Goal: Task Accomplishment & Management: Complete application form

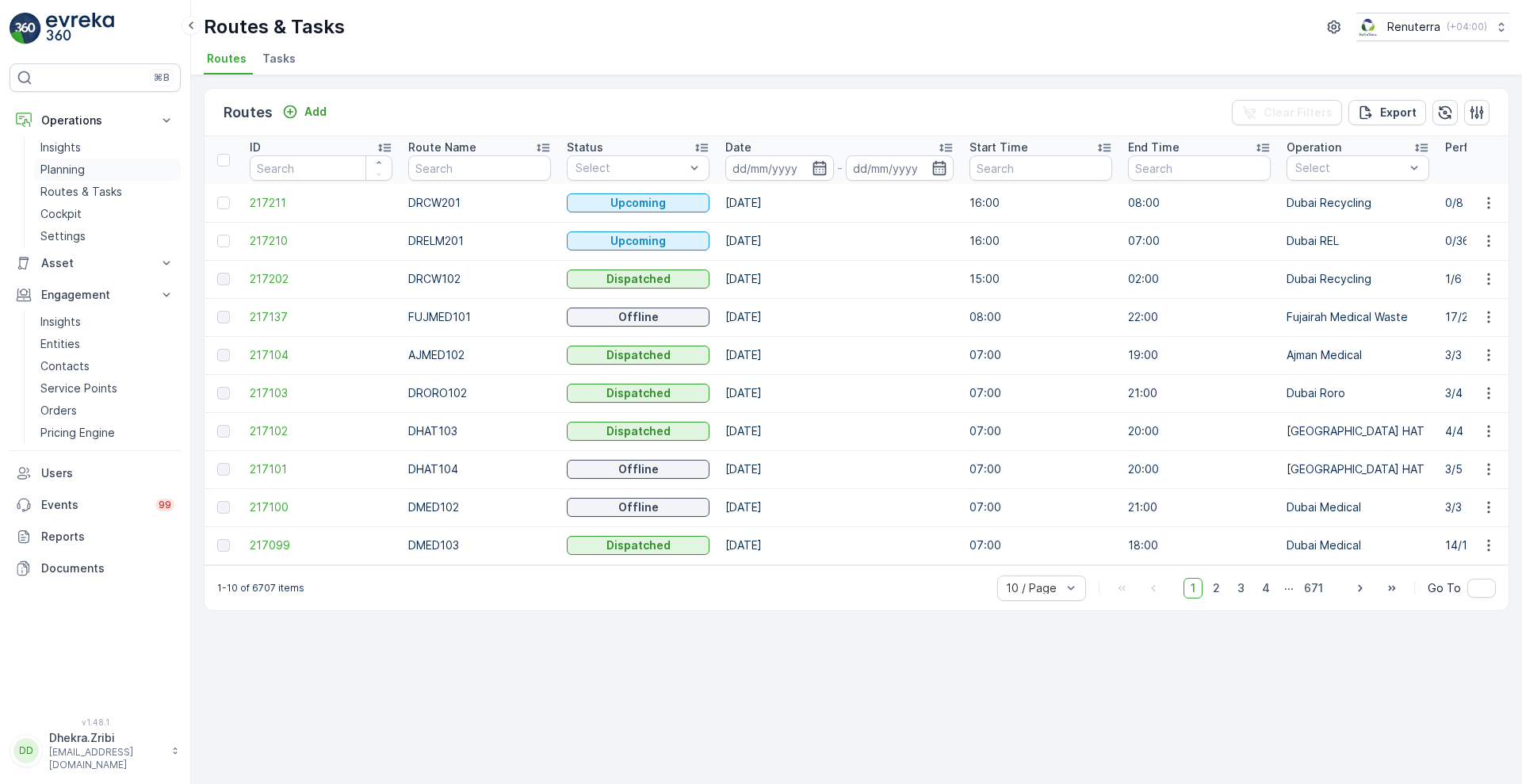
drag, startPoint x: 0, startPoint y: 0, endPoint x: 63, endPoint y: 164, distance: 175.7
click at [63, 164] on p "Planning" at bounding box center [62, 170] width 44 height 16
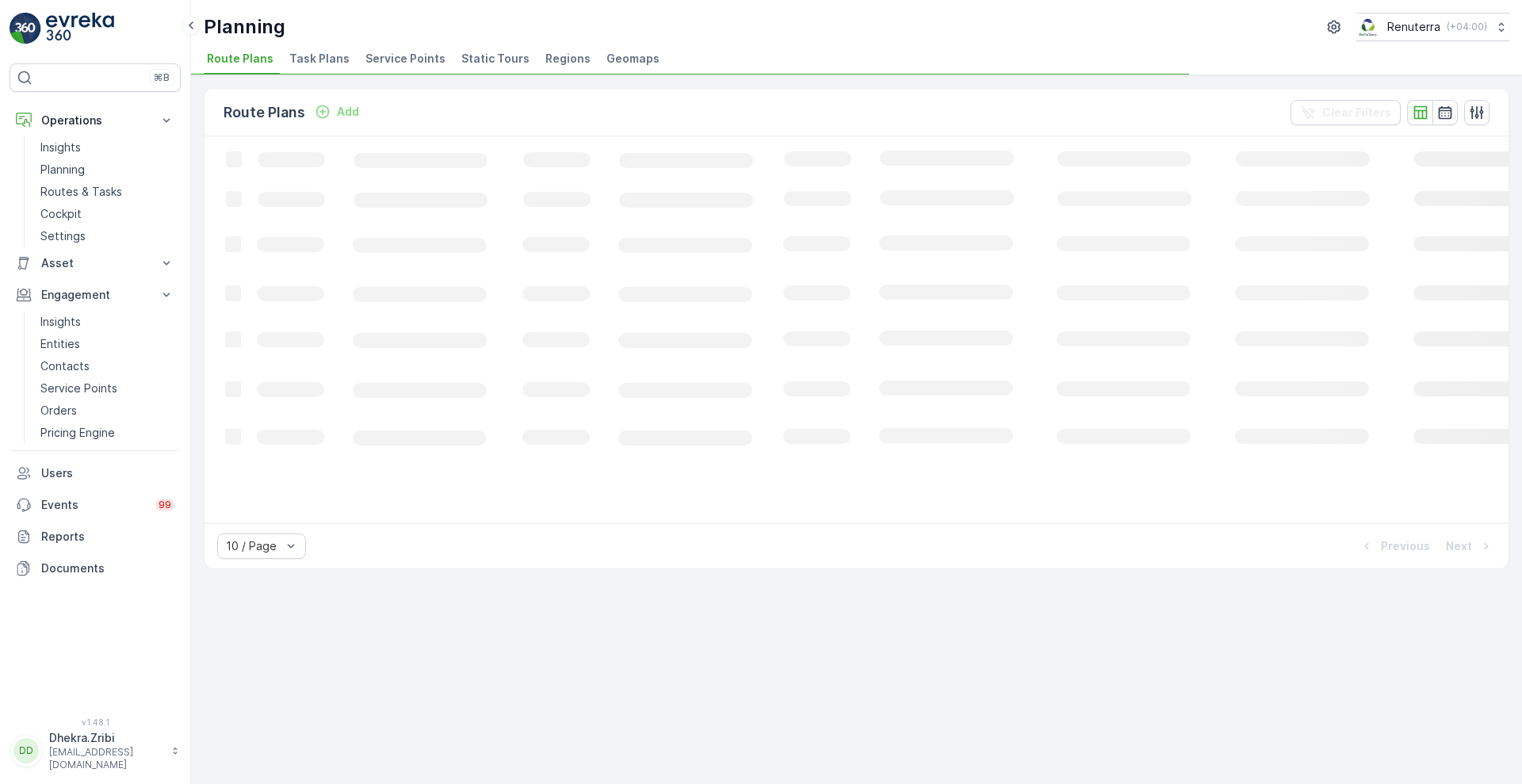
click at [381, 60] on span "Service Points" at bounding box center [405, 58] width 80 height 16
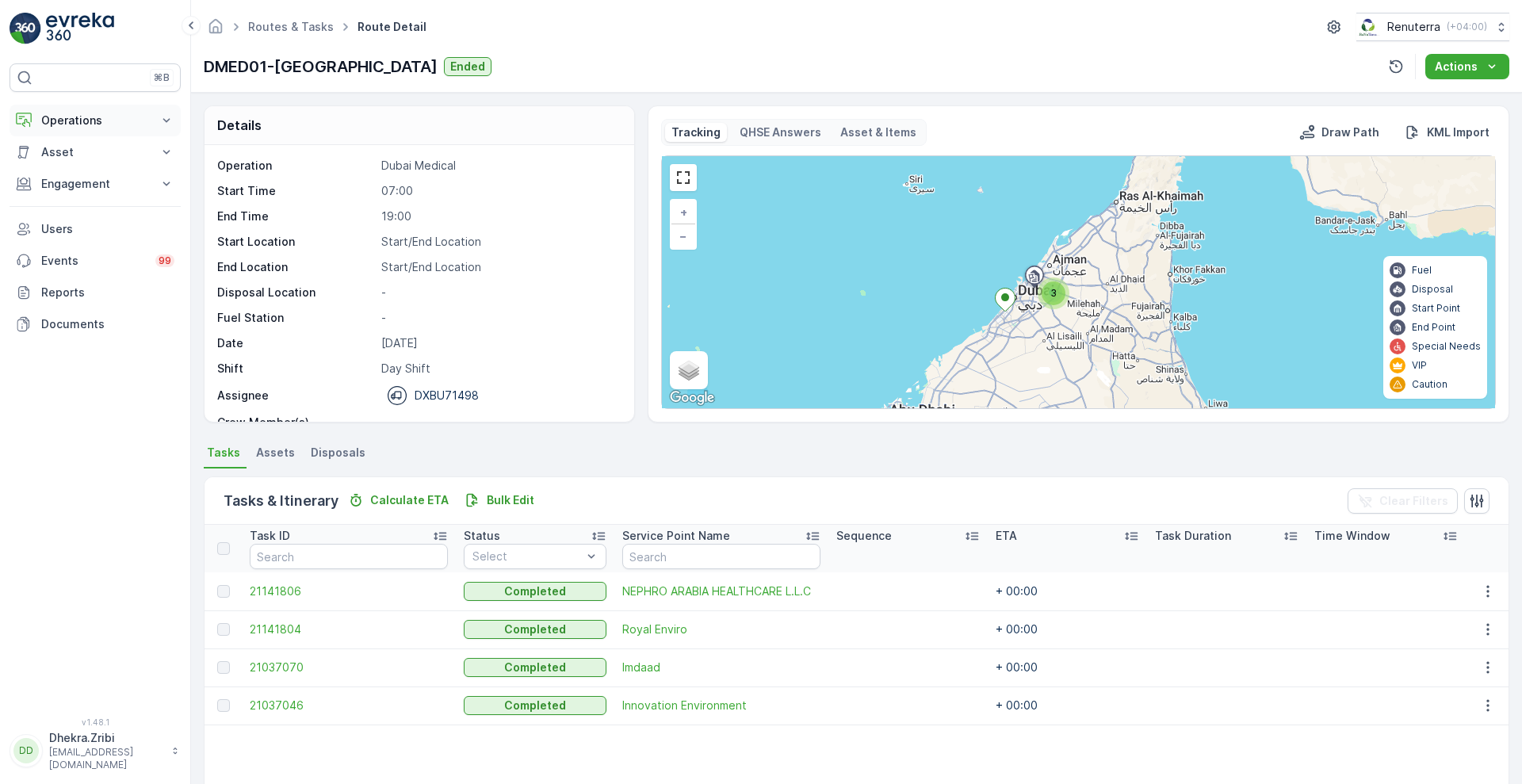
click at [156, 123] on button "Operations" at bounding box center [95, 121] width 171 height 32
click at [73, 169] on p "Planning" at bounding box center [62, 170] width 44 height 16
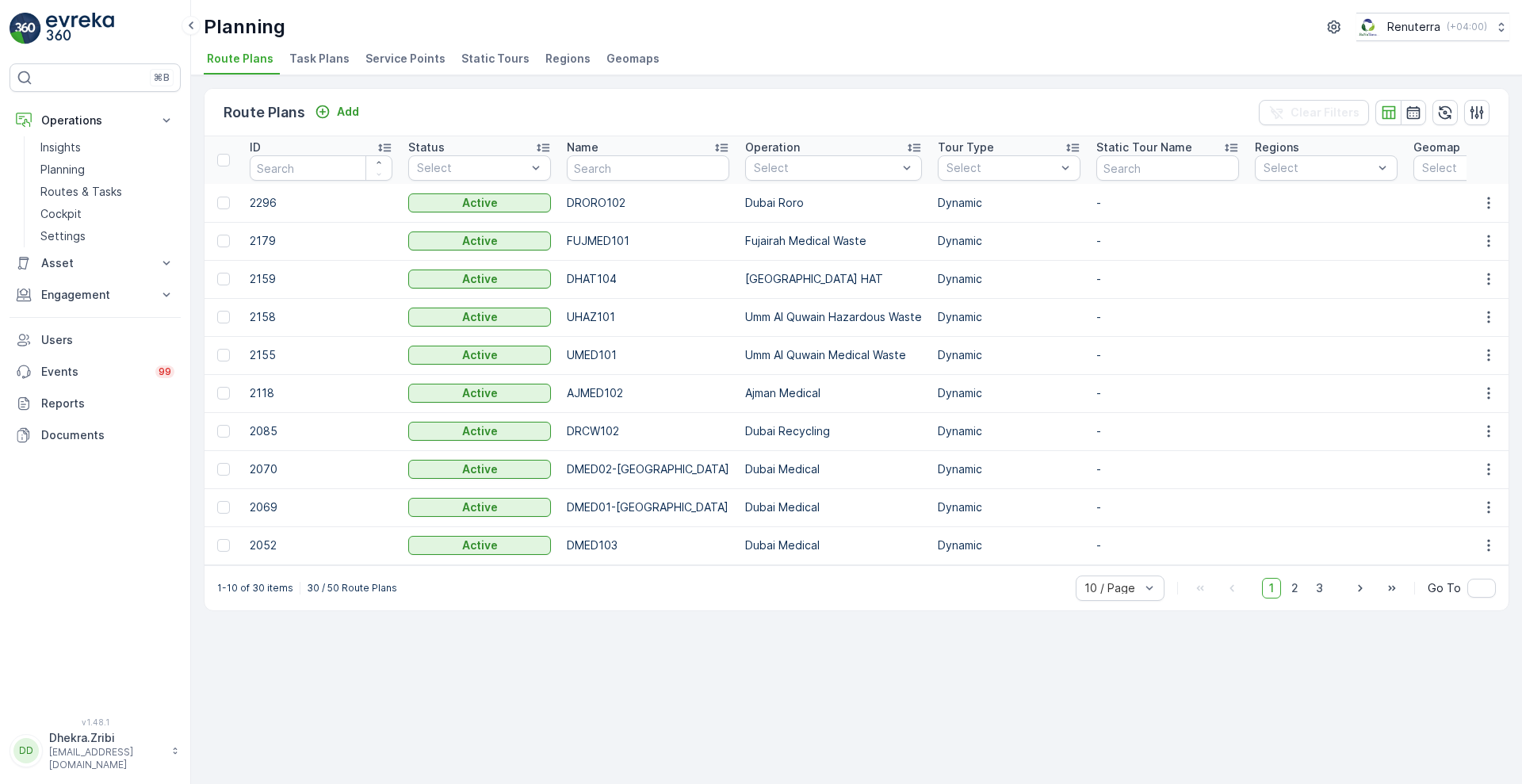
click at [389, 55] on span "Service Points" at bounding box center [405, 58] width 80 height 16
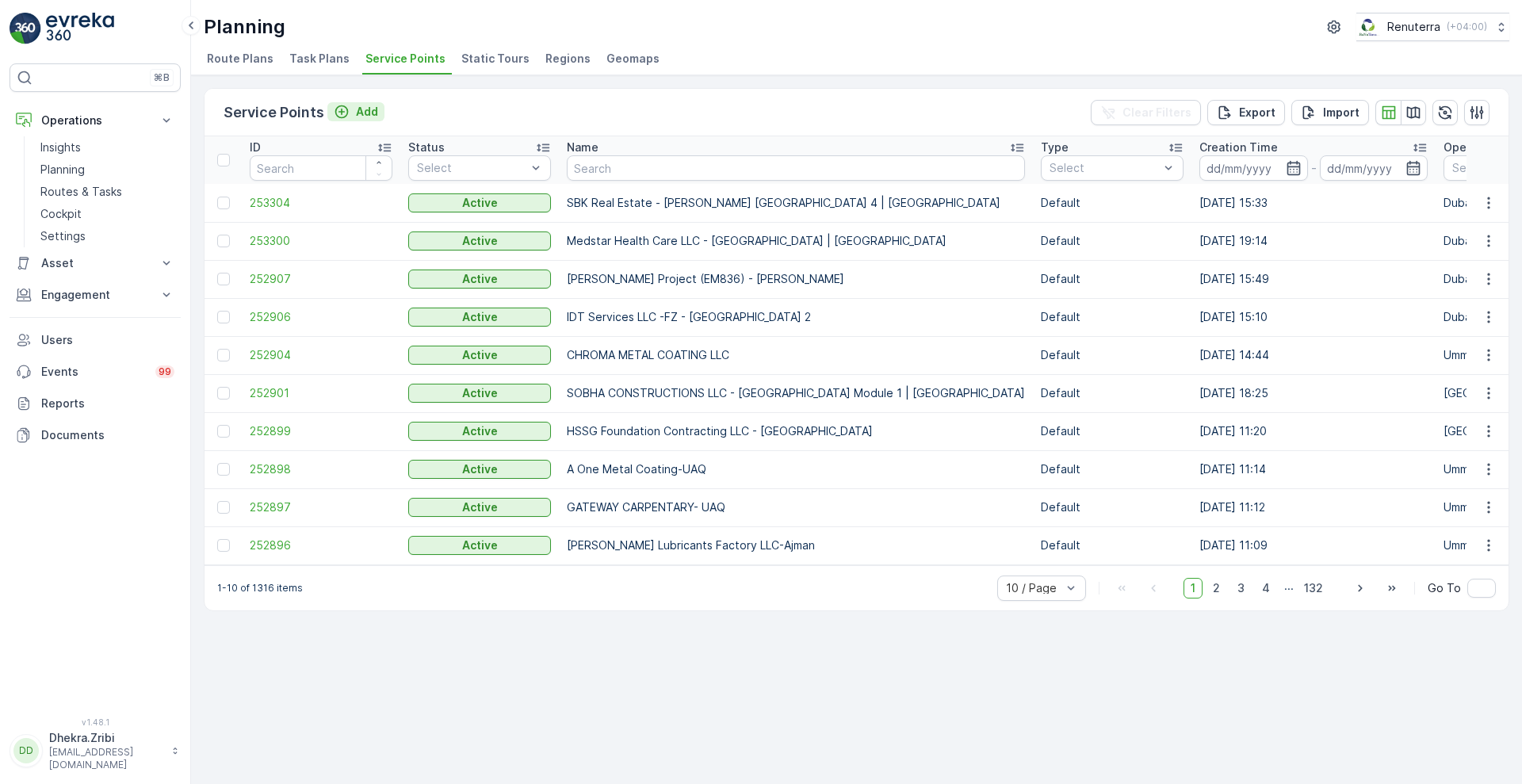
click at [366, 106] on p "Add" at bounding box center [367, 112] width 22 height 16
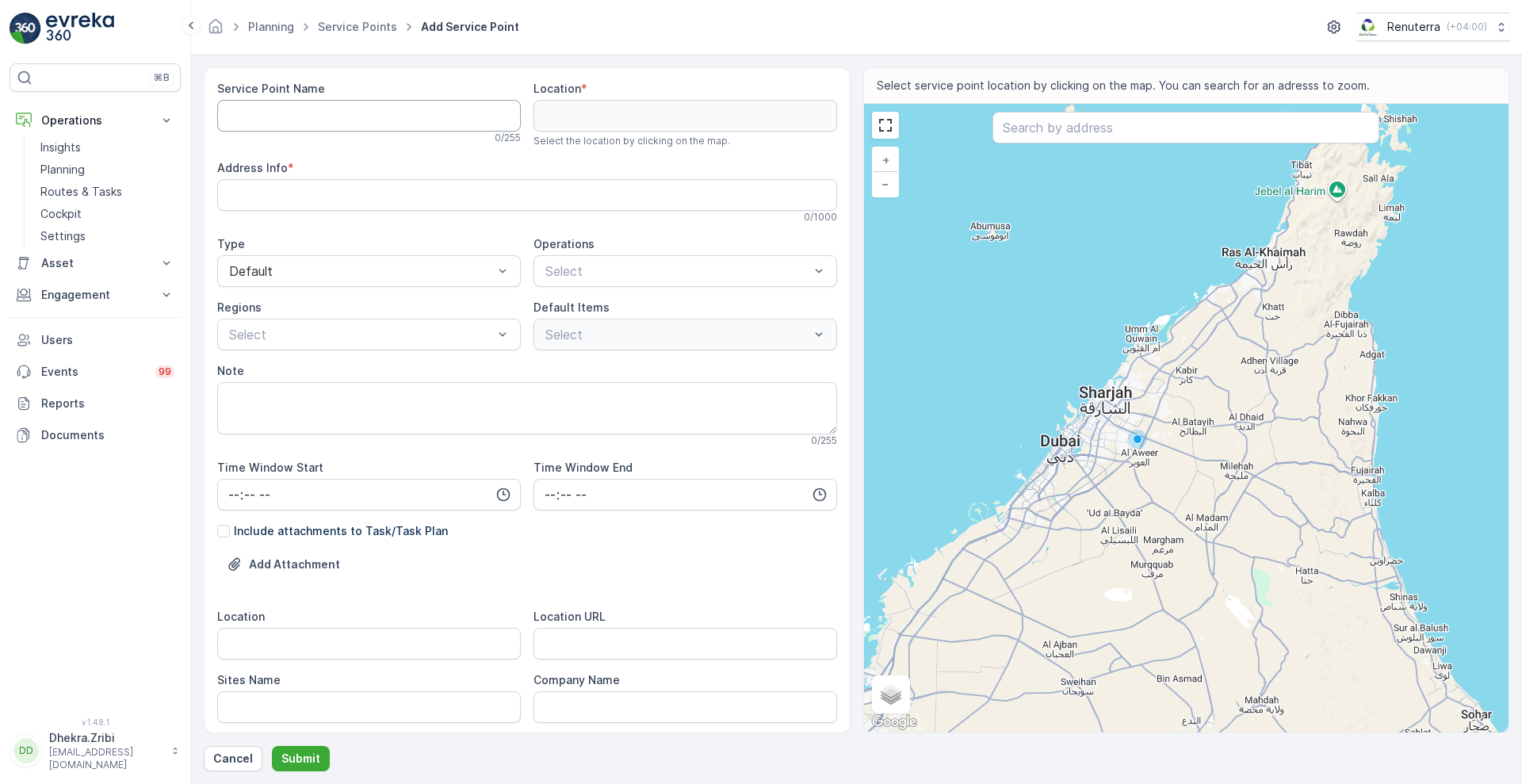
click at [373, 115] on Name "Service Point Name" at bounding box center [368, 116] width 304 height 32
paste Name "BBH BUILDING CONTRACTING LLC - [GEOGRAPHIC_DATA] | [GEOGRAPHIC_DATA]"
type Name "BBH BUILDING CONTRACTING LLC - [GEOGRAPHIC_DATA] | [GEOGRAPHIC_DATA]"
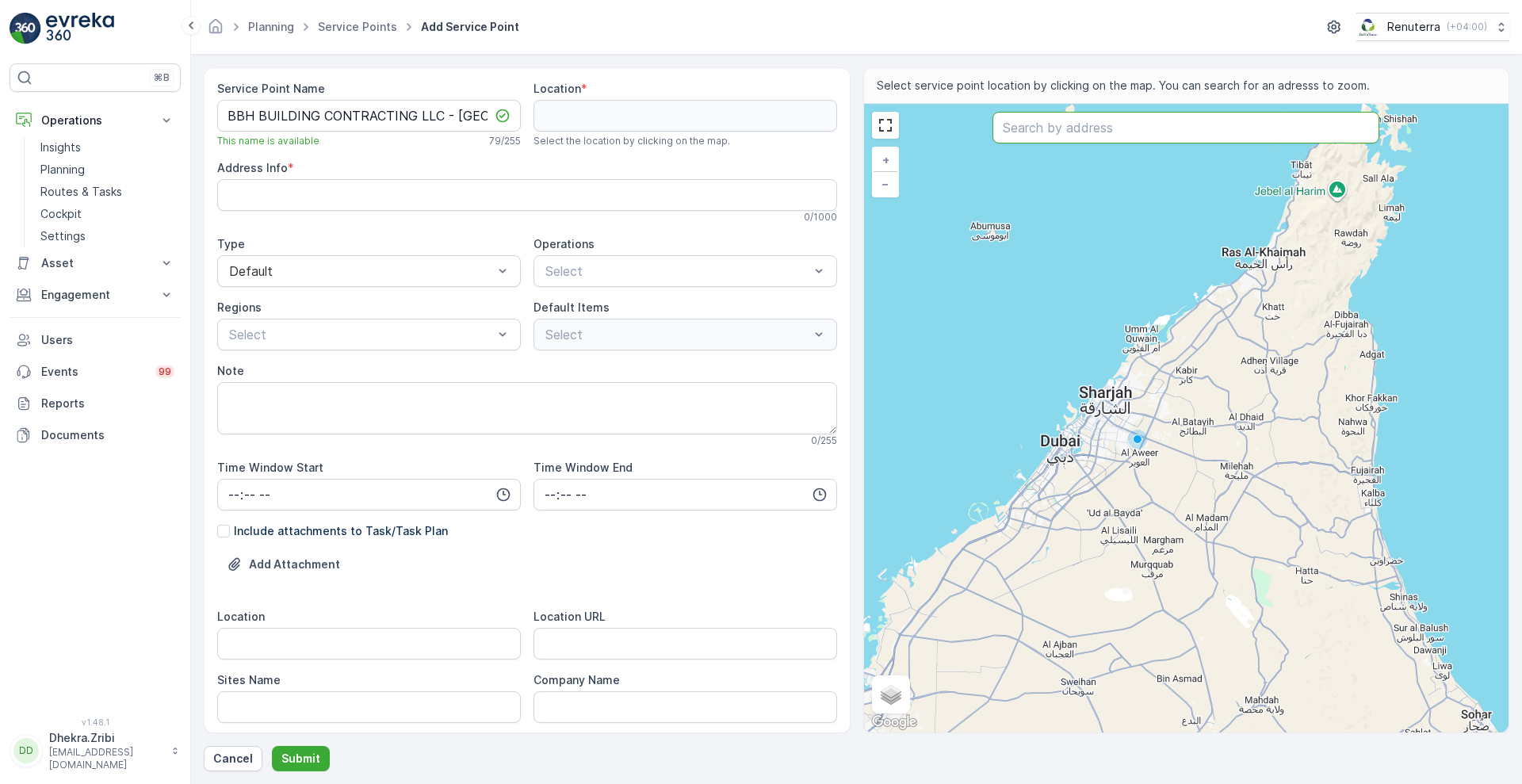
click at [1058, 137] on input "text" at bounding box center [1186, 128] width 387 height 32
paste input "The Patels"
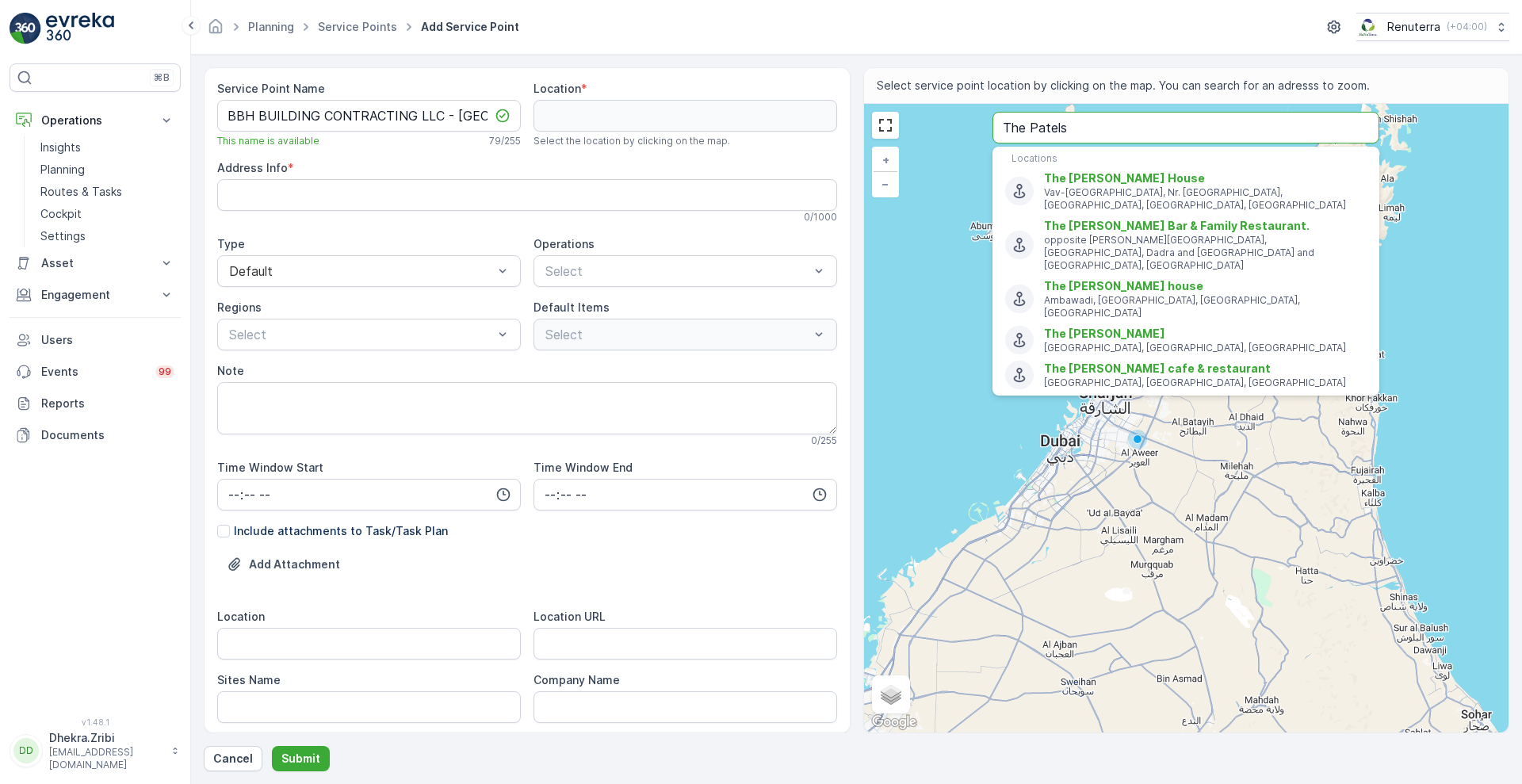
click at [1092, 126] on input "The Patels" at bounding box center [1186, 128] width 387 height 32
paste input "limit enterprise"
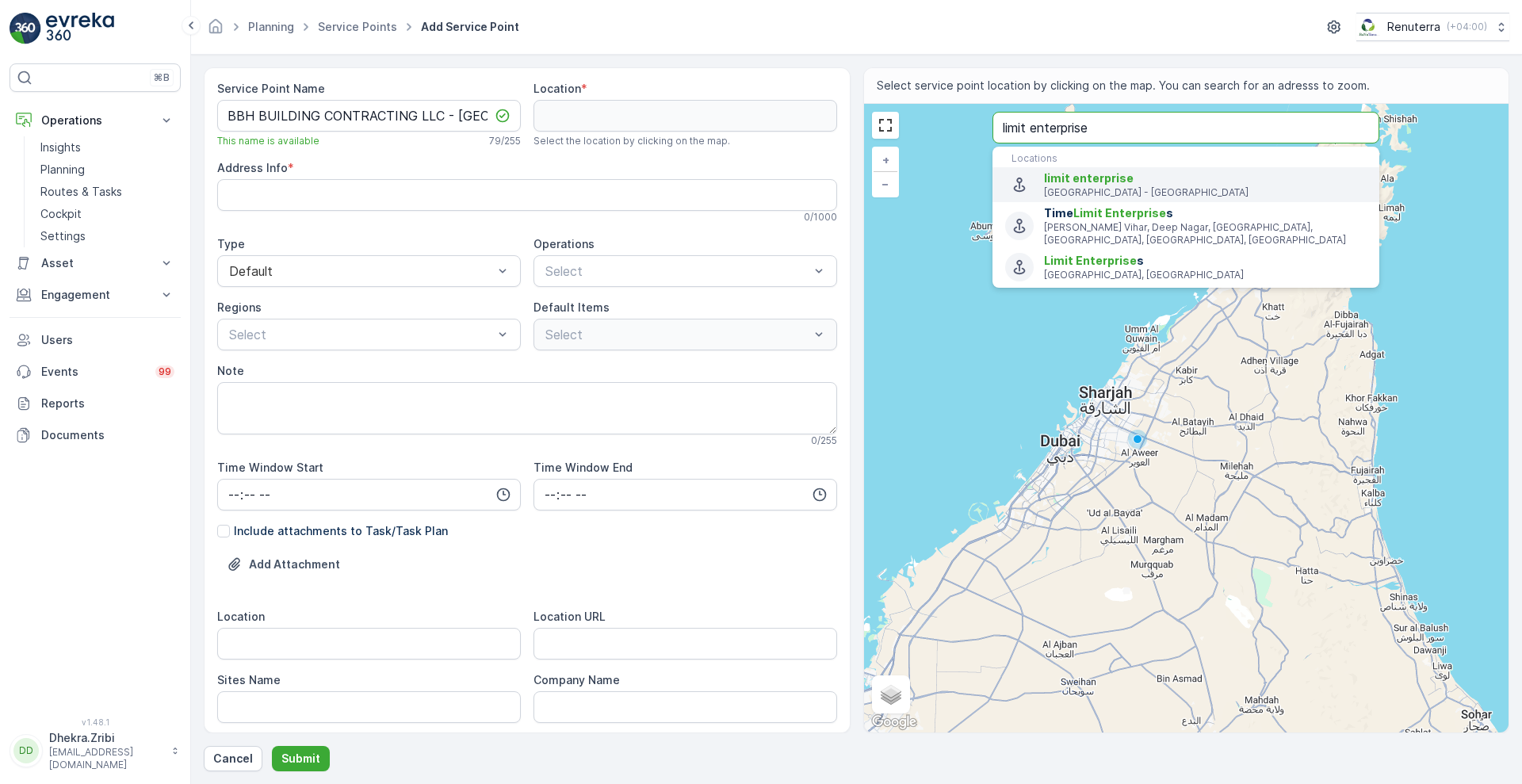
type input "limit enterprise"
click at [1073, 172] on span "limit enterprise" at bounding box center [1089, 178] width 90 height 14
type input "25.0222096,55.19057369999999"
type Info "[GEOGRAPHIC_DATA] - [GEOGRAPHIC_DATA] - [GEOGRAPHIC_DATA]"
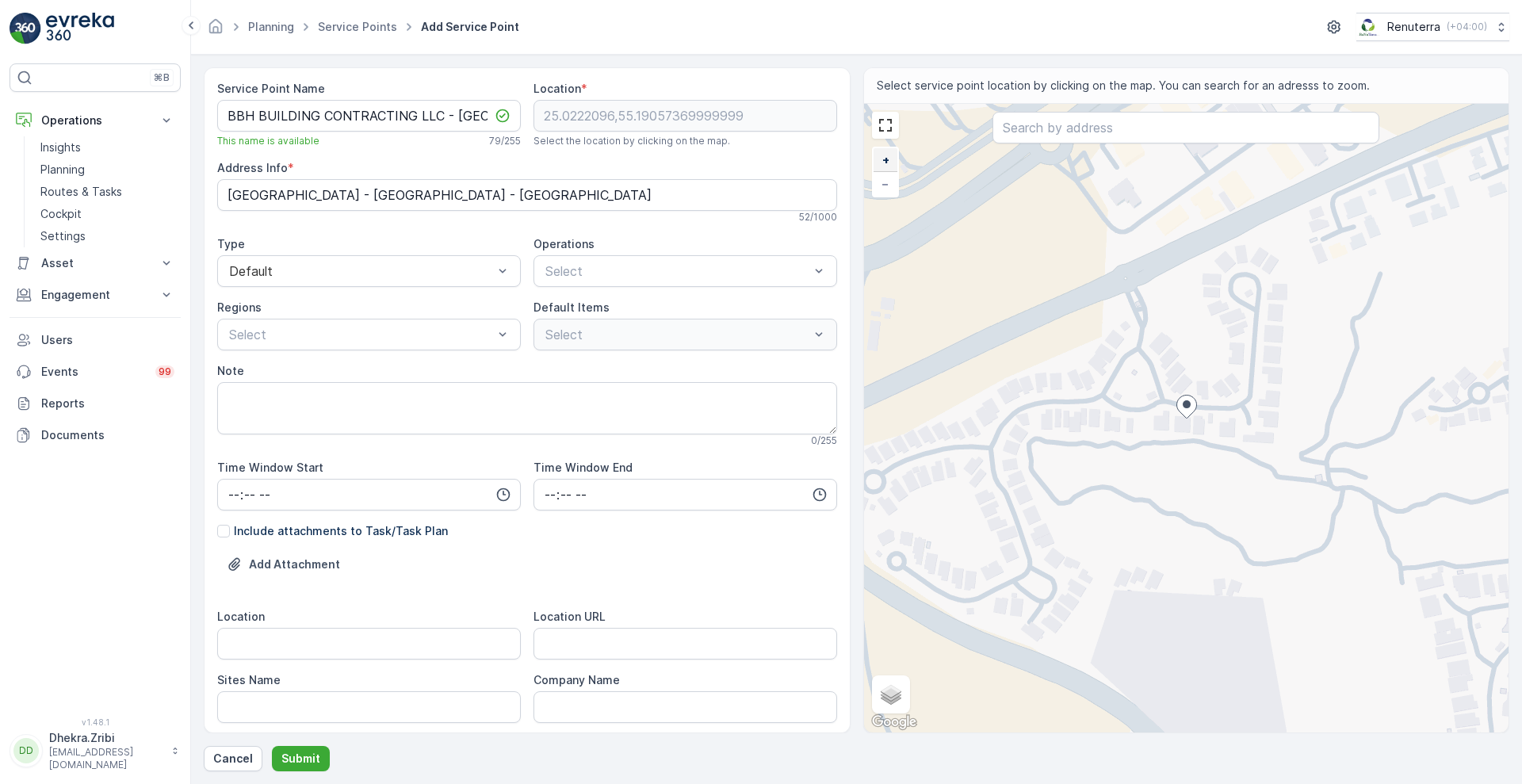
click at [877, 161] on link "+" at bounding box center [885, 160] width 24 height 24
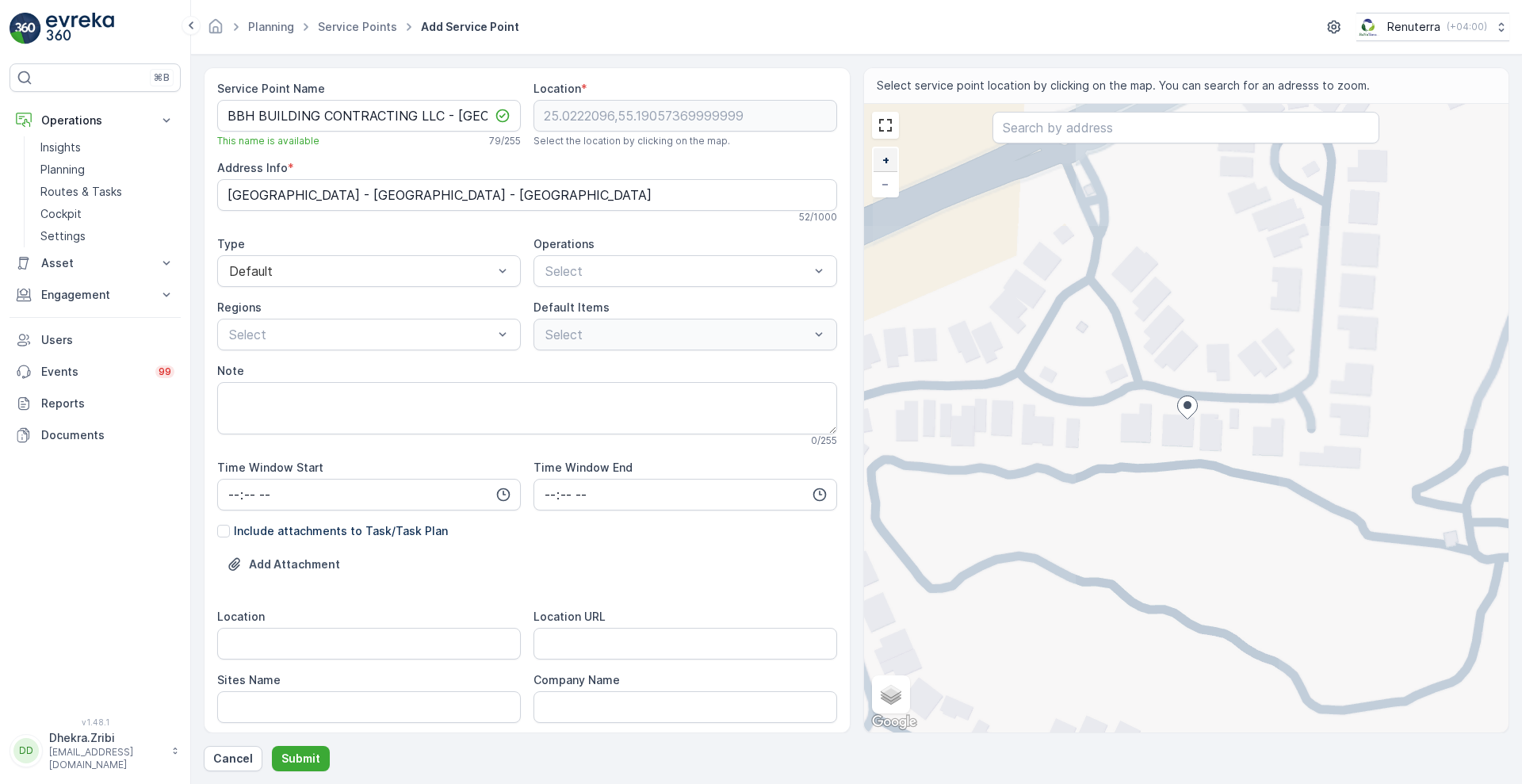
click at [877, 161] on link "+" at bounding box center [885, 160] width 24 height 24
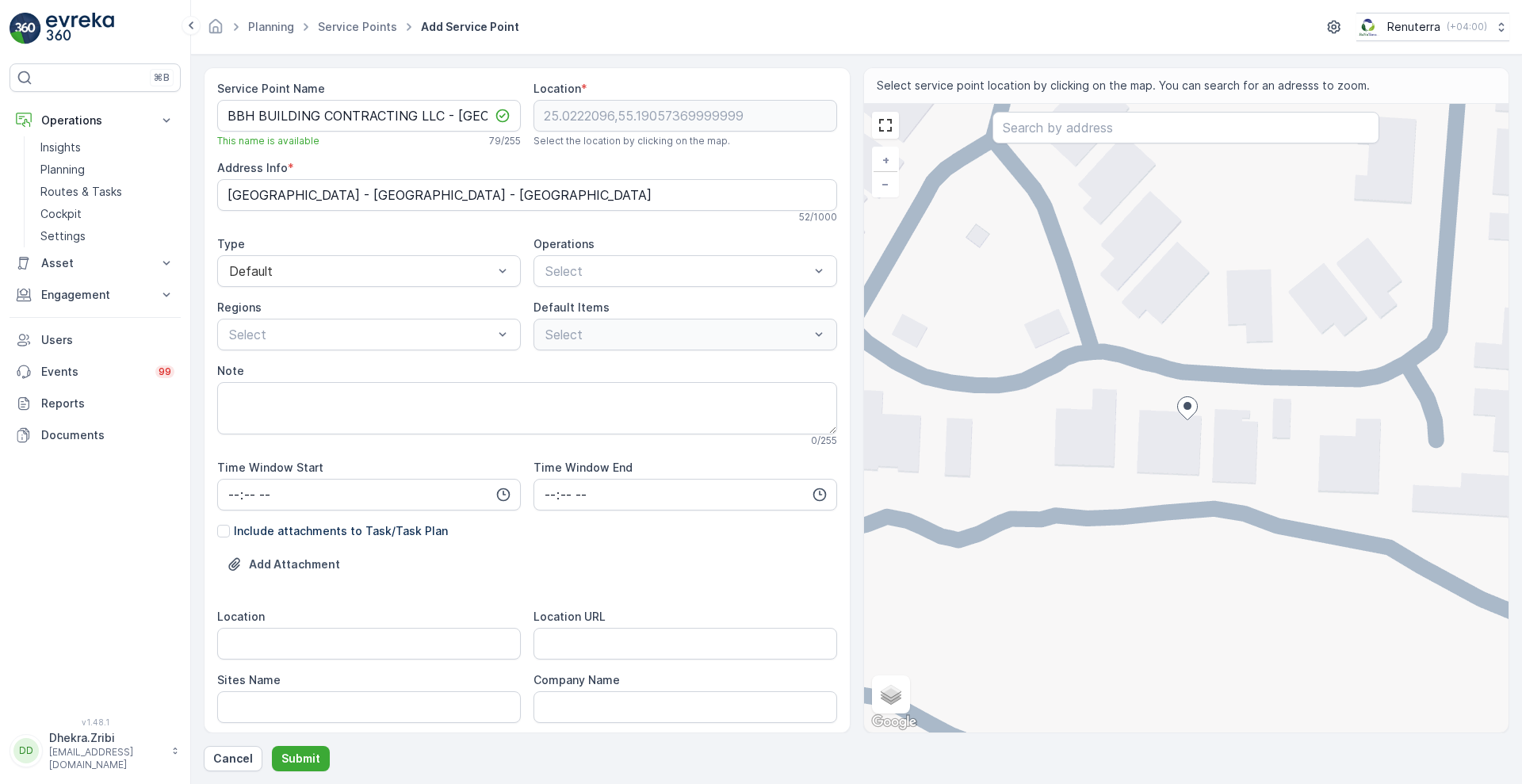
click at [1298, 345] on div "+ − Satellite Roadmap Terrain Hybrid Leaflet Keyboard shortcuts Map Data Map da…" at bounding box center [1186, 418] width 645 height 629
type input "25.0224377153533,55.19094810741551"
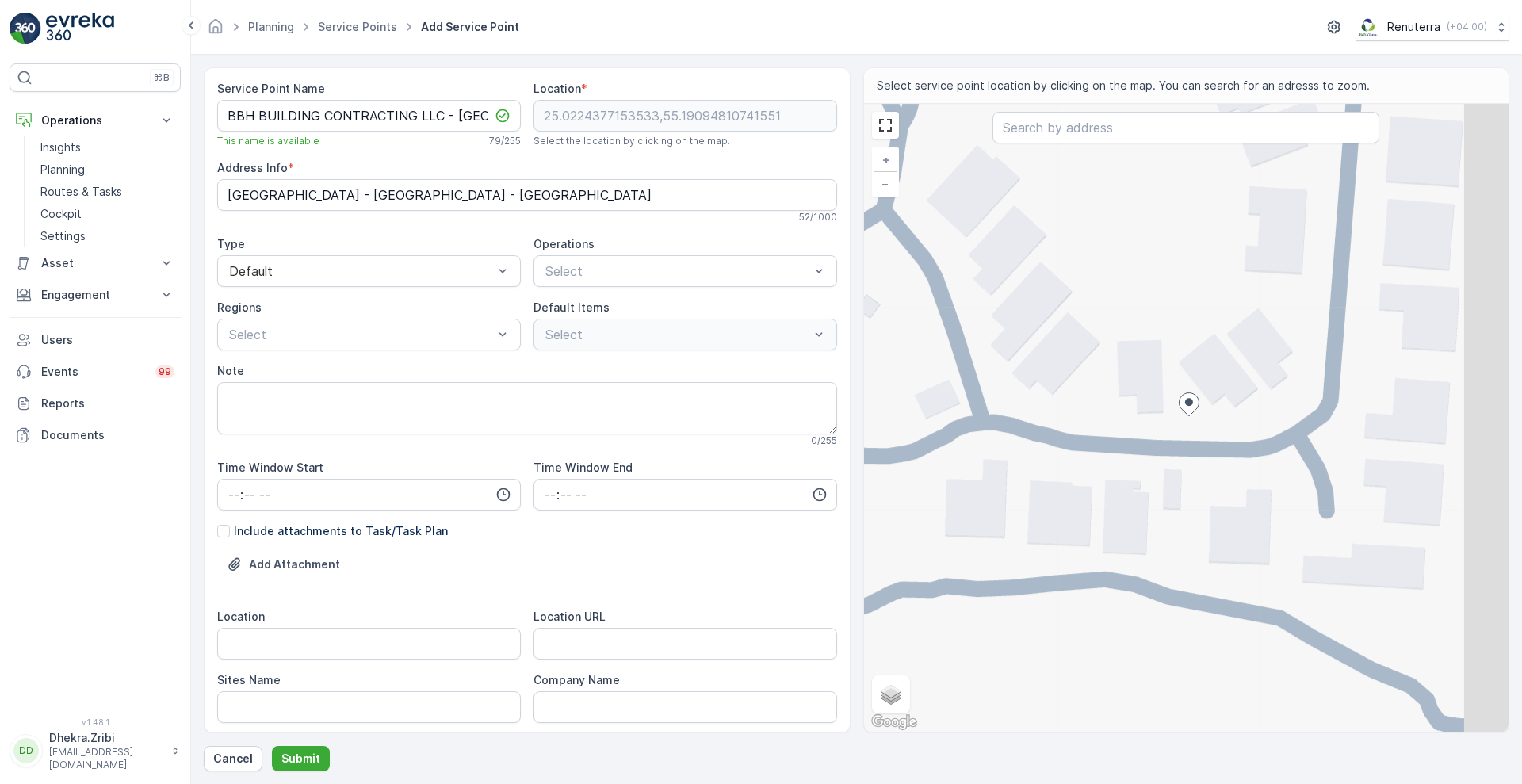
type Info "25FR+26 - [GEOGRAPHIC_DATA] - [GEOGRAPHIC_DATA] - [GEOGRAPHIC_DATA]"
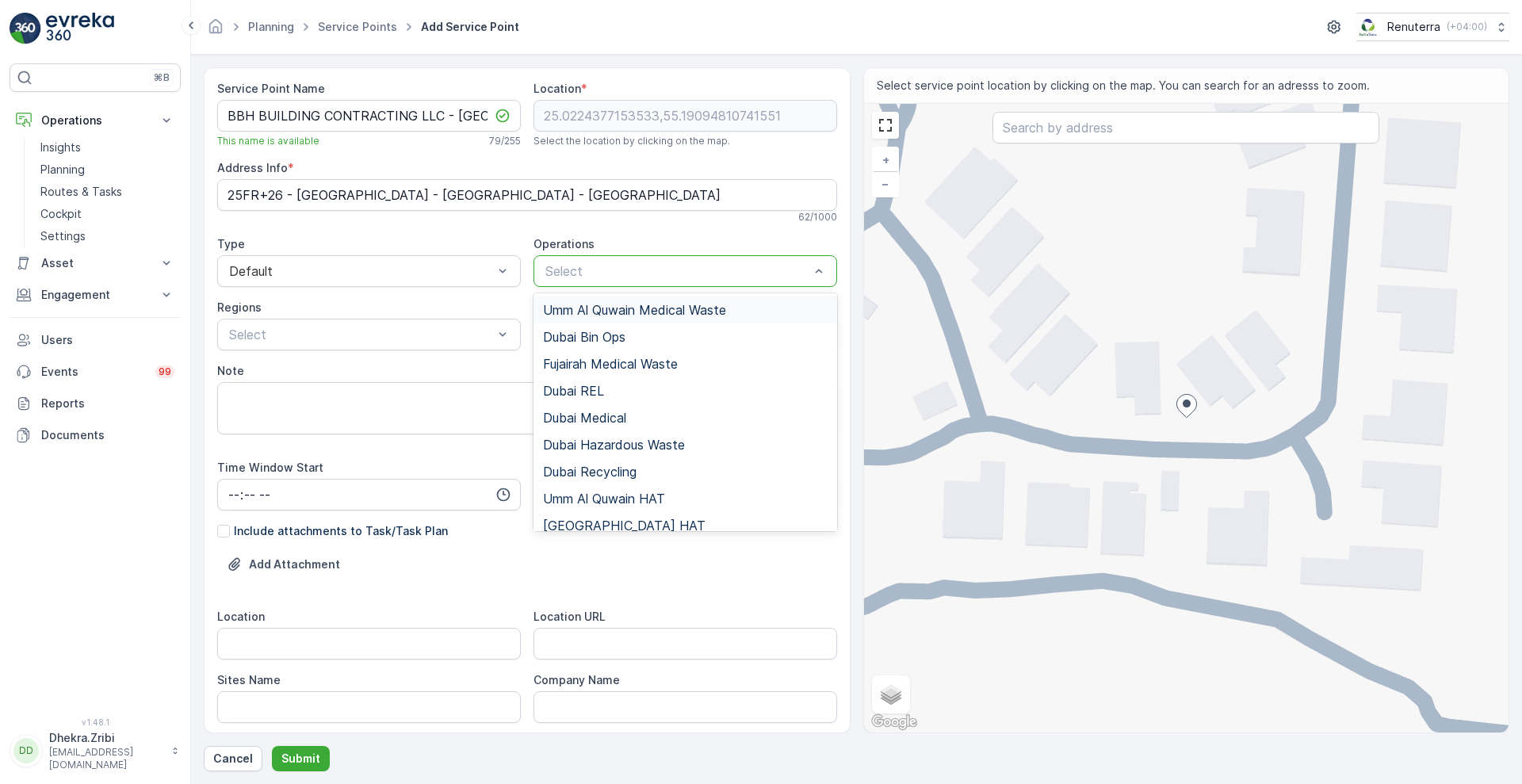
click at [554, 275] on div at bounding box center [677, 271] width 267 height 14
click at [556, 515] on div "[GEOGRAPHIC_DATA] HAT" at bounding box center [685, 525] width 304 height 27
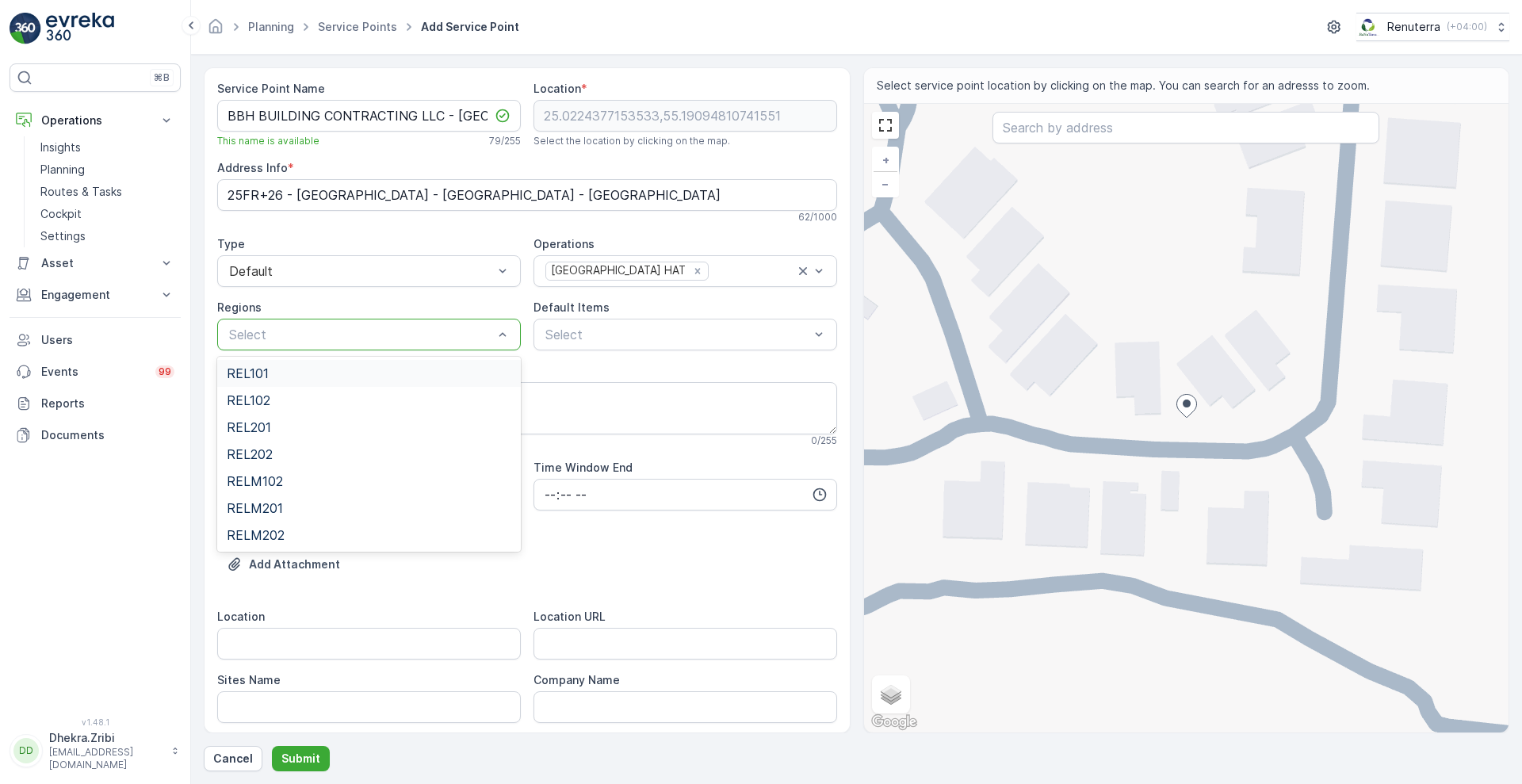
click at [431, 344] on div "Select" at bounding box center [368, 335] width 304 height 32
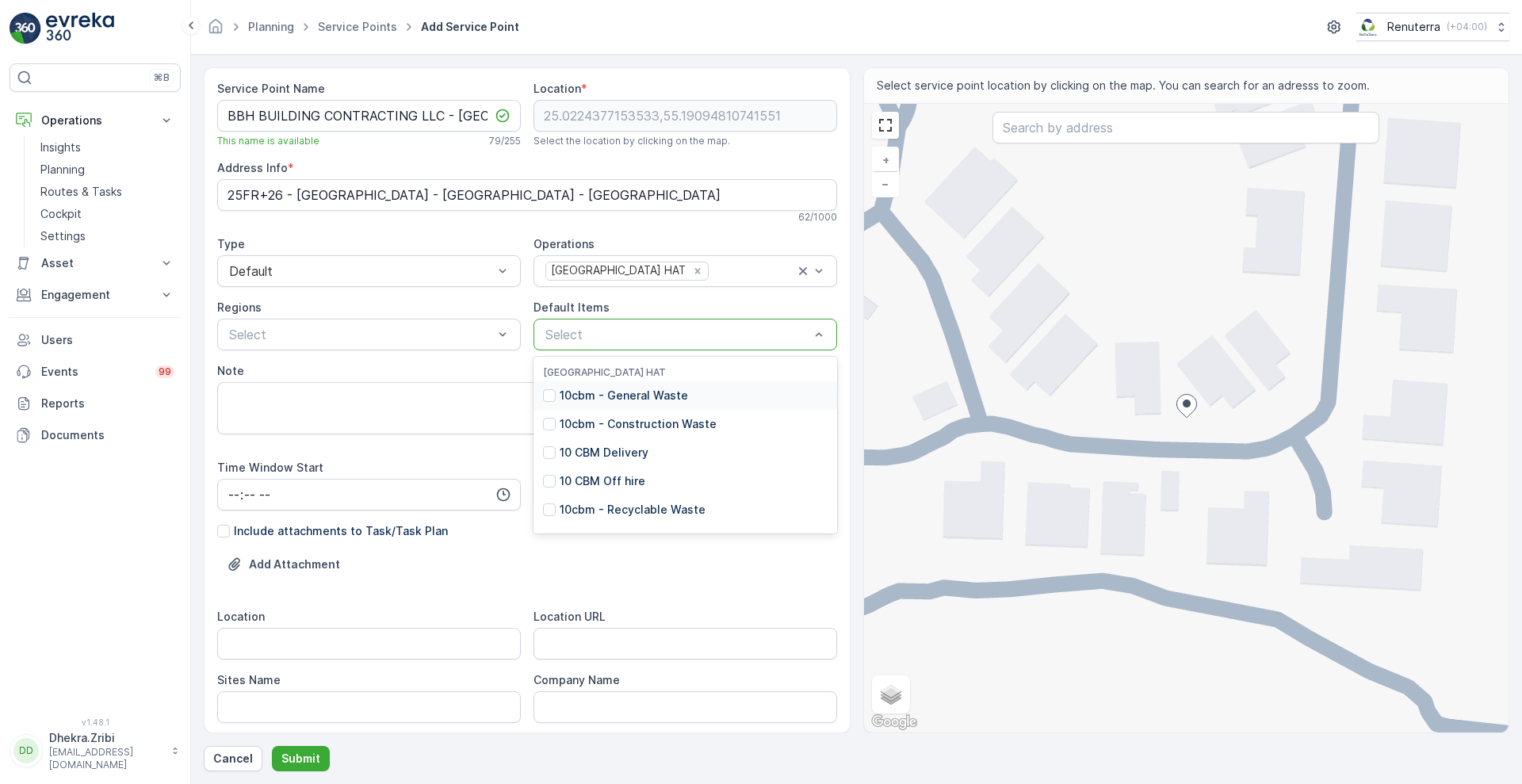
click at [587, 339] on div at bounding box center [677, 335] width 267 height 14
click at [575, 400] on p "10cbm - General Waste" at bounding box center [624, 396] width 128 height 16
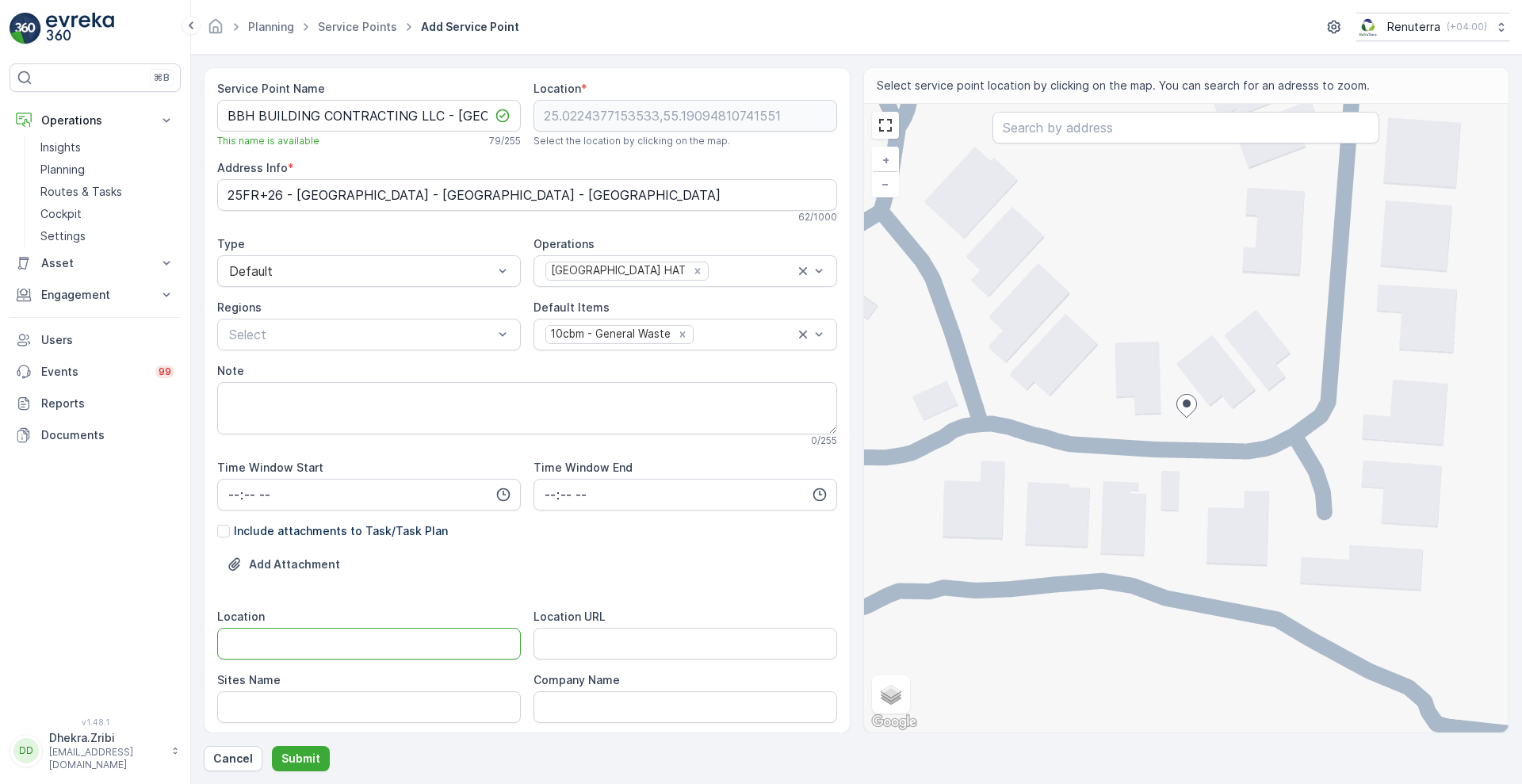
click at [393, 633] on input "Location" at bounding box center [368, 644] width 304 height 32
click at [363, 643] on input "Jumeirah Golf Estates" at bounding box center [368, 644] width 304 height 32
type input "Jumeirah Golf Estates"
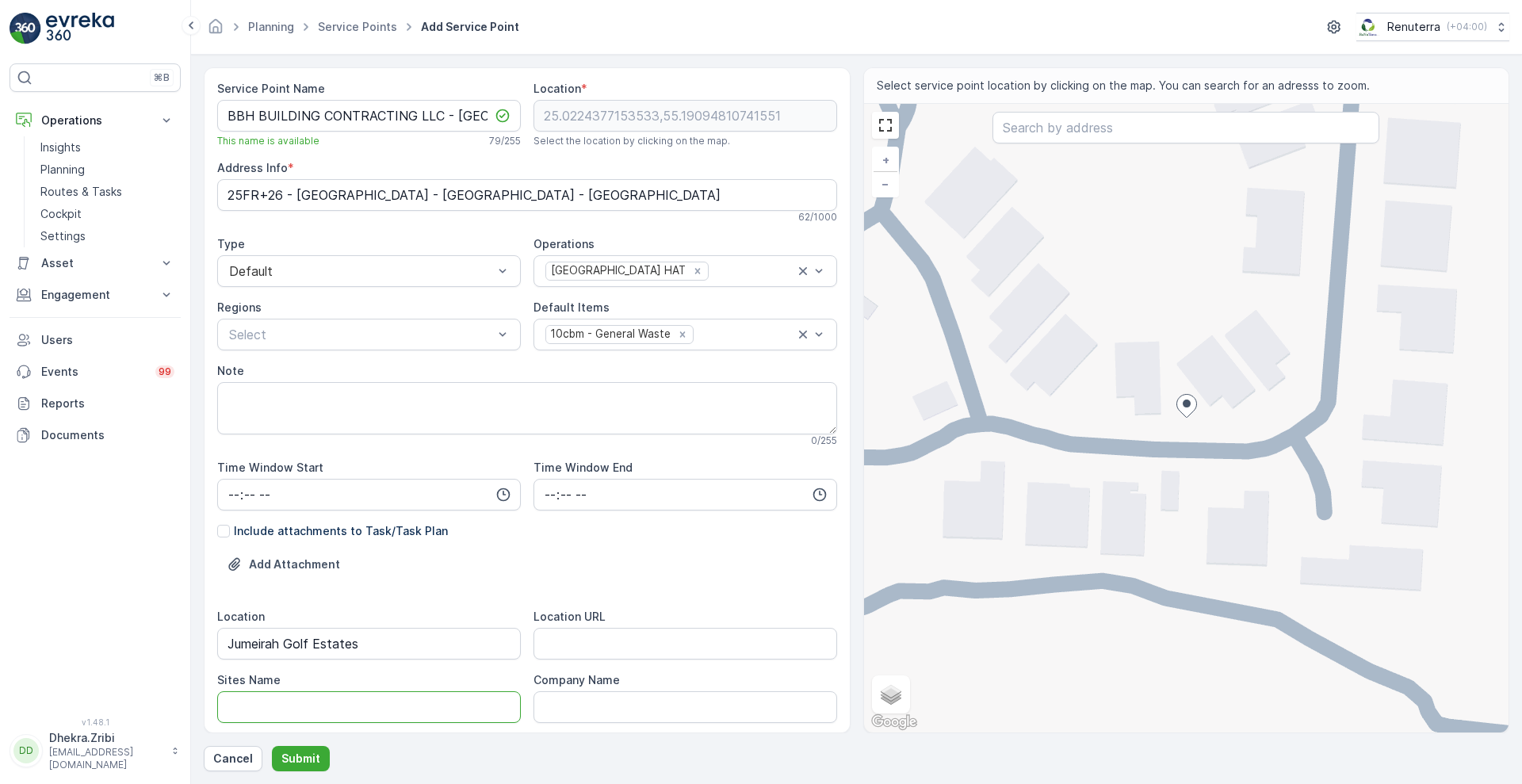
click at [321, 704] on Name "Sites Name" at bounding box center [368, 707] width 304 height 32
paste Name "Jumeirah Golf Estates"
type Name "Jumeirah Golf Estates"
click at [707, 651] on URL "Location URL" at bounding box center [685, 644] width 304 height 32
paste URL "[URL][DOMAIN_NAME]"
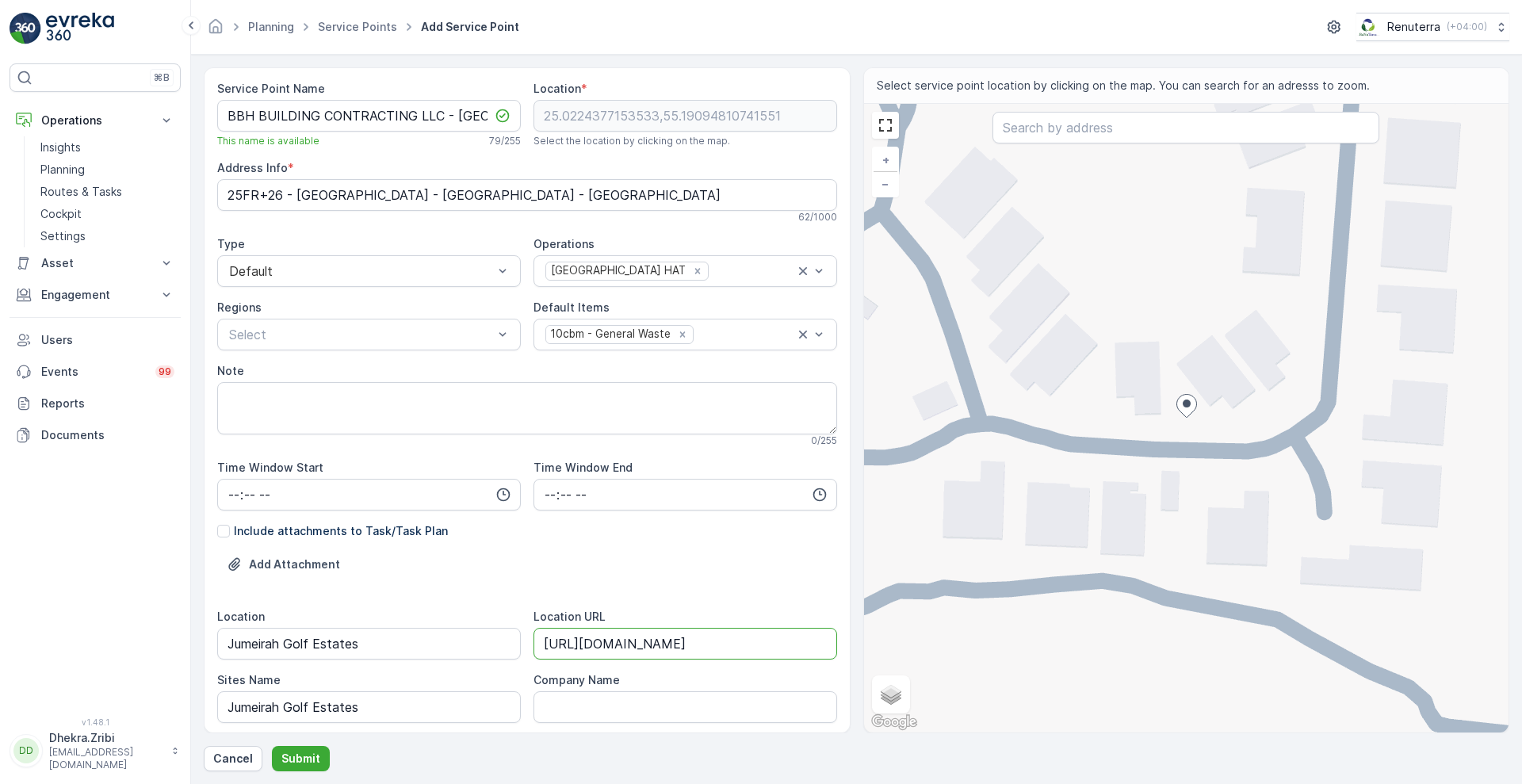
scroll to position [0, 1]
type URL "[URL][DOMAIN_NAME]"
click at [1521, 723] on form "Service Point Name BBH BUILDING CONTRACTING LLC - [GEOGRAPHIC_DATA] | [GEOGRAPH…" at bounding box center [856, 419] width 1331 height 729
click at [842, 710] on div "Service Point Name BBH BUILDING CONTRACTING LLC - [GEOGRAPHIC_DATA] | [GEOGRAPH…" at bounding box center [526, 400] width 646 height 665
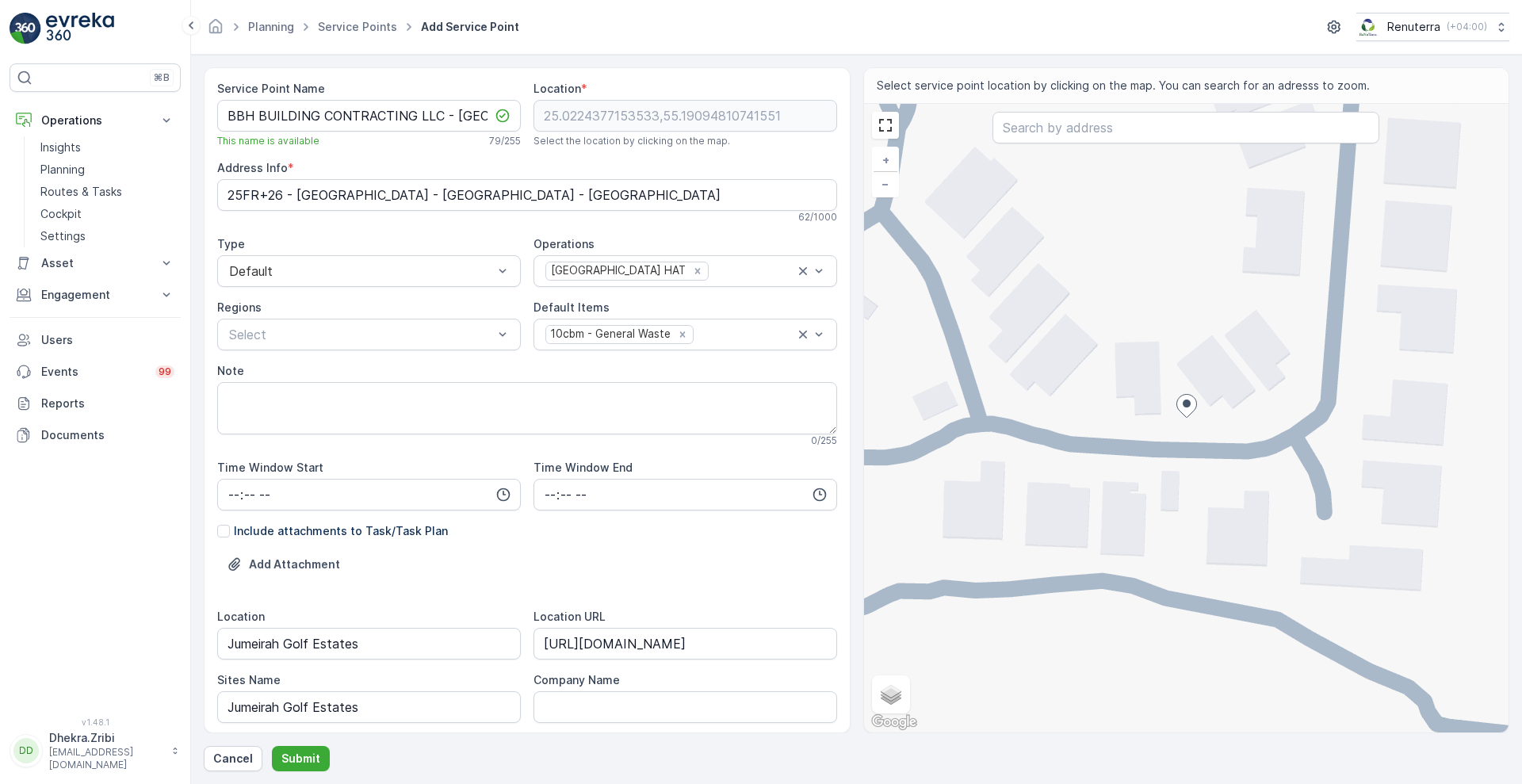
scroll to position [371, 0]
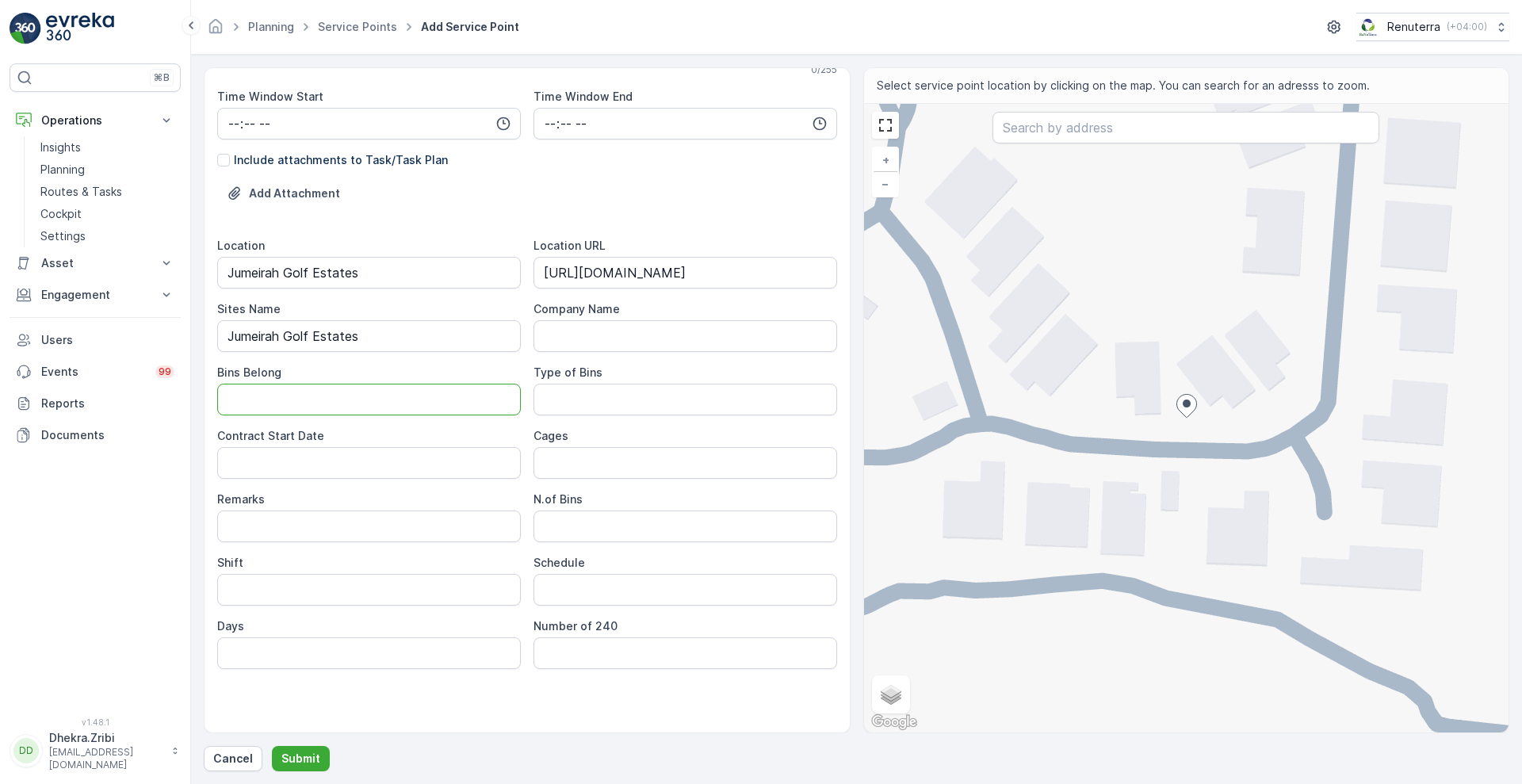
click at [426, 407] on Belong "Bins Belong" at bounding box center [368, 400] width 304 height 32
type Belong "Service Provider"
click at [641, 398] on Bins "Type of Bins" at bounding box center [685, 400] width 304 height 32
type Bins "10 CBM"
click at [388, 476] on Date "Contract Start Date" at bounding box center [368, 463] width 304 height 32
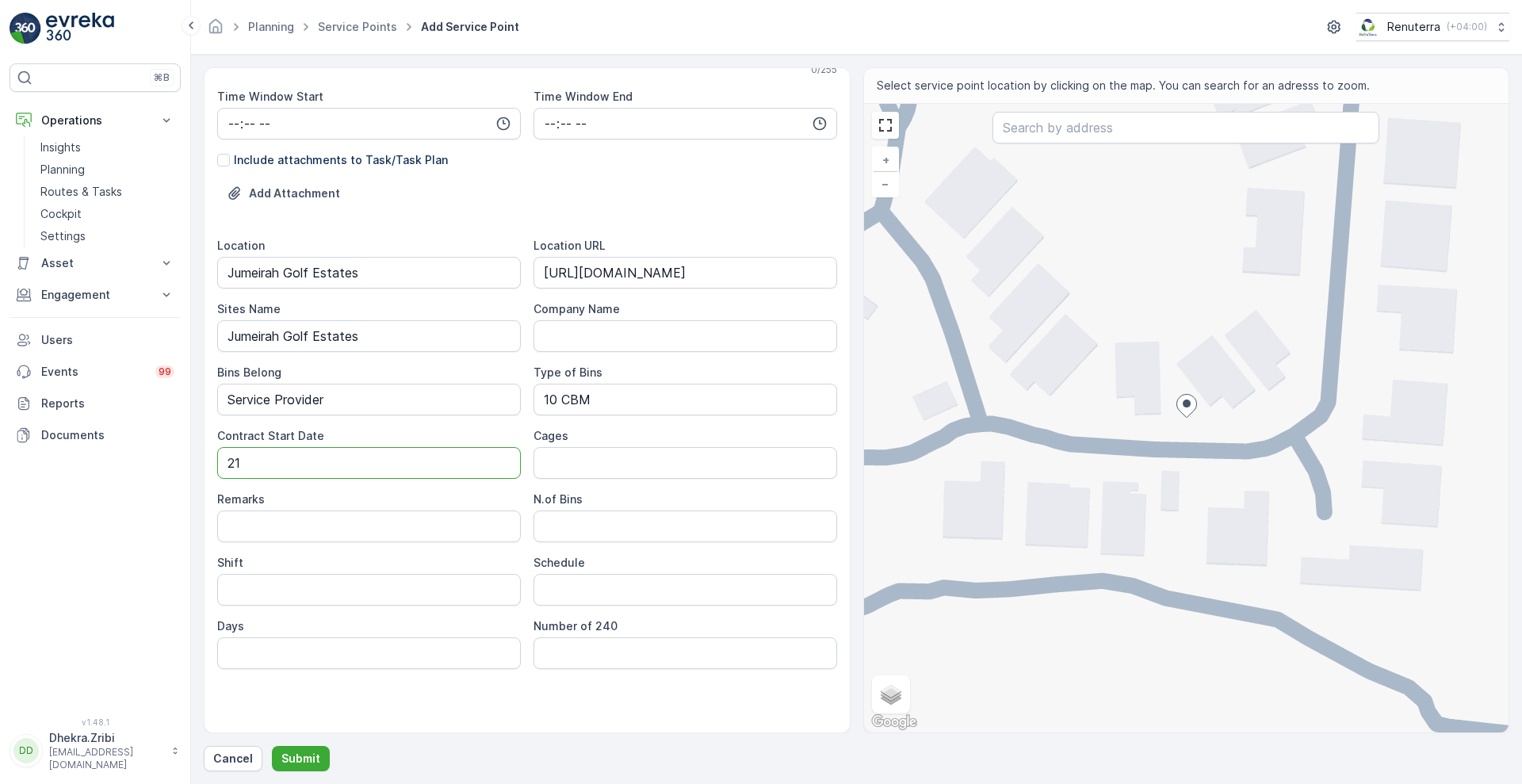
type Date "[DATE]"
click at [576, 522] on Bins "N.of Bins" at bounding box center [685, 526] width 304 height 32
type Bins "1"
click at [434, 590] on input "Shift" at bounding box center [368, 589] width 304 height 32
type input "Day Shift"
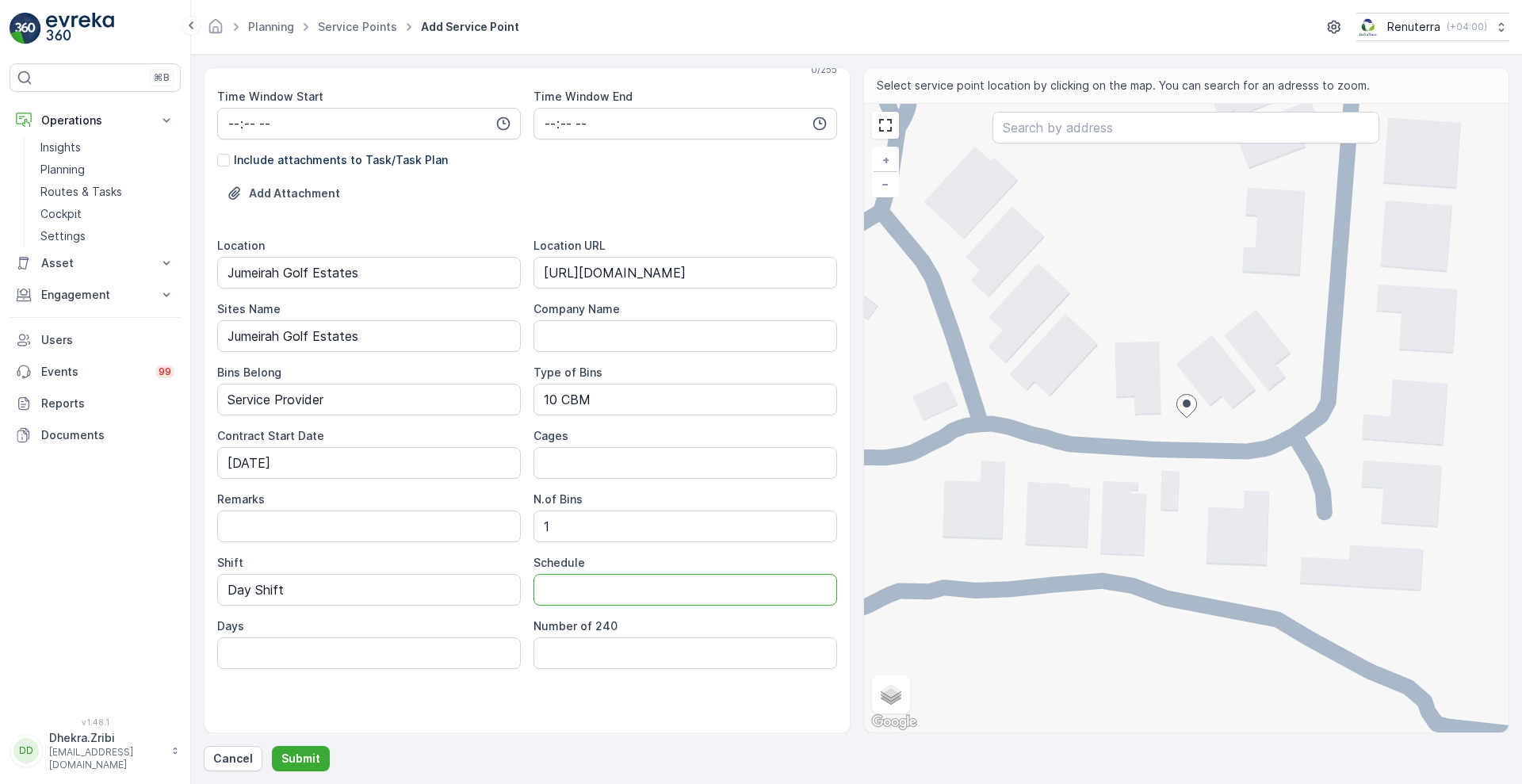
click at [590, 595] on input "Schedule" at bounding box center [685, 589] width 304 height 32
type input "On Call Basis"
click at [288, 751] on p "Submit" at bounding box center [300, 758] width 38 height 16
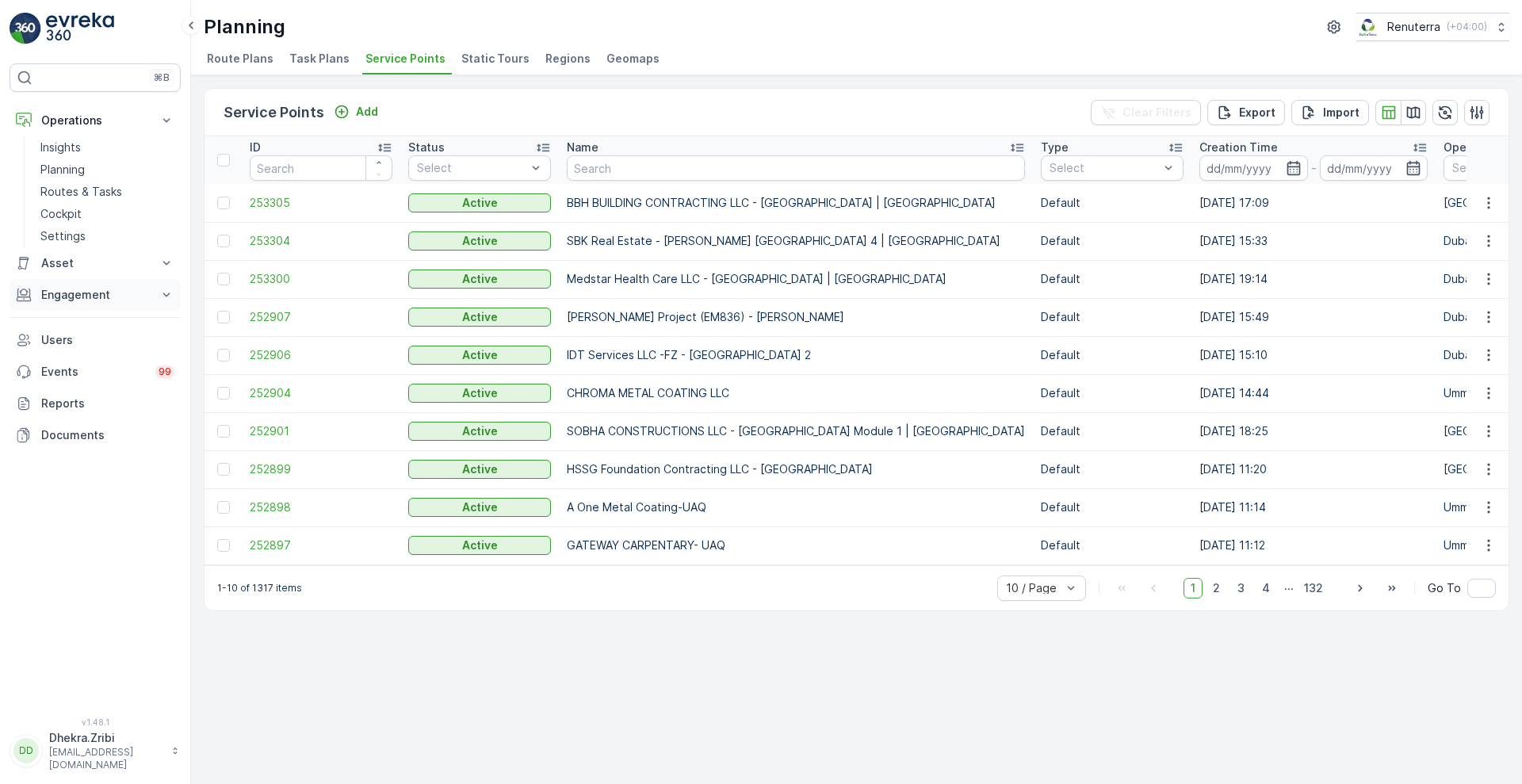
click at [147, 297] on p "Engagement" at bounding box center [95, 295] width 108 height 16
click at [61, 347] on p "Entities" at bounding box center [59, 344] width 39 height 16
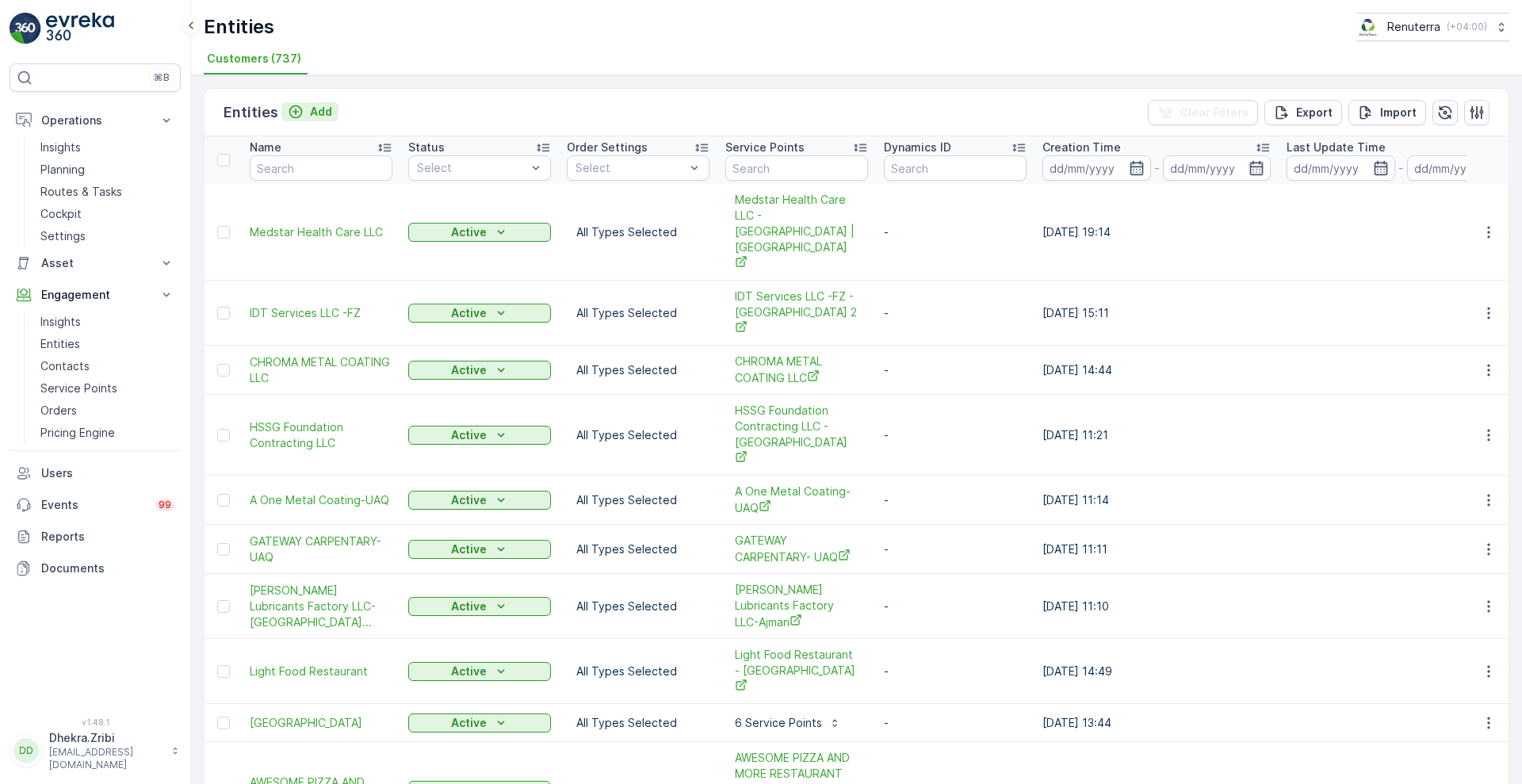
click at [318, 109] on p "Add" at bounding box center [321, 112] width 22 height 16
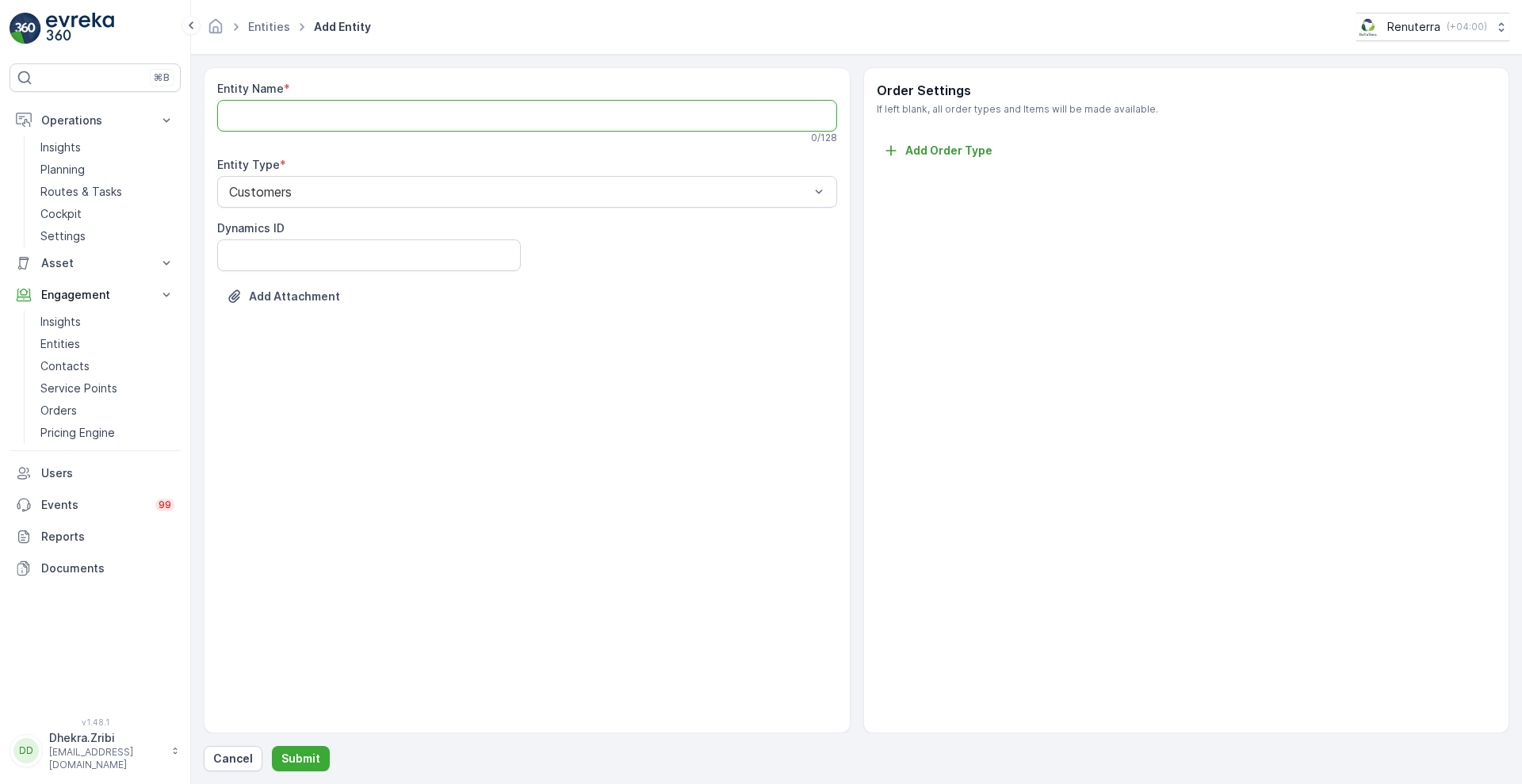
click at [432, 115] on Name "Entity Name" at bounding box center [527, 116] width 620 height 32
paste Name "BBH BUILDING CONTRACTING LLC"
type Name "BBH BUILDING CONTRACTING LLC"
click at [298, 734] on div "Entity Name * BBH BUILDING CONTRACTING LLC This entity name is available 28 / 1…" at bounding box center [856, 419] width 1306 height 704
click at [297, 746] on button "Submit" at bounding box center [300, 758] width 58 height 26
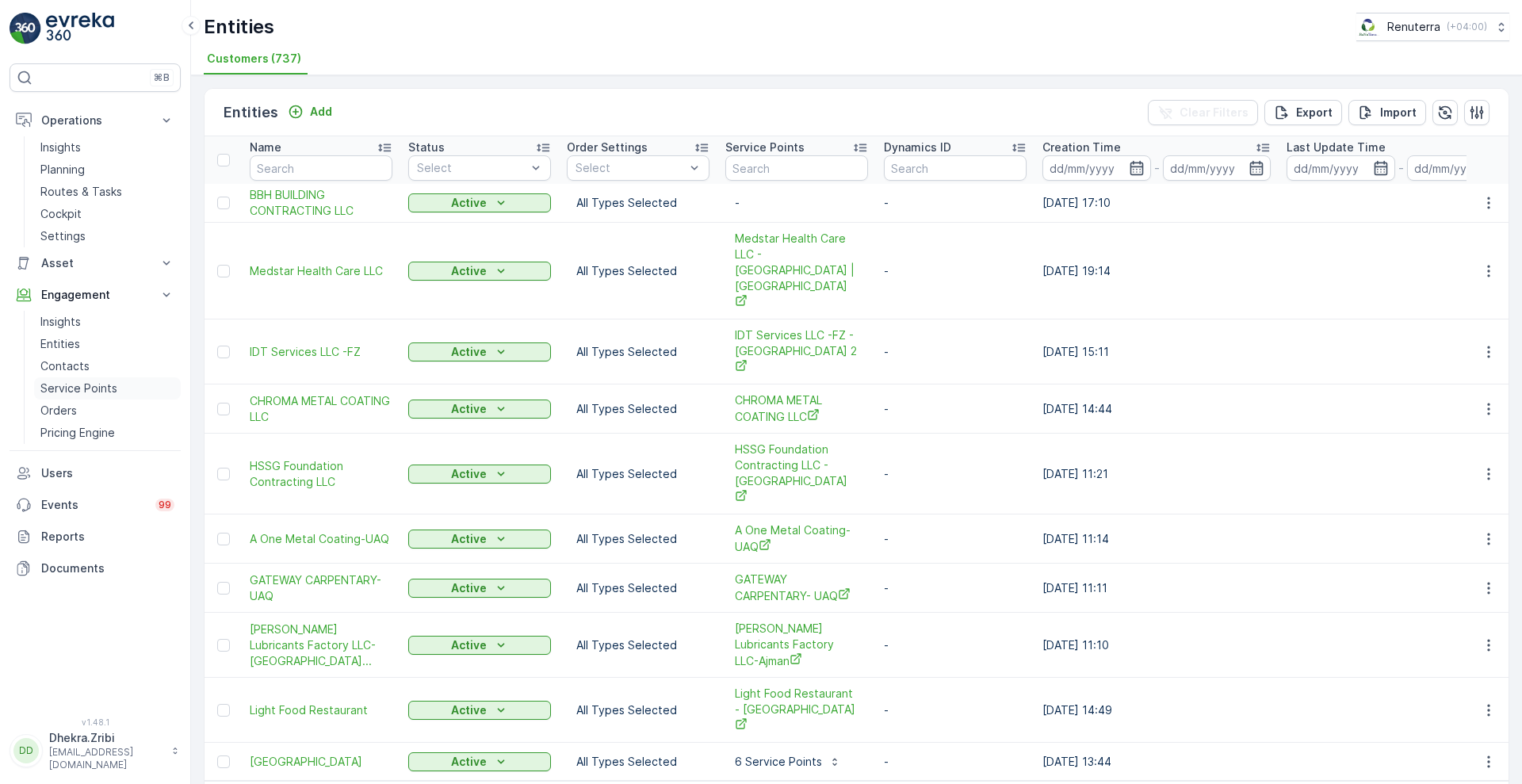
click at [79, 390] on p "Service Points" at bounding box center [79, 388] width 77 height 16
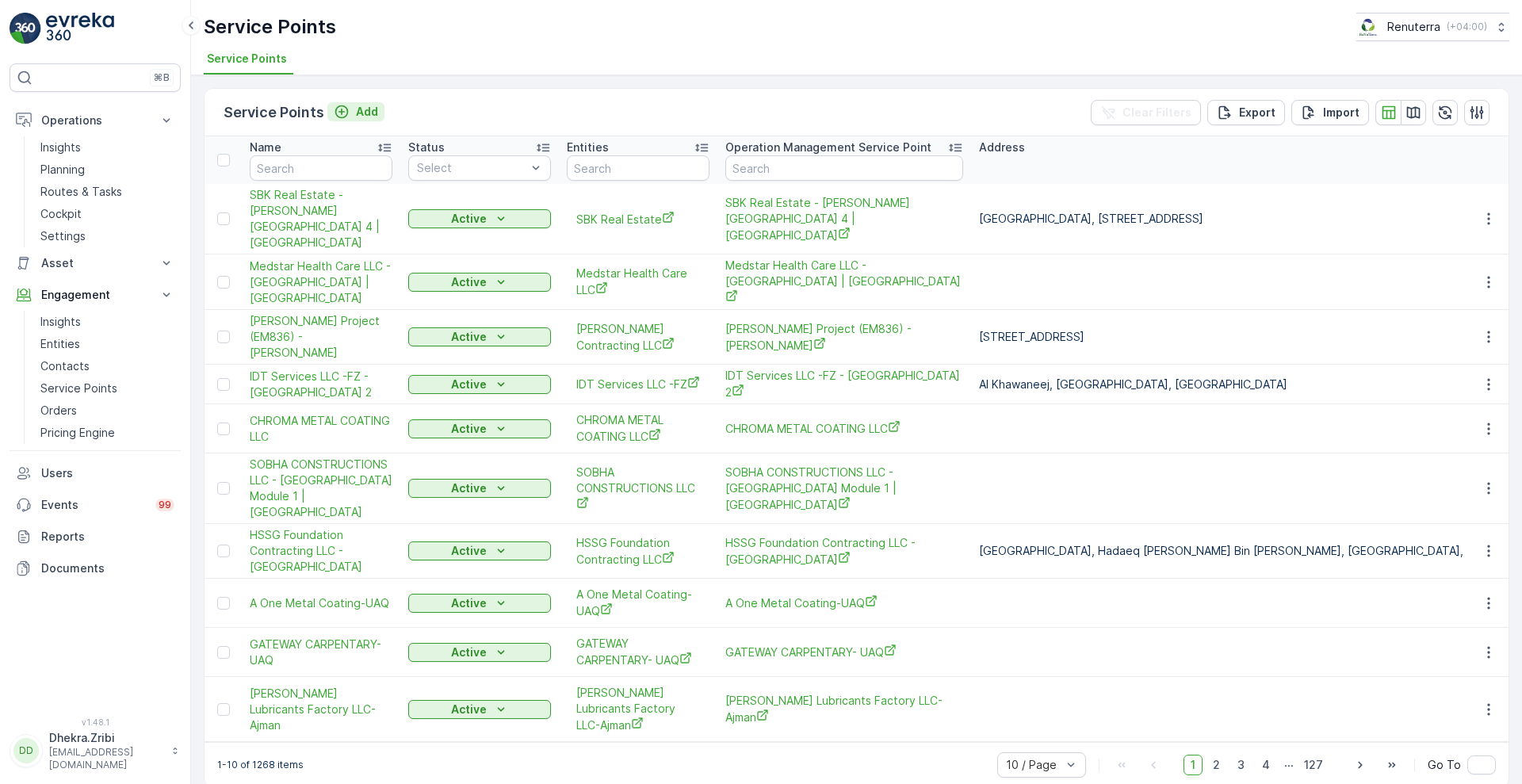
click at [371, 107] on p "Add" at bounding box center [367, 112] width 22 height 16
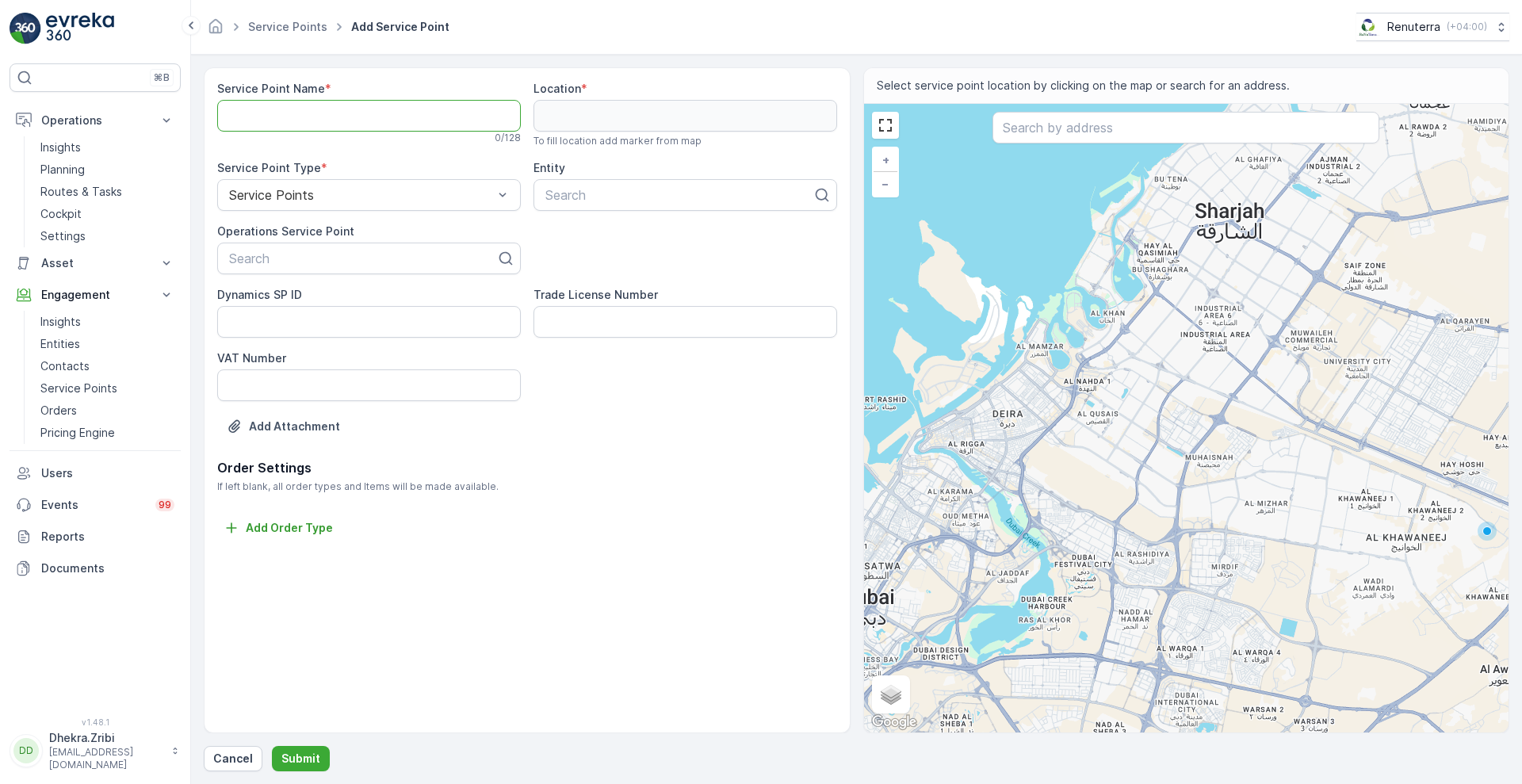
click at [377, 125] on Name "Service Point Name" at bounding box center [368, 116] width 304 height 32
paste Name "BBH BUILDING CONTRACTING LLC - [GEOGRAPHIC_DATA] | [GEOGRAPHIC_DATA]"
type Name "BBH BUILDING CONTRACTING LLC - [GEOGRAPHIC_DATA] | [GEOGRAPHIC_DATA]"
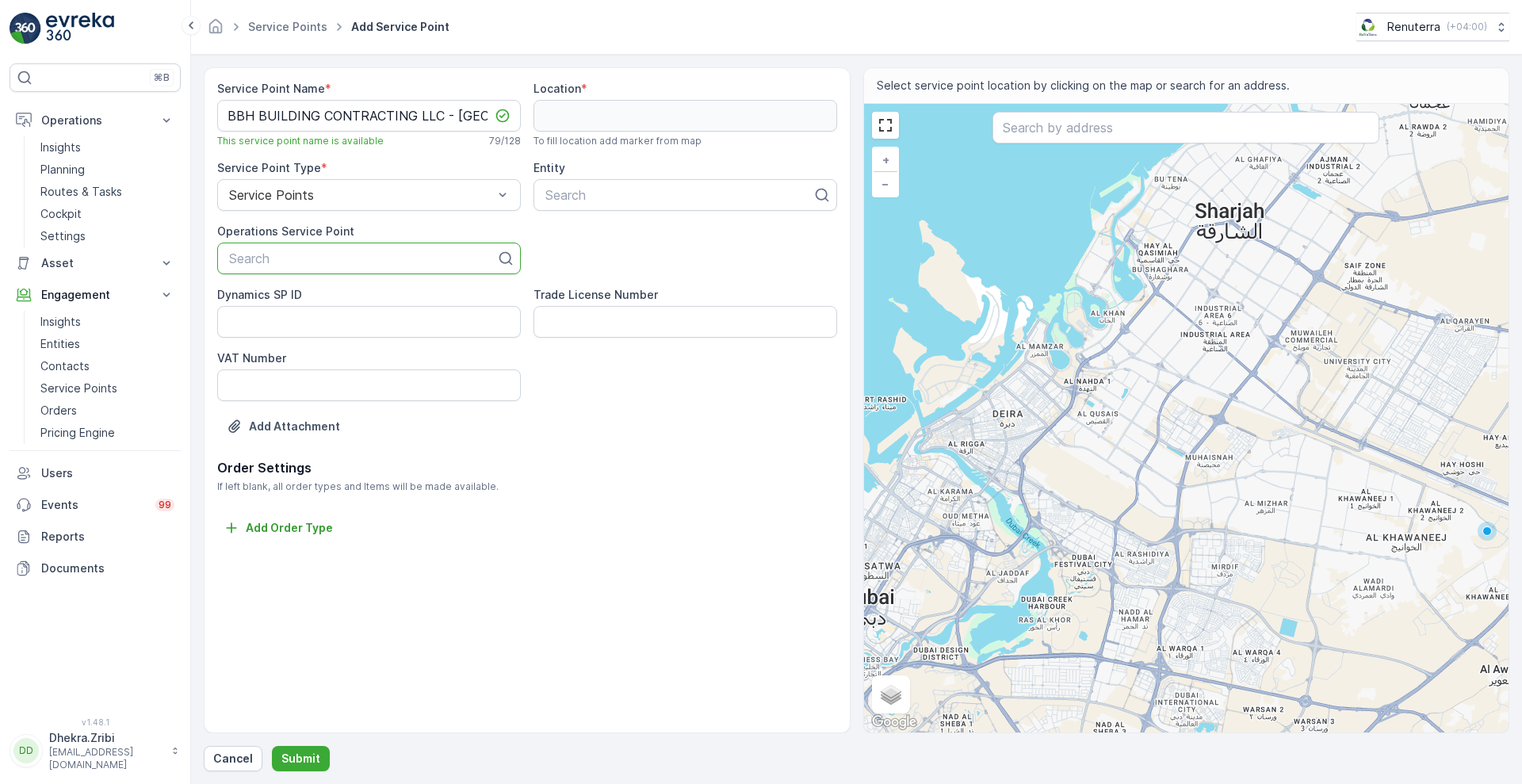
click at [277, 263] on div at bounding box center [362, 259] width 270 height 14
paste input "BBH BUILDING CONTRACTING LLC - [GEOGRAPHIC_DATA] | [GEOGRAPHIC_DATA]"
type input "BBH BUILDING CONTRACTING LLC - [GEOGRAPHIC_DATA] | [GEOGRAPHIC_DATA]"
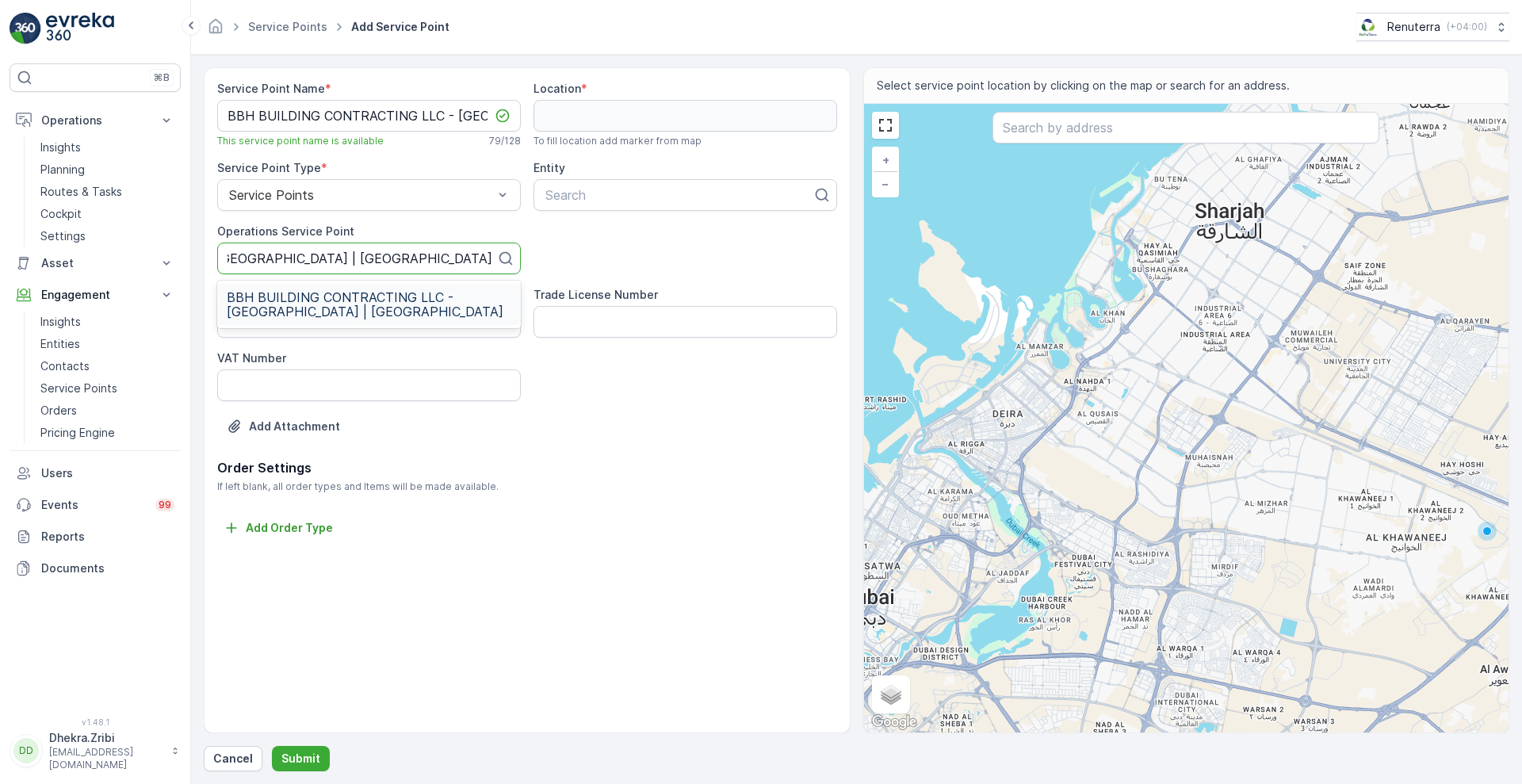
scroll to position [0, 240]
click at [278, 301] on span "BBH BUILDING CONTRACTING LLC - [GEOGRAPHIC_DATA] | [GEOGRAPHIC_DATA]" at bounding box center [368, 304] width 284 height 29
click at [612, 189] on div at bounding box center [678, 195] width 270 height 14
type input "bbh"
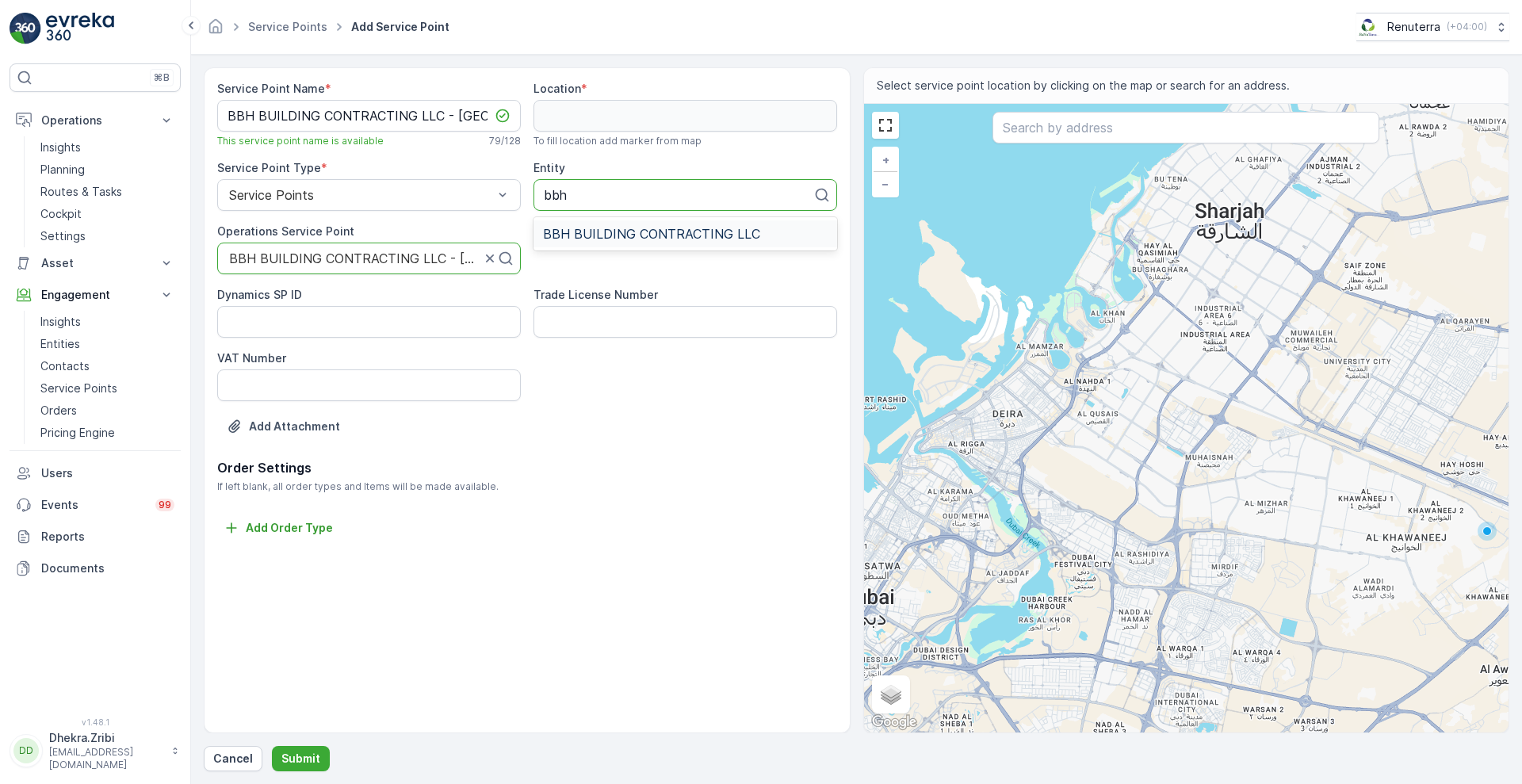
click at [585, 243] on div "BBH BUILDING CONTRACTING LLC" at bounding box center [685, 234] width 304 height 27
click at [1120, 123] on input "text" at bounding box center [1186, 128] width 387 height 32
paste input "limit enterprise"
type input "limit enterprise"
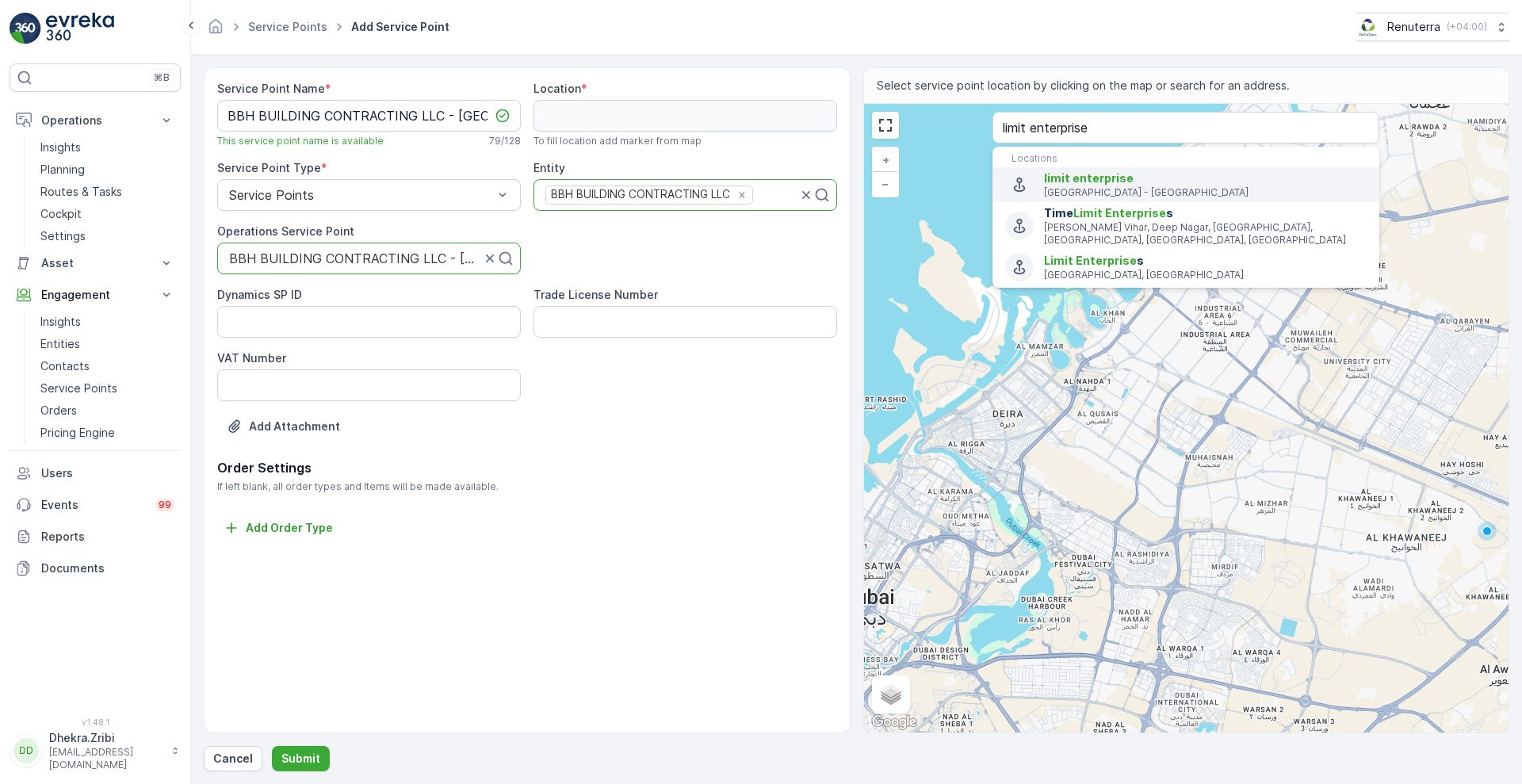
click at [1097, 175] on span "limit enterprise" at bounding box center [1089, 178] width 90 height 14
type input "25.0222096,55.19057369999999"
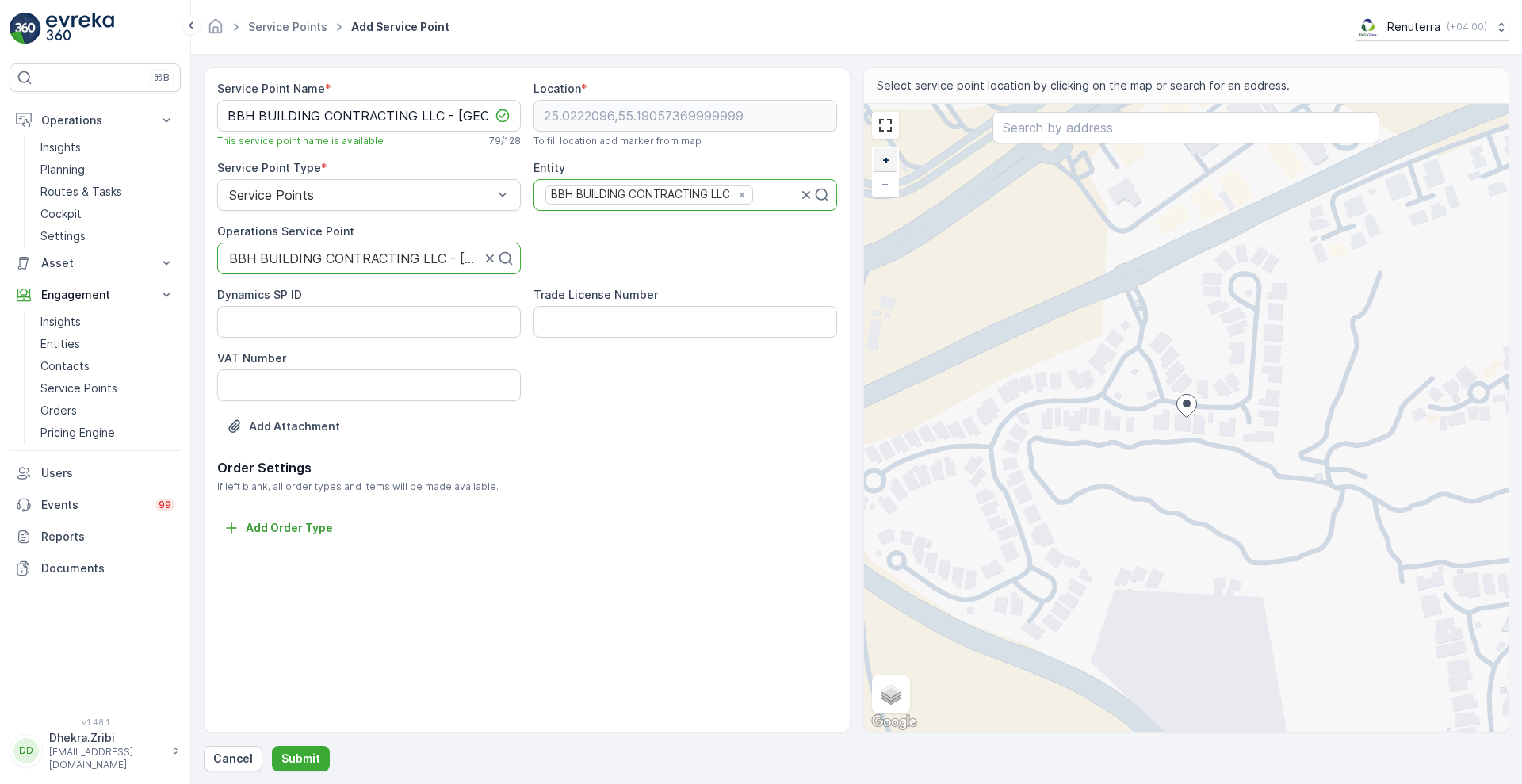
click at [890, 157] on link "+" at bounding box center [885, 160] width 24 height 24
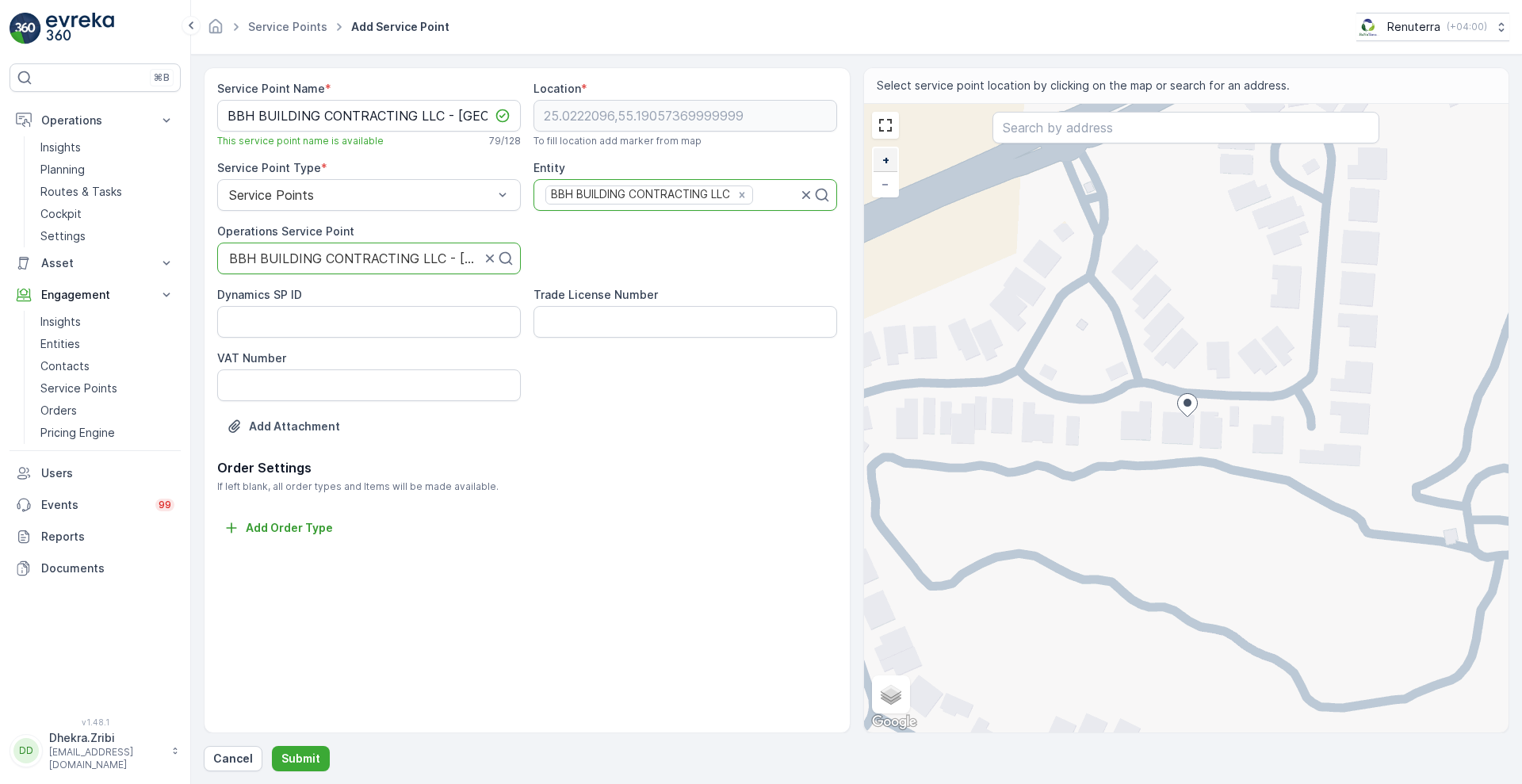
click at [890, 157] on link "+" at bounding box center [885, 160] width 24 height 24
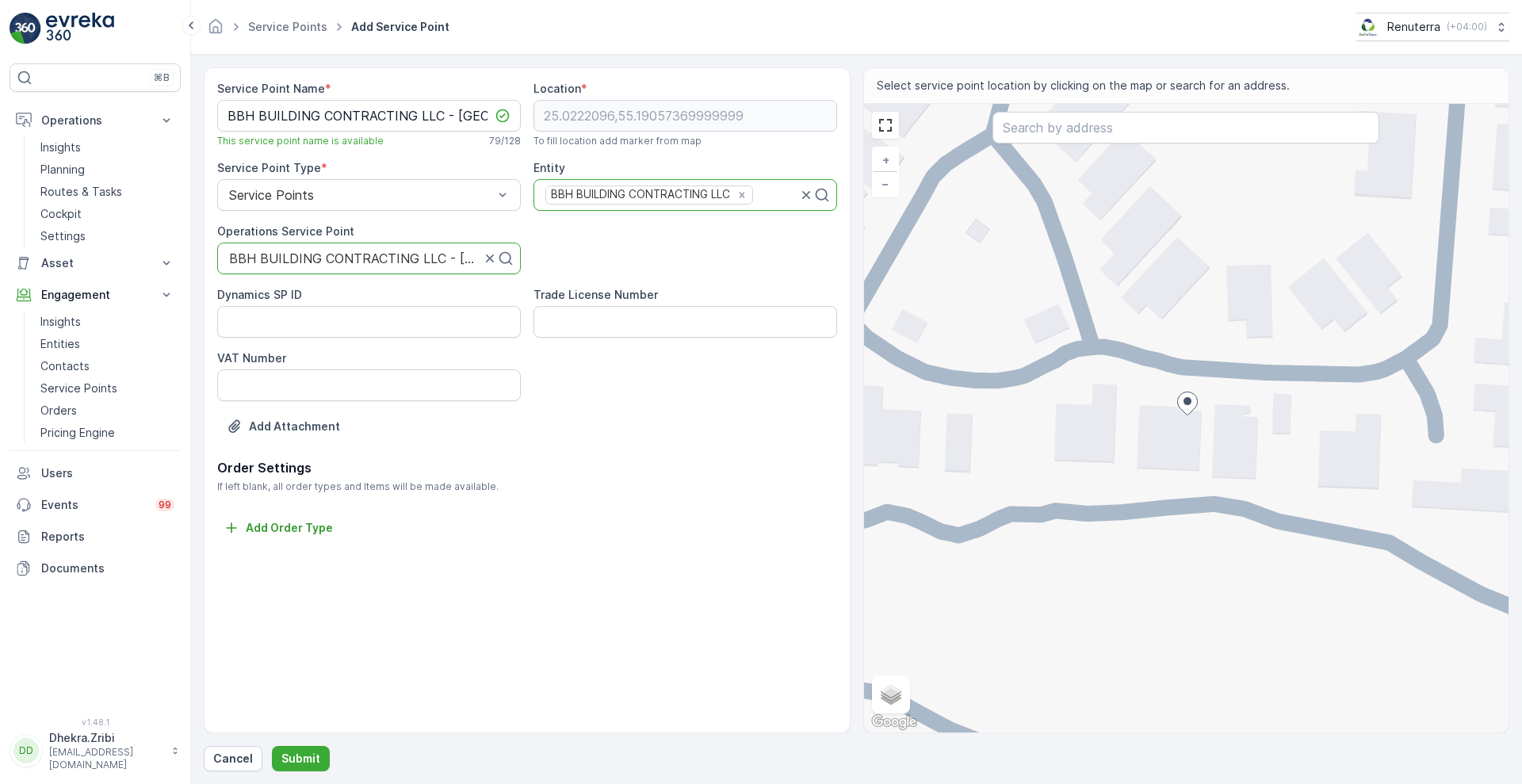
click at [1297, 333] on div "+ − Satellite Roadmap Terrain Hybrid Leaflet Keyboard shortcuts Map Data Map da…" at bounding box center [1186, 418] width 645 height 629
type input "25.022462019979084,55.190945423557935"
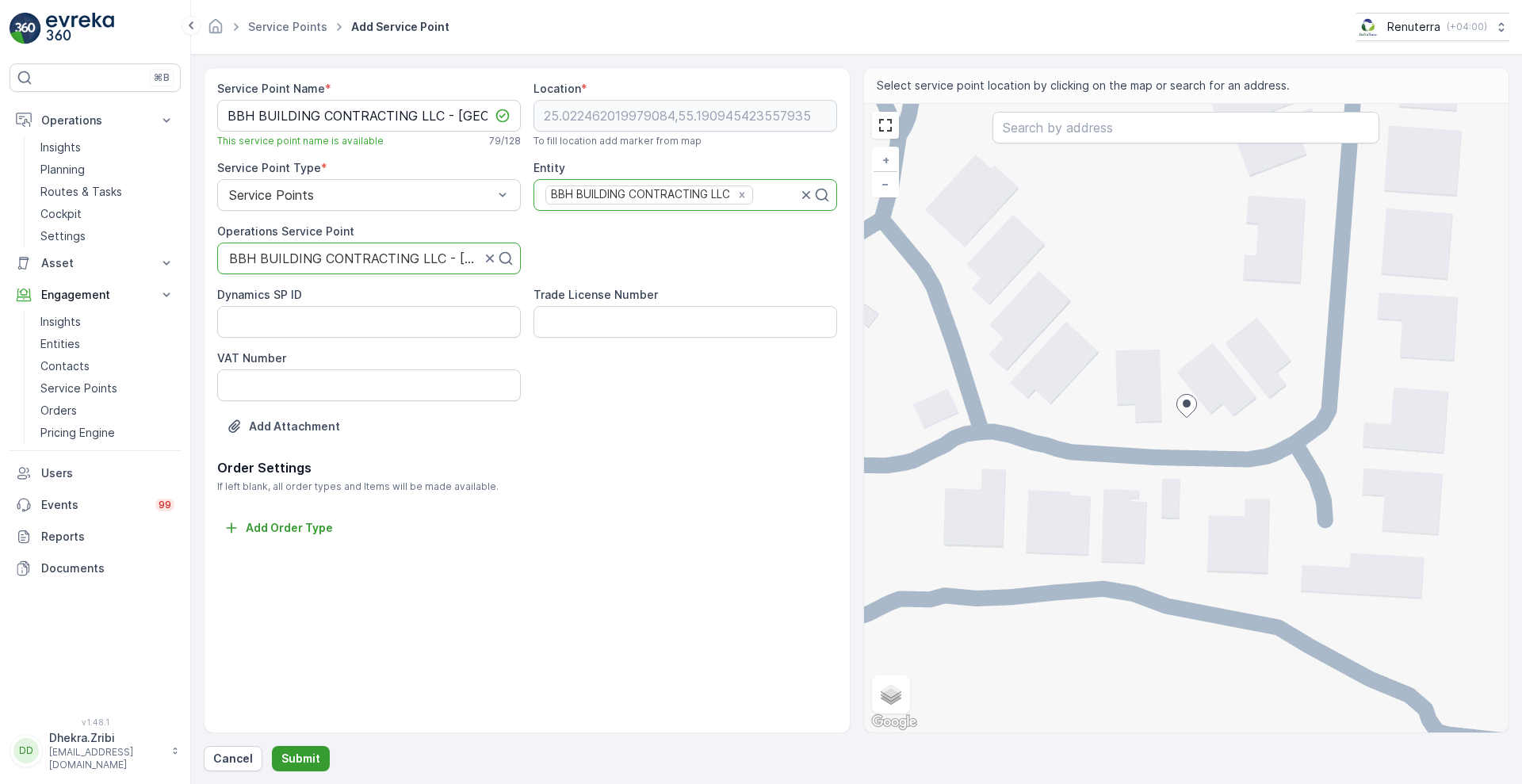
click at [297, 750] on p "Submit" at bounding box center [300, 758] width 38 height 16
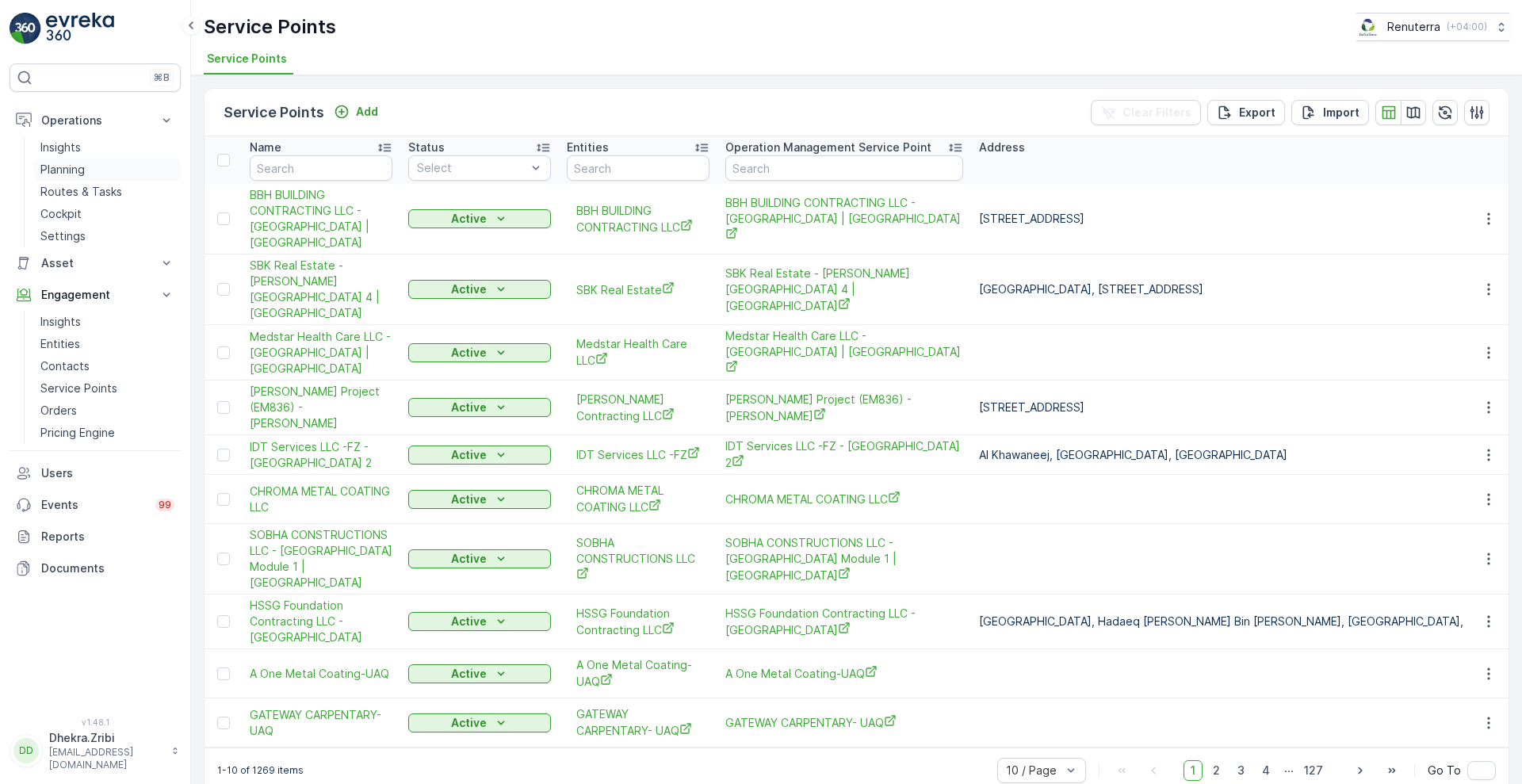
click at [72, 171] on p "Planning" at bounding box center [62, 170] width 44 height 16
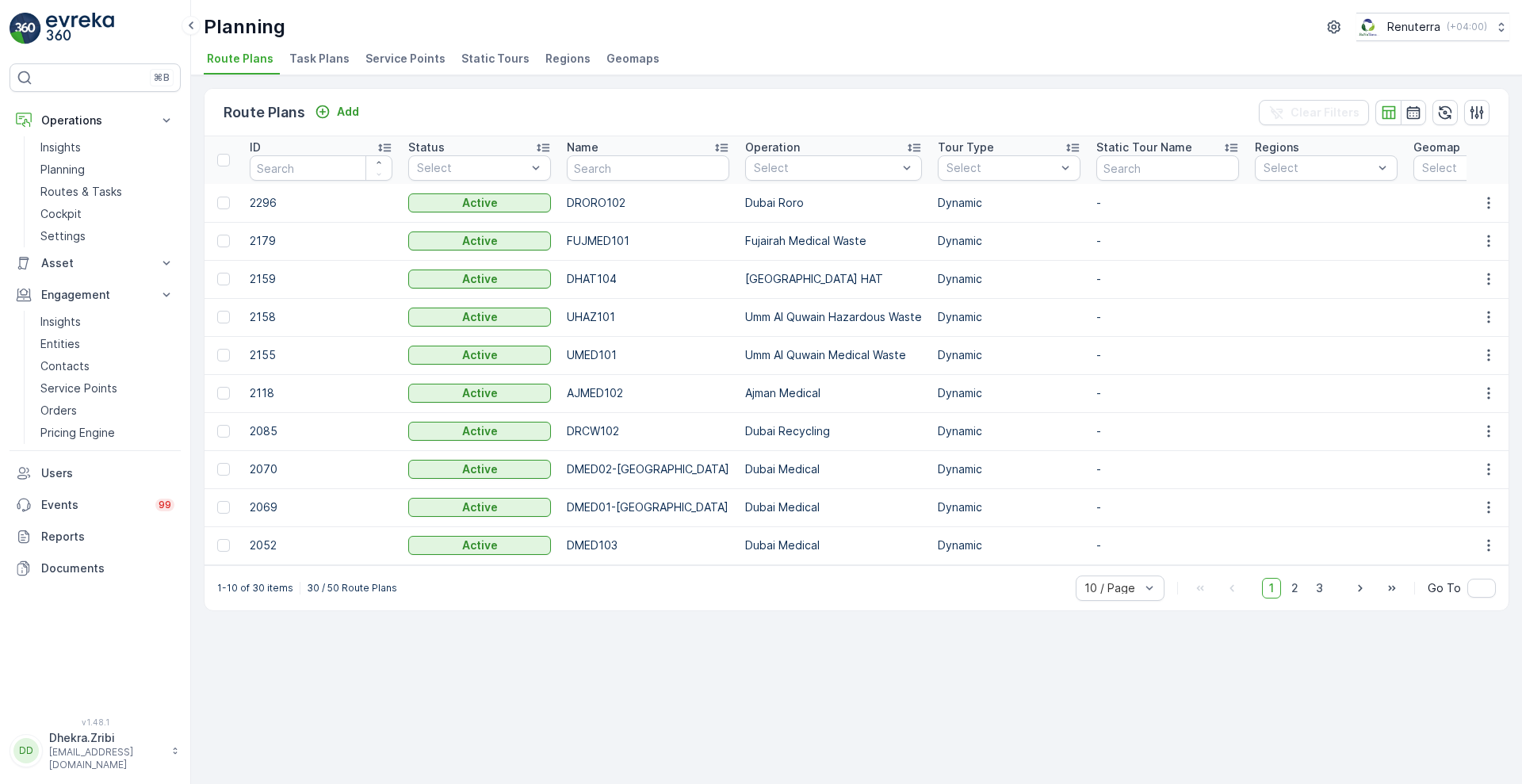
click at [414, 53] on span "Service Points" at bounding box center [405, 58] width 80 height 16
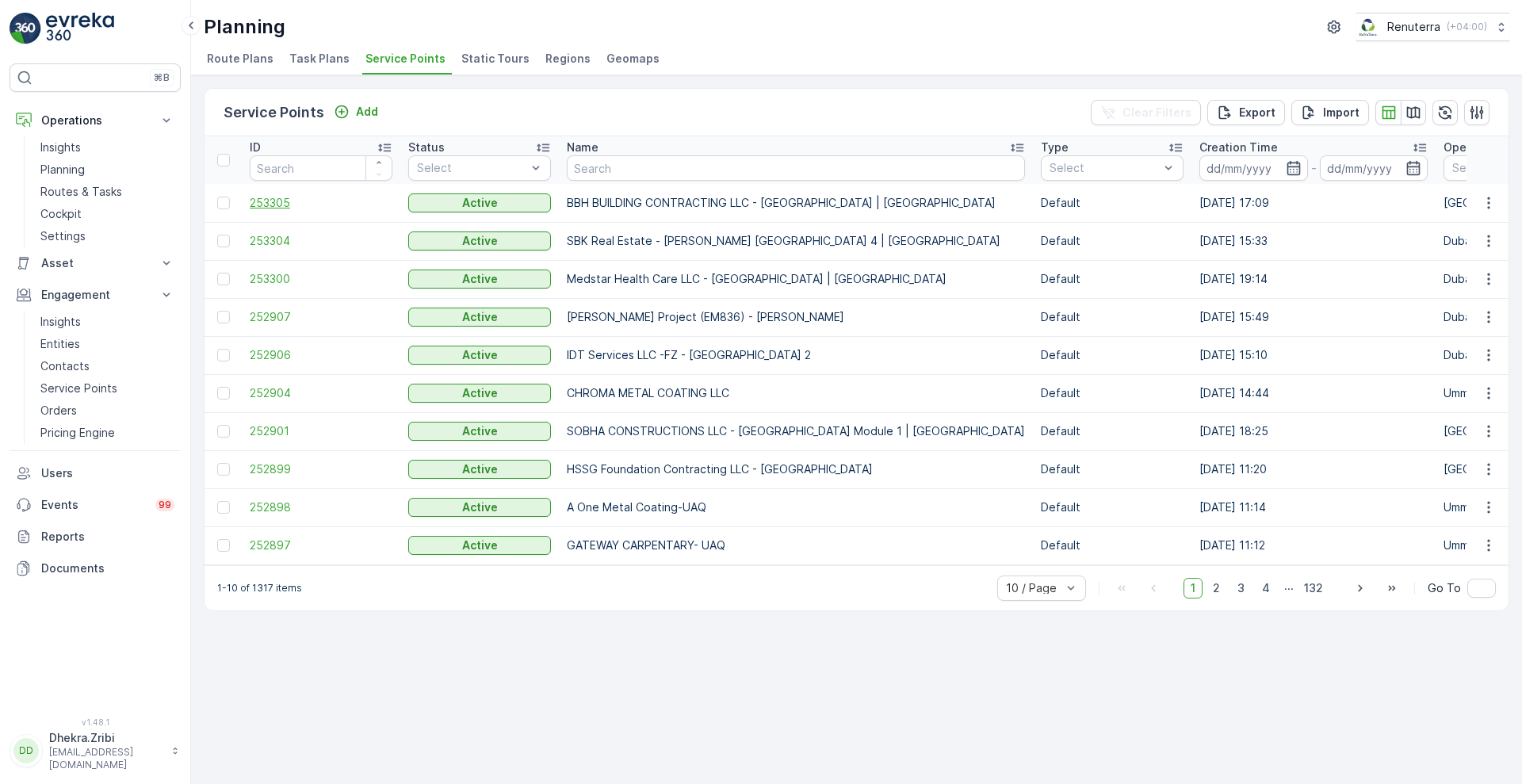
click at [285, 197] on span "253305" at bounding box center [321, 203] width 143 height 16
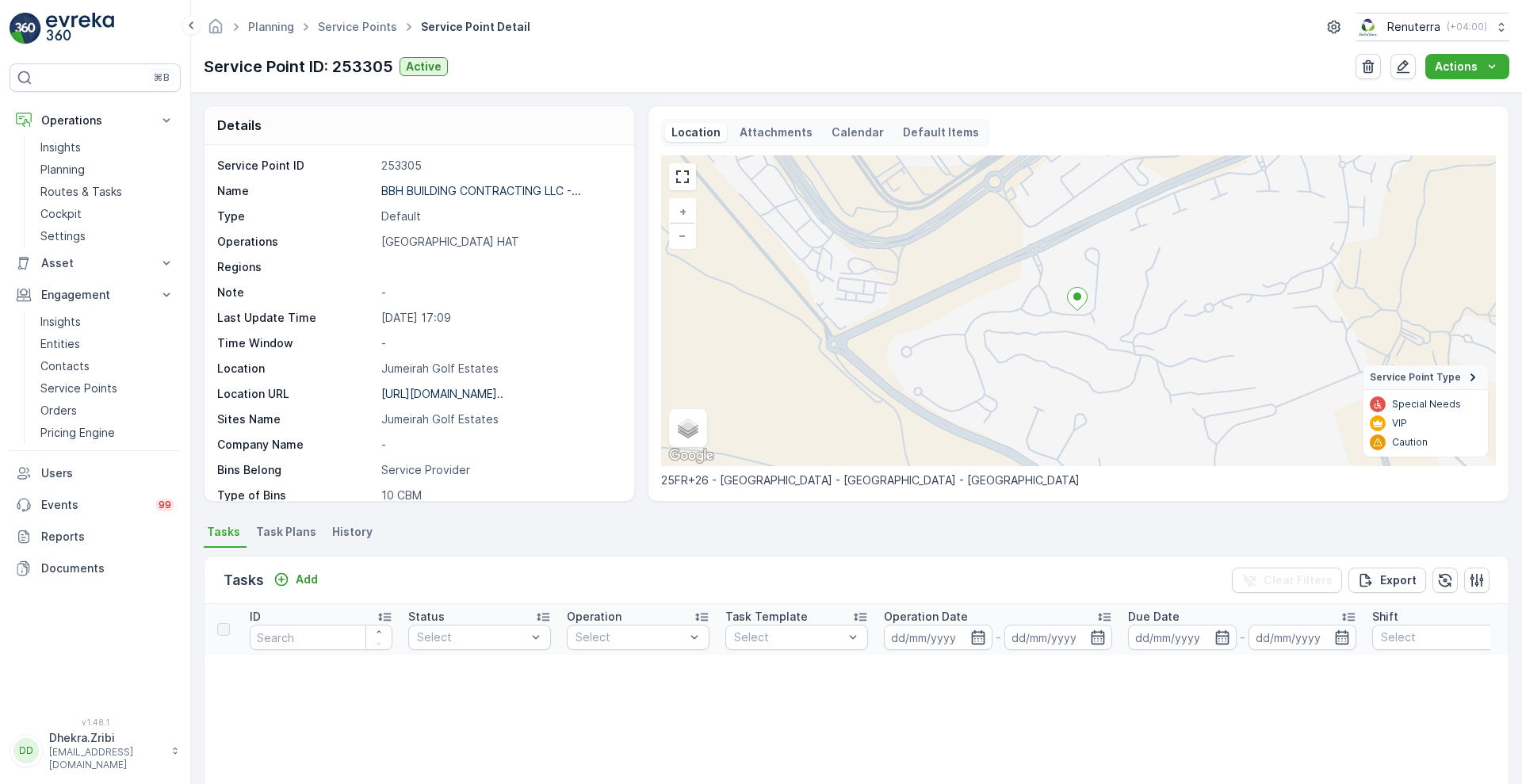
click at [622, 492] on div "Service Point ID 253305 Name BBH BUILDING CONTRACTING LLC -... Type Default Ope…" at bounding box center [419, 323] width 429 height 356
click at [623, 484] on div "Service Point ID 253305 Name BBH BUILDING CONTRACTING LLC -... Type Default Ope…" at bounding box center [419, 323] width 429 height 356
click at [626, 462] on div "Service Point ID 253305 Name BBH BUILDING CONTRACTING LLC -... Type Default Ope…" at bounding box center [419, 323] width 429 height 356
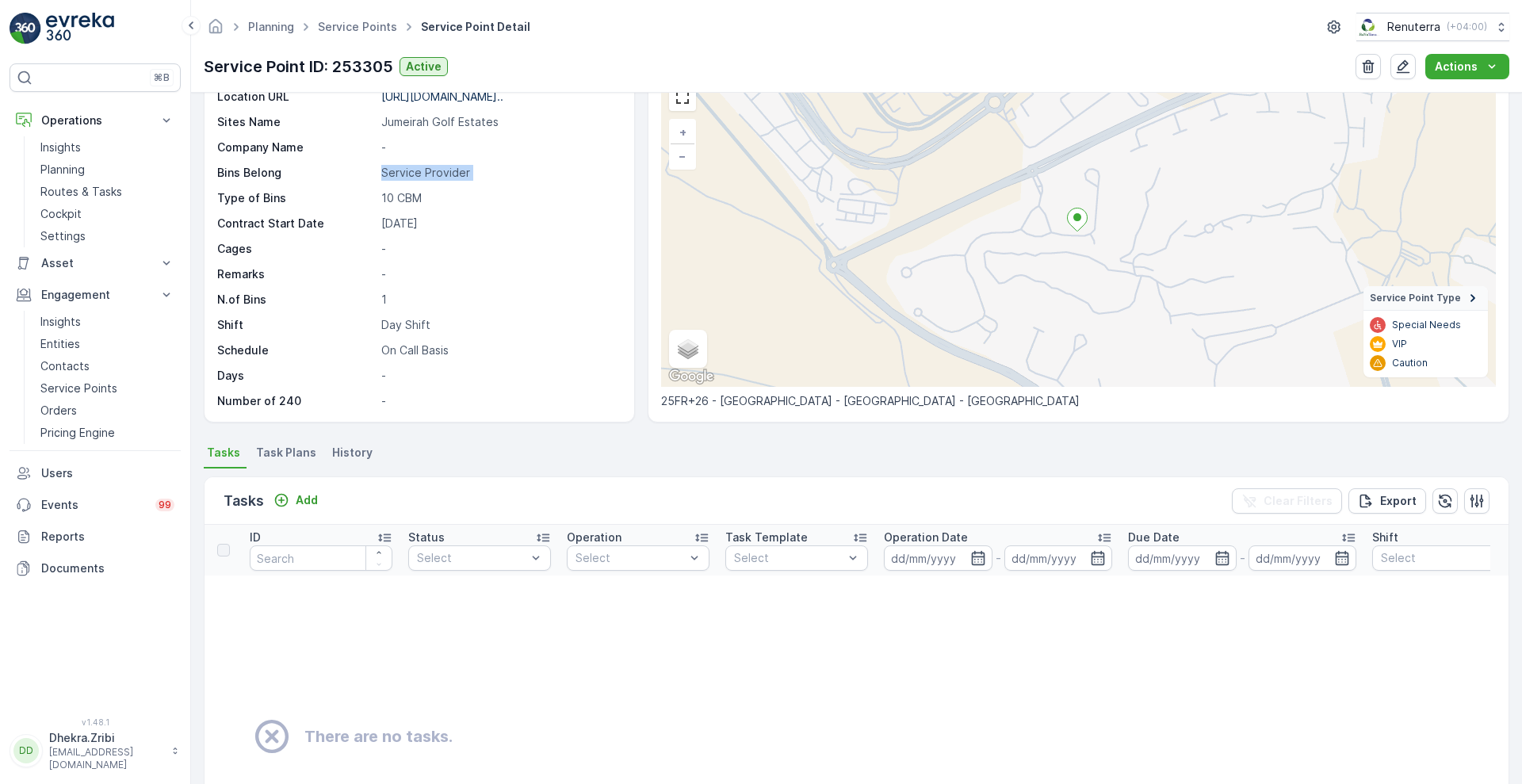
scroll to position [119, 0]
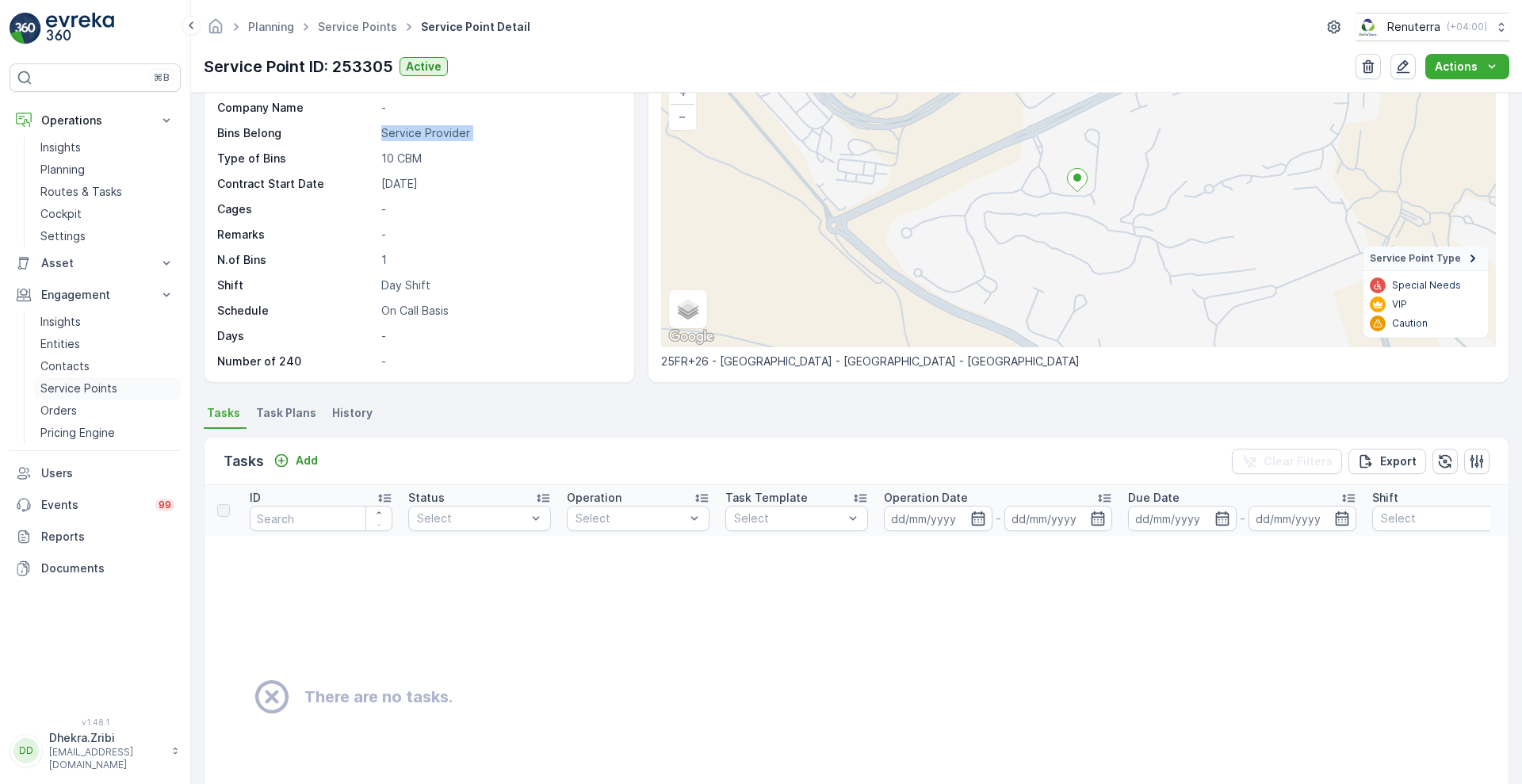
click at [60, 382] on p "Service Points" at bounding box center [79, 388] width 77 height 16
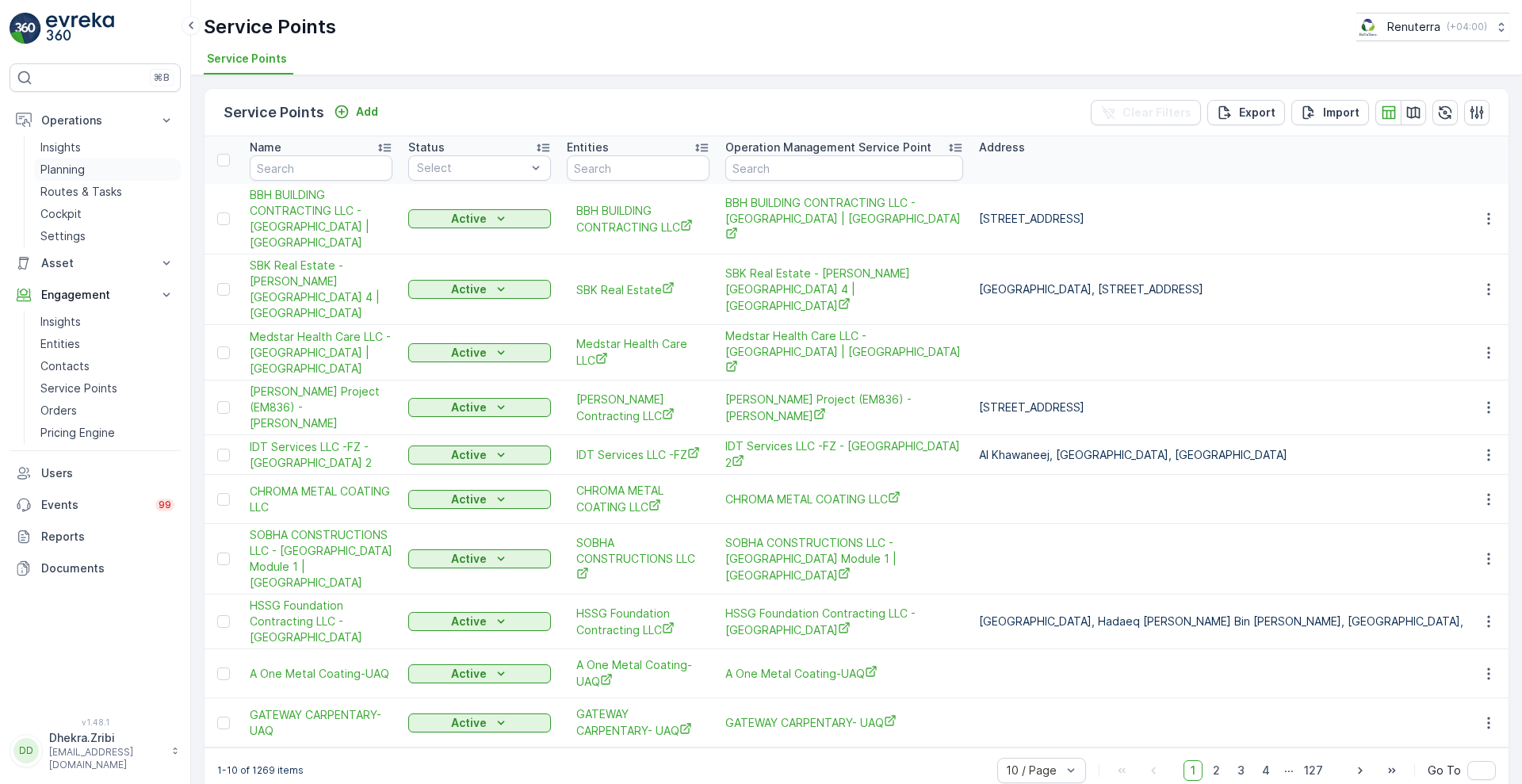
click at [51, 173] on p "Planning" at bounding box center [62, 170] width 44 height 16
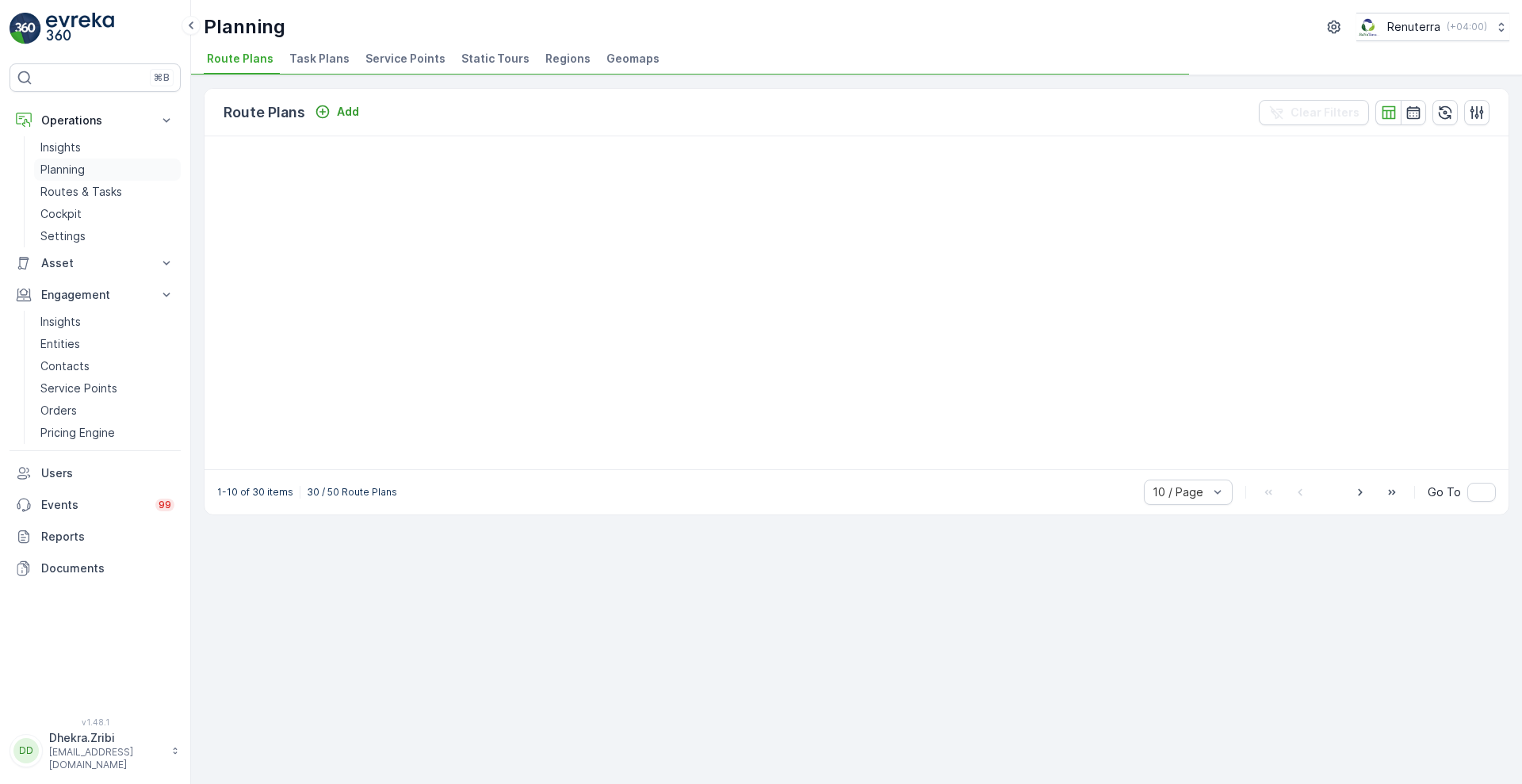
click at [51, 173] on p "Planning" at bounding box center [62, 170] width 44 height 16
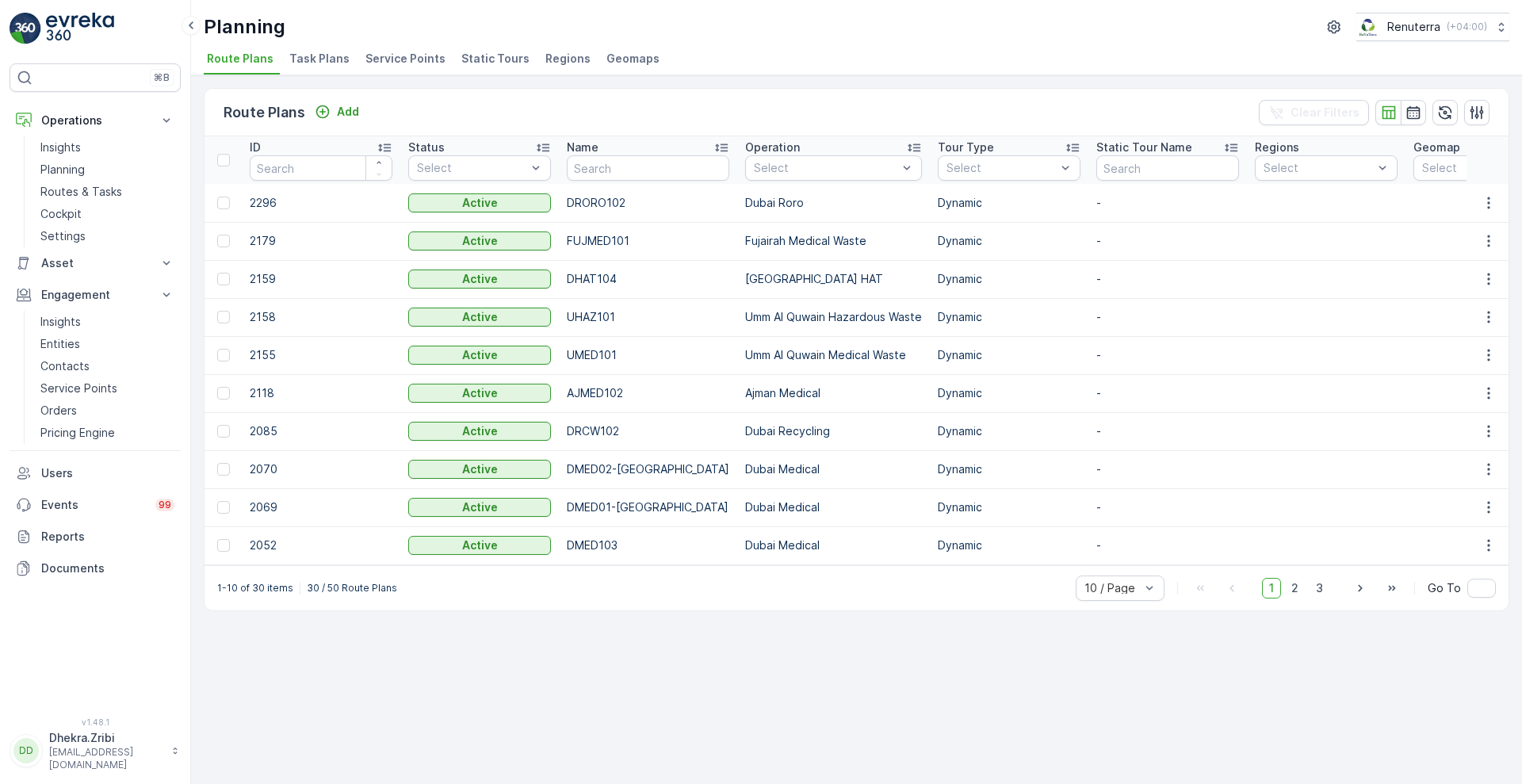
click at [401, 54] on span "Service Points" at bounding box center [405, 58] width 80 height 16
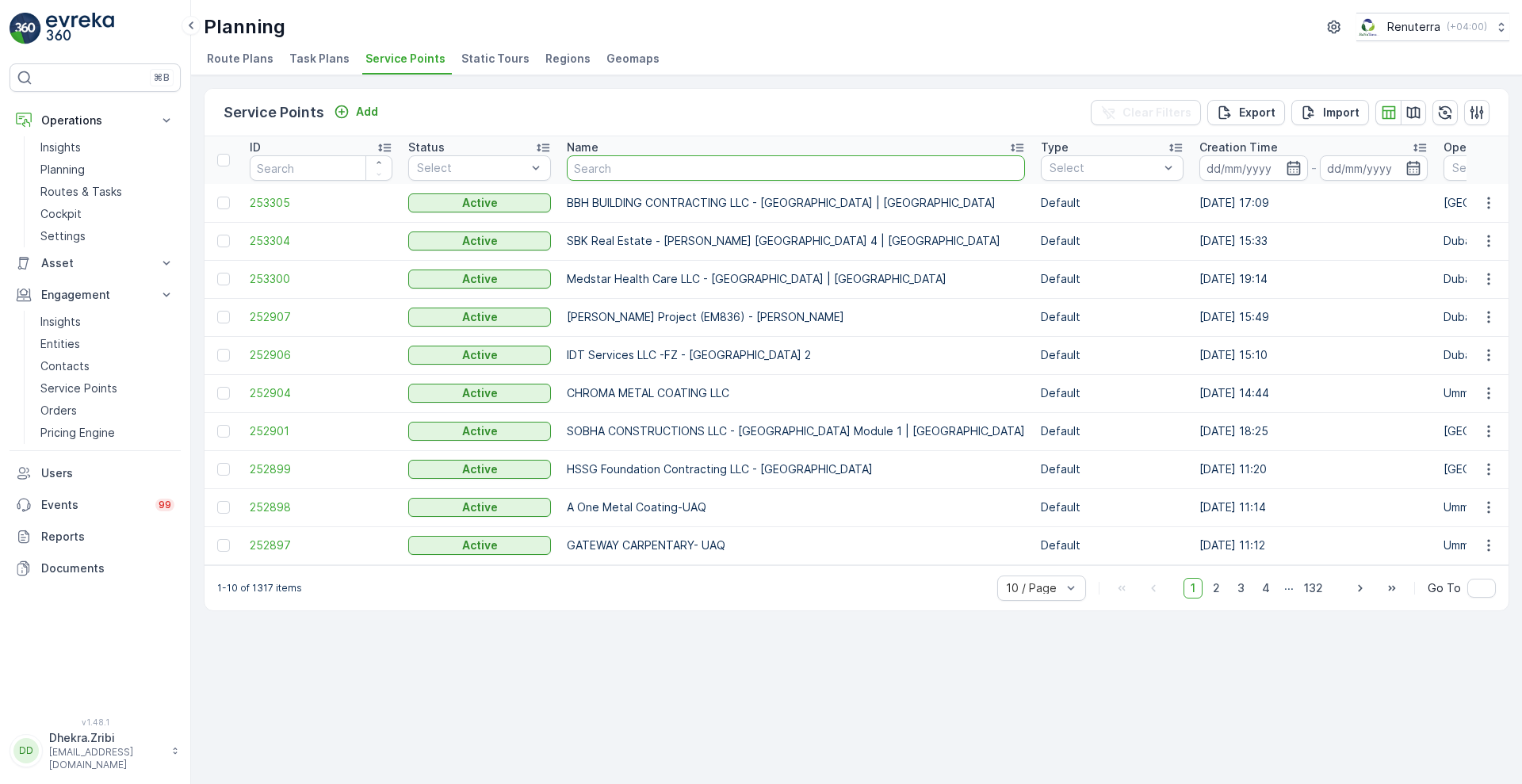
click at [644, 162] on input "text" at bounding box center [796, 168] width 458 height 26
type input "dynast"
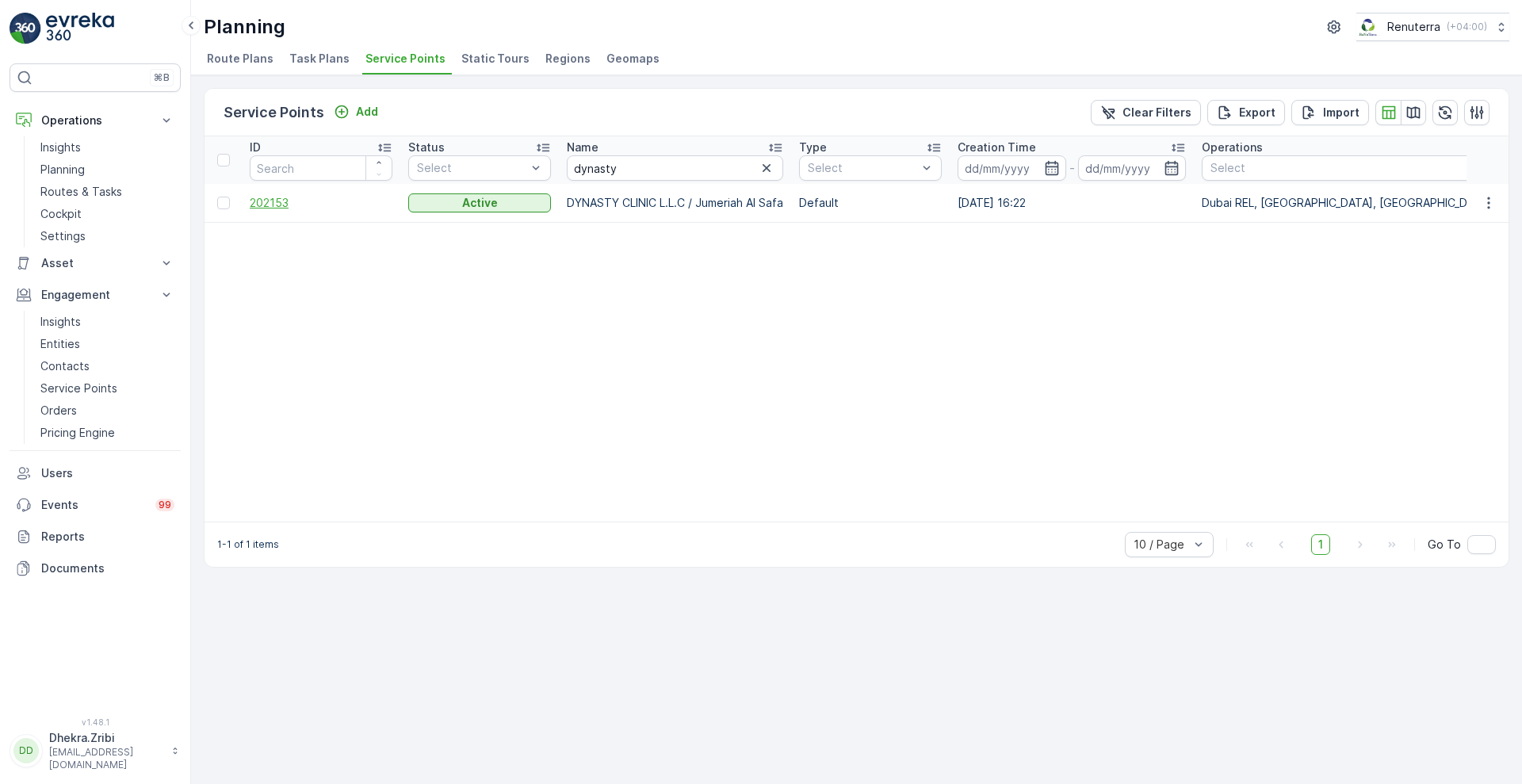
click at [272, 201] on span "202153" at bounding box center [321, 203] width 143 height 16
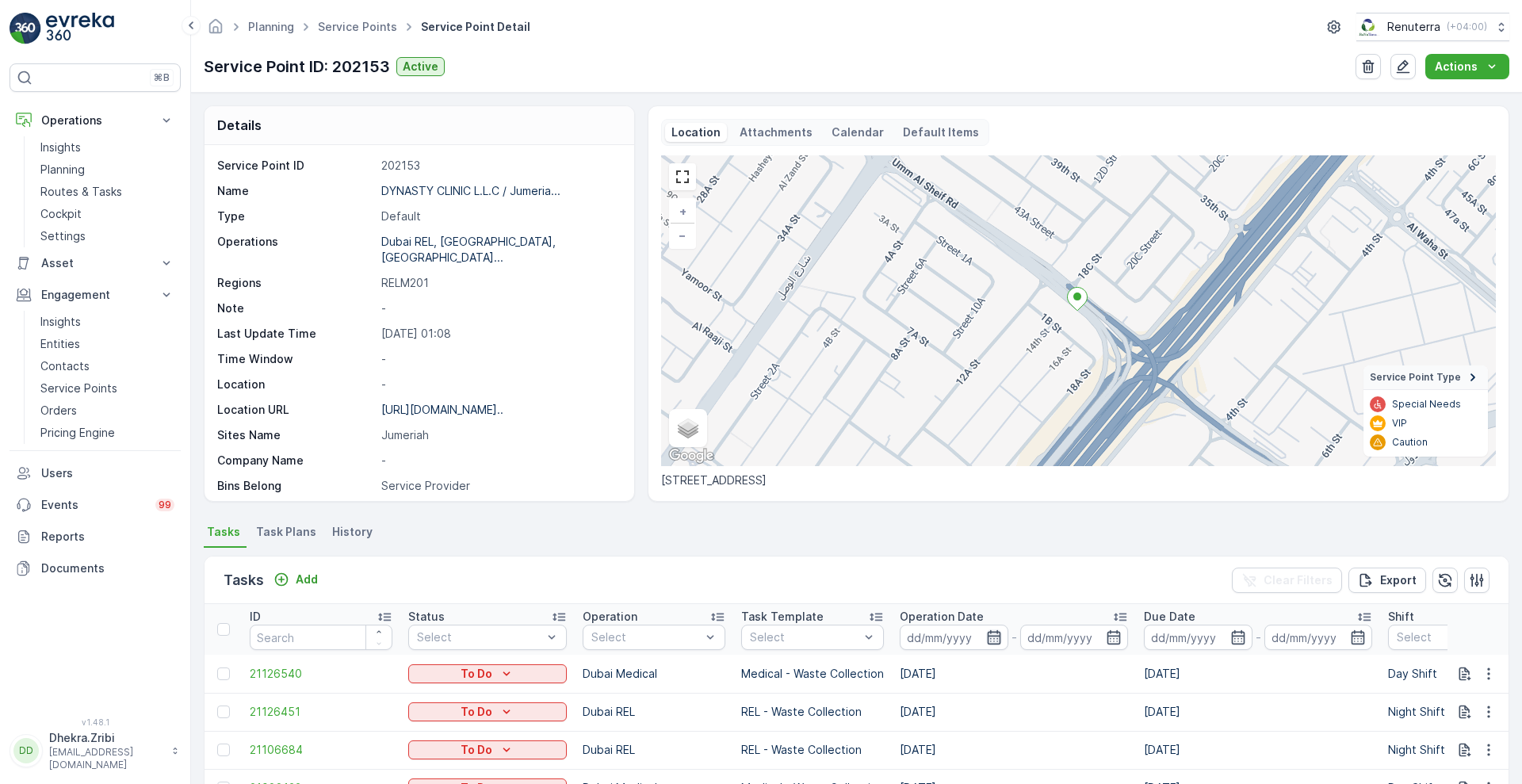
click at [986, 631] on icon "button" at bounding box center [994, 637] width 16 height 16
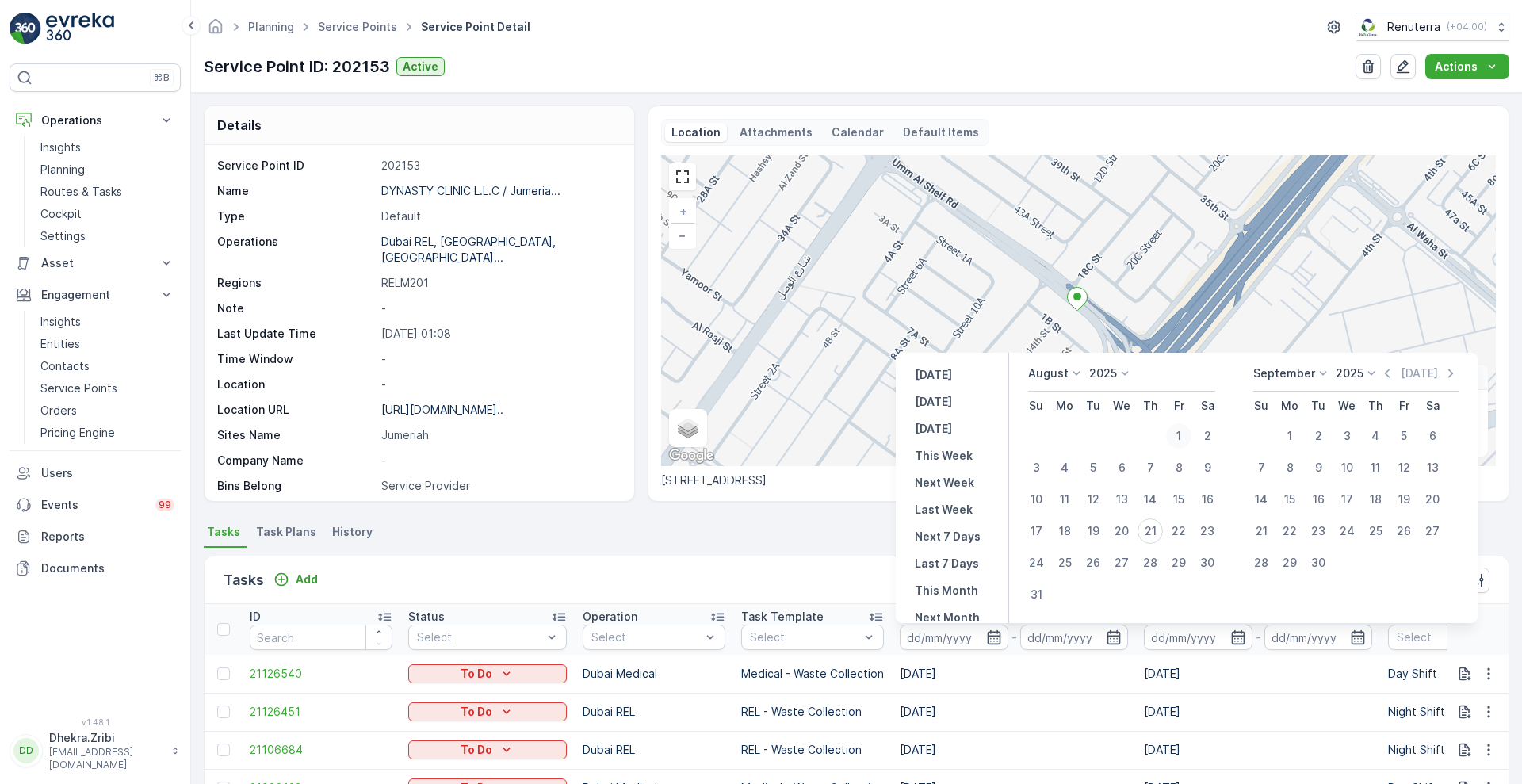
click at [1174, 434] on div "1" at bounding box center [1179, 436] width 26 height 26
type input "[DATE]"
click at [1120, 530] on div "20" at bounding box center [1121, 531] width 26 height 26
type input "[DATE]"
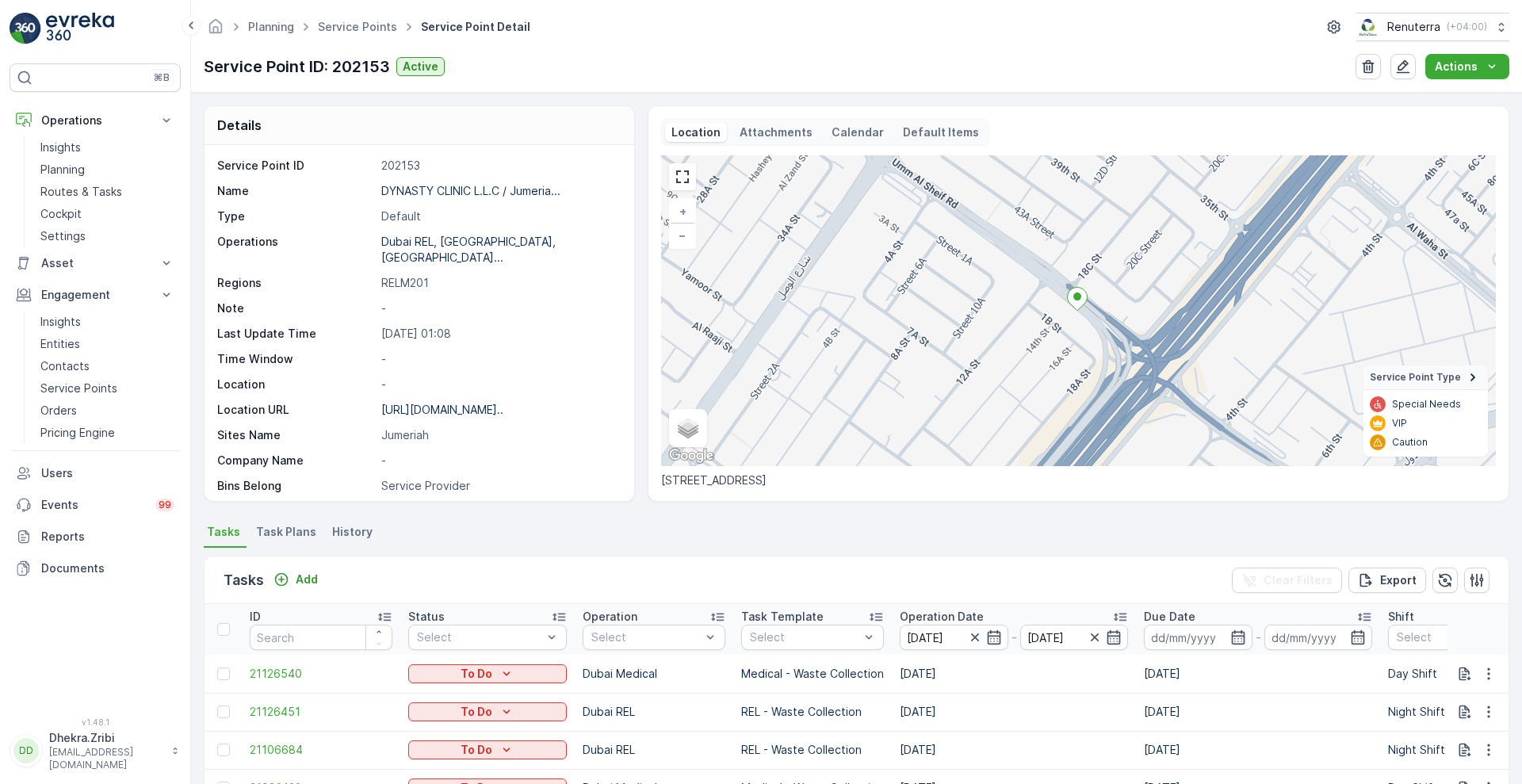
click at [674, 582] on div "Tasks Add Clear Filters Export" at bounding box center [856, 580] width 1304 height 47
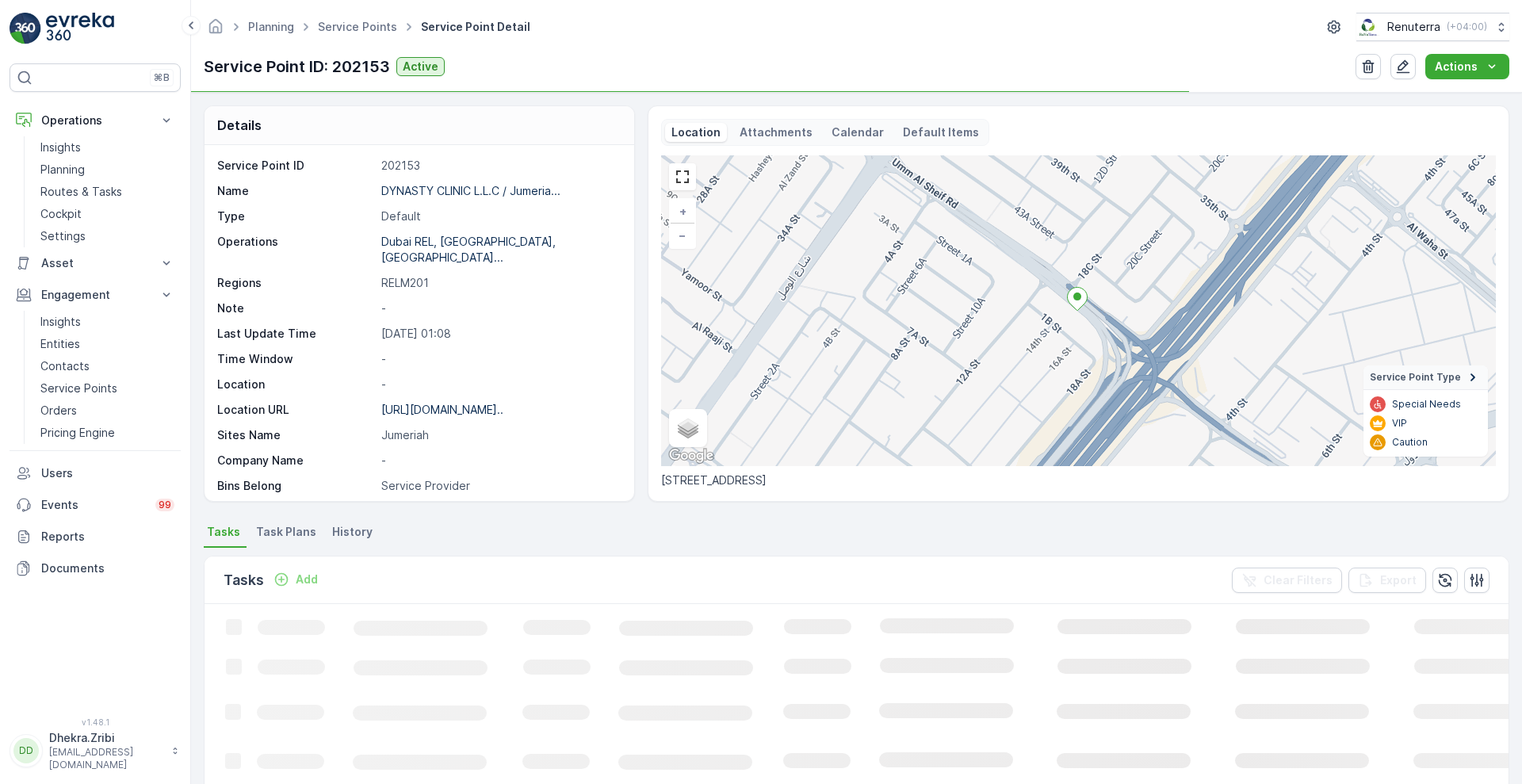
click at [993, 634] on icon "Loading..." at bounding box center [965, 796] width 1522 height 384
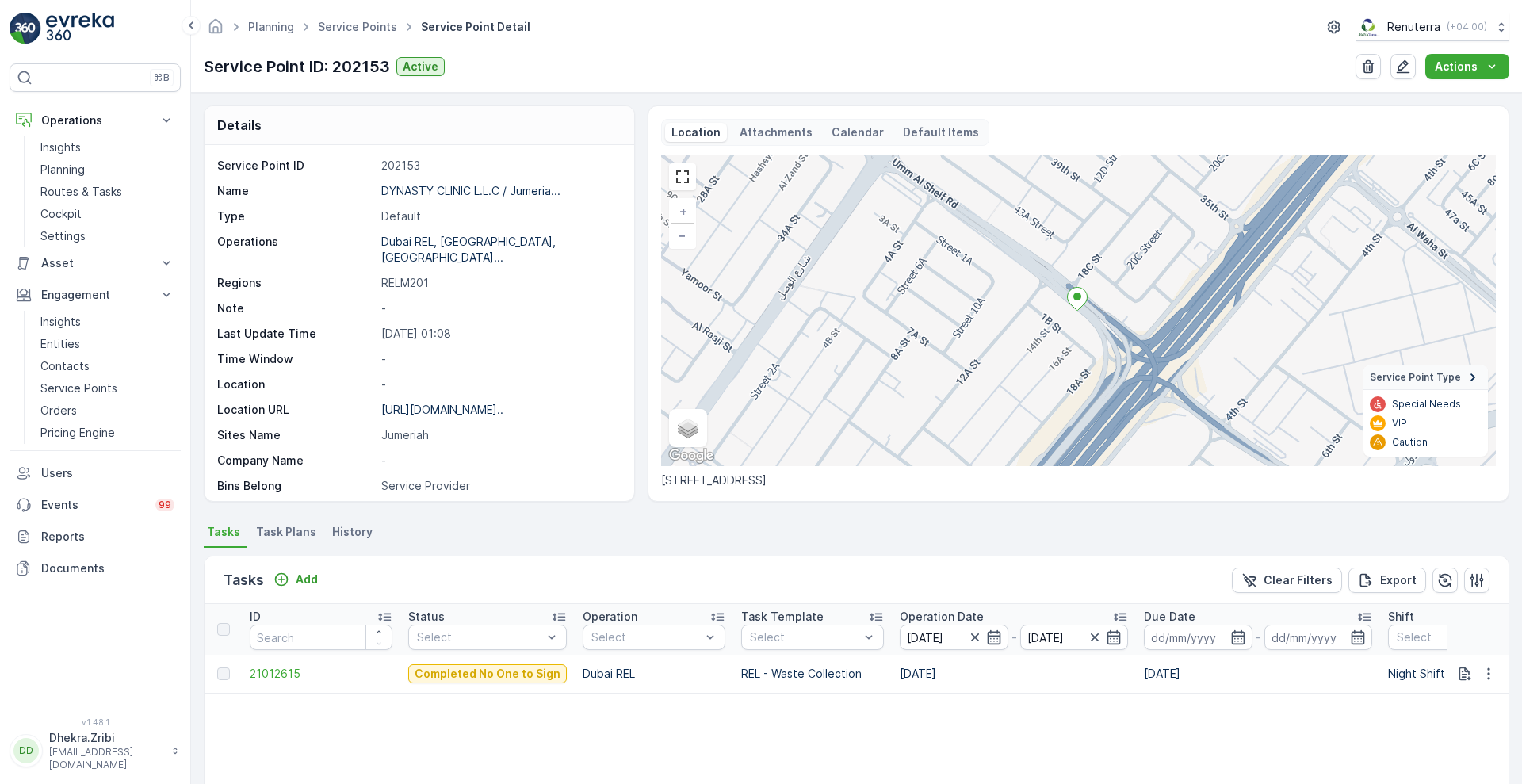
click at [993, 634] on icon "button" at bounding box center [994, 637] width 16 height 16
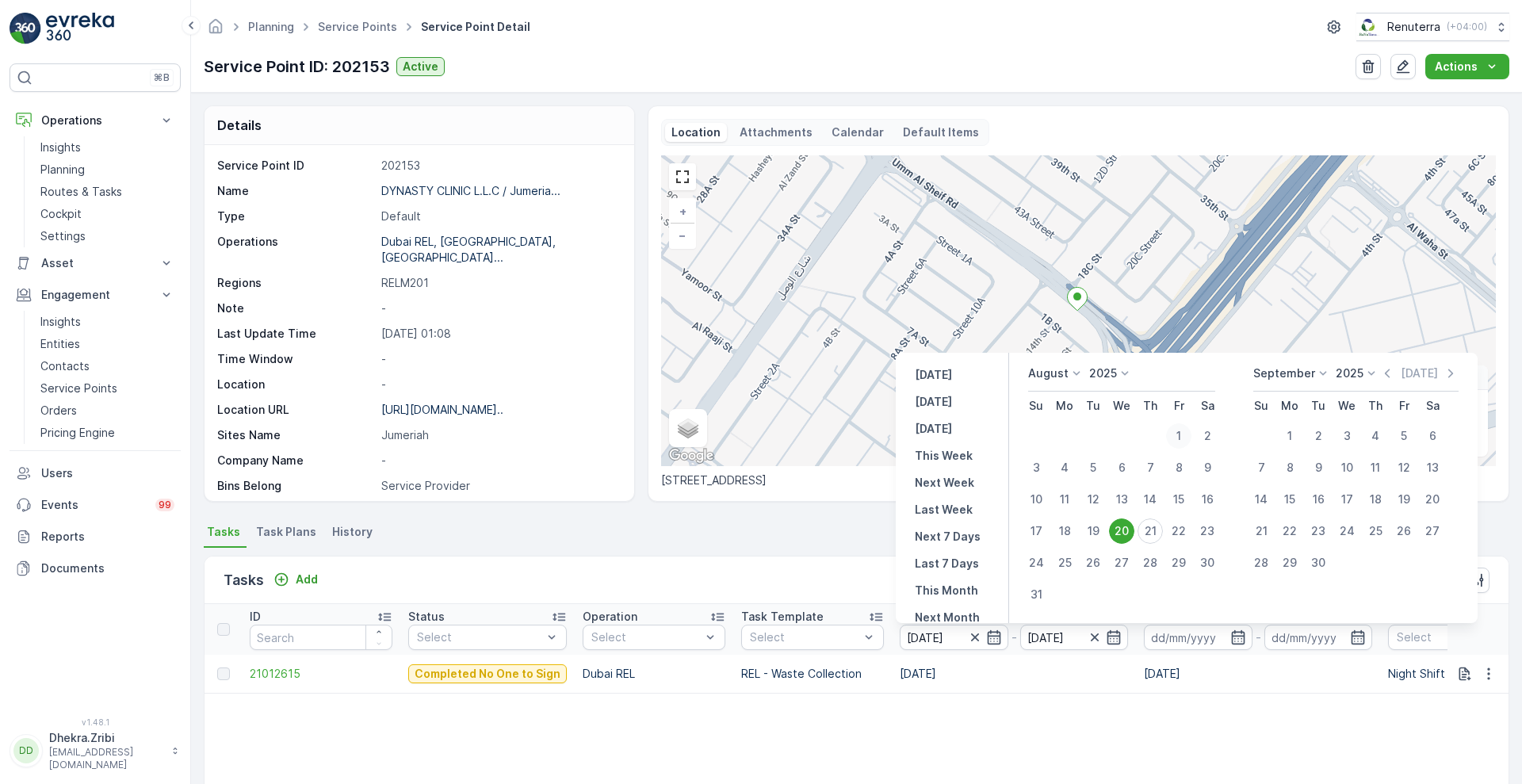
click at [1182, 438] on div "1" at bounding box center [1179, 436] width 26 height 26
type input "[DATE]"
click at [1182, 438] on div "1" at bounding box center [1179, 436] width 26 height 26
type input "[DATE]"
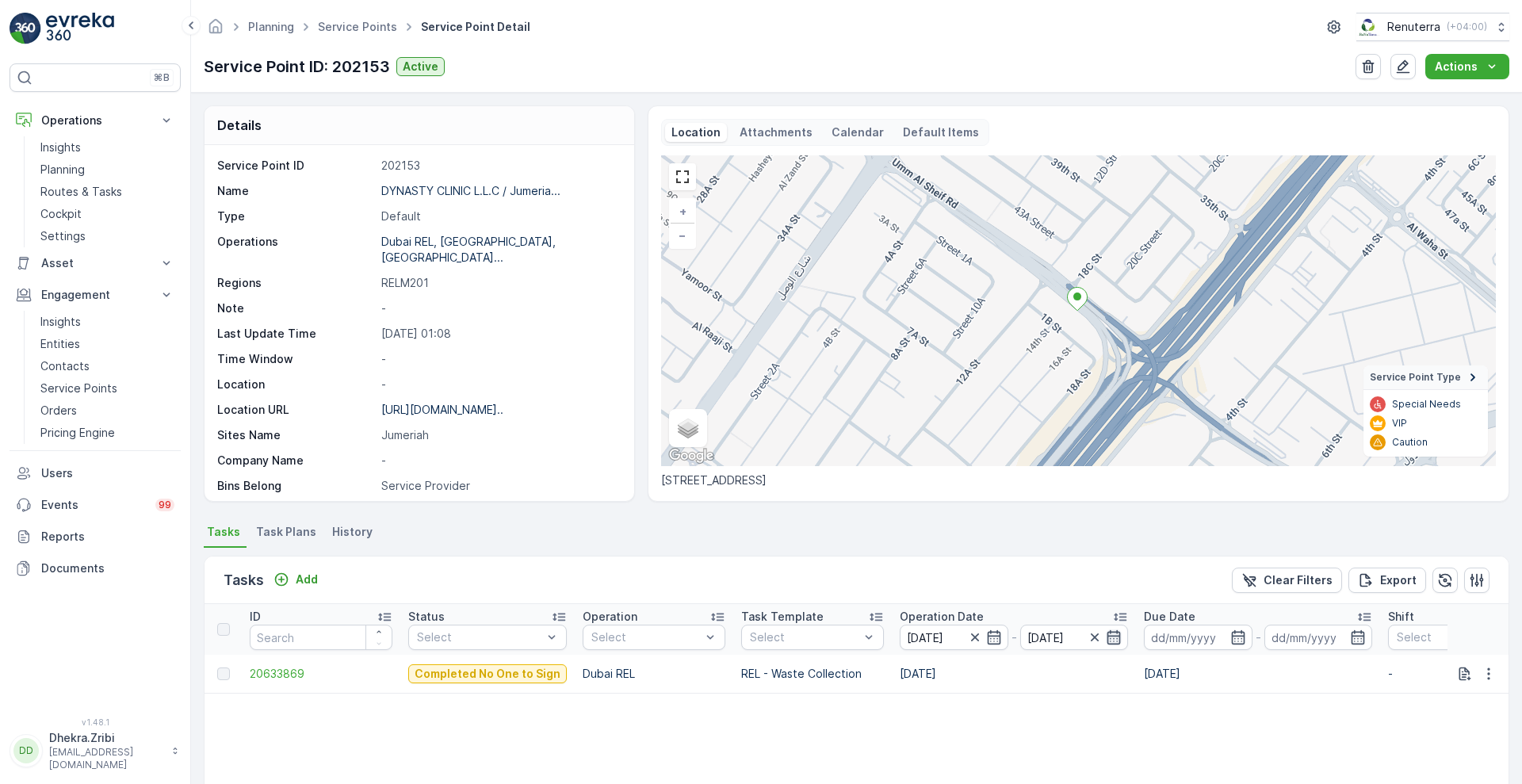
click at [1107, 636] on icon "button" at bounding box center [1113, 637] width 14 height 14
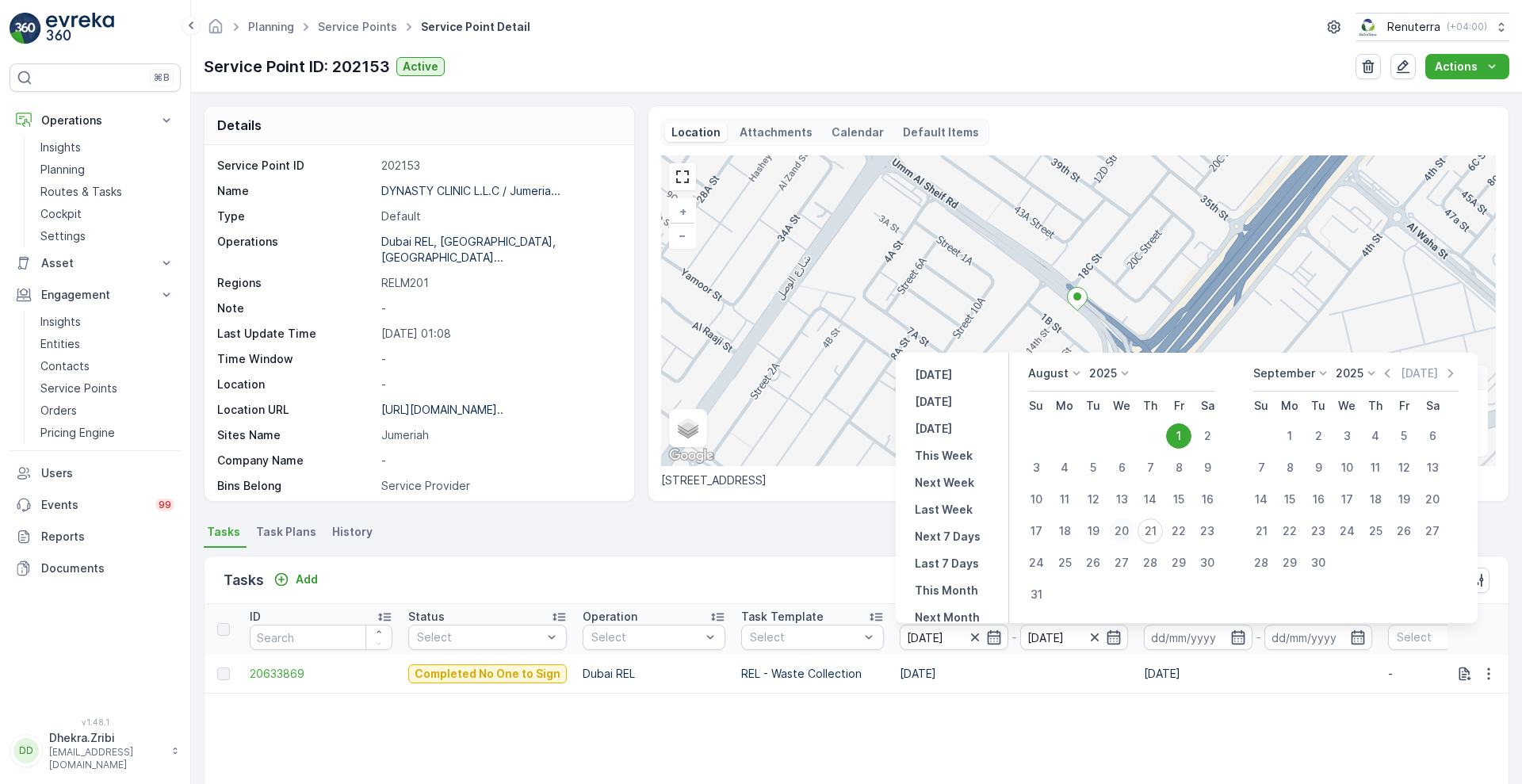
click at [1121, 530] on div "20" at bounding box center [1121, 531] width 26 height 26
type input "[DATE]"
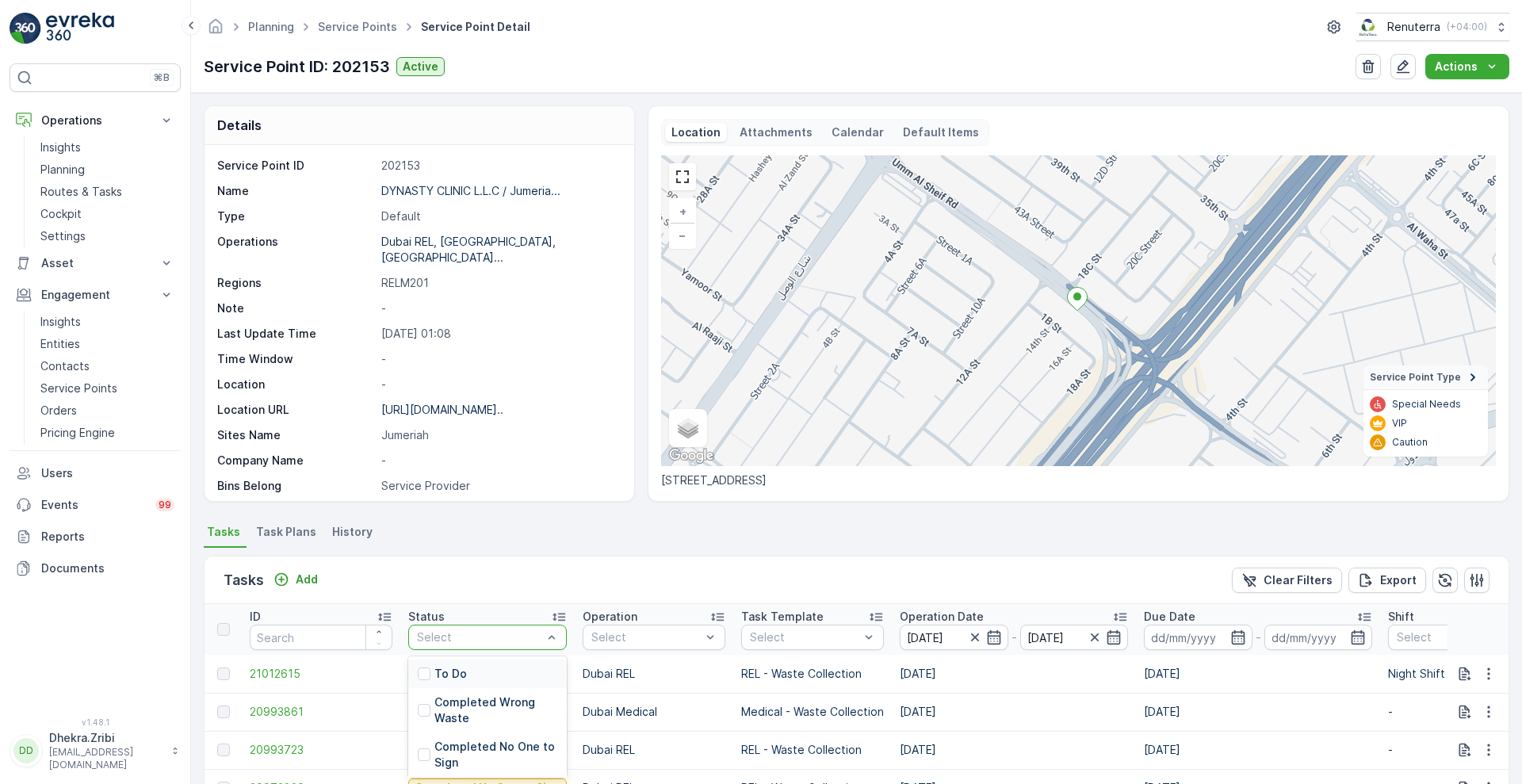
click at [521, 636] on div at bounding box center [480, 637] width 128 height 13
type input "c"
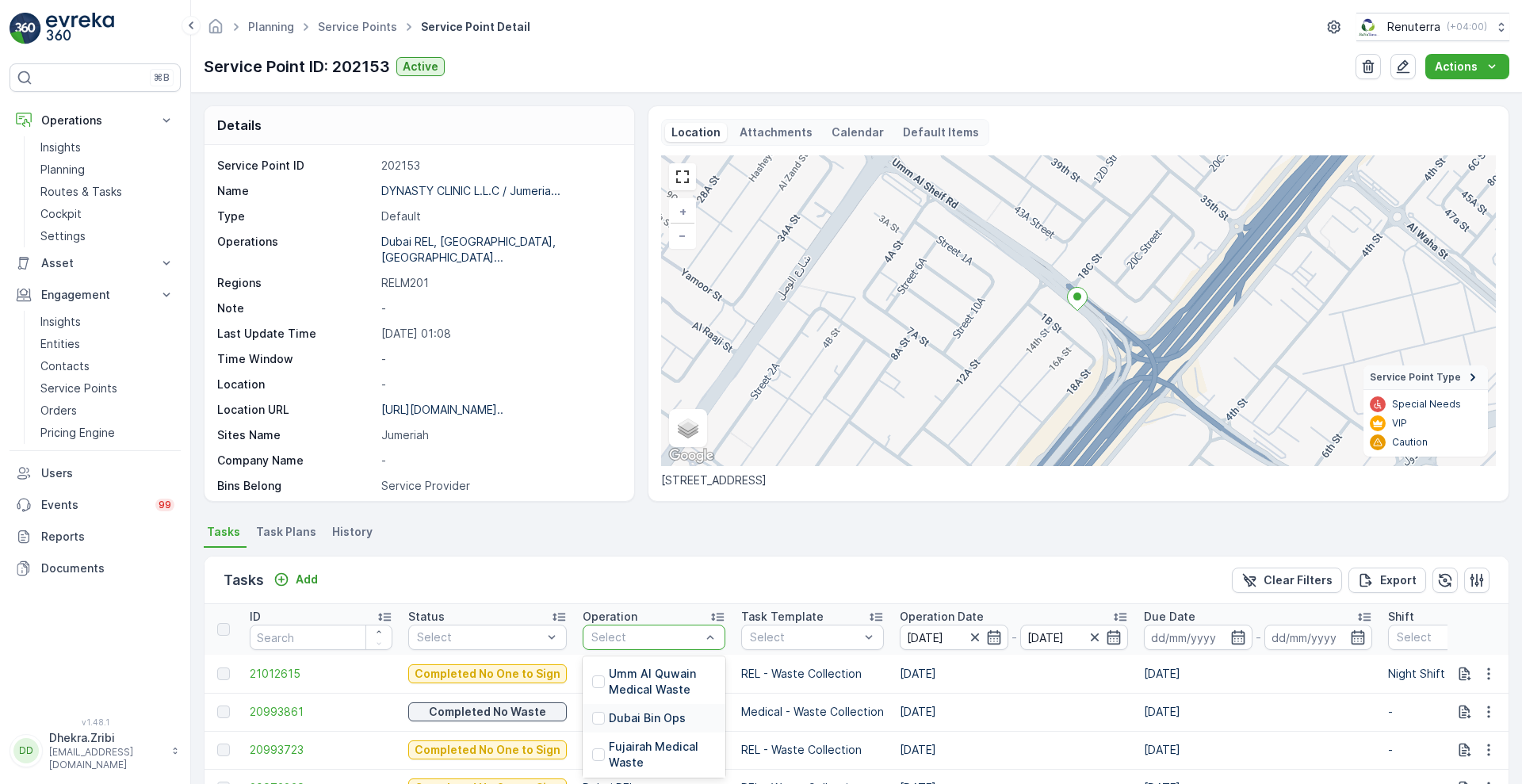
drag, startPoint x: 630, startPoint y: 649, endPoint x: 629, endPoint y: 726, distance: 77.0
click at [629, 649] on div "15 results available. Use Up and Down to choose options, press Enter to select …" at bounding box center [654, 637] width 143 height 26
click at [629, 726] on p "Dubai Medical" at bounding box center [648, 733] width 79 height 16
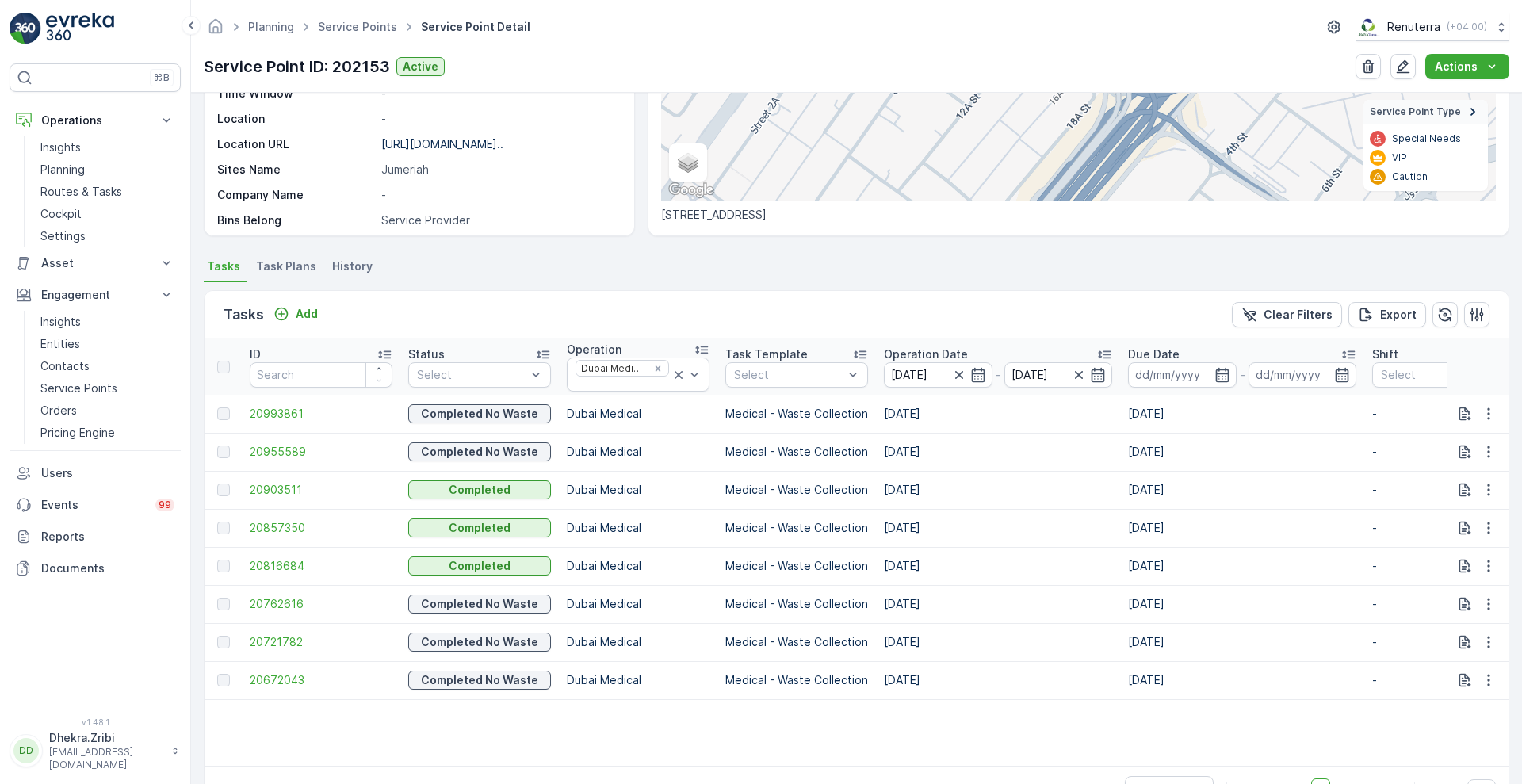
scroll to position [271, 0]
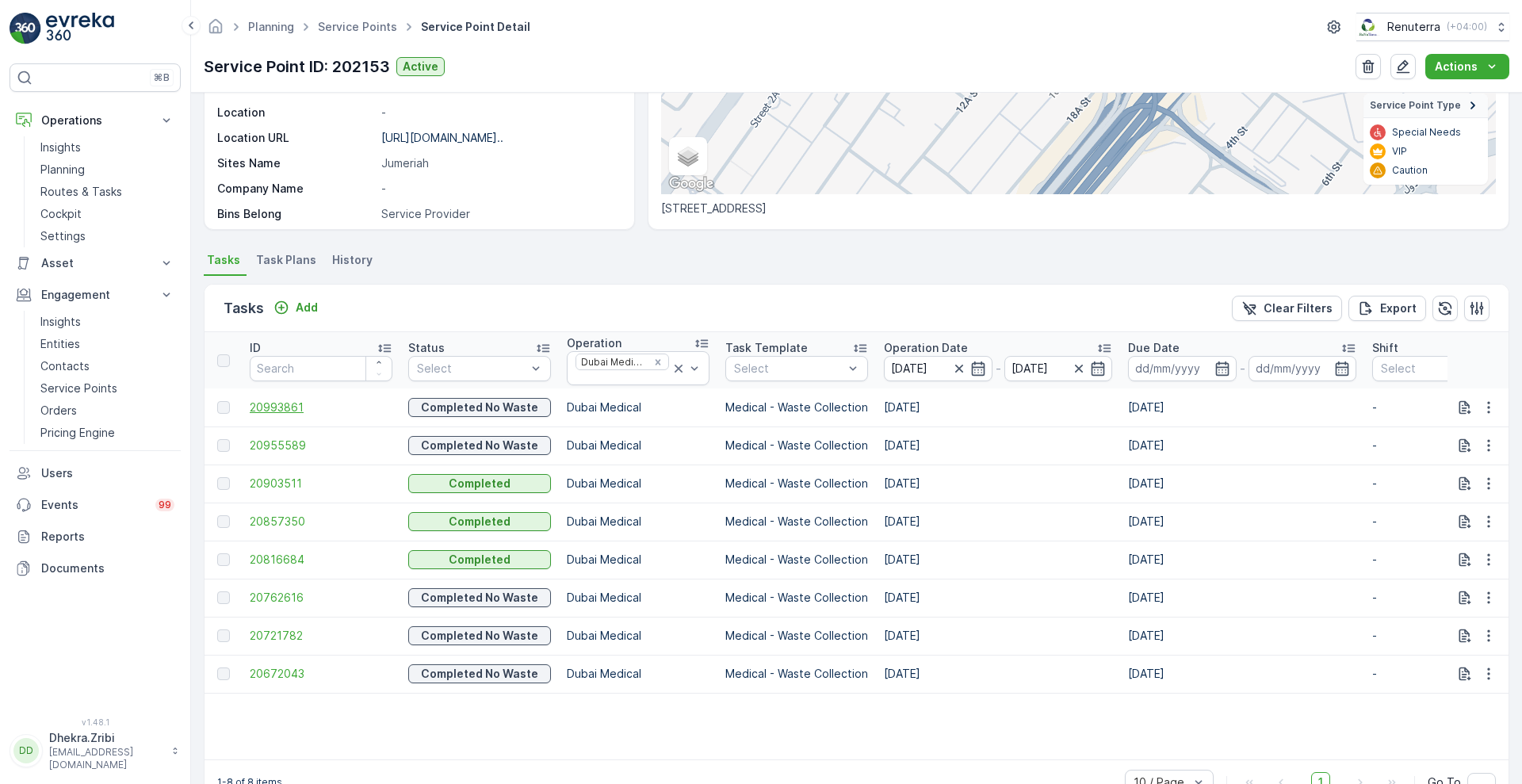
click at [300, 401] on span "20993861" at bounding box center [321, 408] width 143 height 16
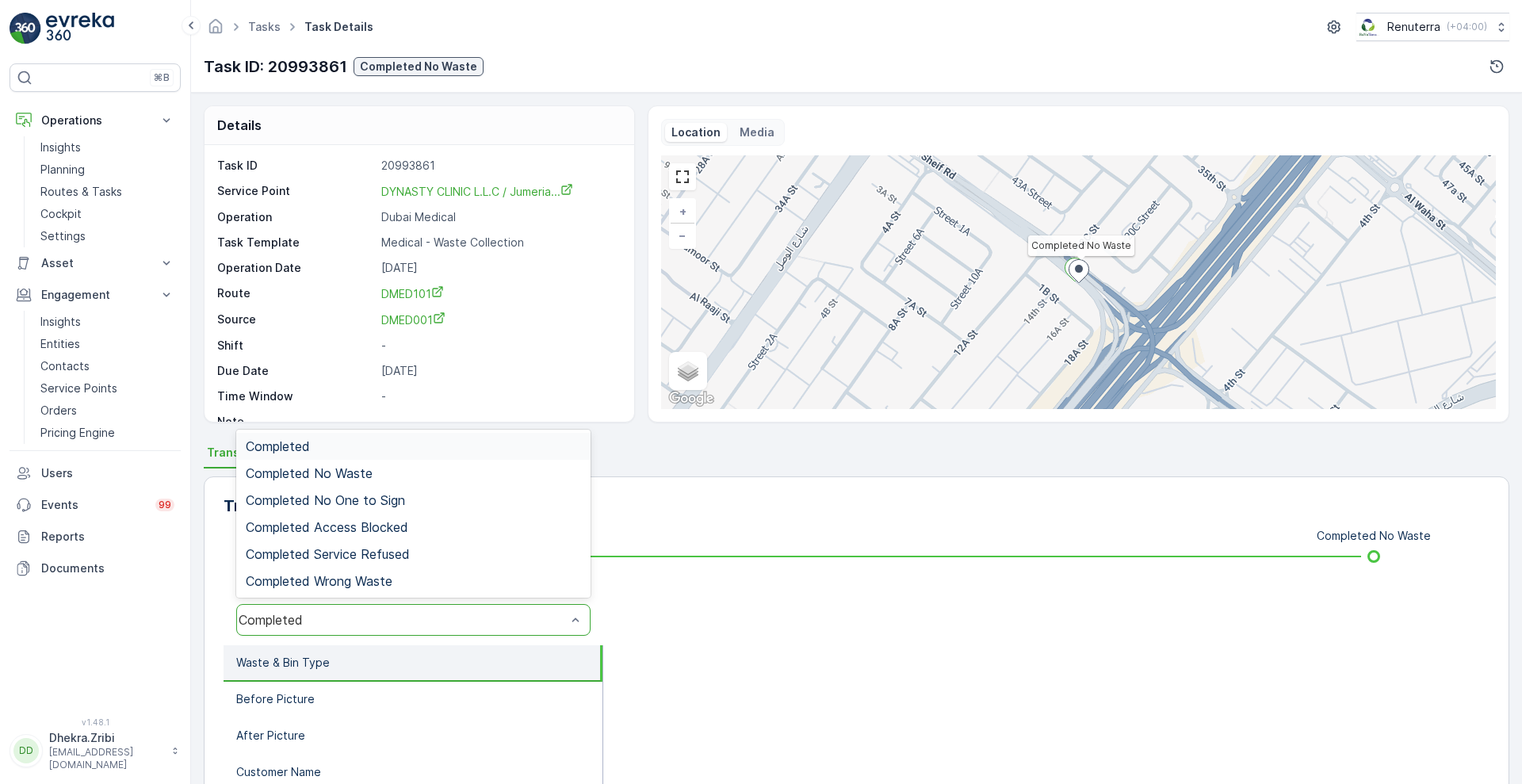
click at [330, 607] on div "Completed" at bounding box center [413, 620] width 354 height 32
click at [321, 466] on span "Completed No Waste" at bounding box center [309, 473] width 127 height 14
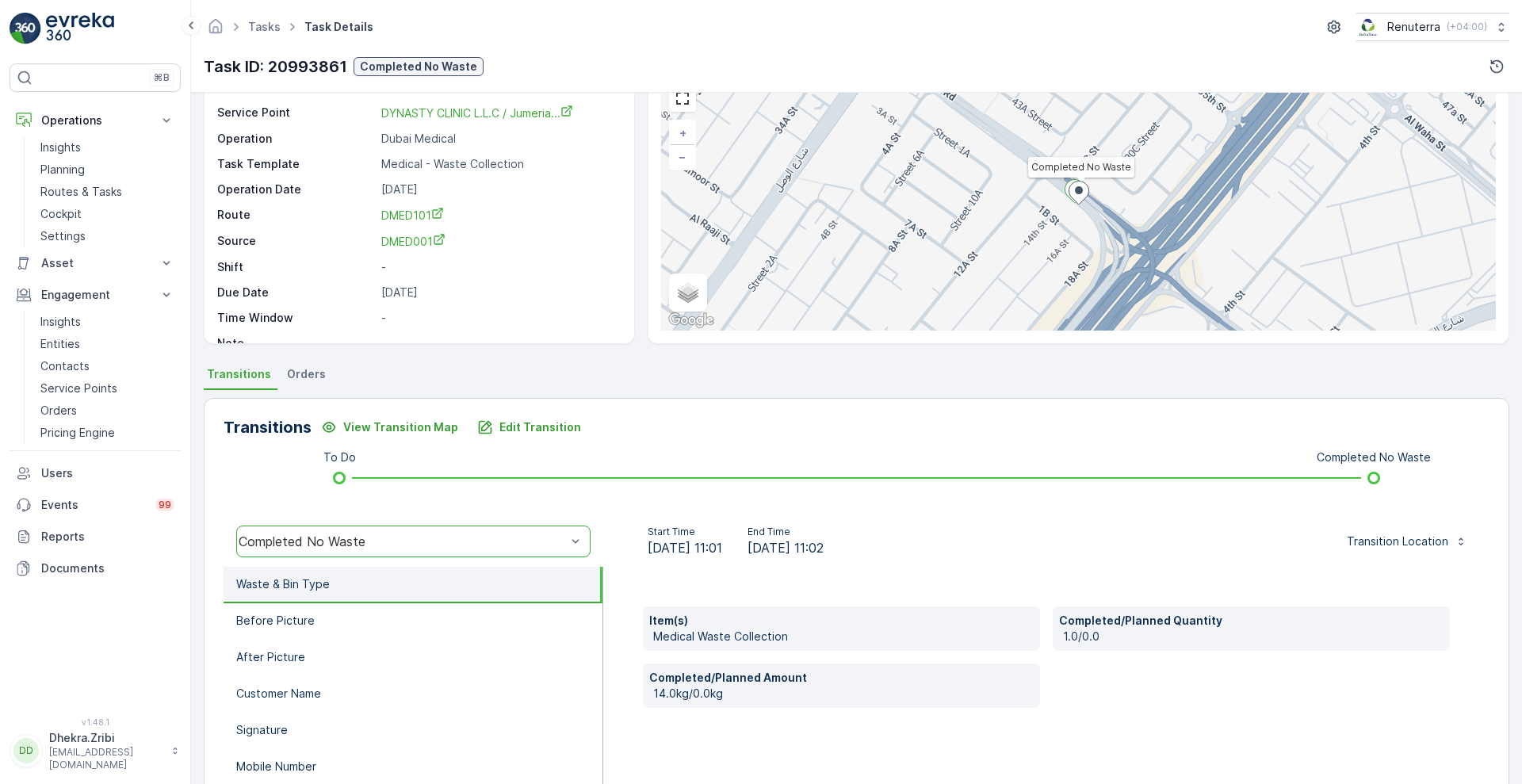
scroll to position [86, 0]
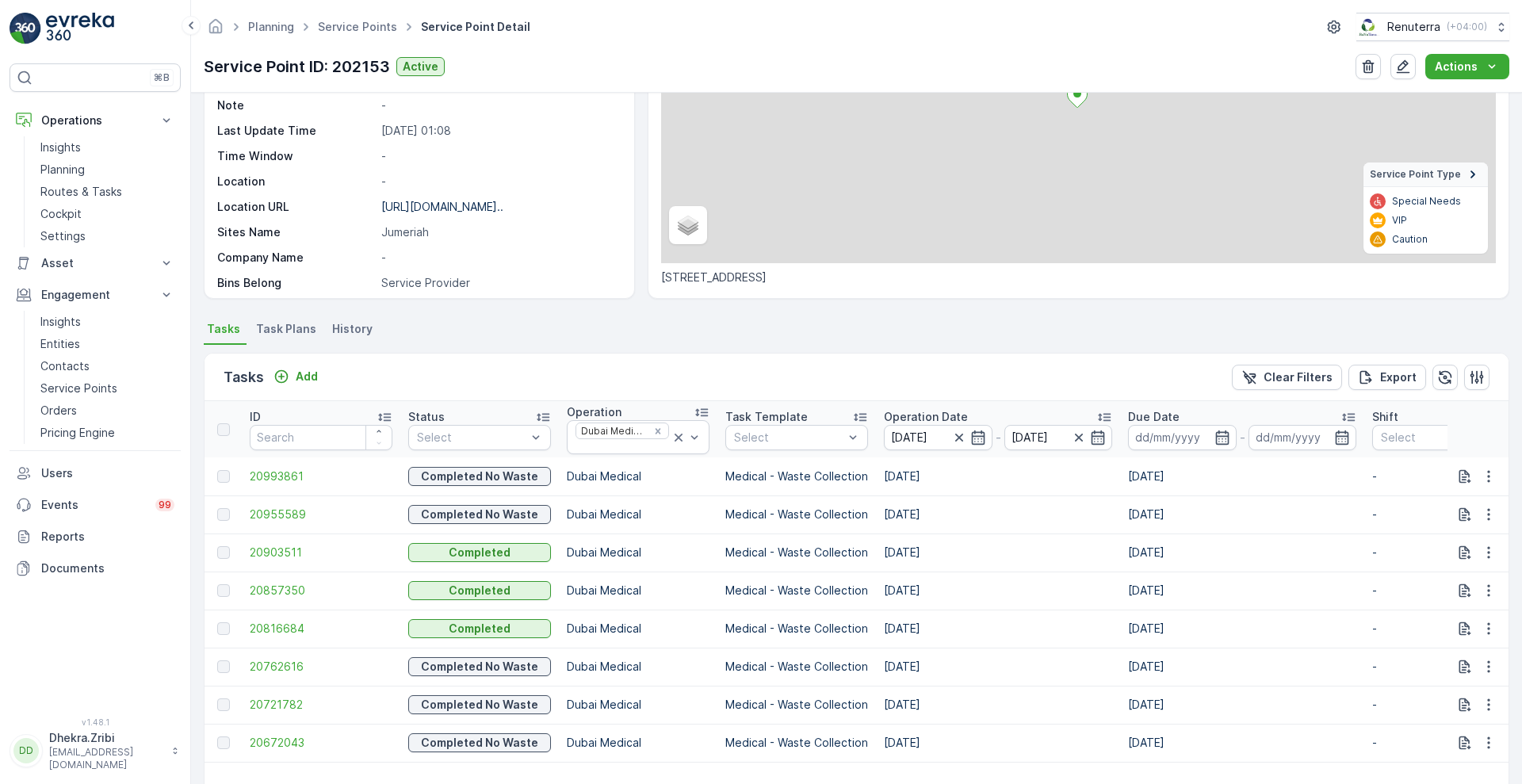
scroll to position [212, 0]
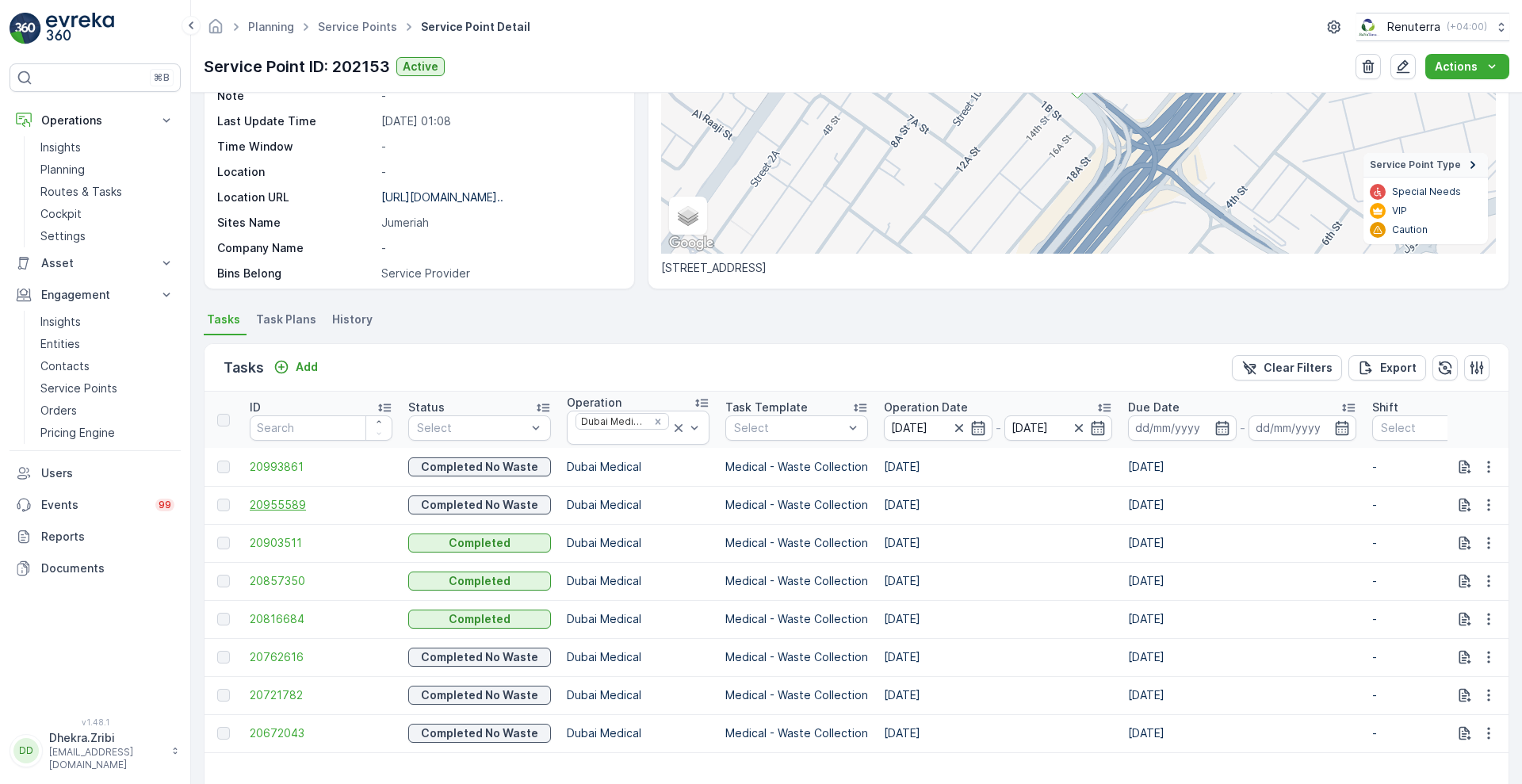
click at [264, 500] on span "20955589" at bounding box center [321, 505] width 143 height 16
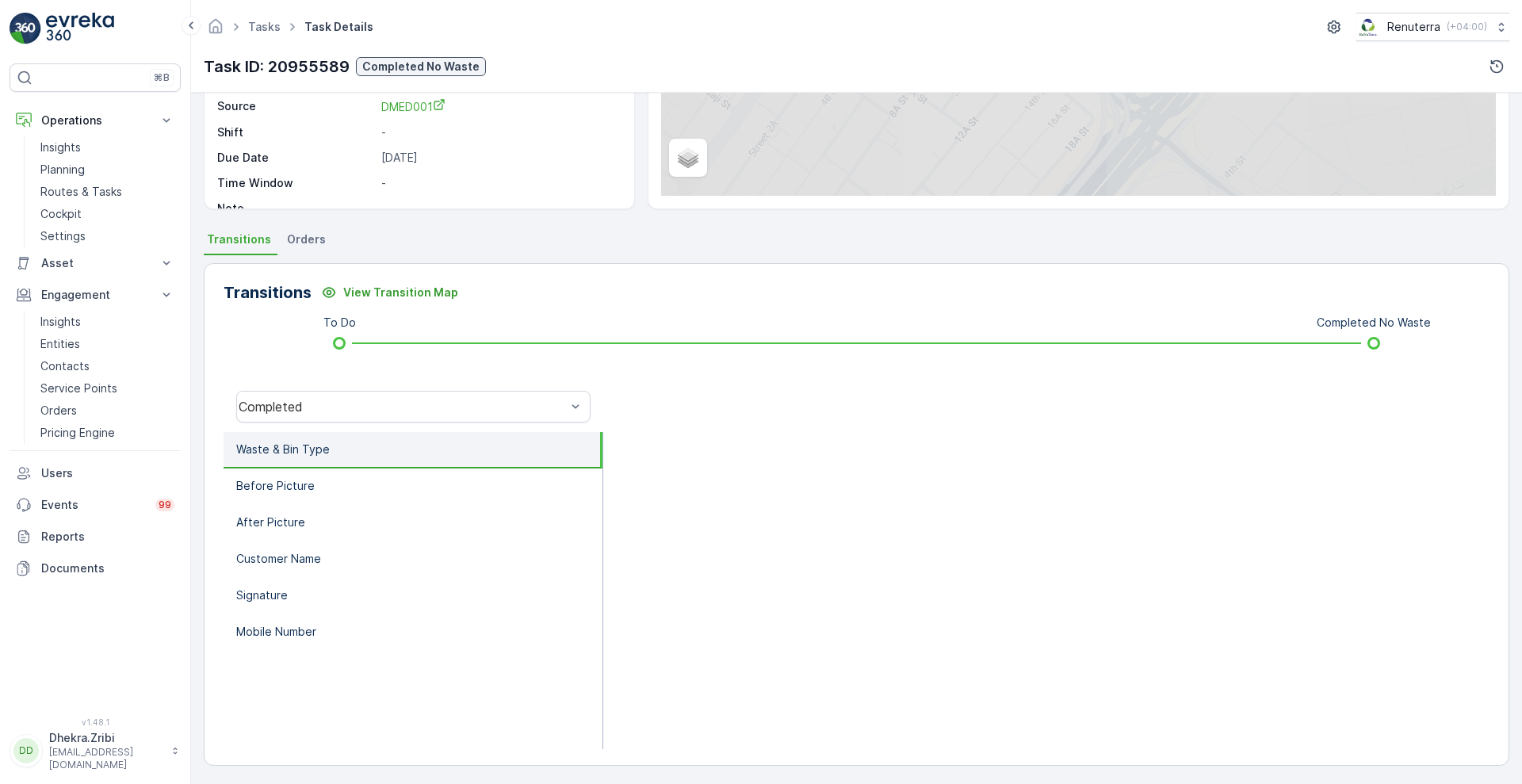
scroll to position [215, 0]
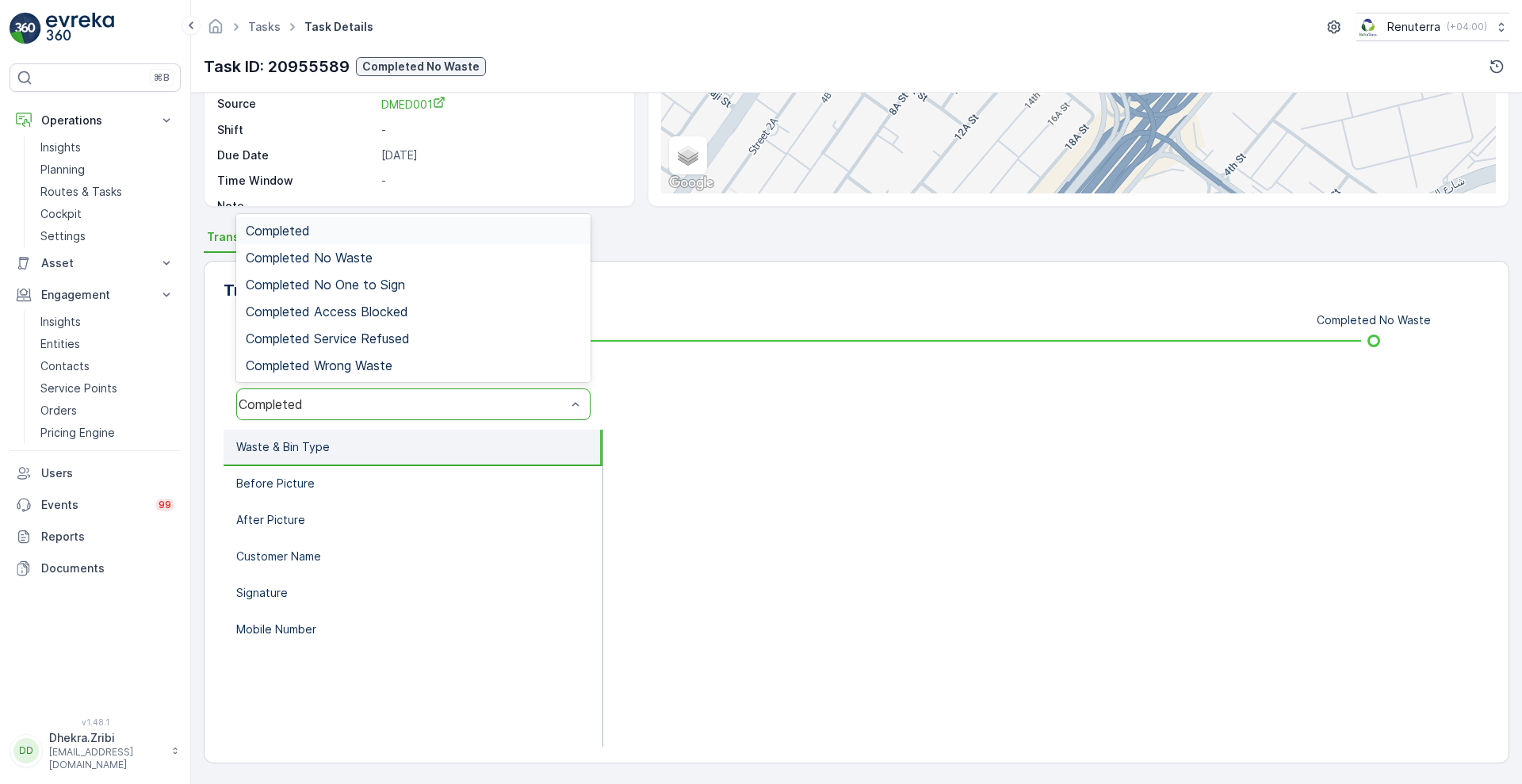
click at [375, 392] on div "Completed" at bounding box center [413, 404] width 354 height 32
click at [337, 251] on span "Completed No Waste" at bounding box center [309, 258] width 127 height 14
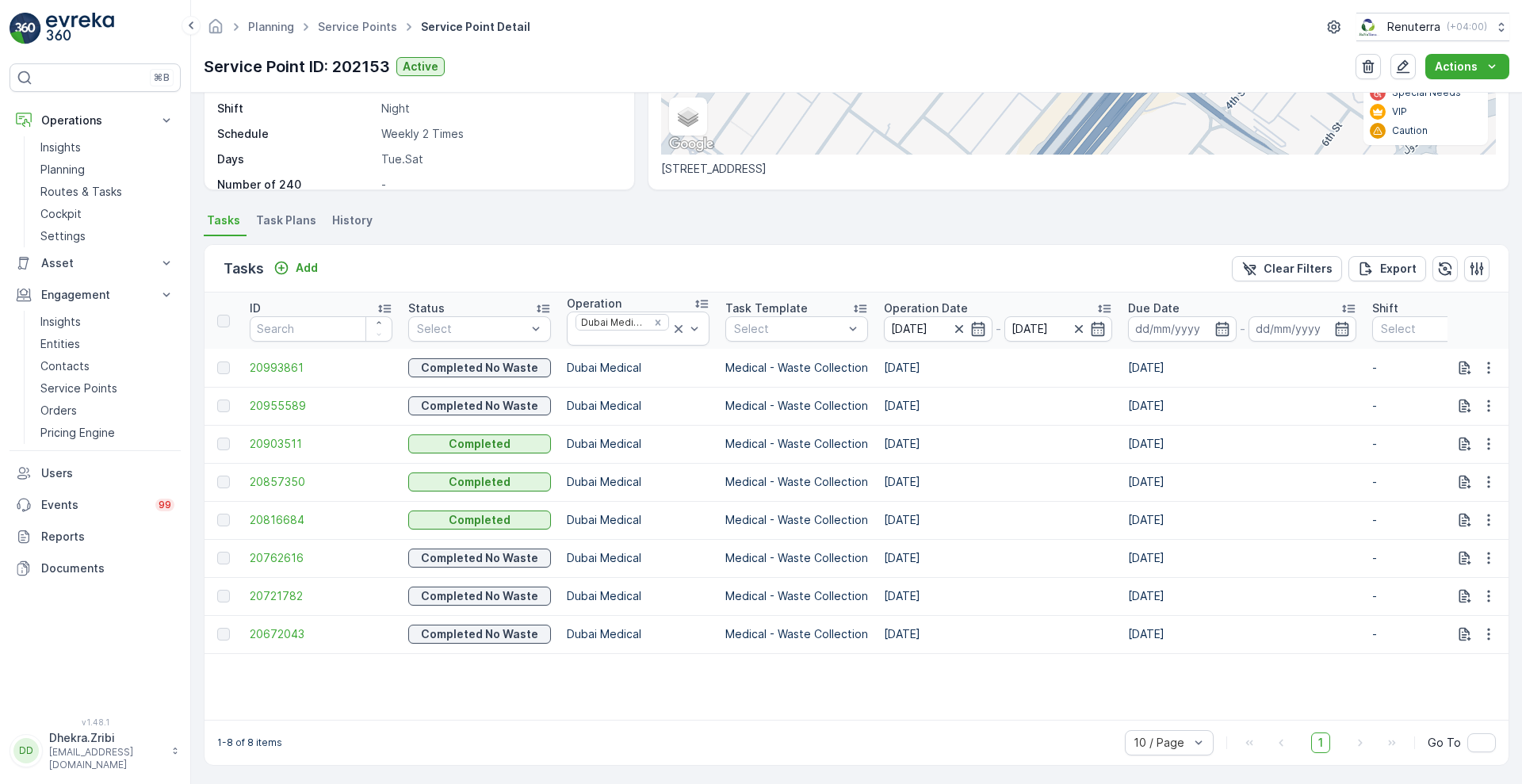
scroll to position [312, 0]
click at [72, 160] on link "Planning" at bounding box center [107, 170] width 147 height 22
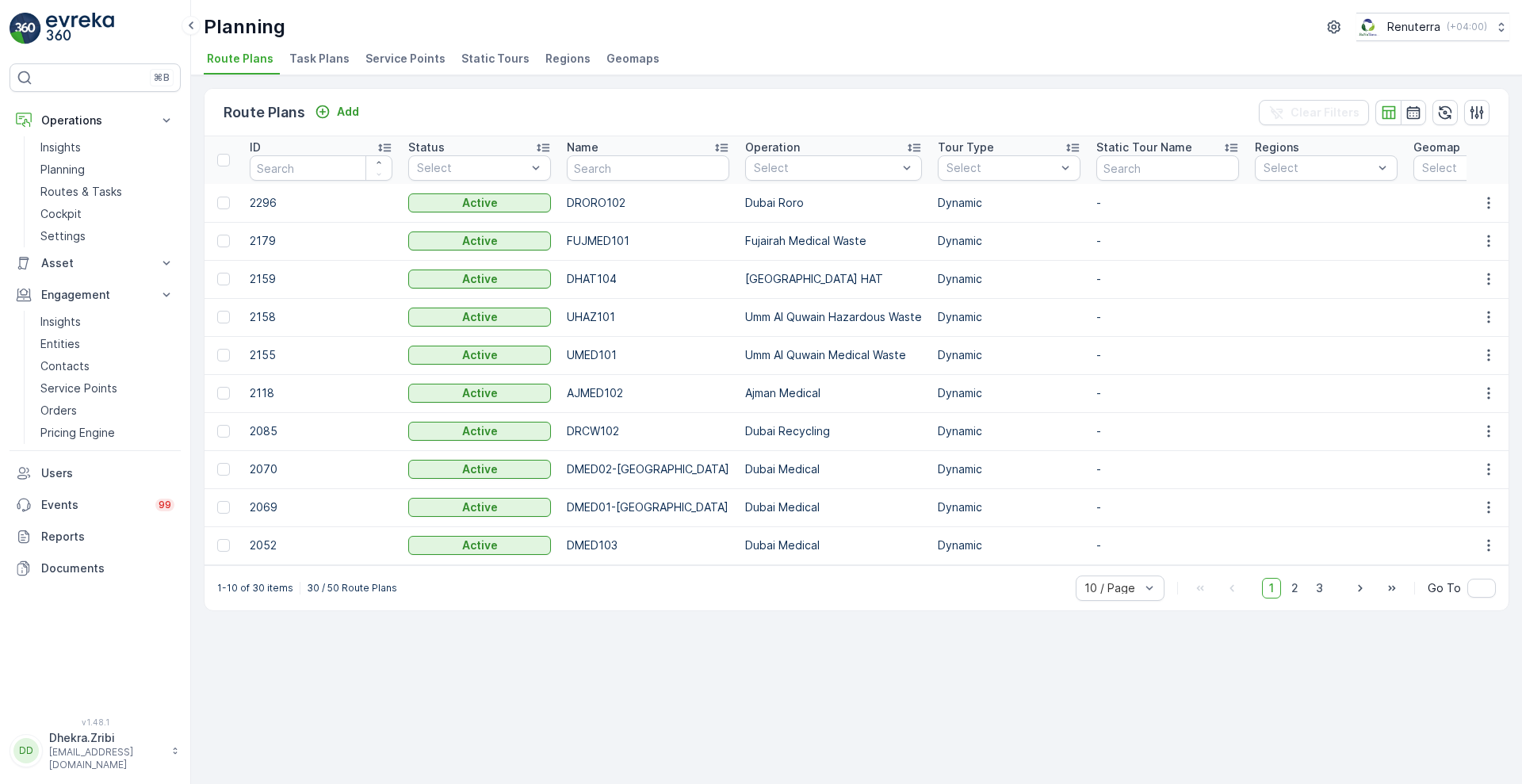
click at [421, 54] on span "Service Points" at bounding box center [405, 58] width 80 height 16
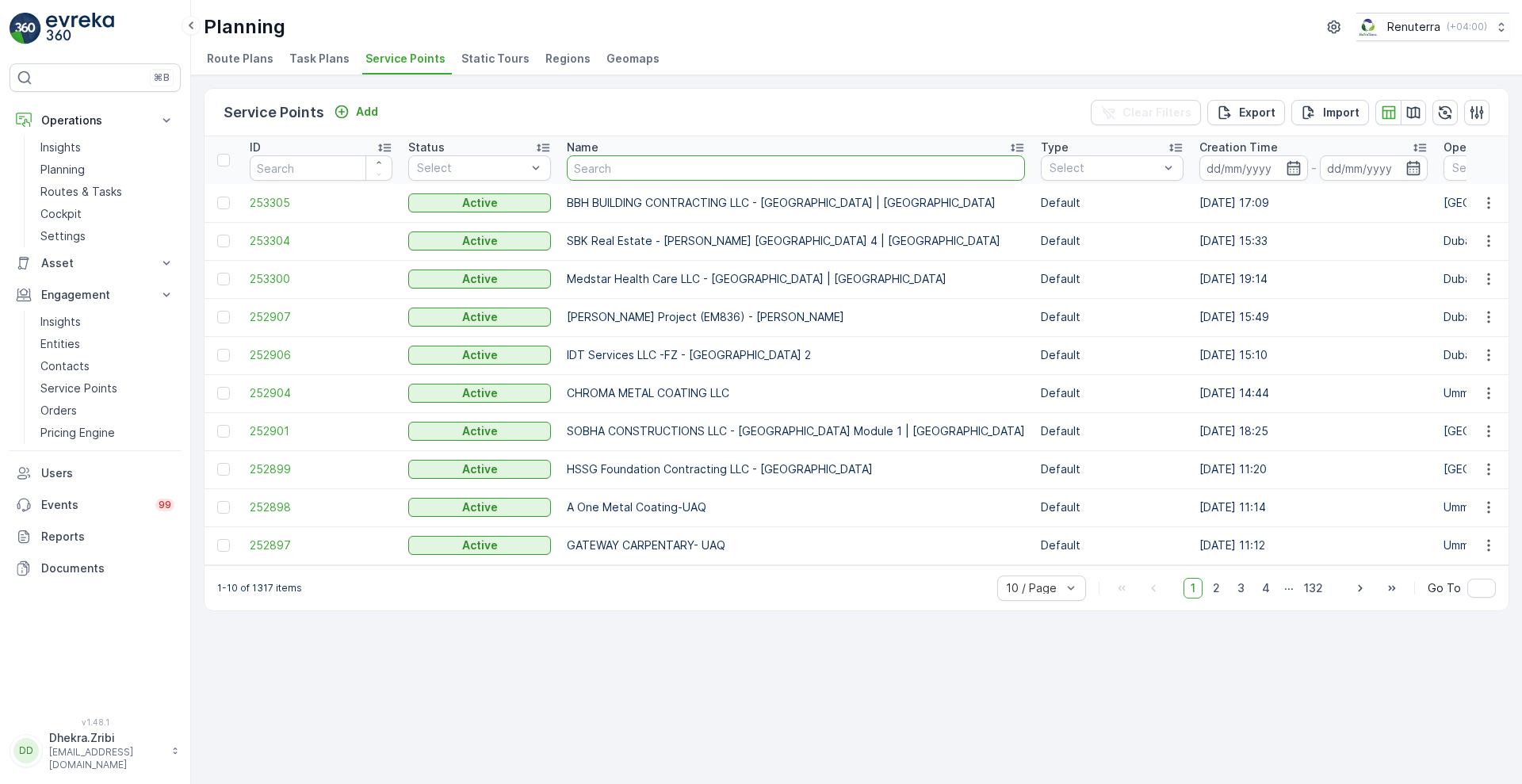
click at [622, 172] on input "text" at bounding box center [796, 168] width 458 height 26
type input "gyneco"
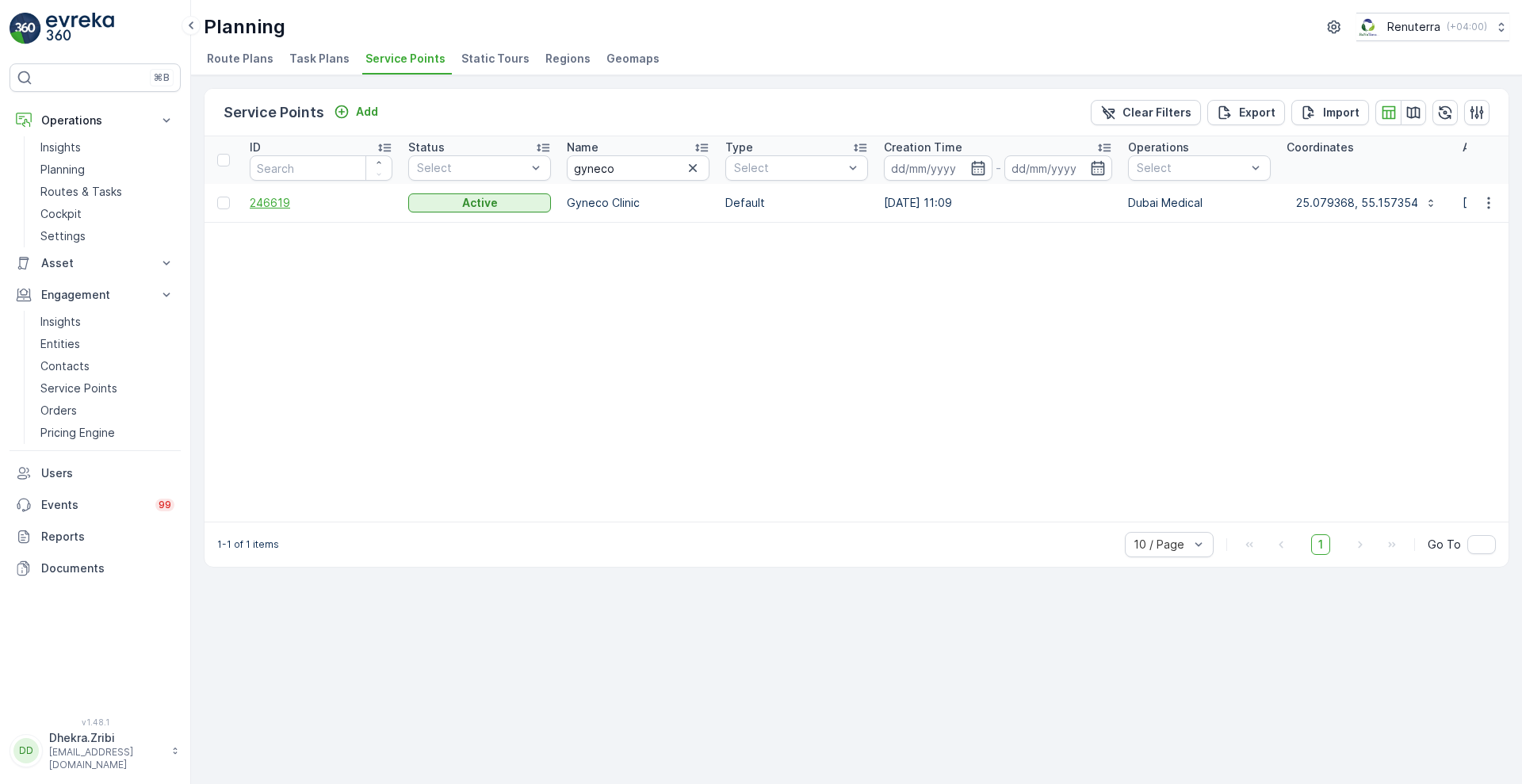
click at [265, 203] on span "246619" at bounding box center [321, 203] width 143 height 16
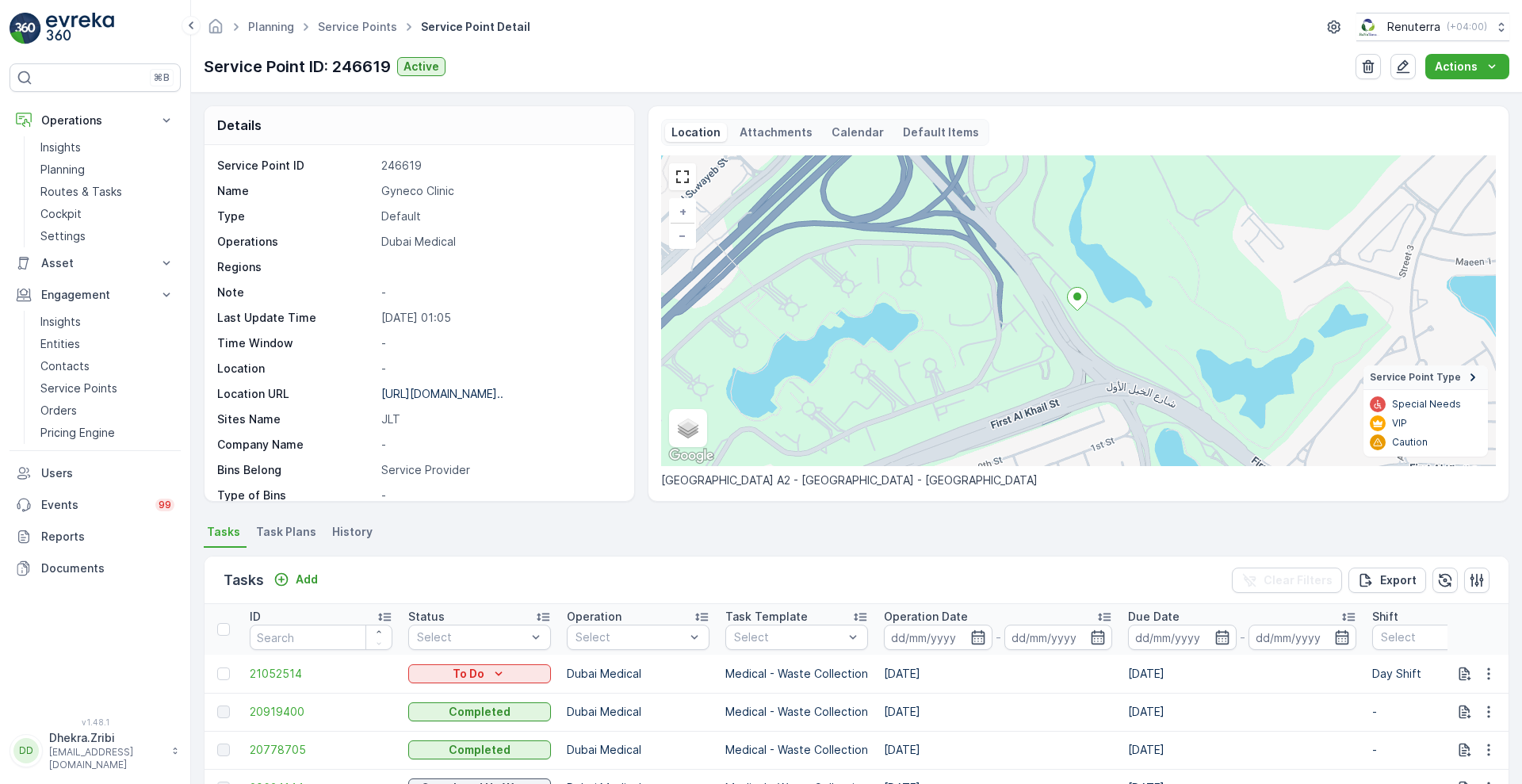
click at [932, 616] on p "Operation Date" at bounding box center [925, 617] width 84 height 16
click at [972, 637] on icon "button" at bounding box center [978, 637] width 16 height 16
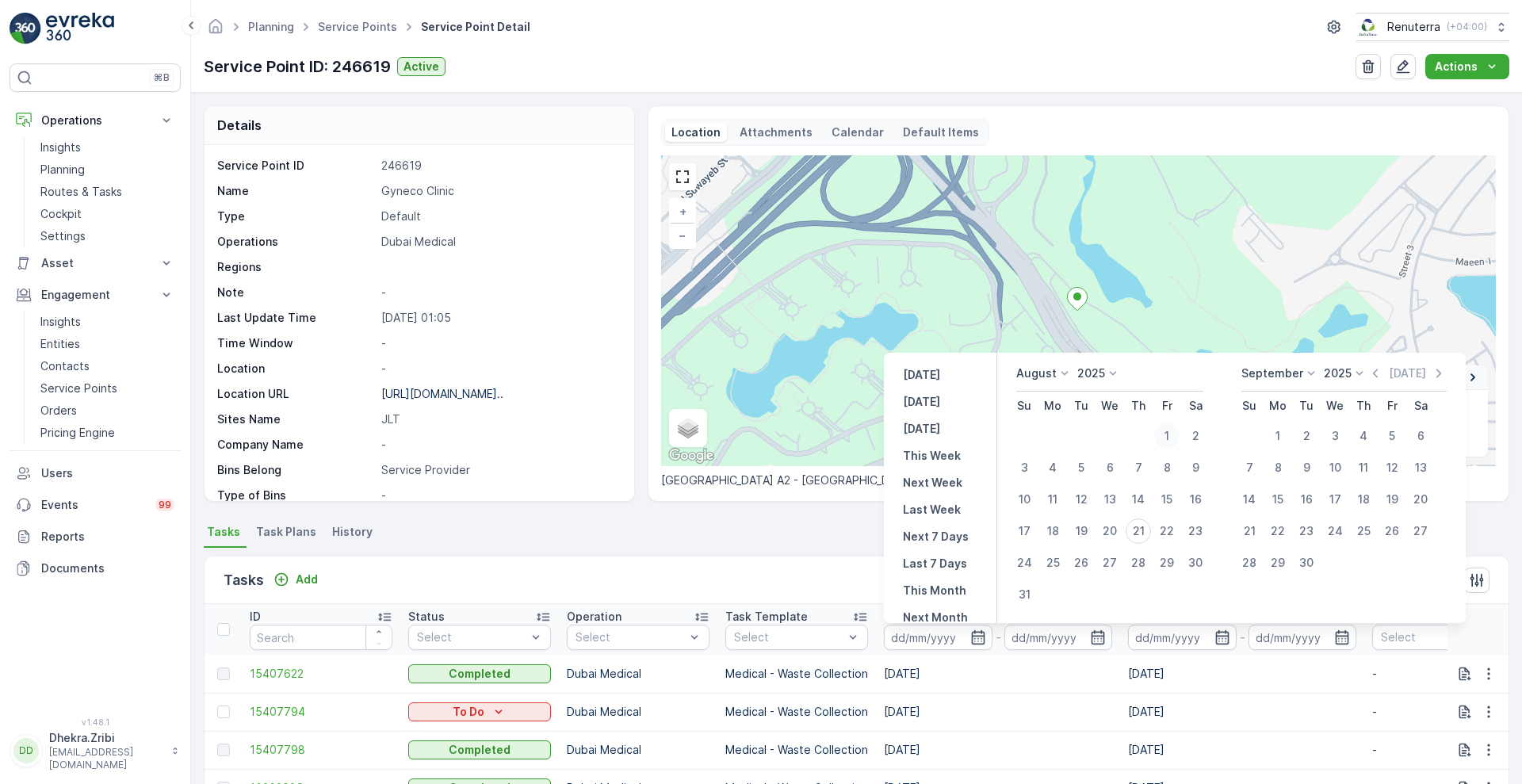
click at [1168, 440] on div "1" at bounding box center [1167, 436] width 26 height 26
type input "[DATE]"
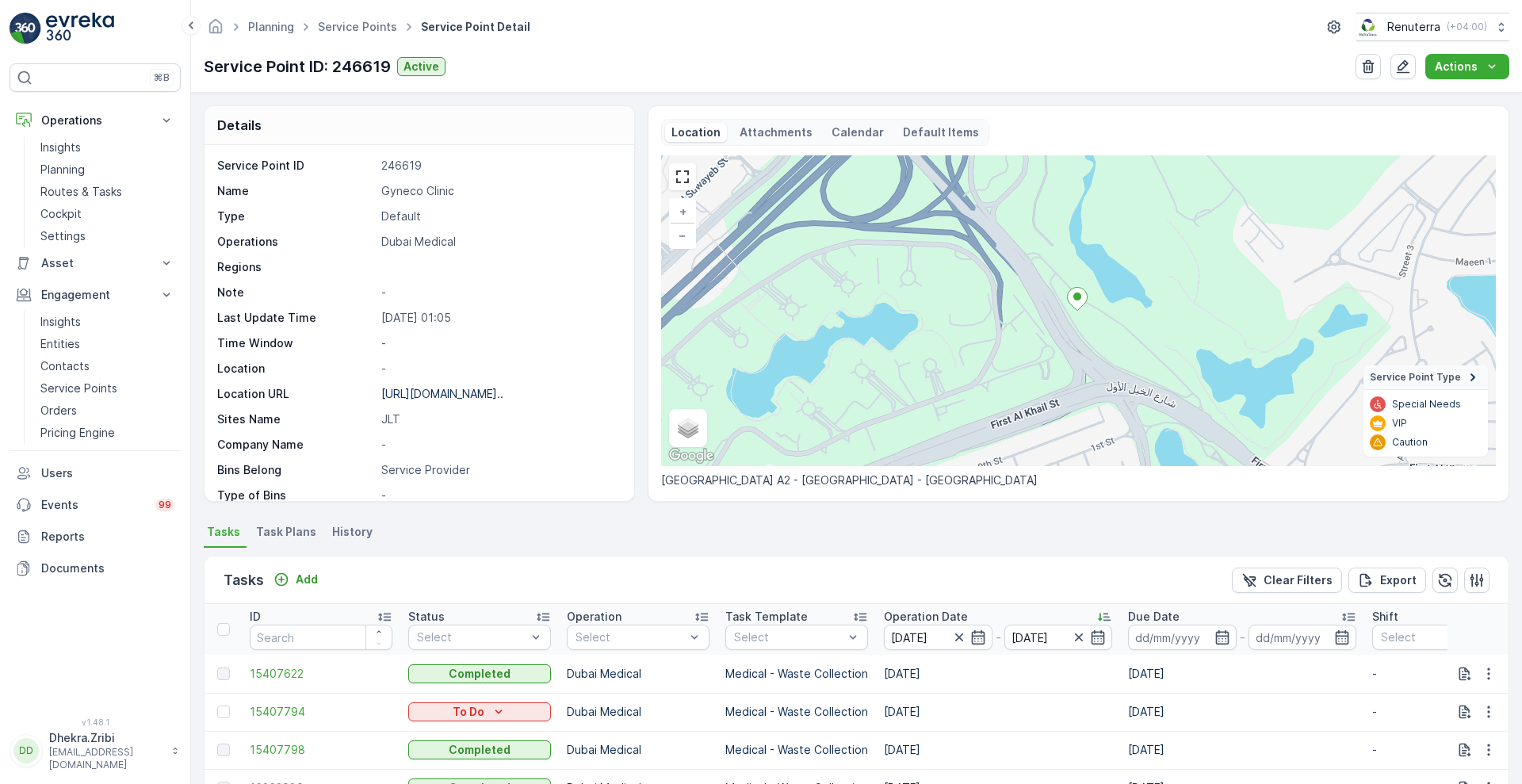
click at [795, 571] on div "Tasks Add Clear Filters Export" at bounding box center [856, 580] width 1304 height 47
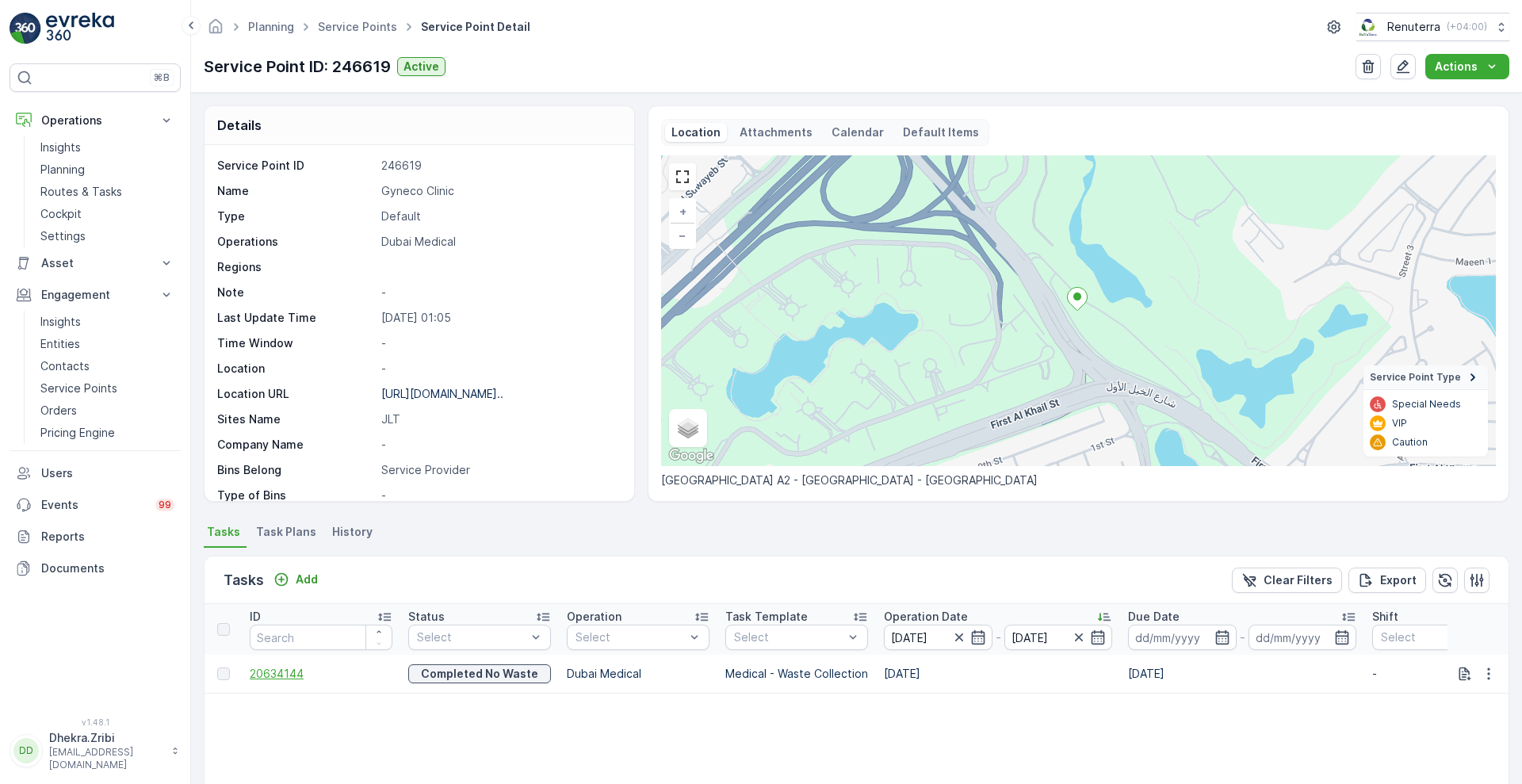
click at [292, 680] on span "20634144" at bounding box center [321, 673] width 143 height 16
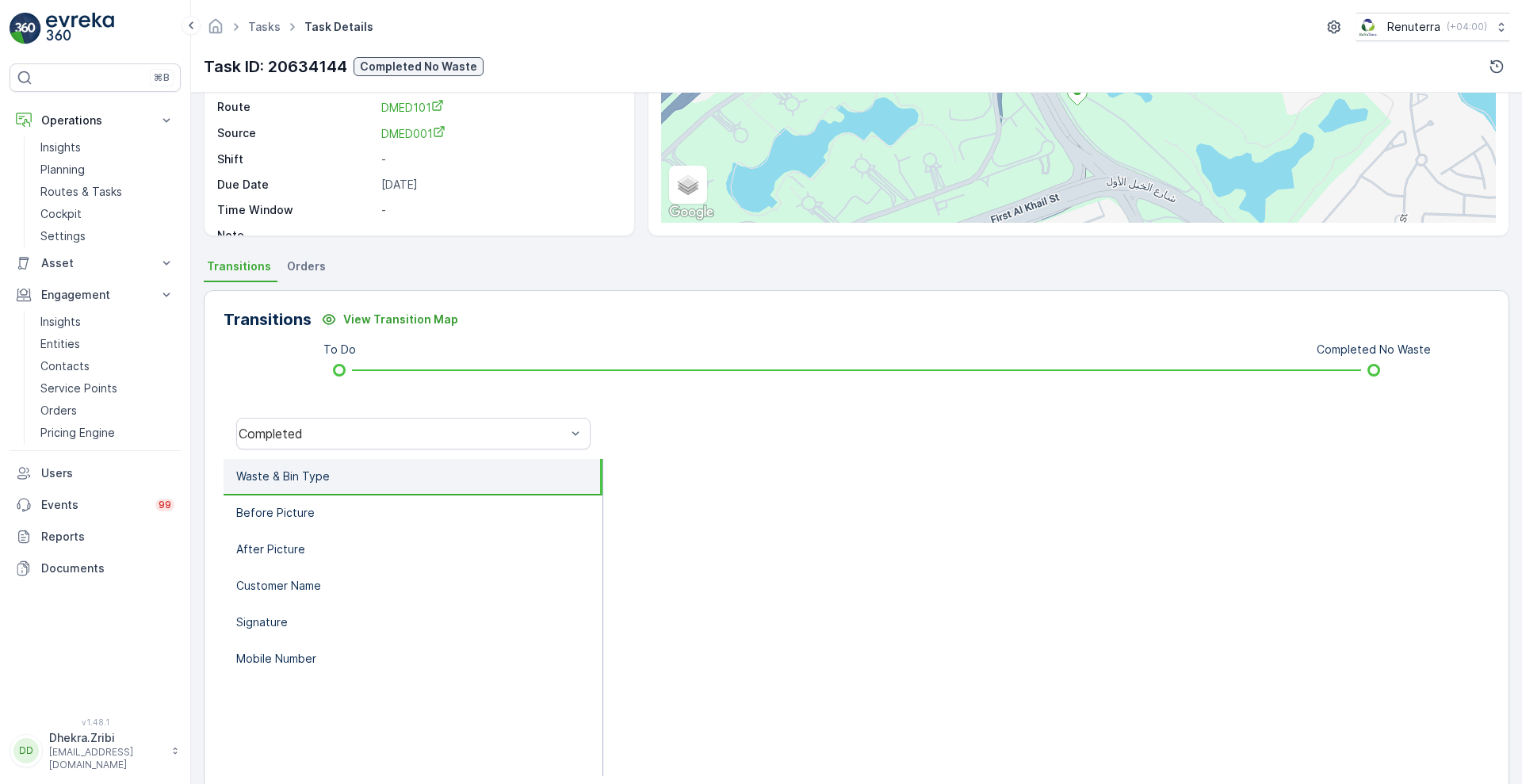
scroll to position [215, 0]
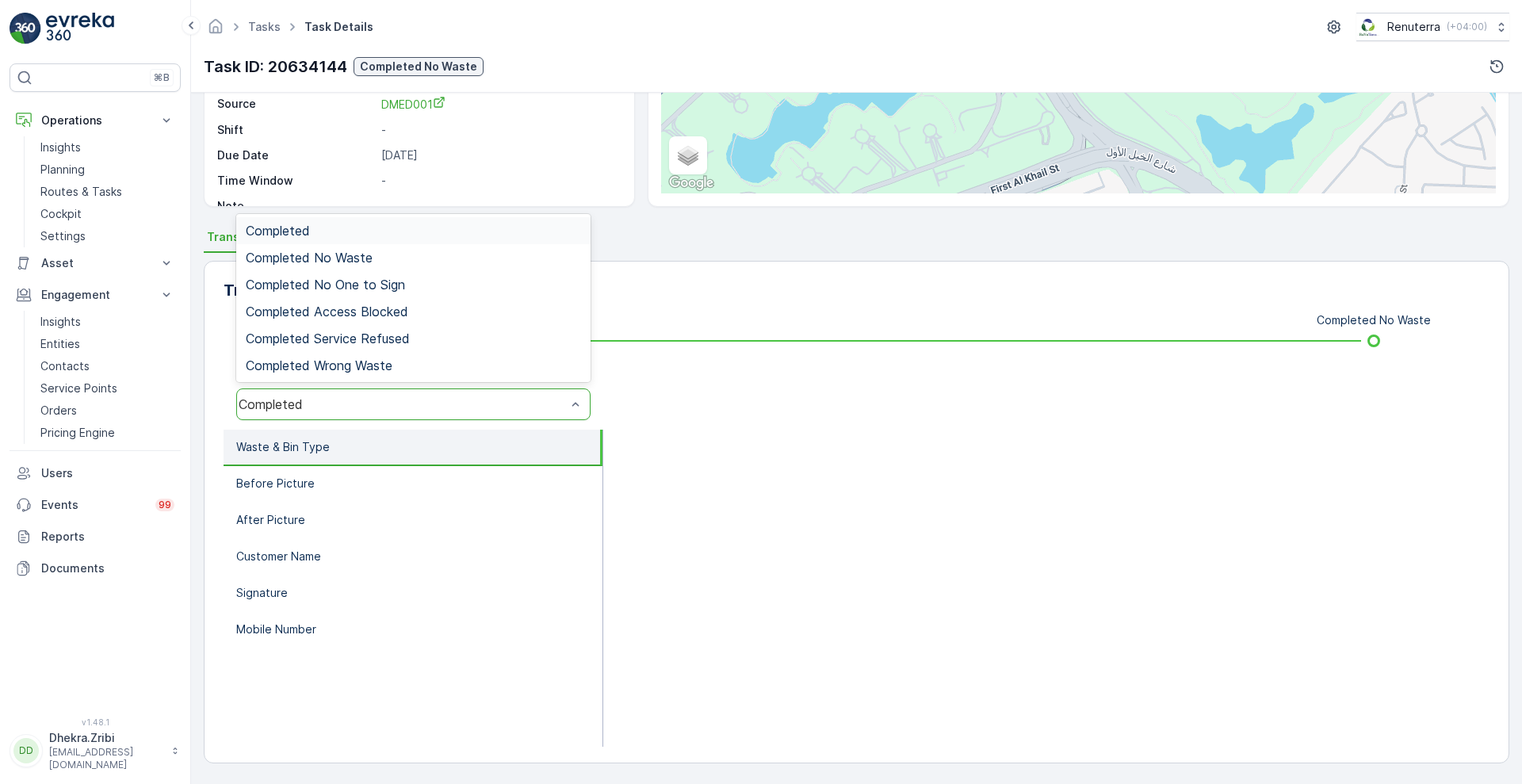
click at [356, 414] on div "Completed" at bounding box center [413, 404] width 354 height 32
click at [365, 262] on span "Completed No Waste" at bounding box center [309, 258] width 127 height 14
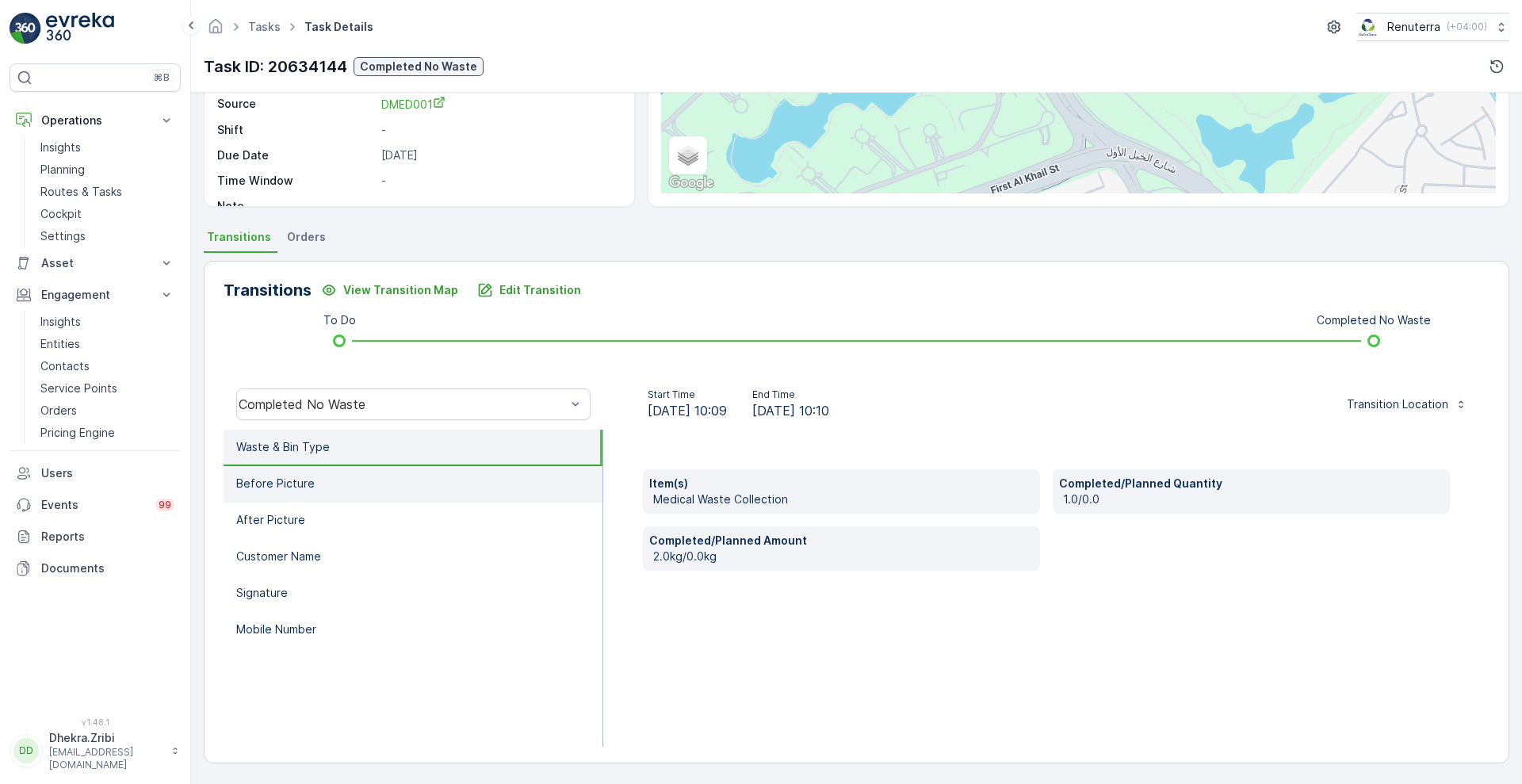
click at [339, 485] on li "Before Picture" at bounding box center [413, 484] width 379 height 37
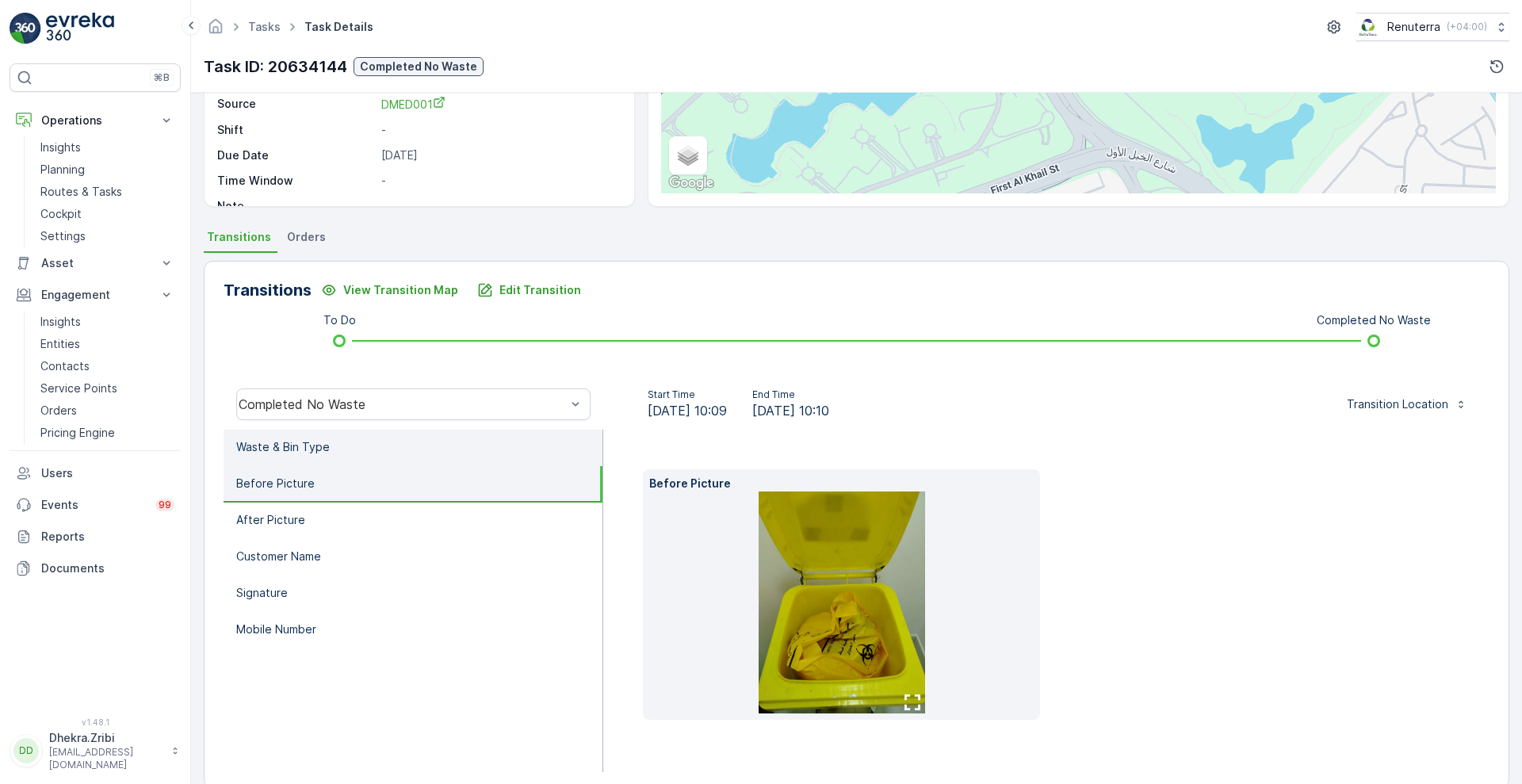
click at [348, 451] on li "Waste & Bin Type" at bounding box center [413, 448] width 379 height 37
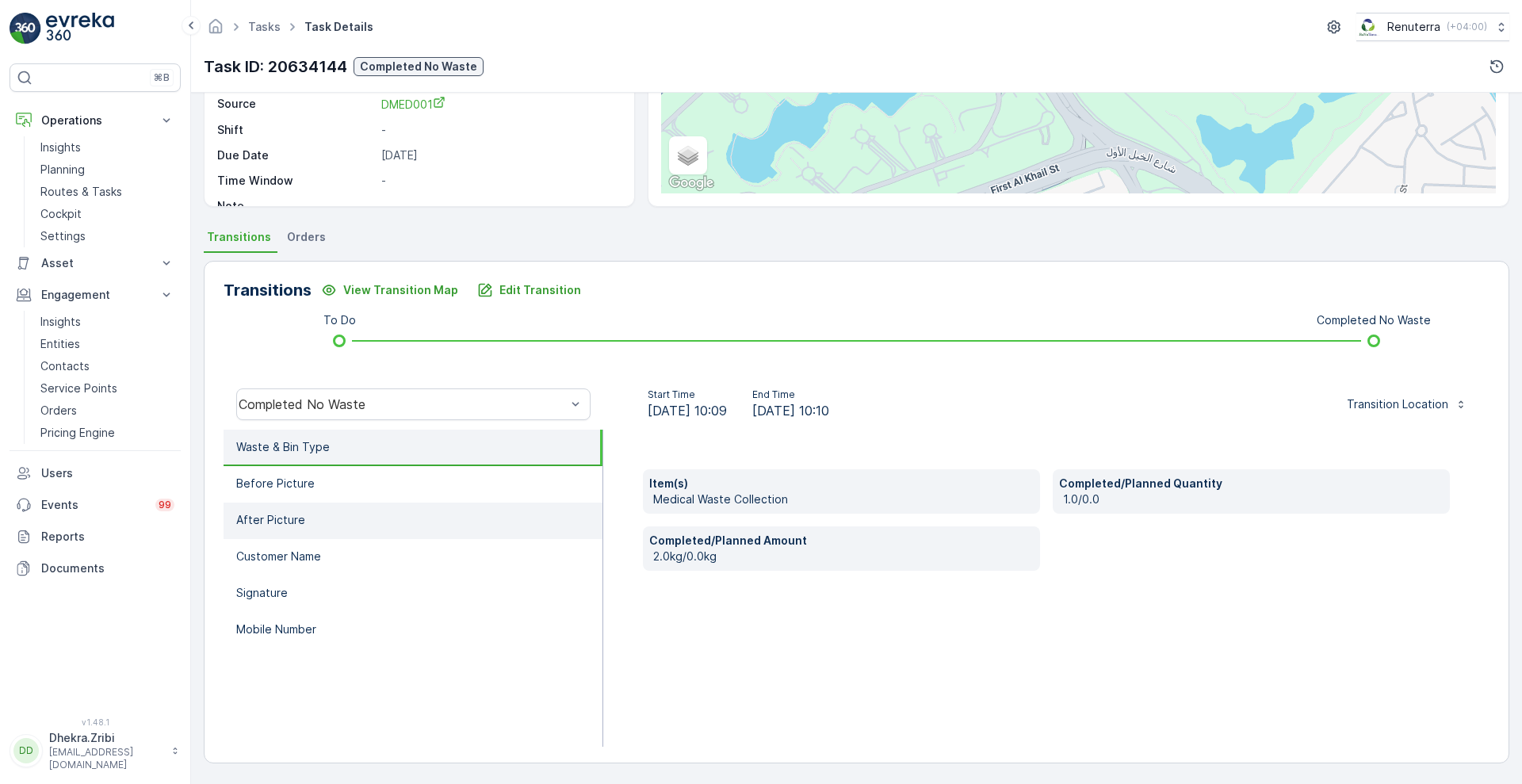
click at [317, 509] on li "After Picture" at bounding box center [413, 521] width 379 height 37
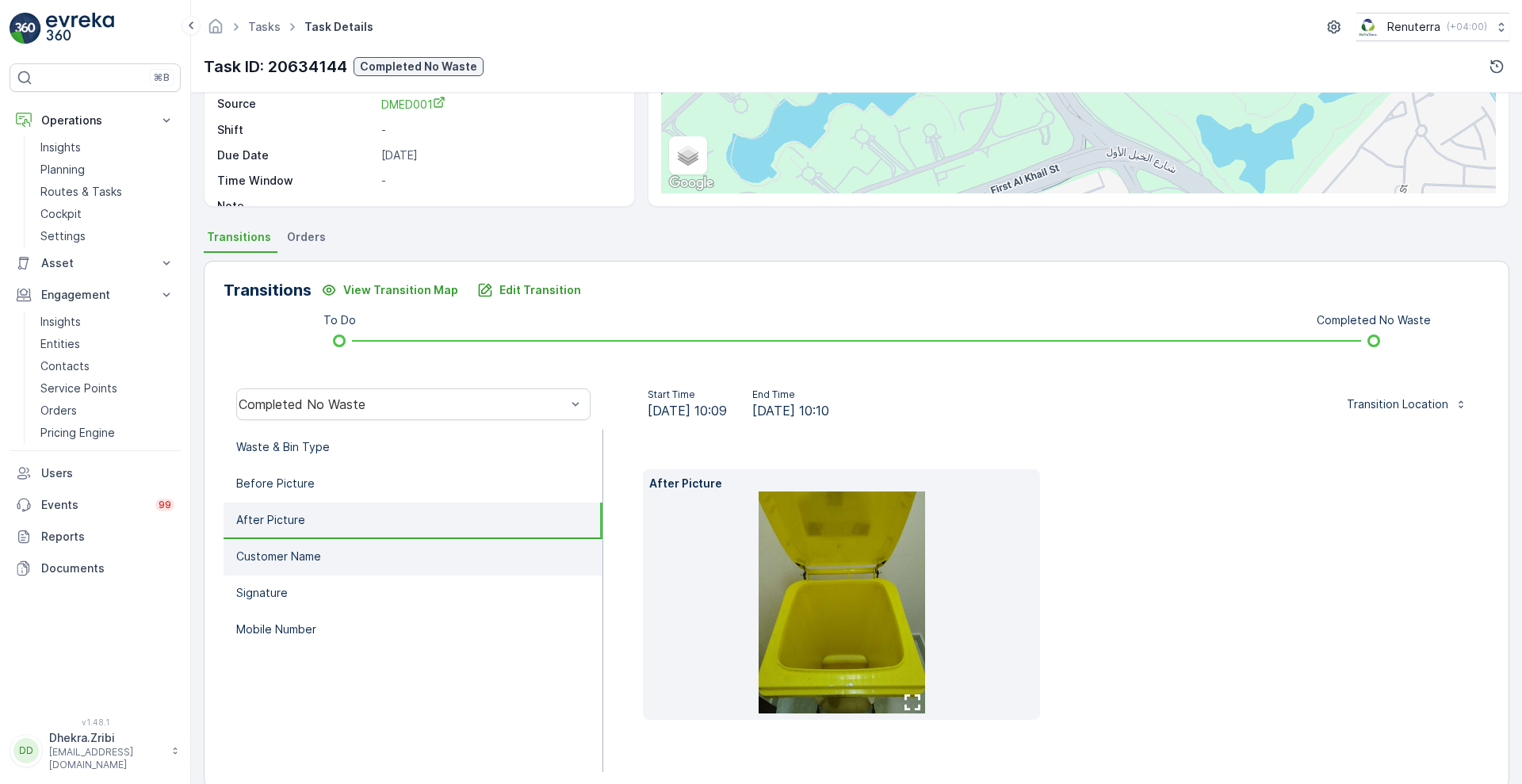
click at [309, 553] on p "Customer Name" at bounding box center [279, 557] width 85 height 16
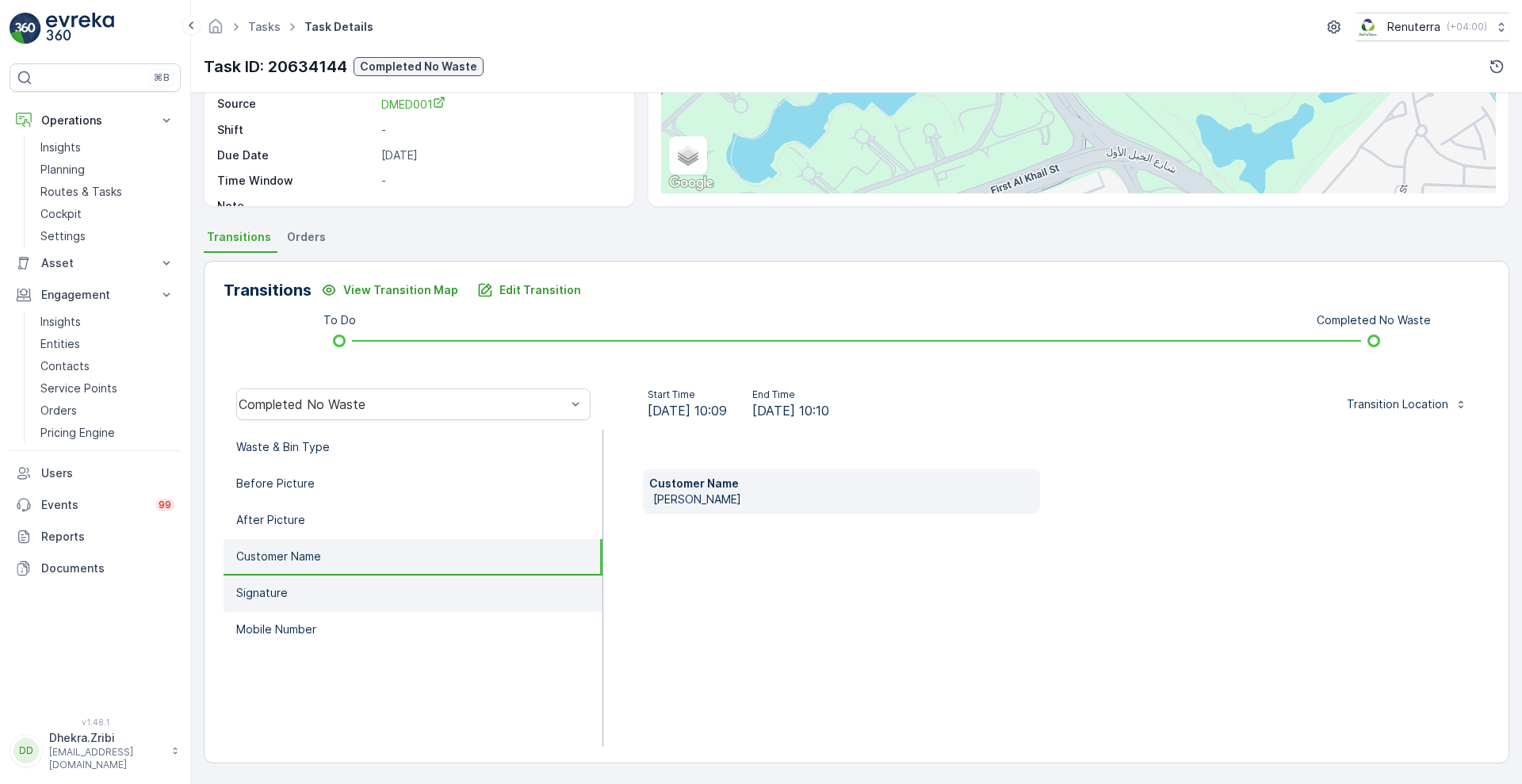
click at [272, 609] on li "Signature" at bounding box center [413, 593] width 379 height 37
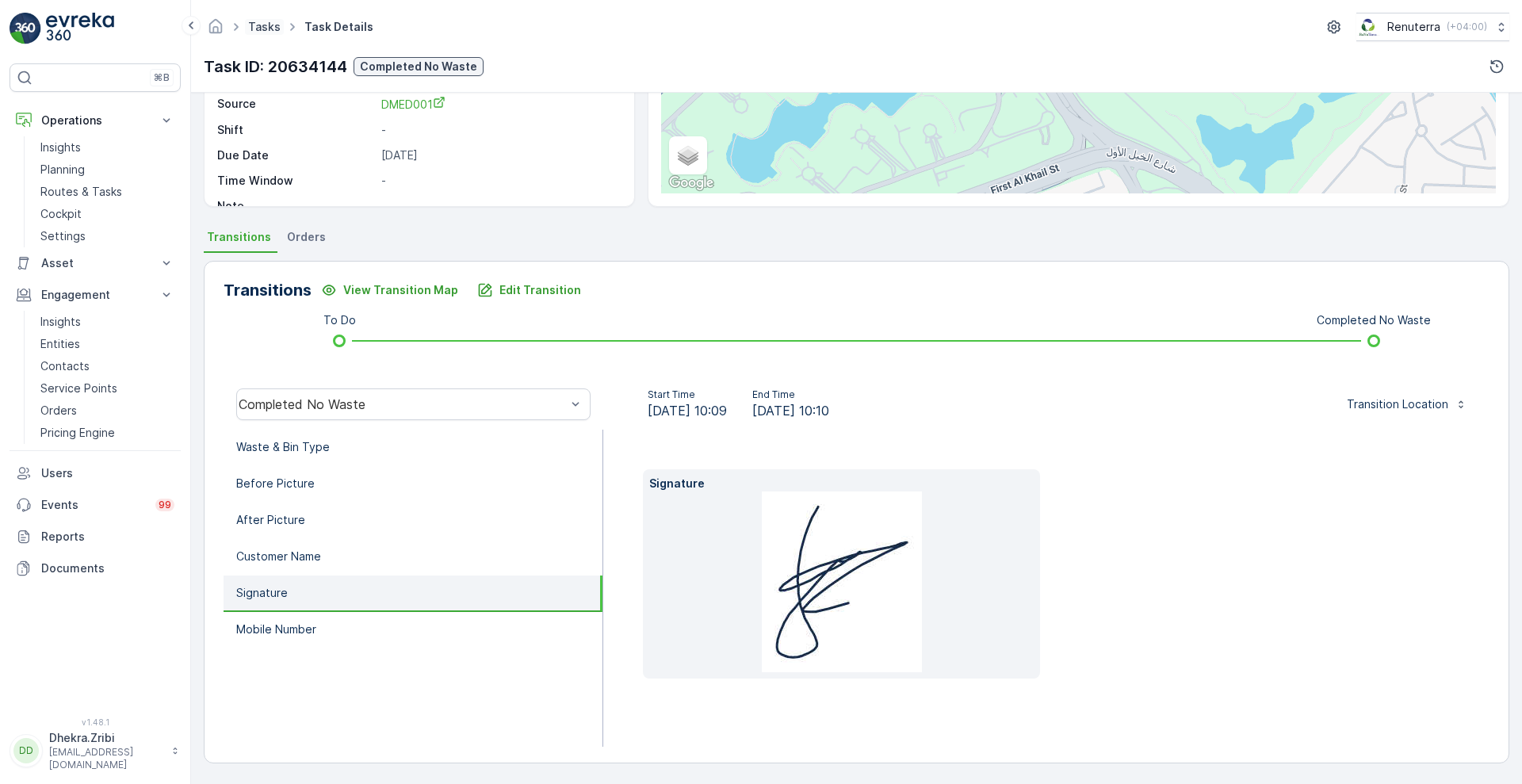
click at [255, 27] on link "Tasks" at bounding box center [264, 26] width 33 height 14
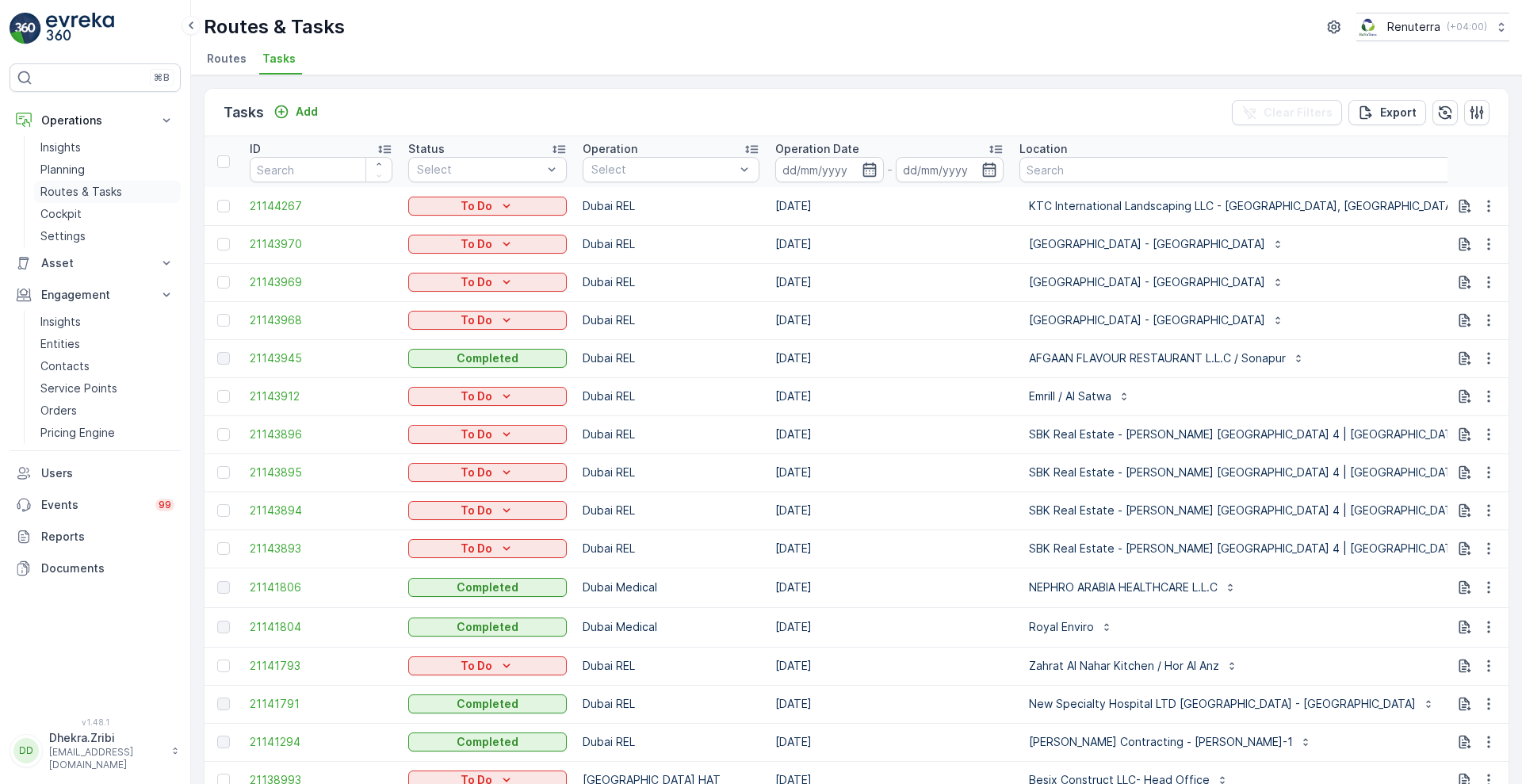
click at [75, 188] on p "Routes & Tasks" at bounding box center [81, 192] width 82 height 16
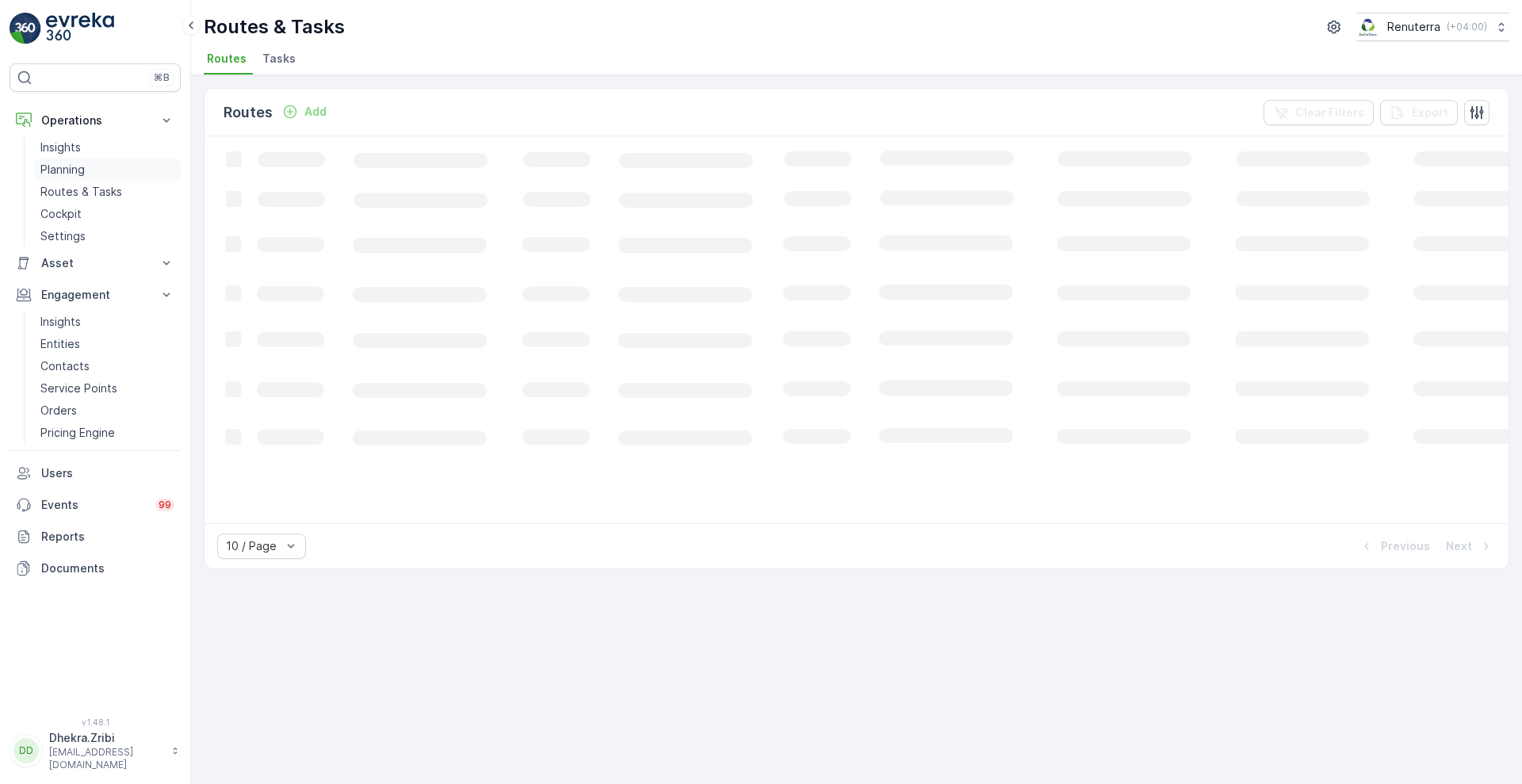
click at [55, 167] on p "Planning" at bounding box center [62, 170] width 44 height 16
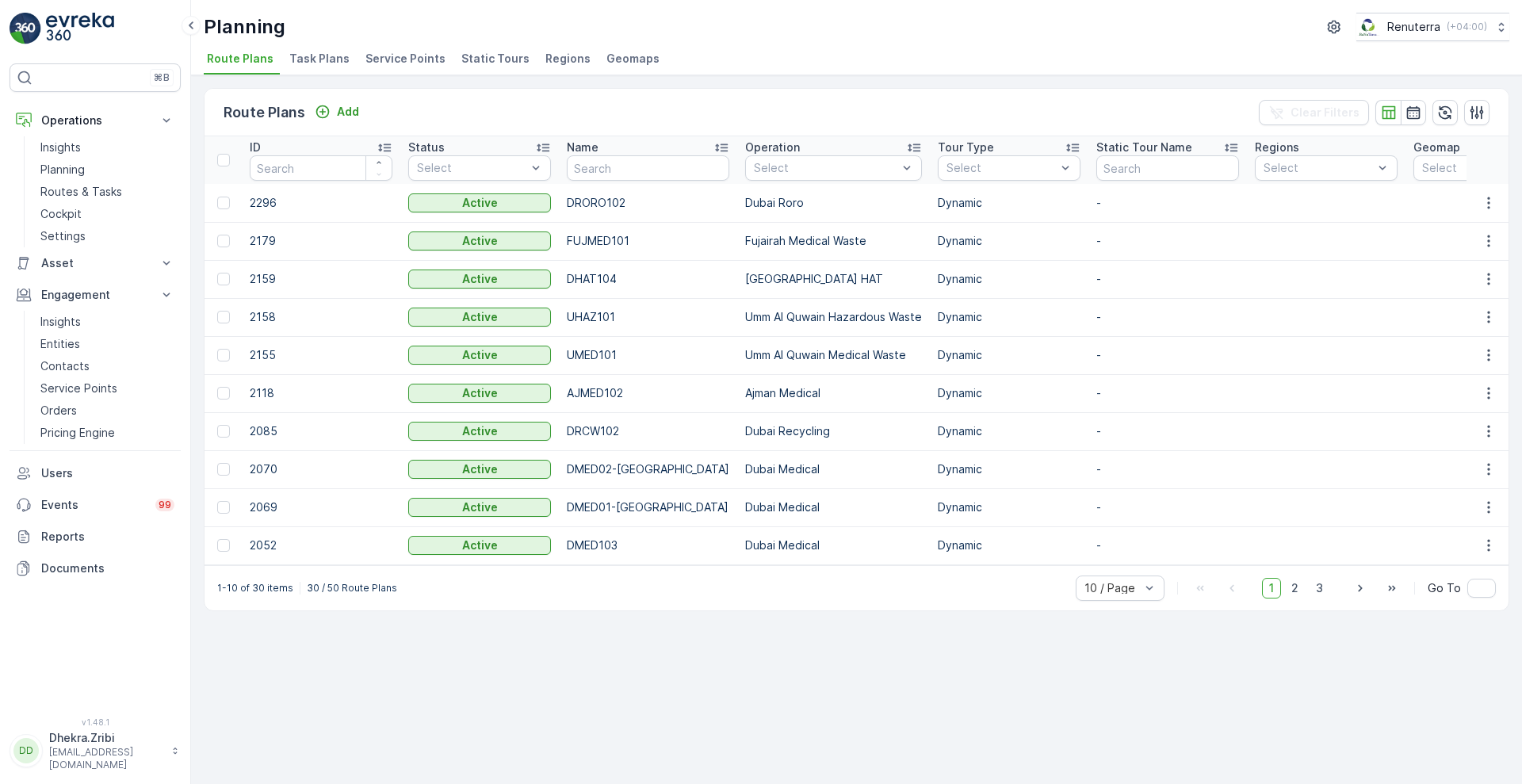
click at [392, 52] on span "Service Points" at bounding box center [405, 58] width 80 height 16
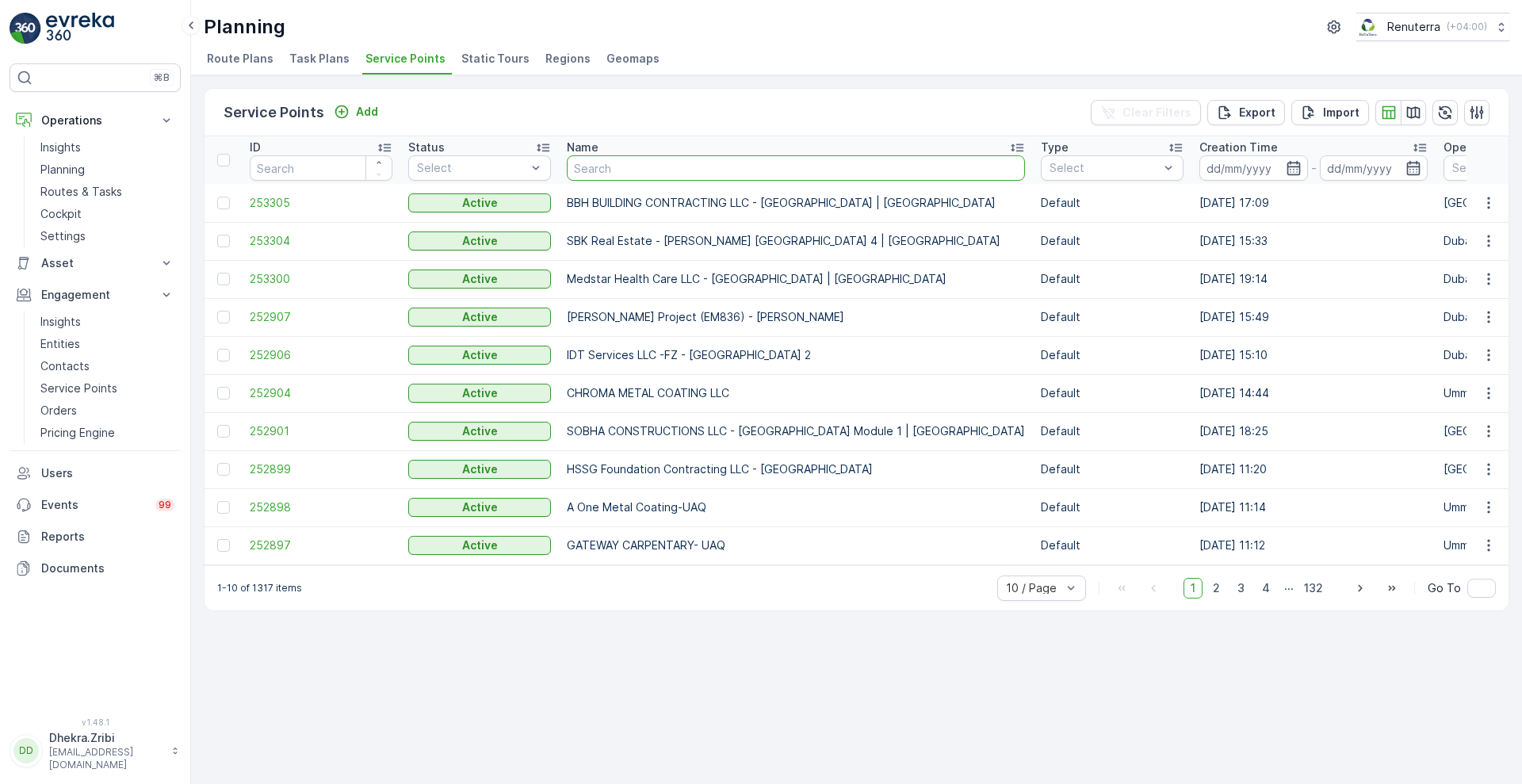
click at [630, 160] on input "text" at bounding box center [796, 168] width 458 height 26
type input "dyn"
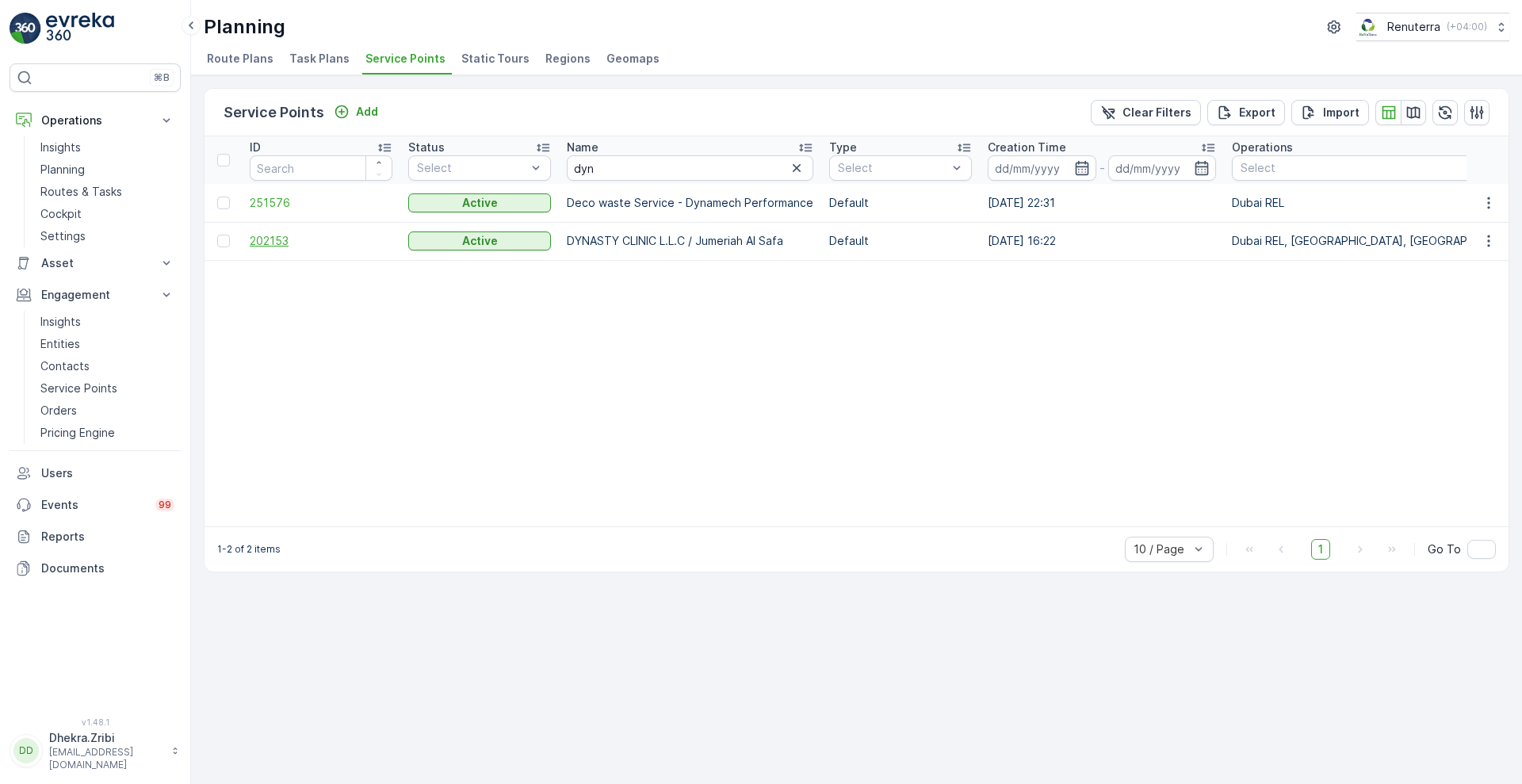
click at [277, 240] on span "202153" at bounding box center [321, 241] width 143 height 16
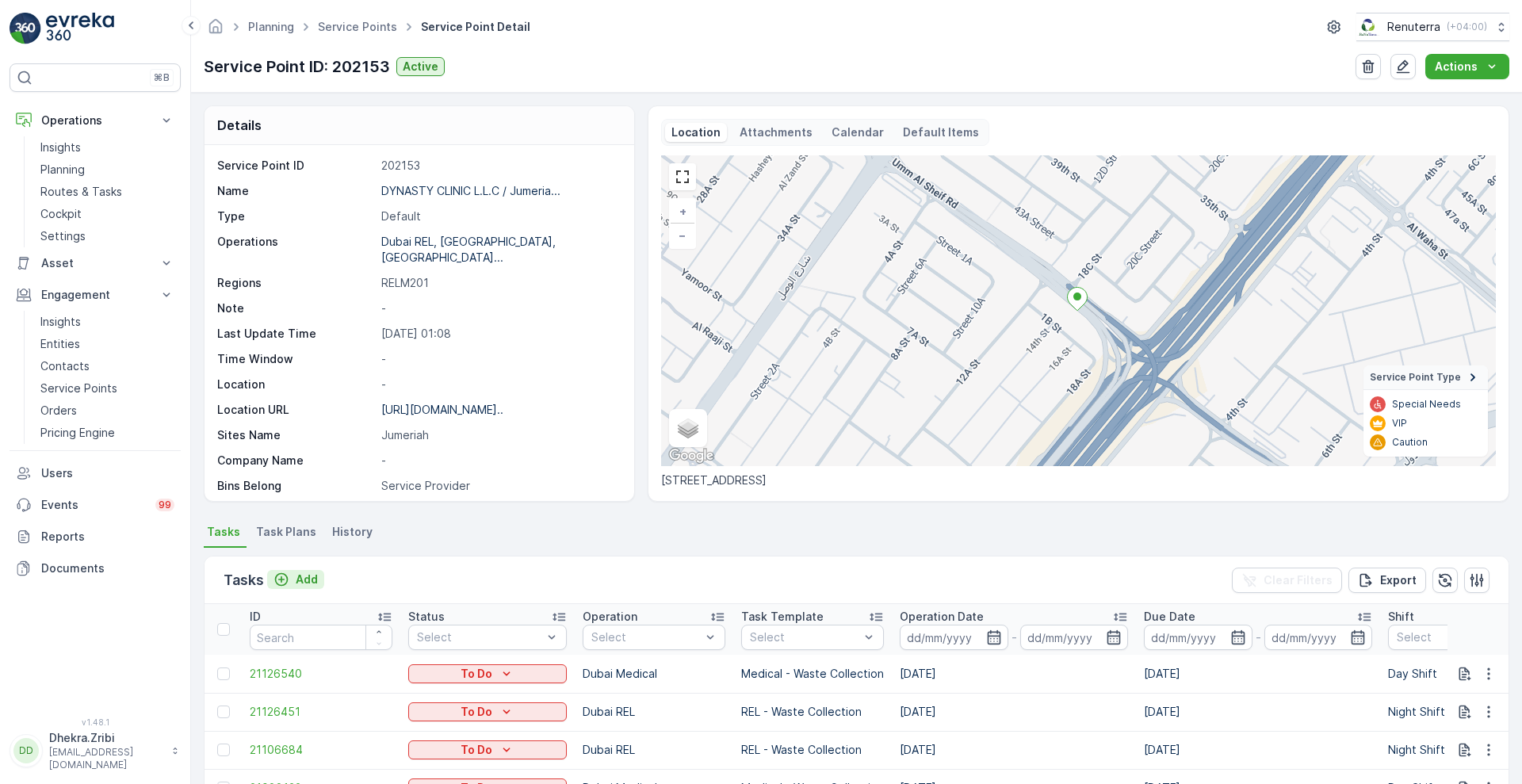
click at [292, 584] on div "Add" at bounding box center [295, 579] width 44 height 16
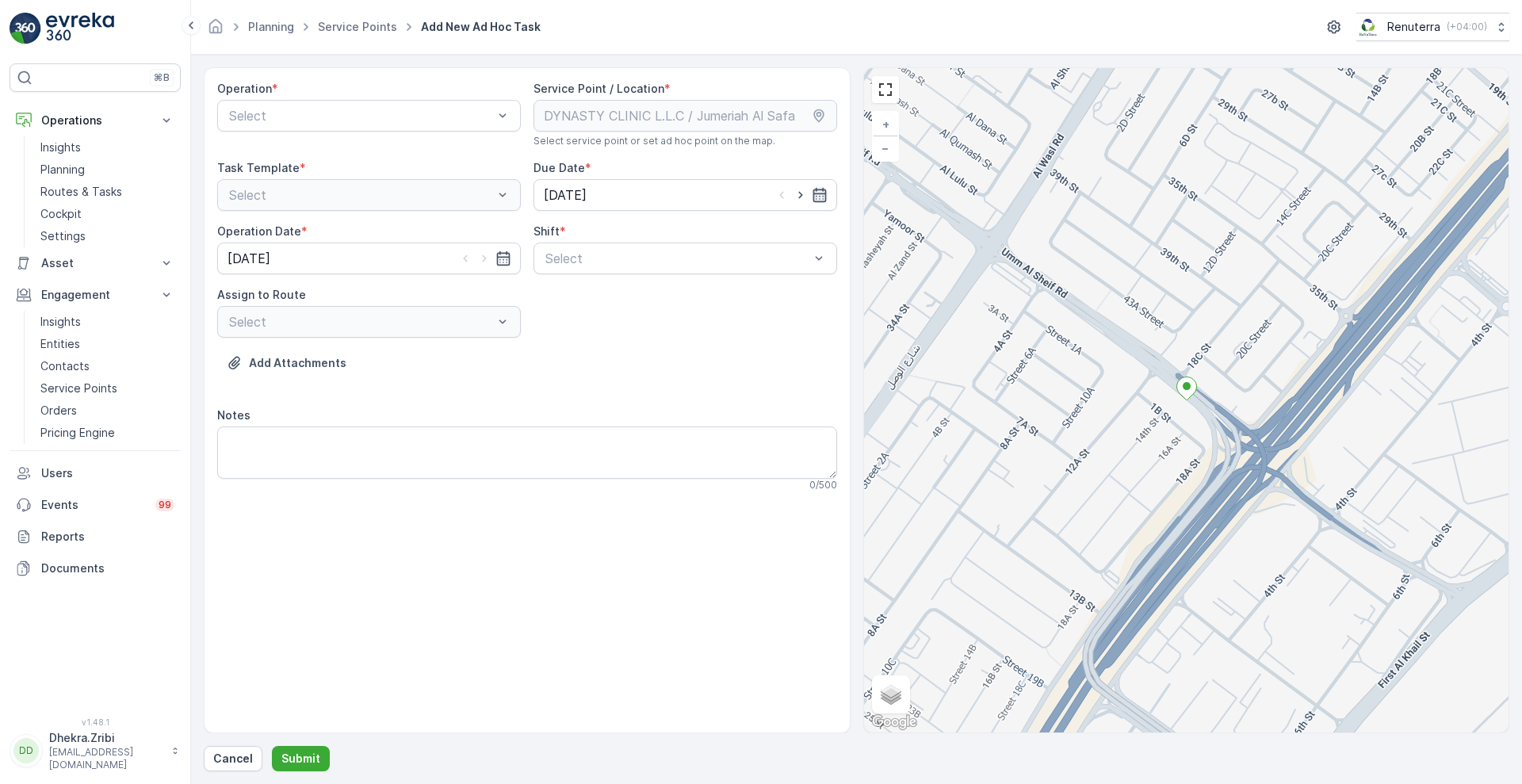
click at [817, 201] on icon "button" at bounding box center [819, 195] width 14 height 14
click at [418, 617] on div "Operation * Select Service Point / Location * Select service point or set ad ho…" at bounding box center [526, 400] width 646 height 665
click at [495, 265] on icon "button" at bounding box center [503, 259] width 16 height 16
click at [222, 753] on p "Cancel" at bounding box center [232, 758] width 39 height 16
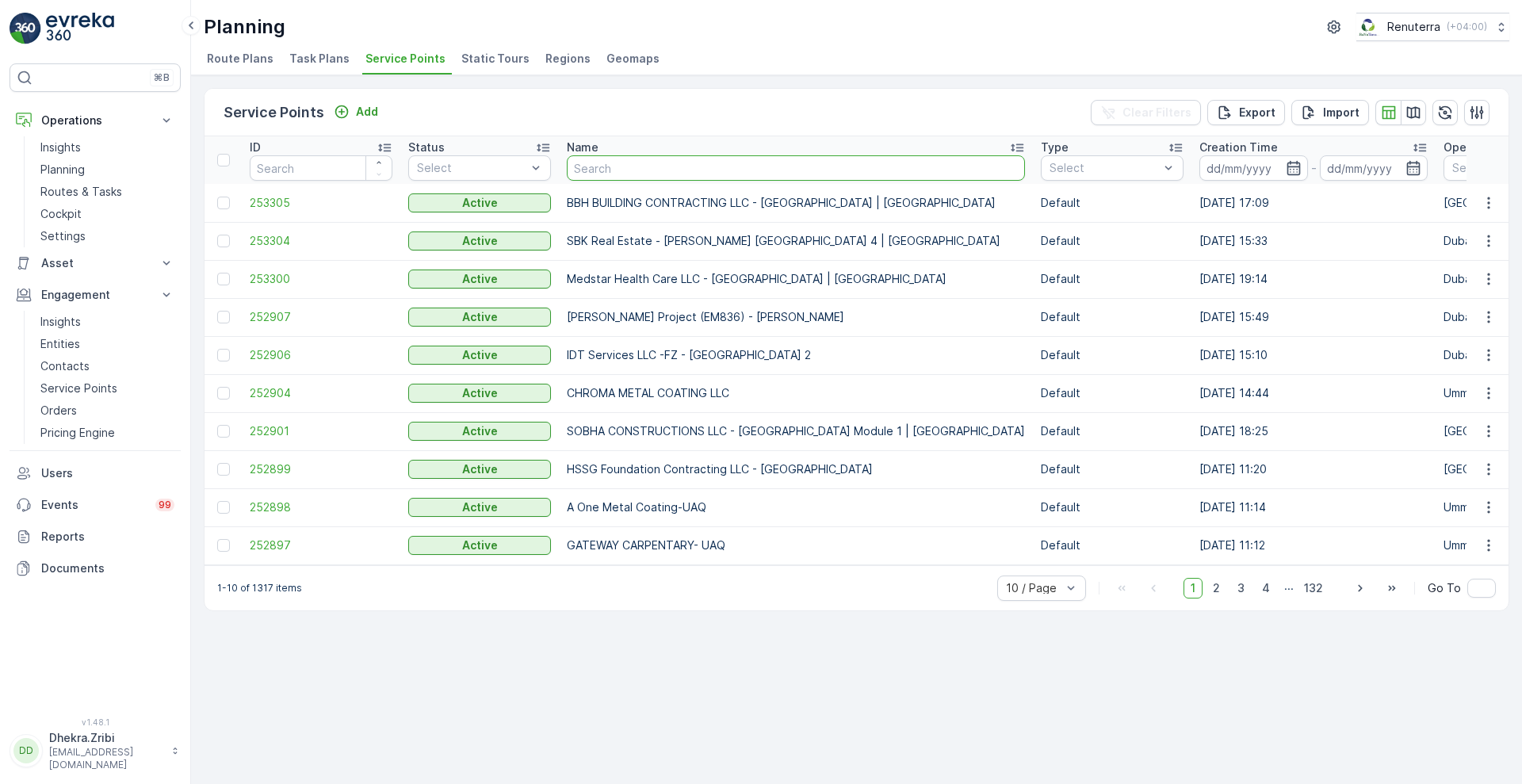
click at [592, 166] on input "text" at bounding box center [796, 168] width 458 height 26
type input "rixo"
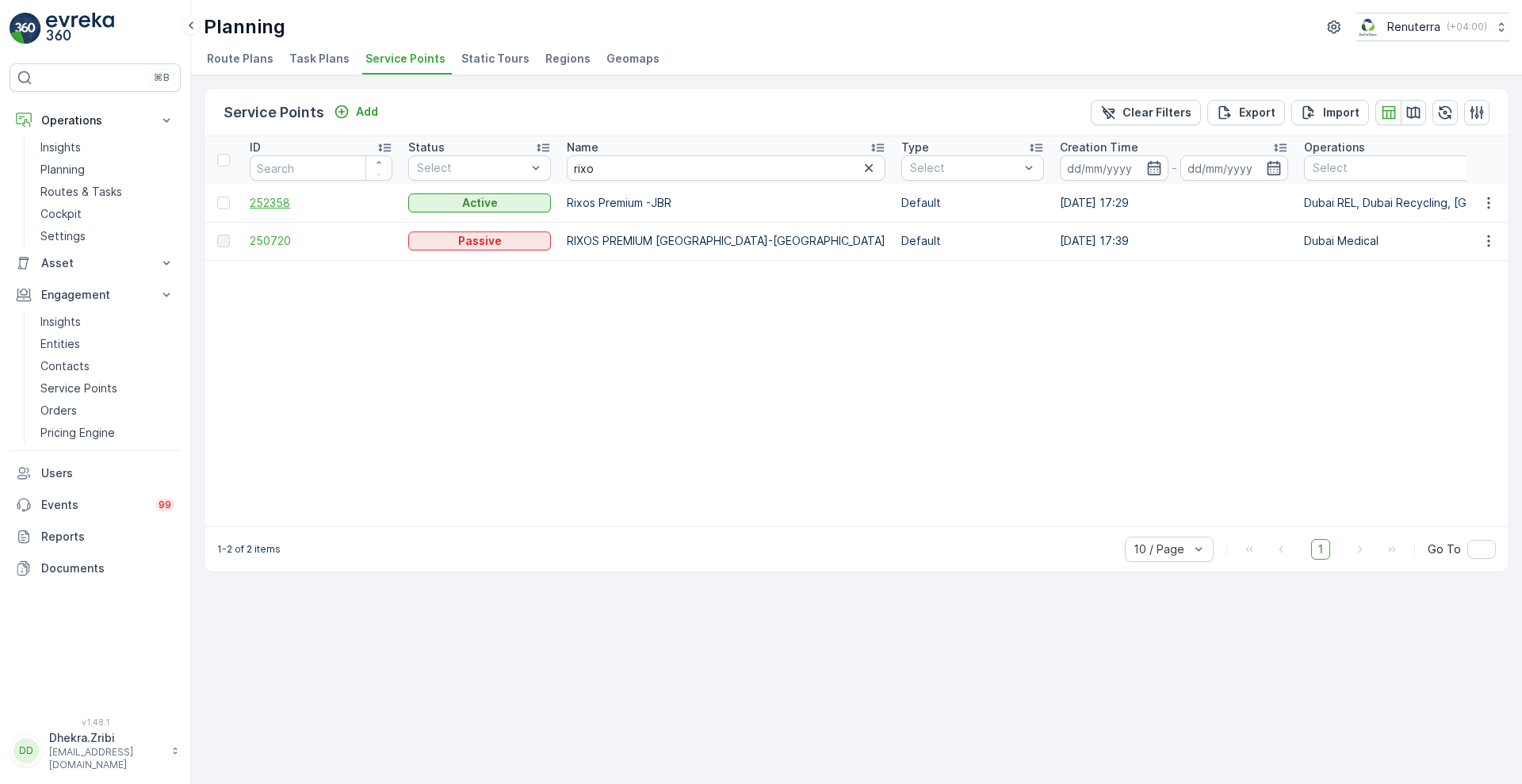
click at [283, 207] on span "252358" at bounding box center [321, 203] width 143 height 16
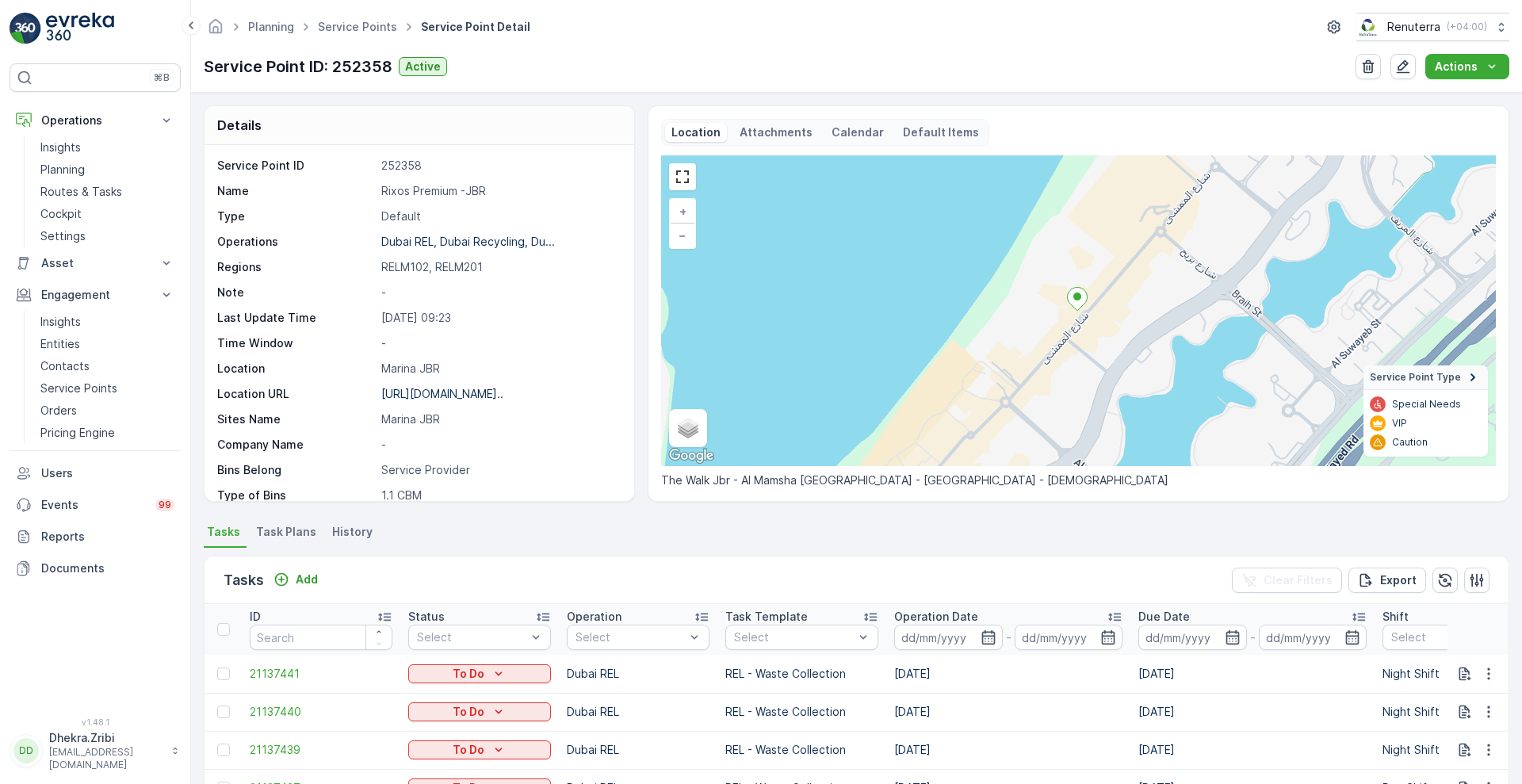
scroll to position [327, 0]
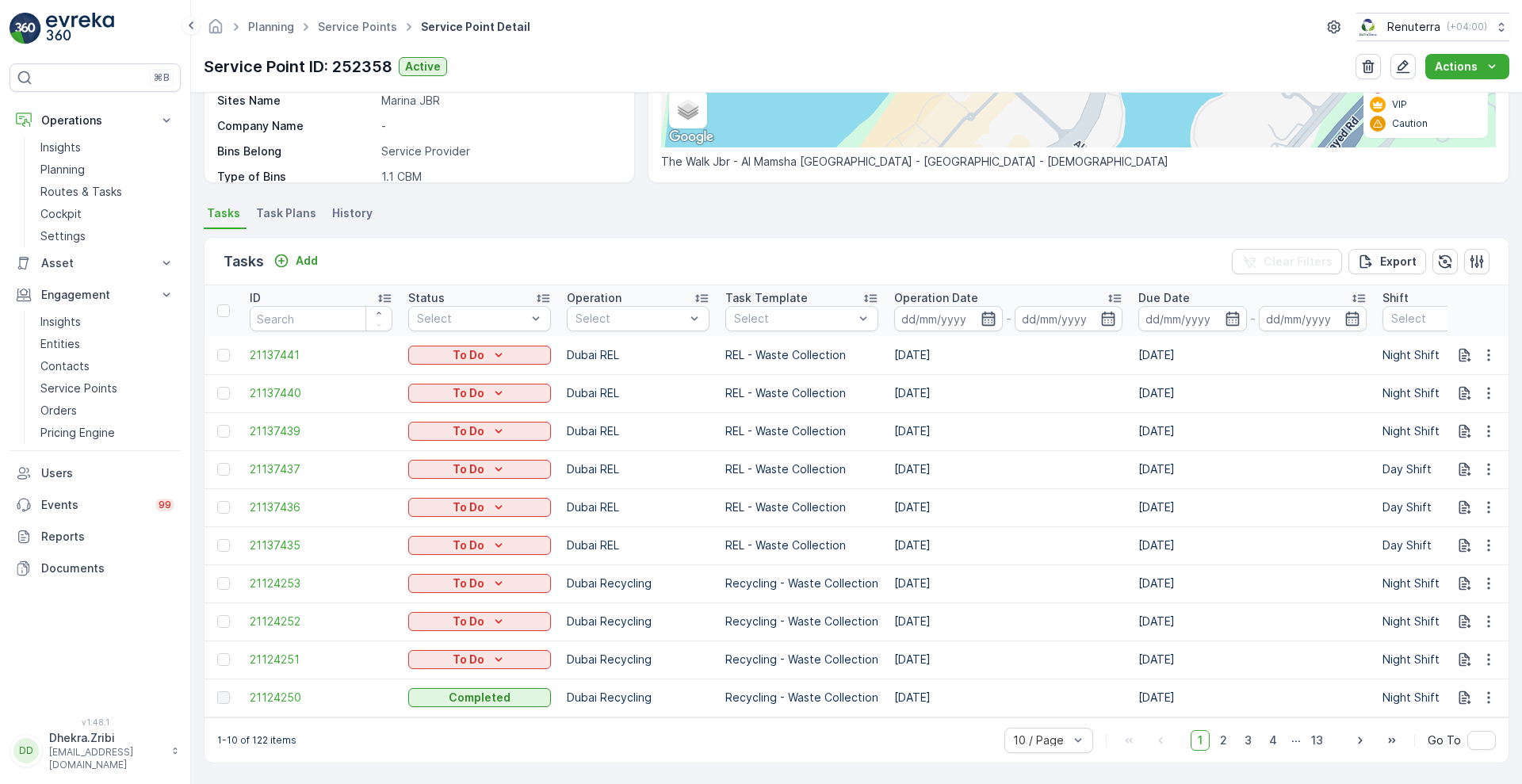
click at [980, 314] on icon "button" at bounding box center [988, 319] width 16 height 16
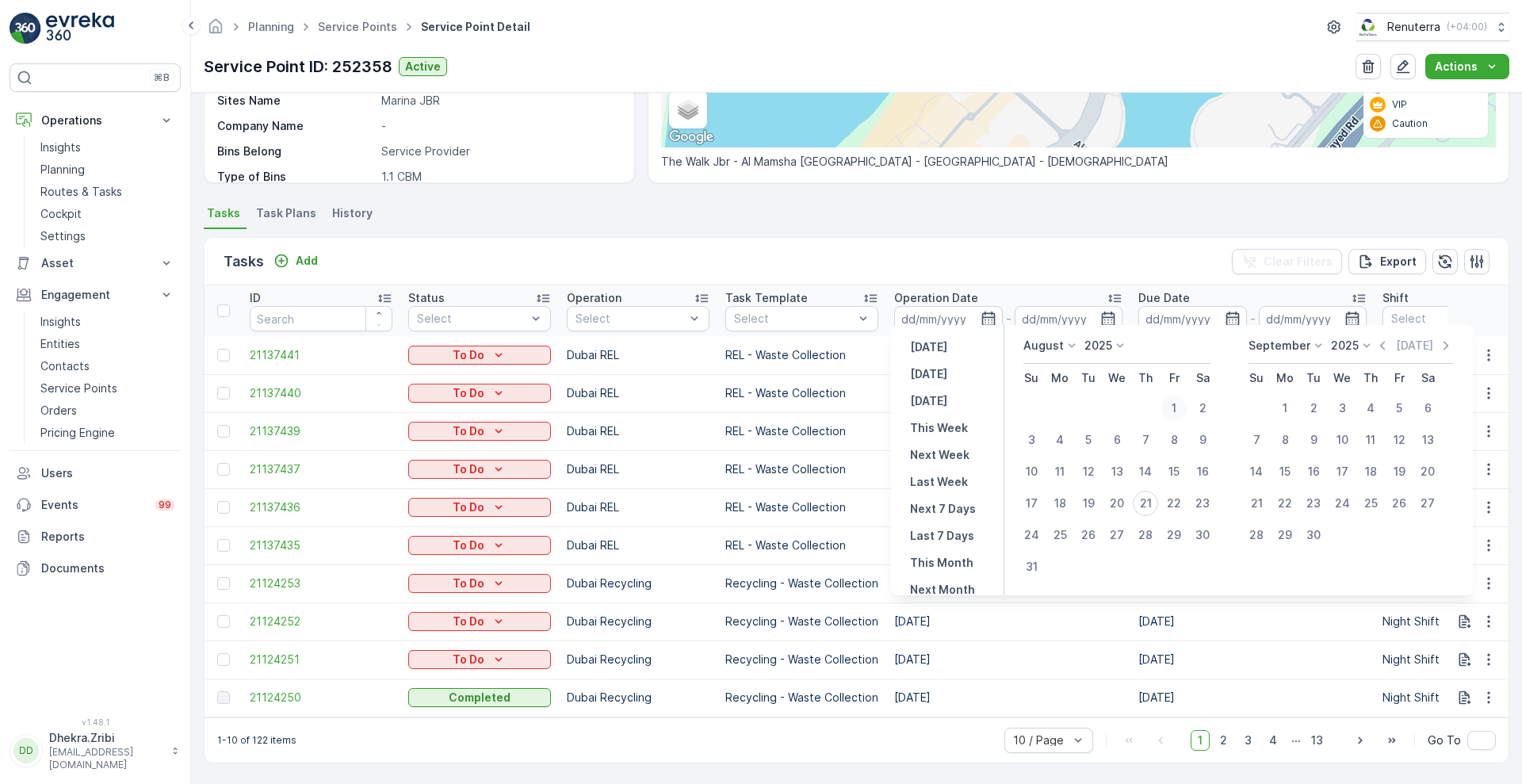
click at [1177, 407] on div "1" at bounding box center [1174, 408] width 26 height 26
type input "[DATE]"
click at [981, 312] on icon "button" at bounding box center [988, 319] width 14 height 14
type input "[DATE]"
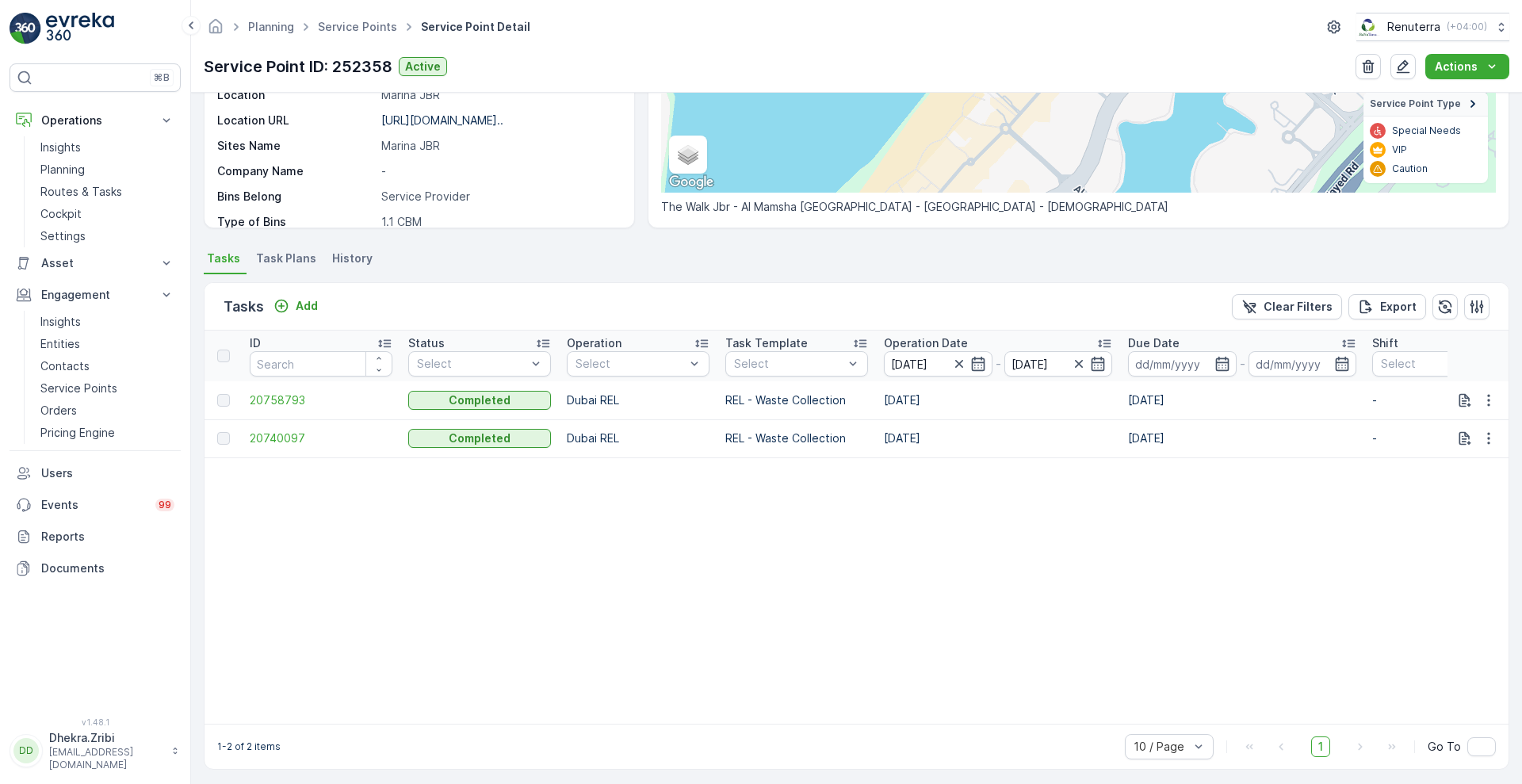
scroll to position [287, 0]
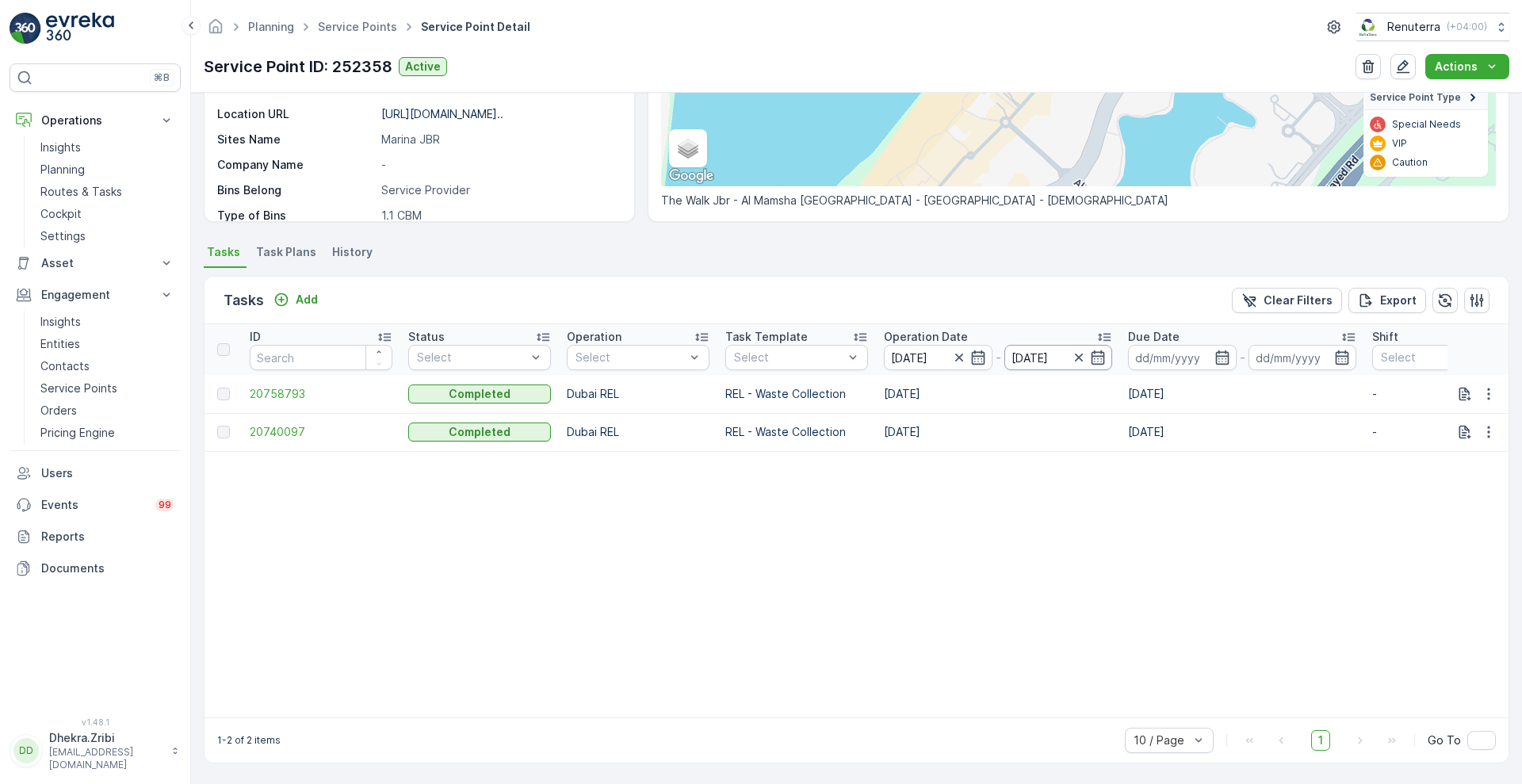
click at [1106, 350] on input "[DATE]" at bounding box center [1059, 357] width 109 height 26
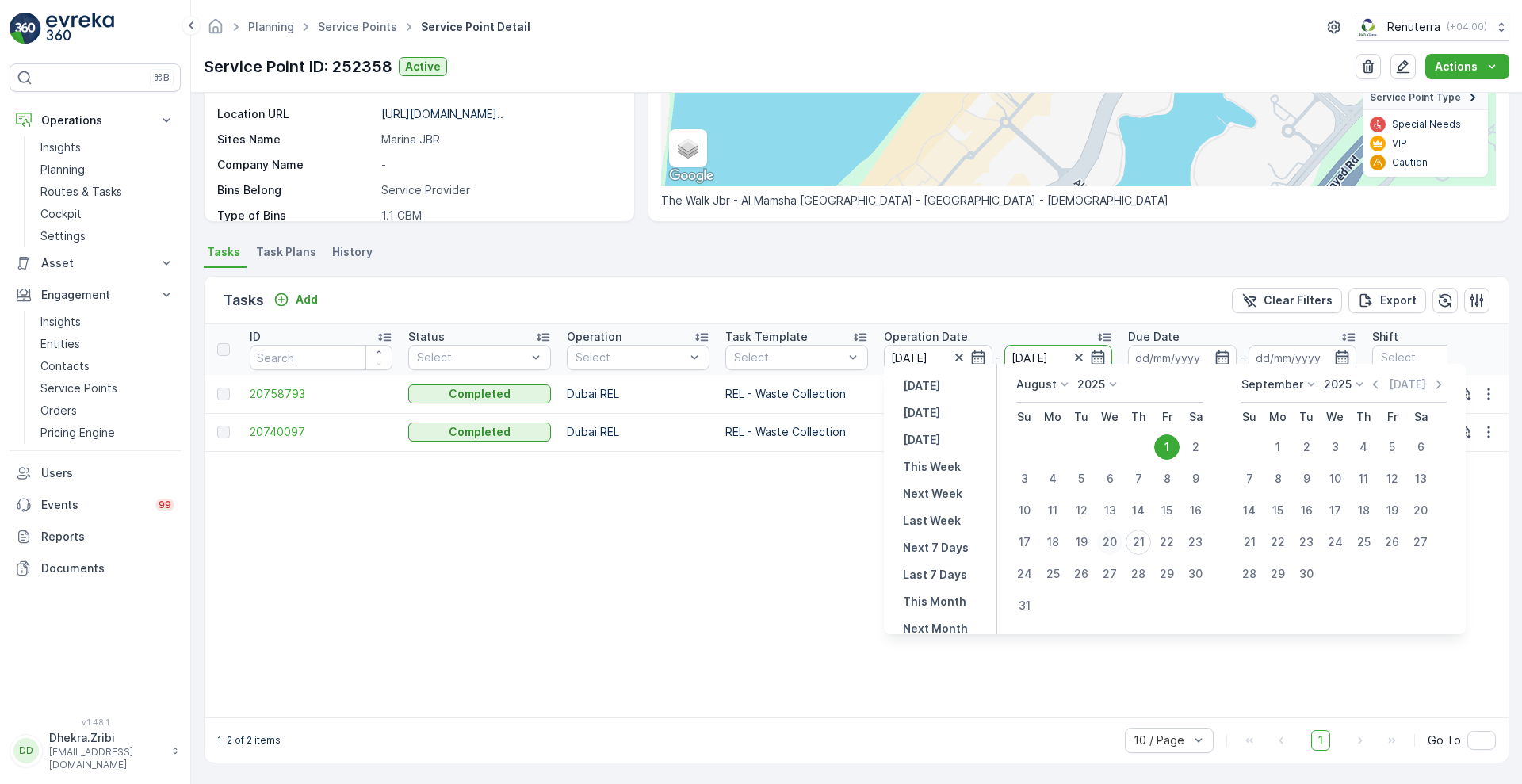
click at [1103, 550] on div "20" at bounding box center [1110, 542] width 26 height 26
type input "[DATE]"
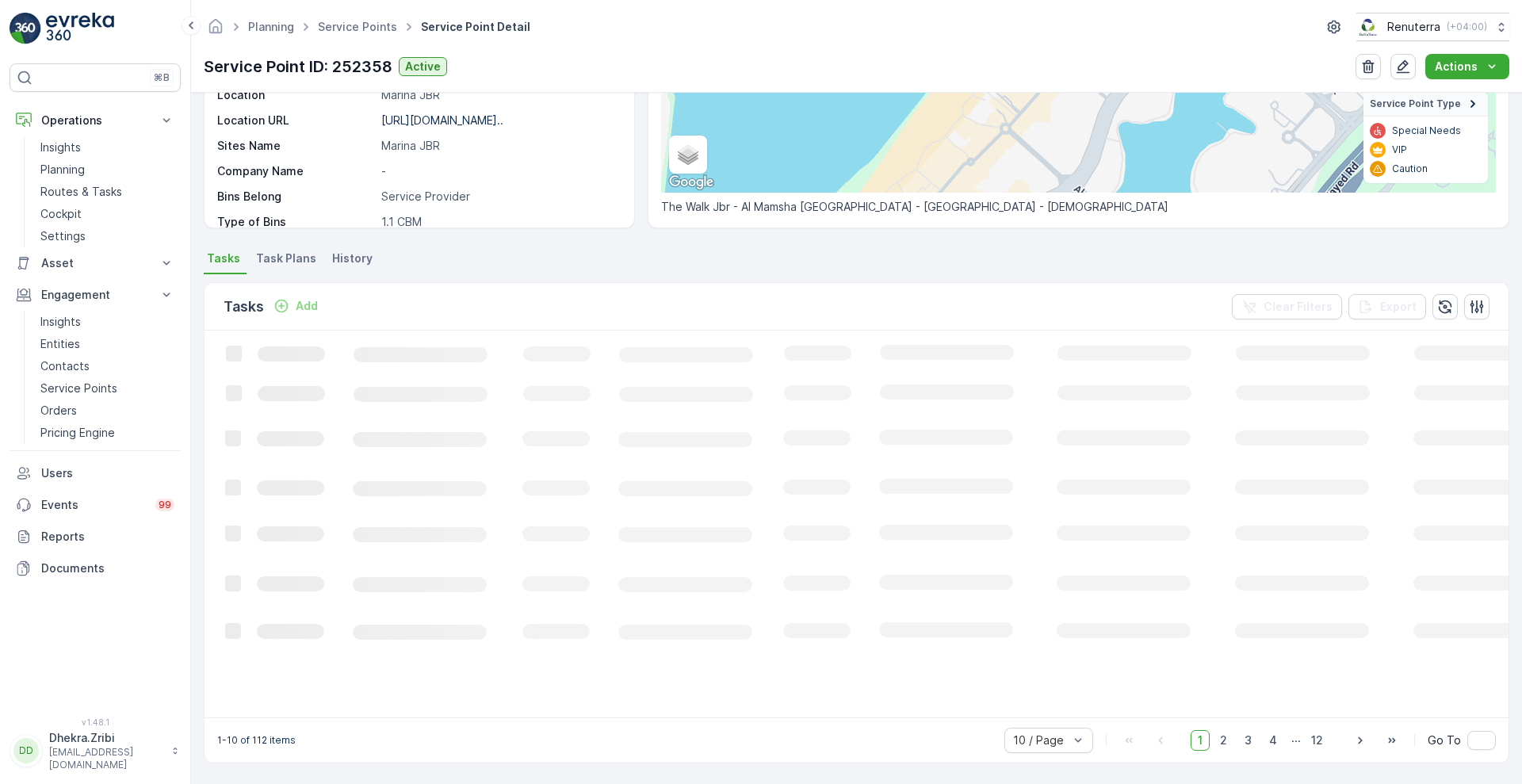
scroll to position [287, 0]
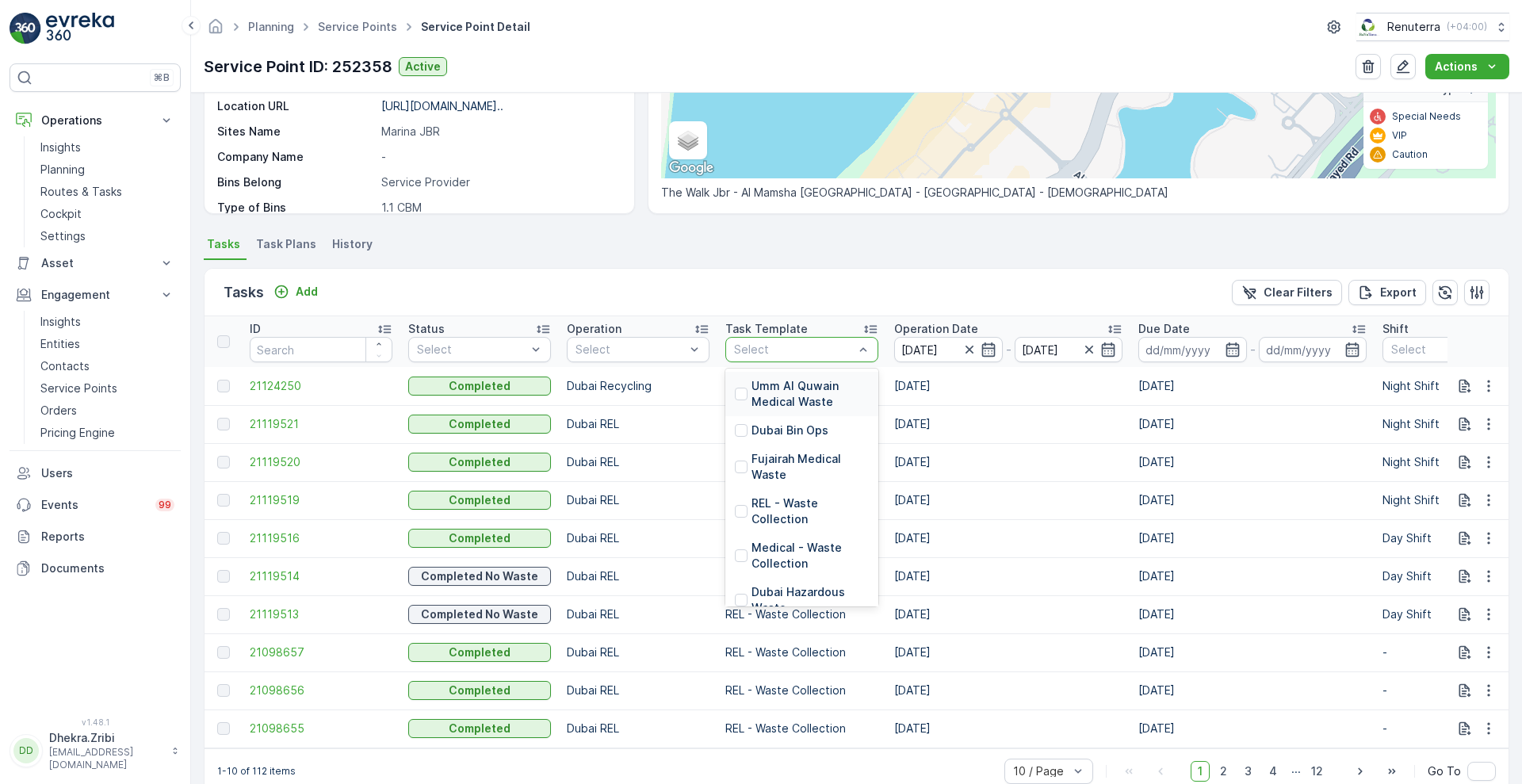
click at [844, 348] on div at bounding box center [793, 349] width 123 height 13
click at [775, 505] on div "Recycling - Waste Collection" at bounding box center [801, 524] width 153 height 44
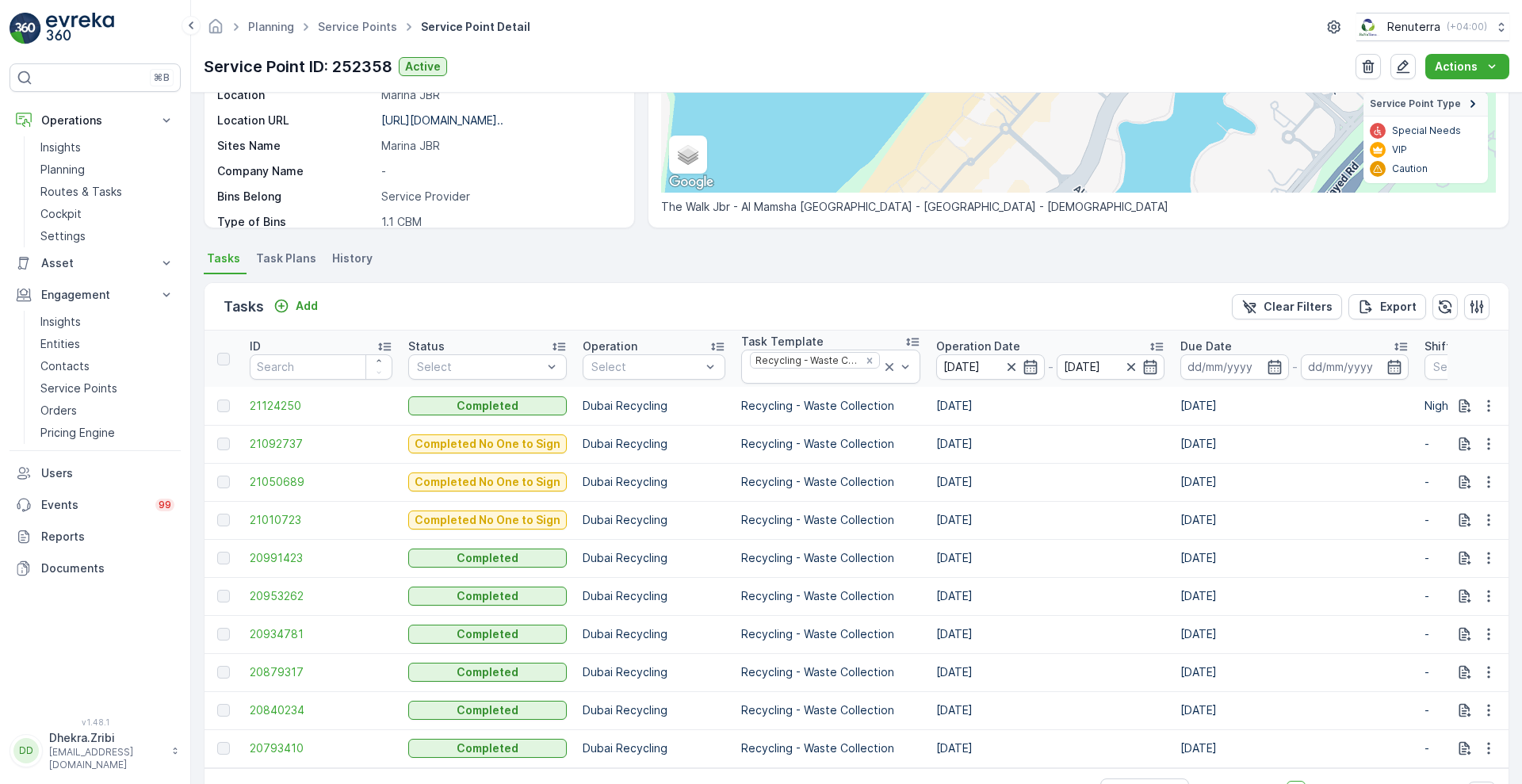
scroll to position [287, 0]
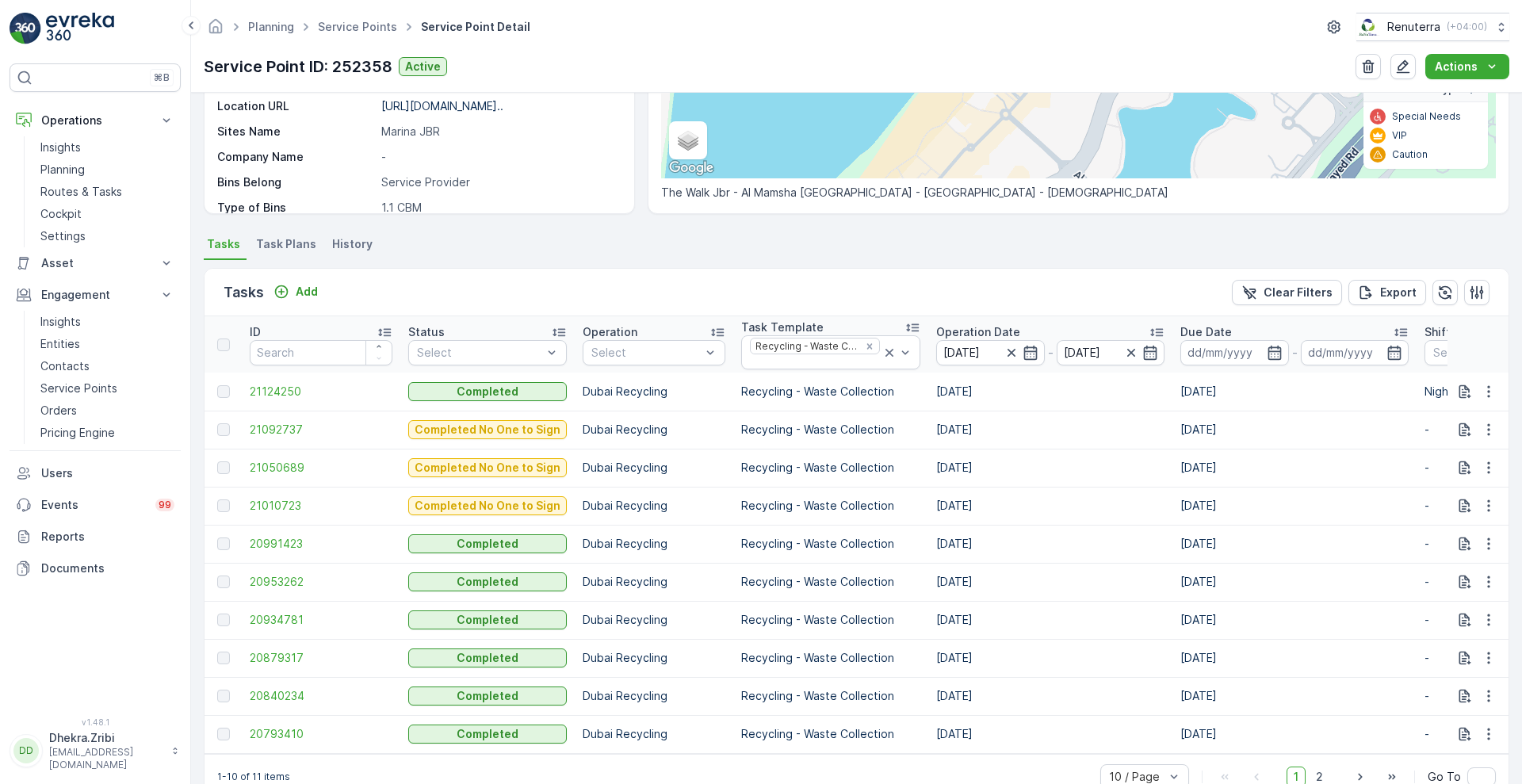
click at [956, 324] on p "Operation Date" at bounding box center [978, 332] width 84 height 16
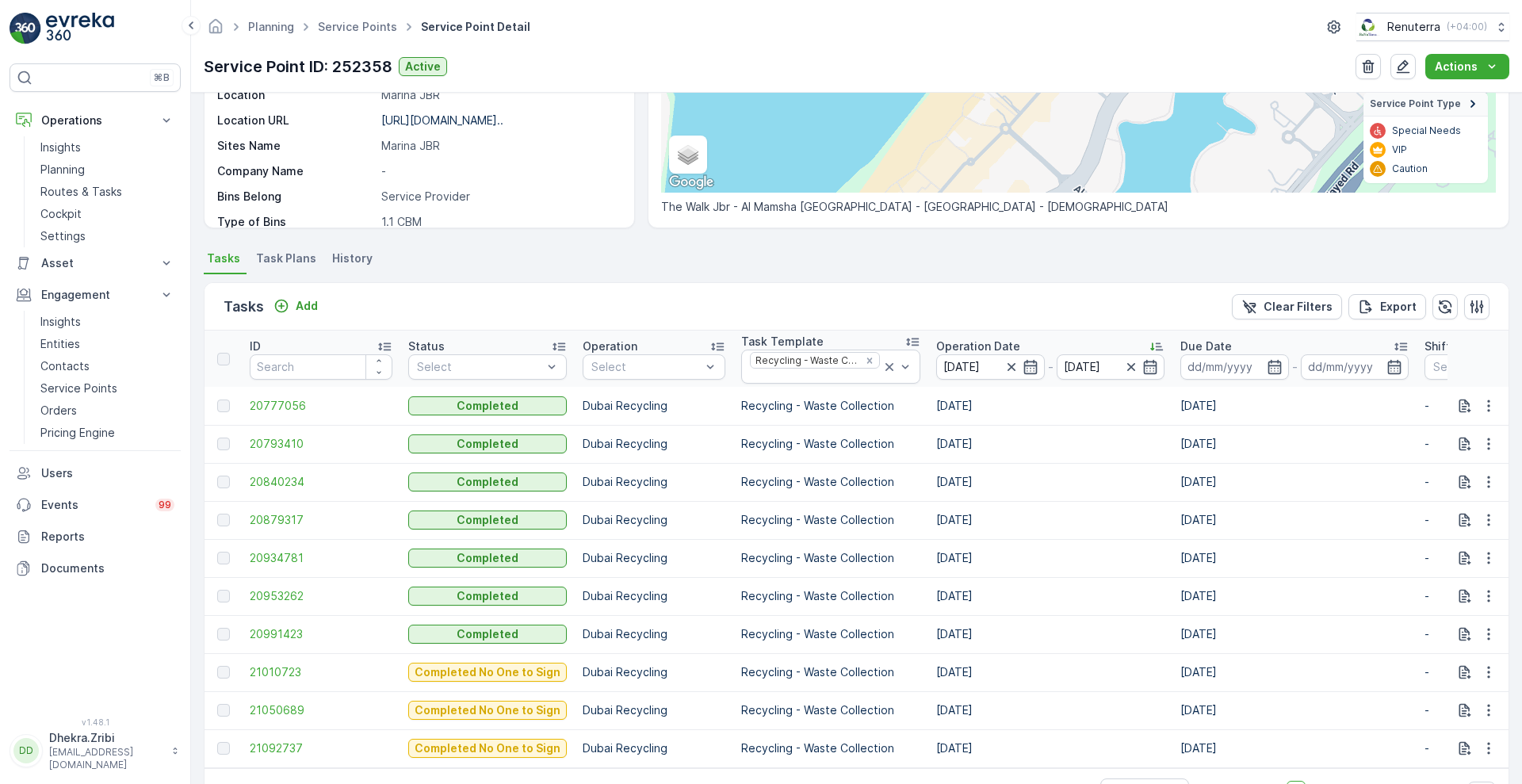
scroll to position [287, 0]
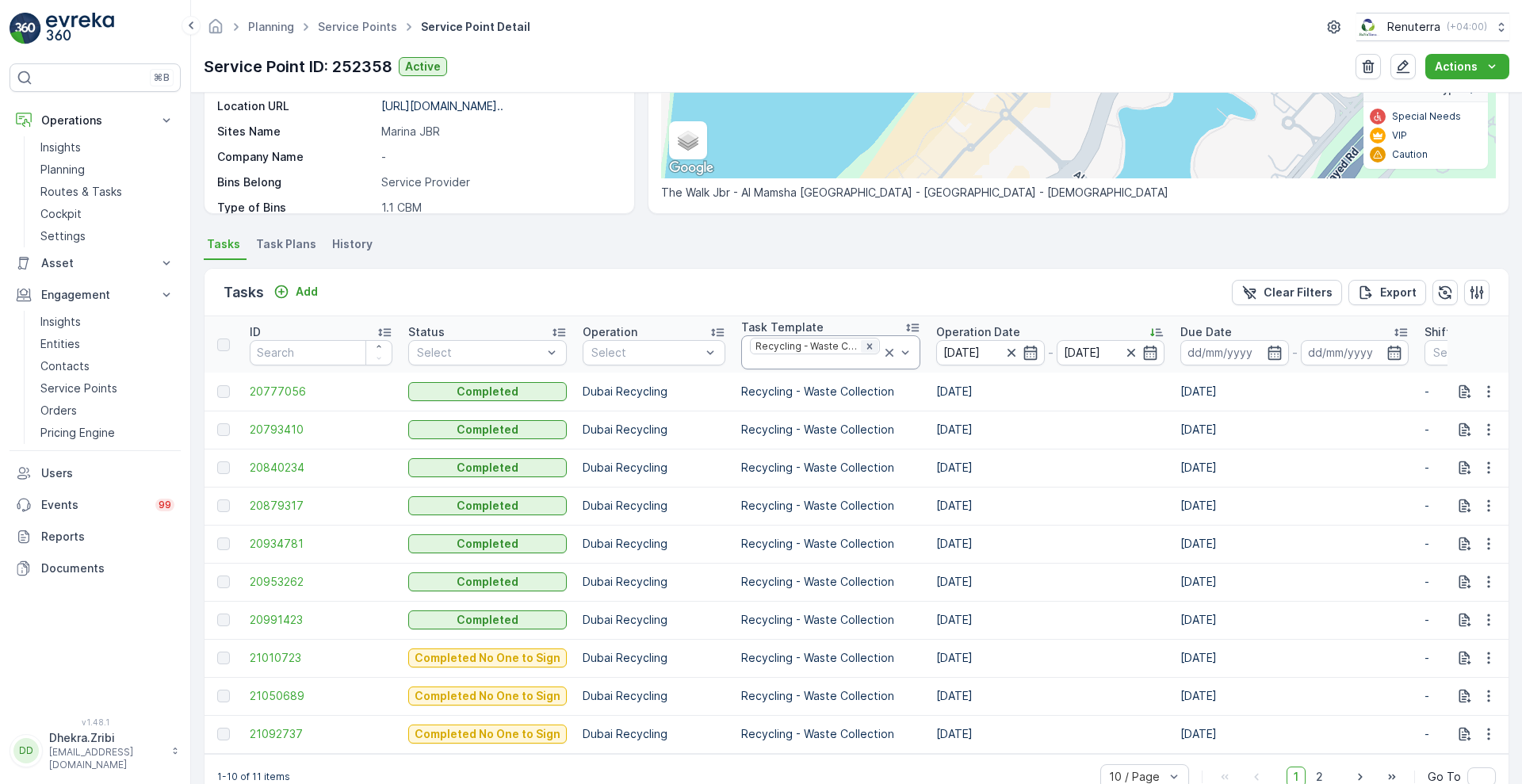
click at [867, 347] on icon "Remove Recycling - Waste Collection" at bounding box center [869, 345] width 6 height 6
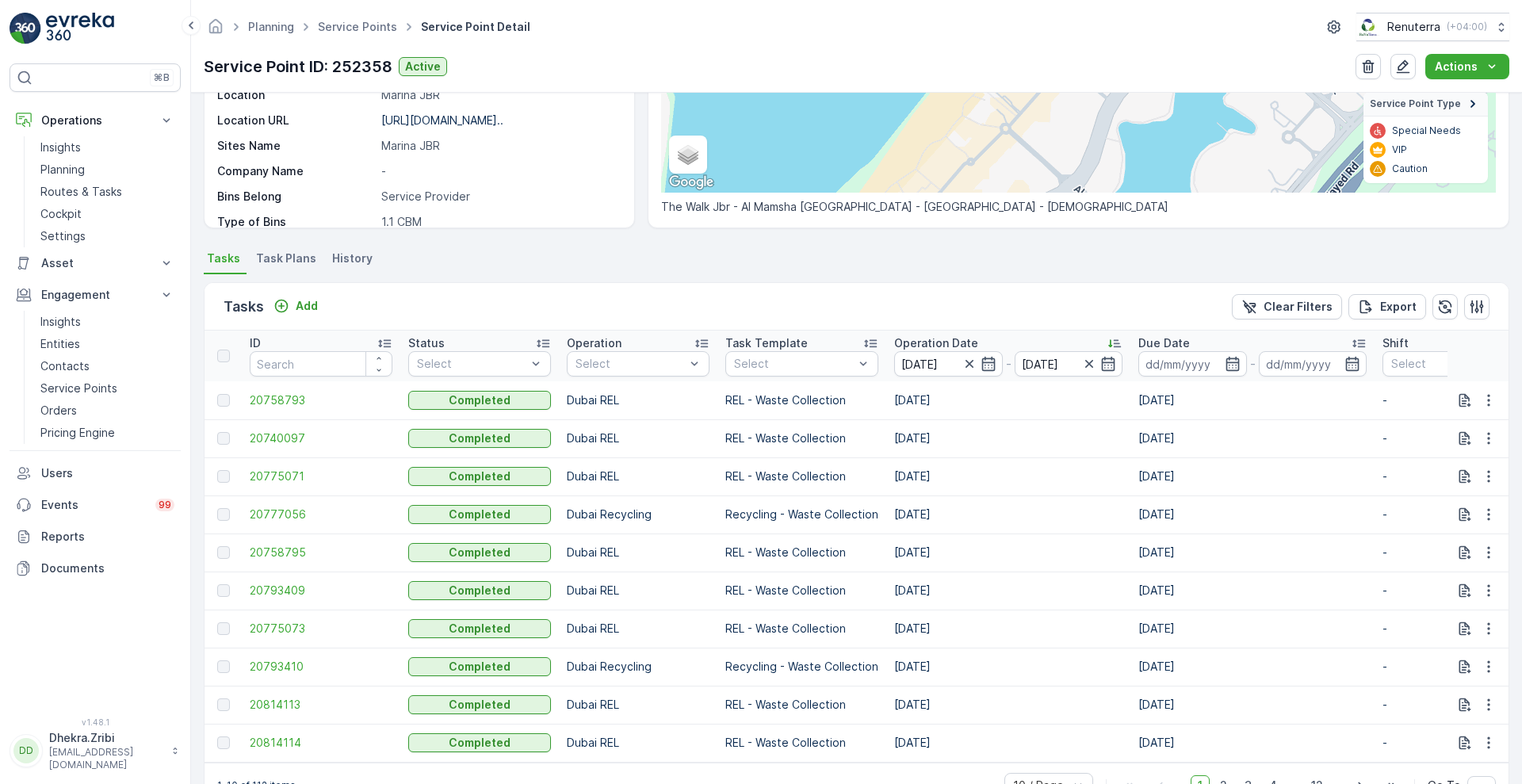
scroll to position [287, 0]
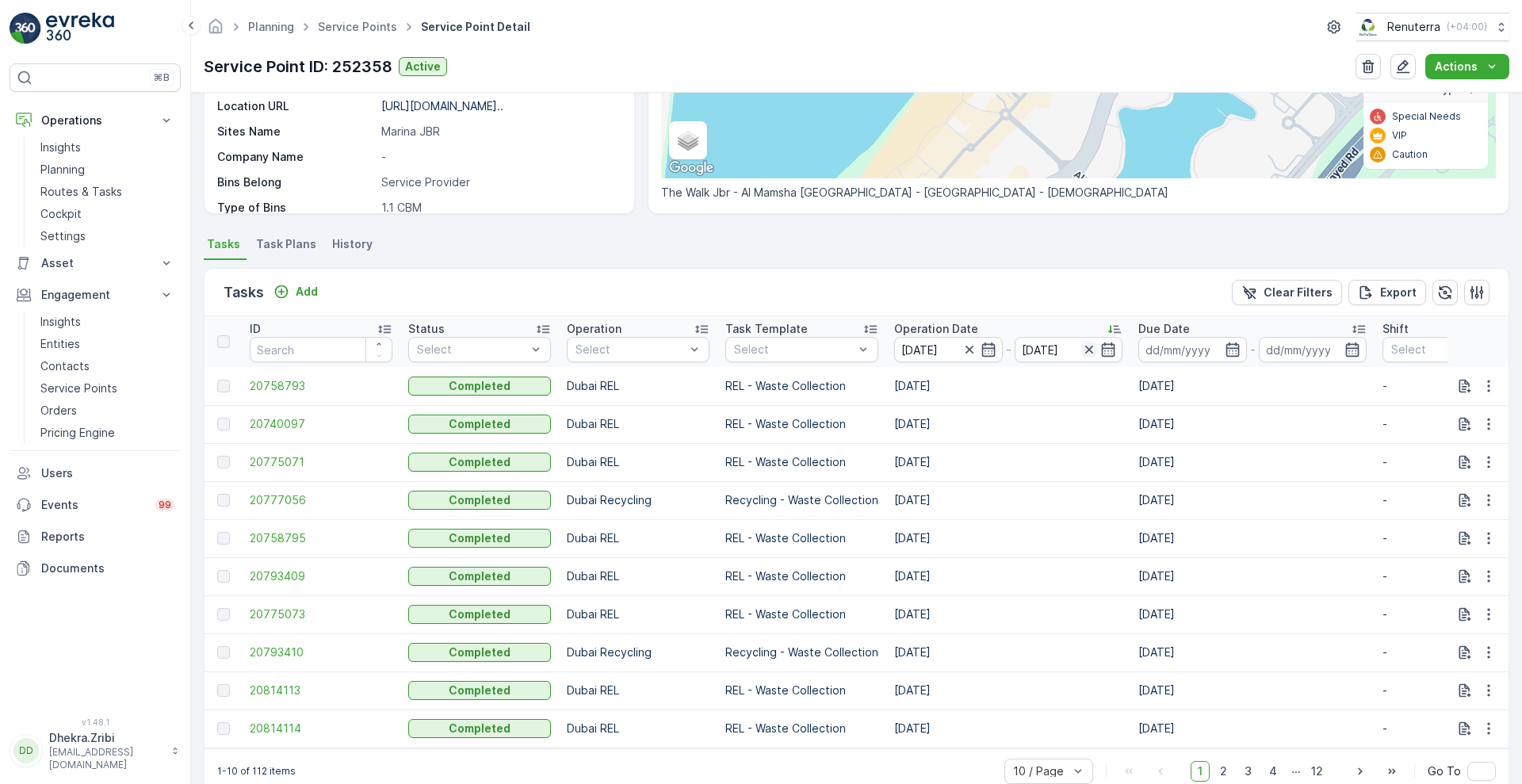
click at [1092, 347] on icon "button" at bounding box center [1089, 349] width 16 height 16
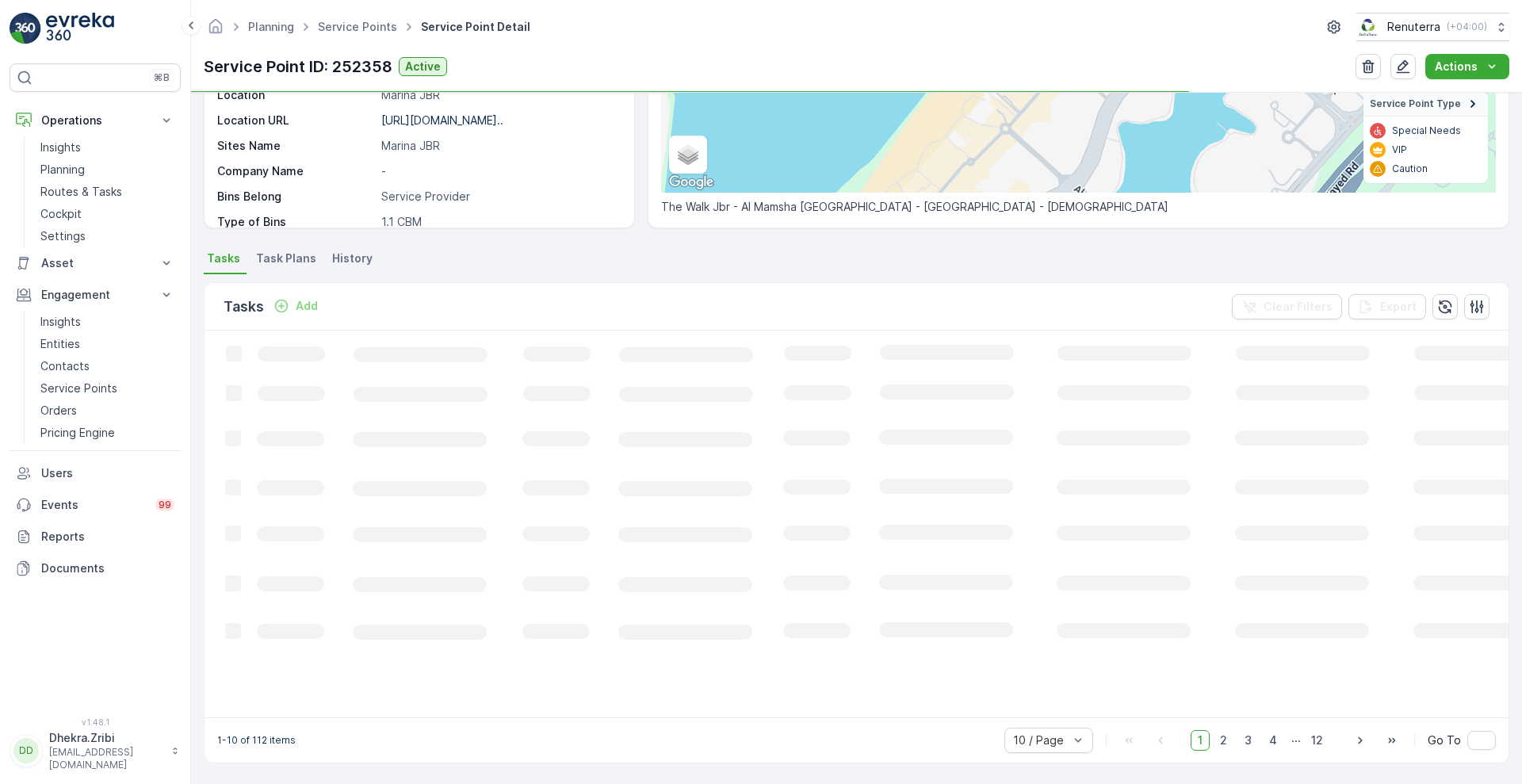
scroll to position [273, 0]
click at [1092, 347] on rect at bounding box center [965, 523] width 1522 height 384
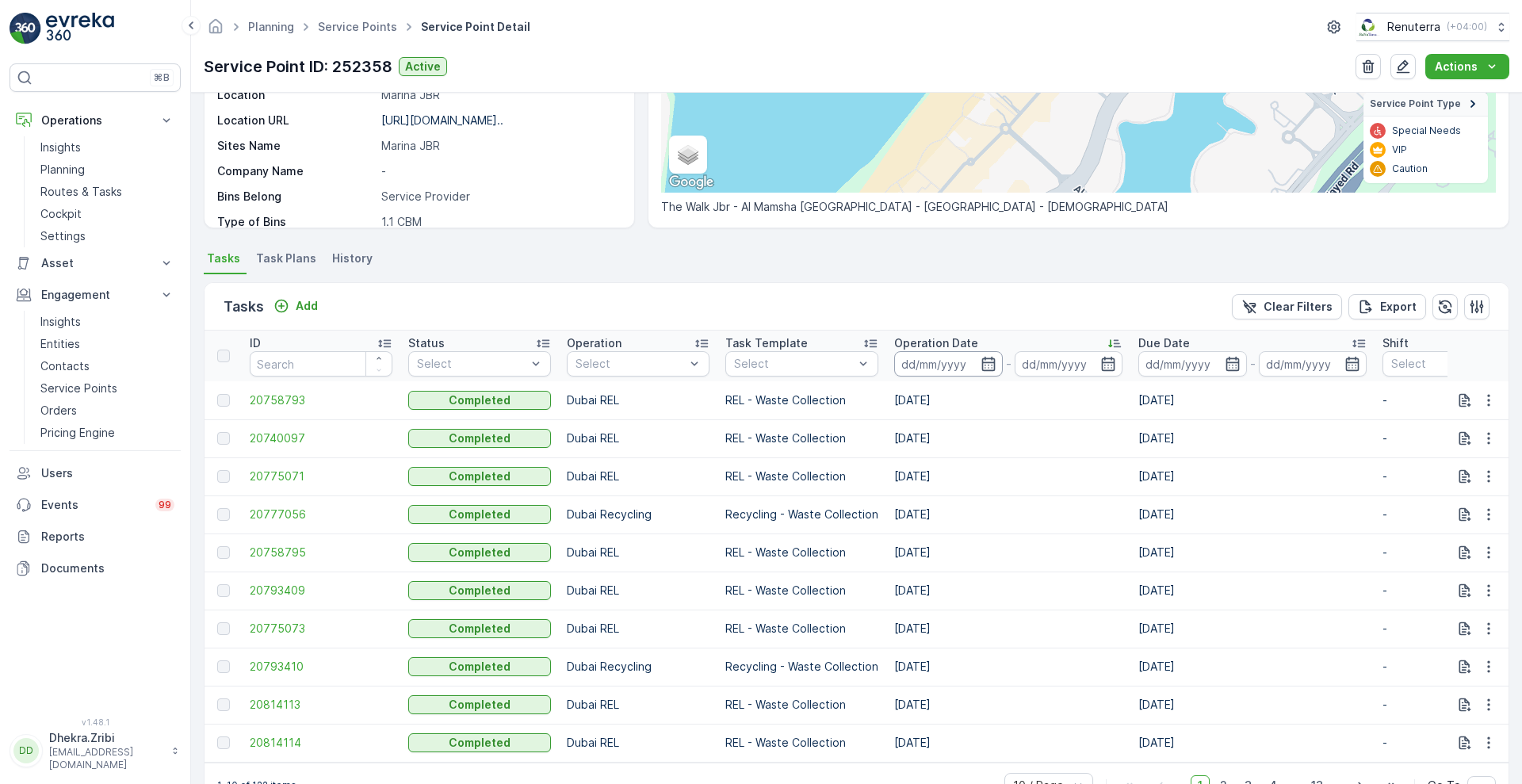
scroll to position [287, 0]
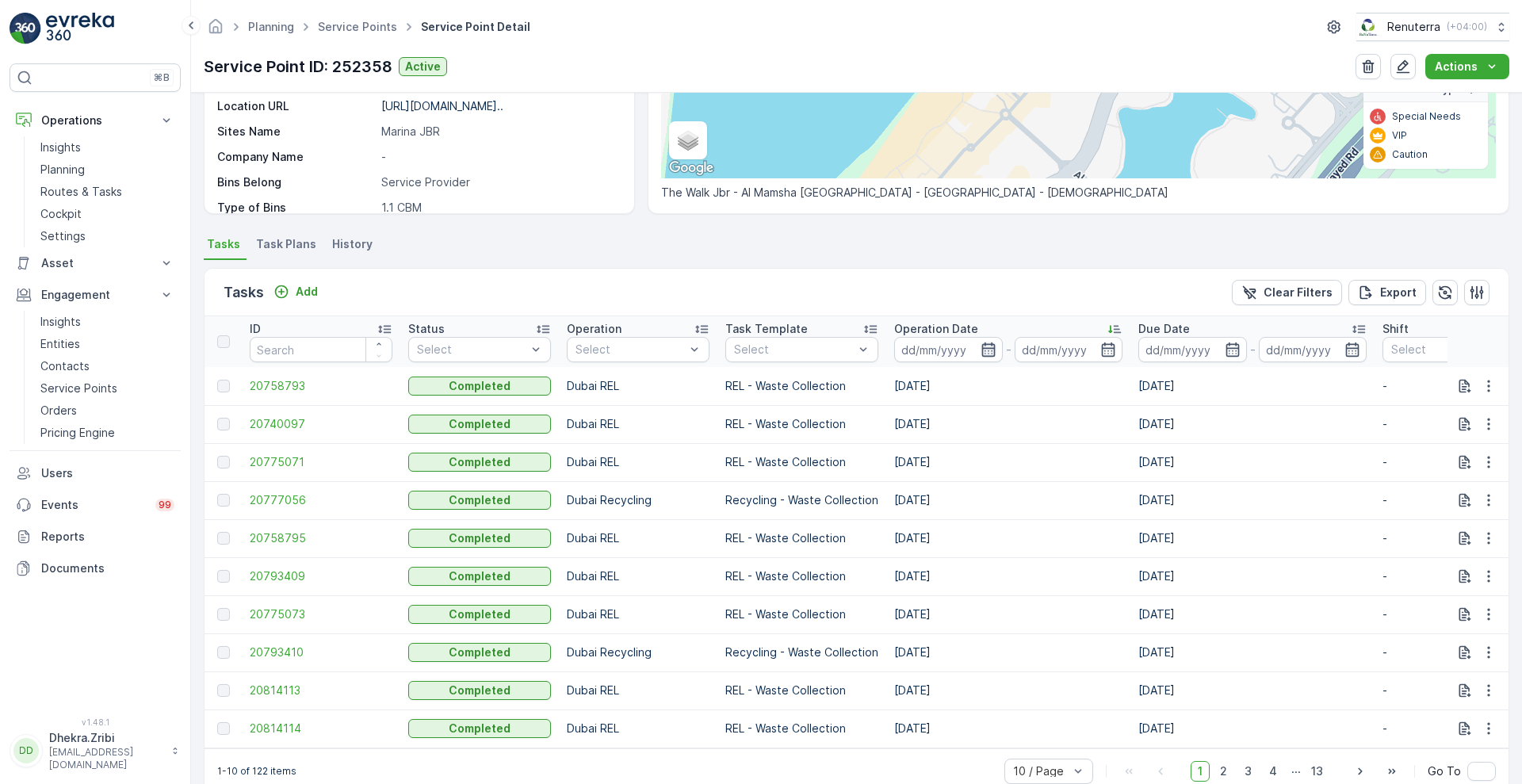
click at [985, 351] on icon "button" at bounding box center [988, 349] width 16 height 16
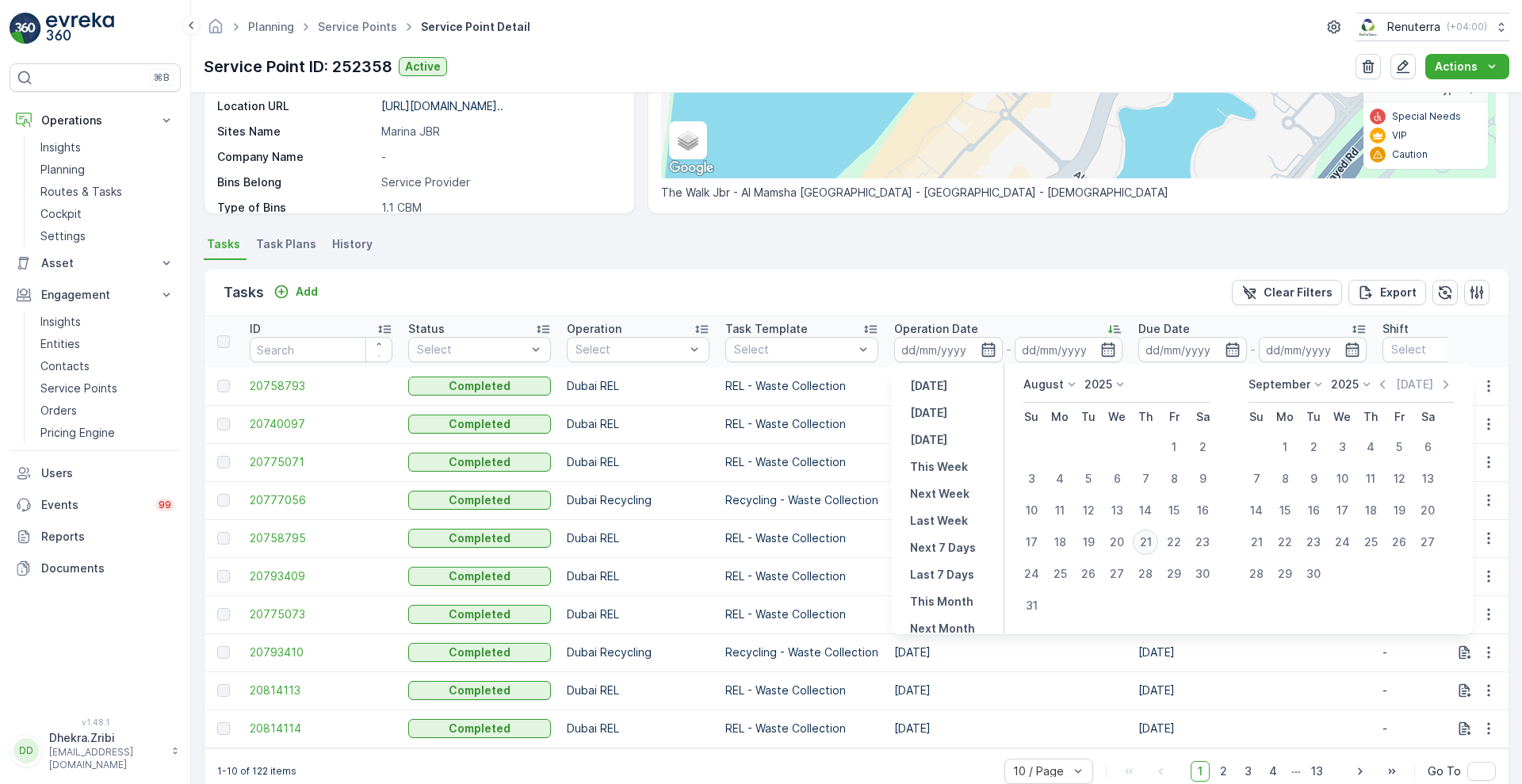
click at [1150, 538] on div "21" at bounding box center [1146, 542] width 26 height 26
type input "[DATE]"
click at [1150, 538] on div "21" at bounding box center [1146, 542] width 26 height 26
type input "[DATE]"
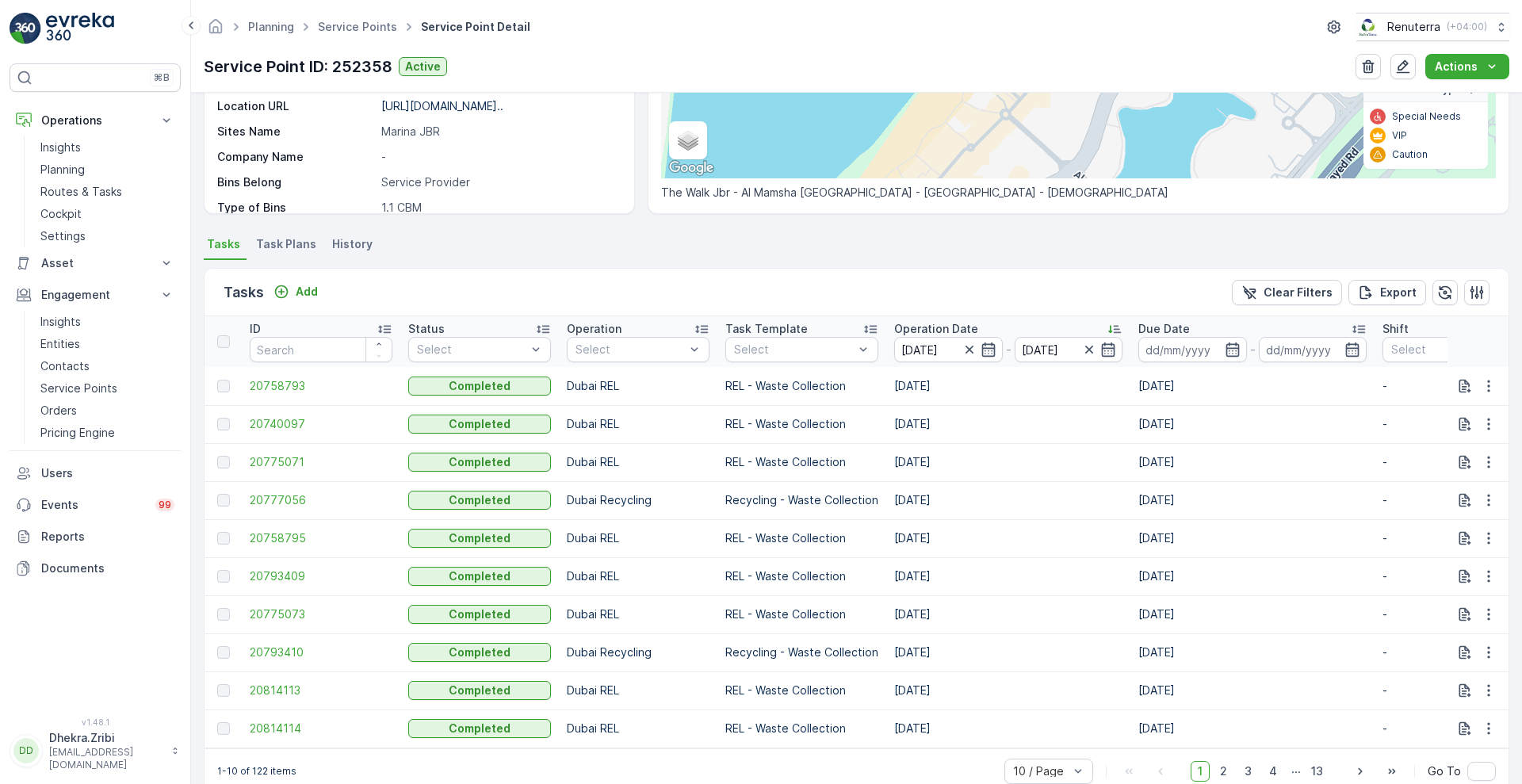
click at [1048, 295] on div "Tasks Add Clear Filters Export" at bounding box center [856, 291] width 1304 height 47
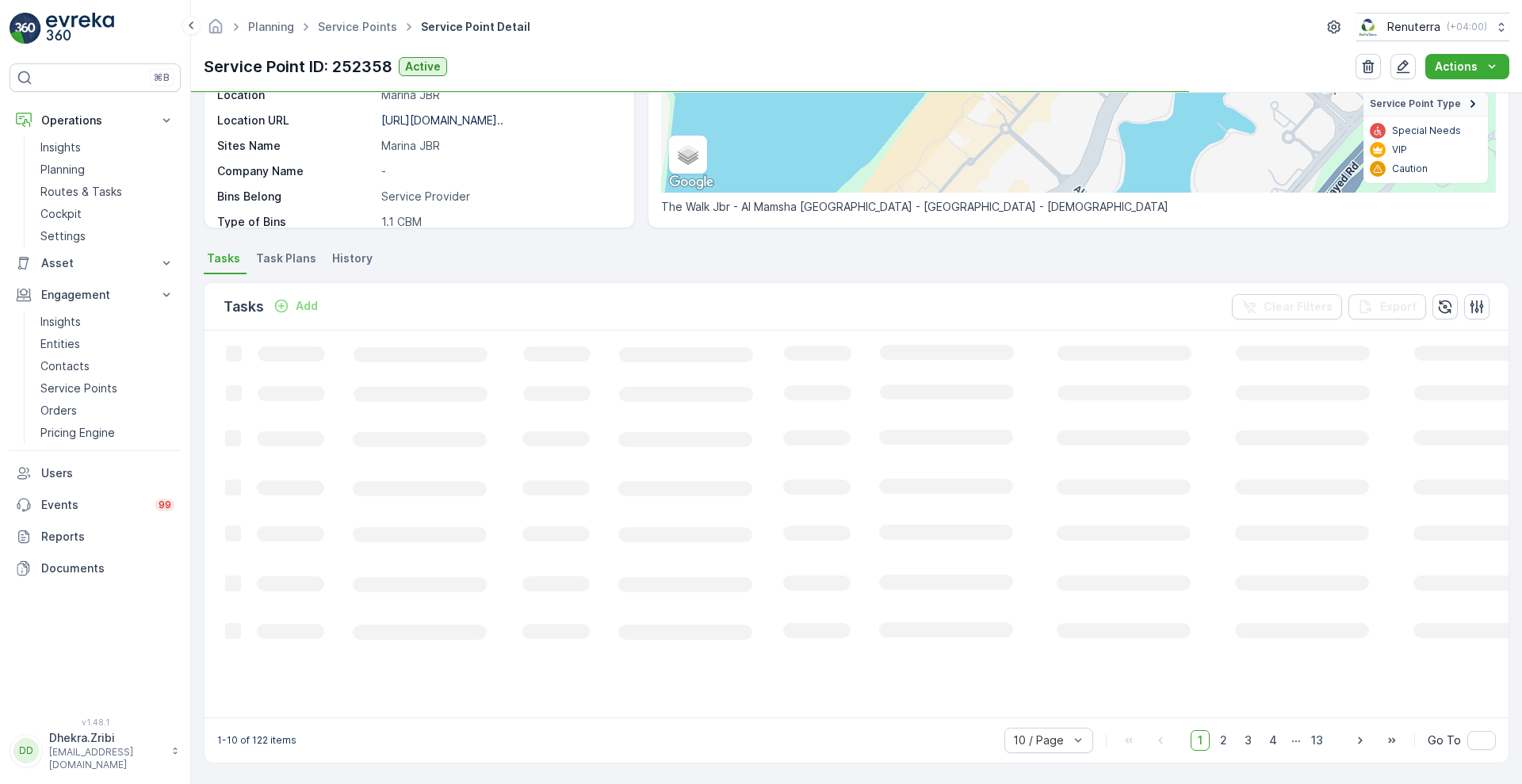
scroll to position [273, 0]
click at [1048, 295] on div "Tasks Add Clear Filters Export" at bounding box center [856, 306] width 1304 height 47
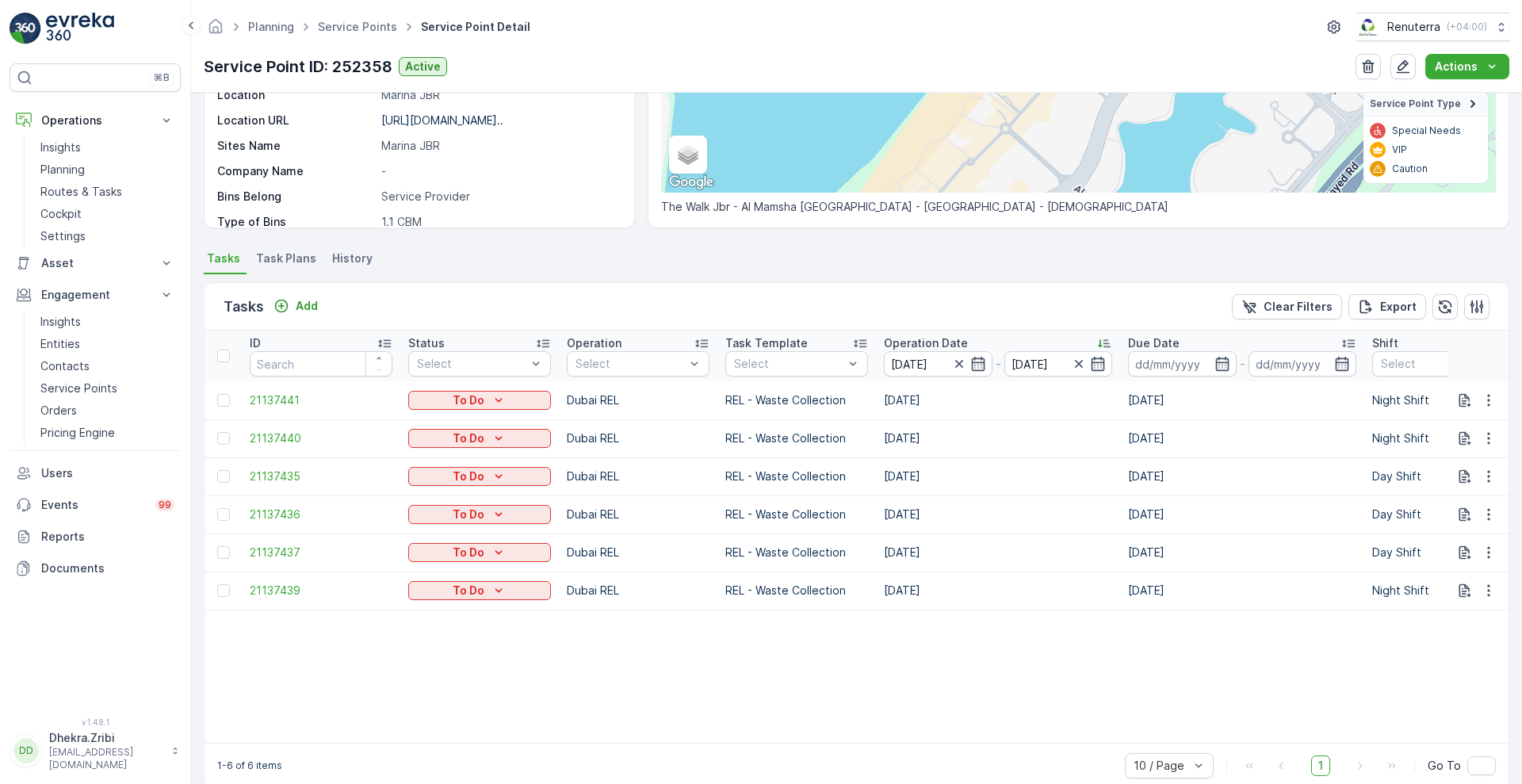
scroll to position [287, 0]
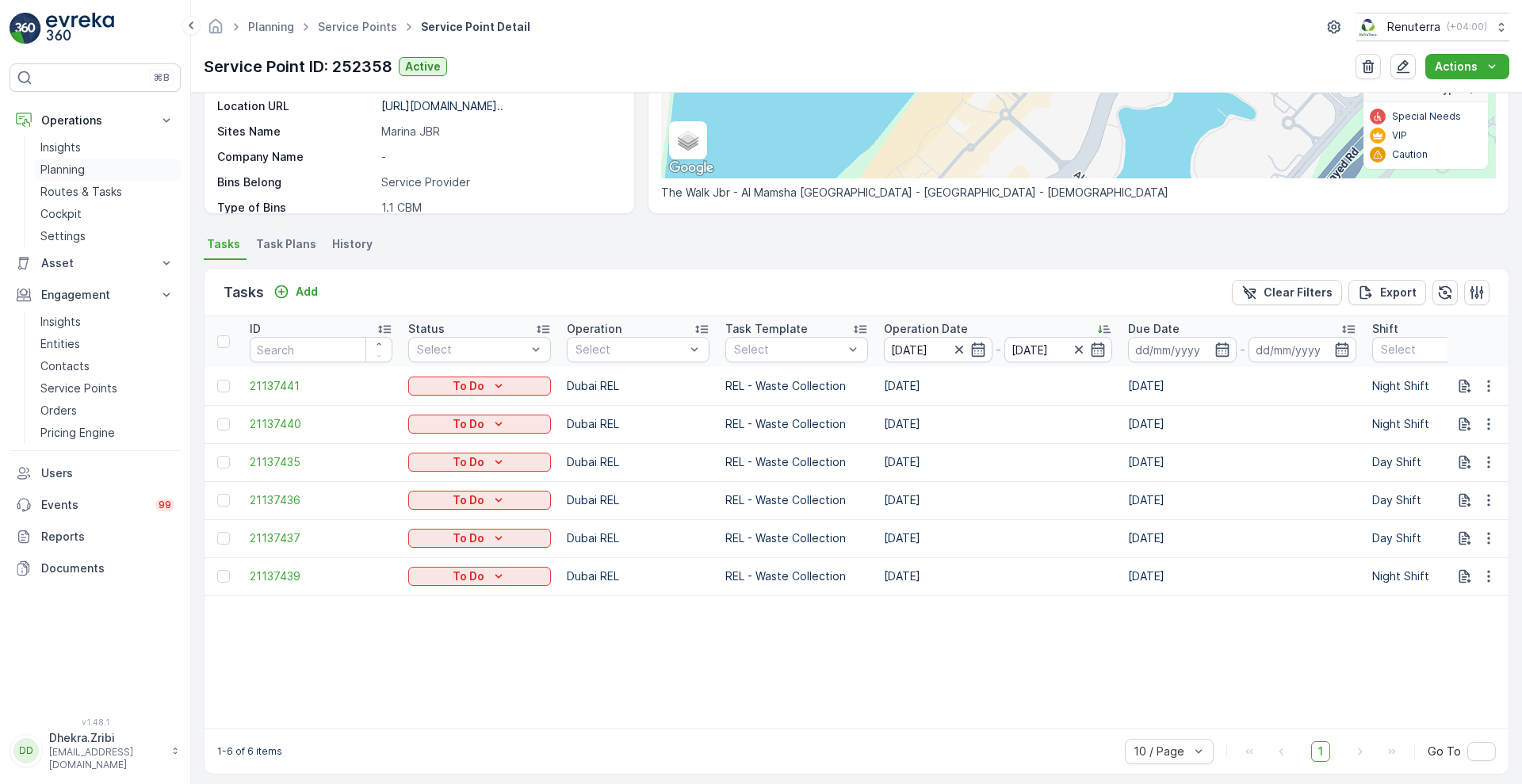
click at [60, 175] on p "Planning" at bounding box center [62, 170] width 44 height 16
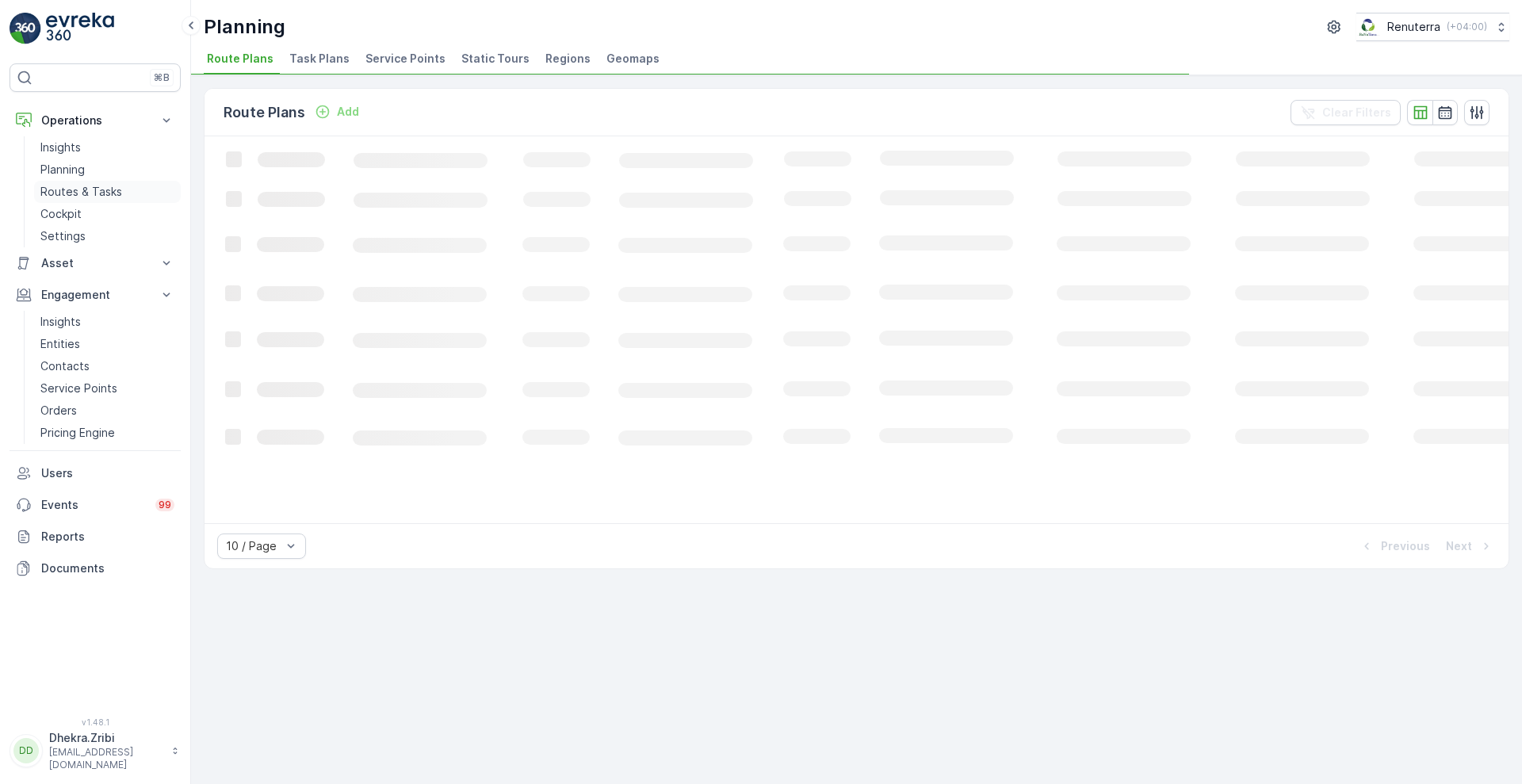
click at [62, 192] on p "Routes & Tasks" at bounding box center [81, 192] width 82 height 16
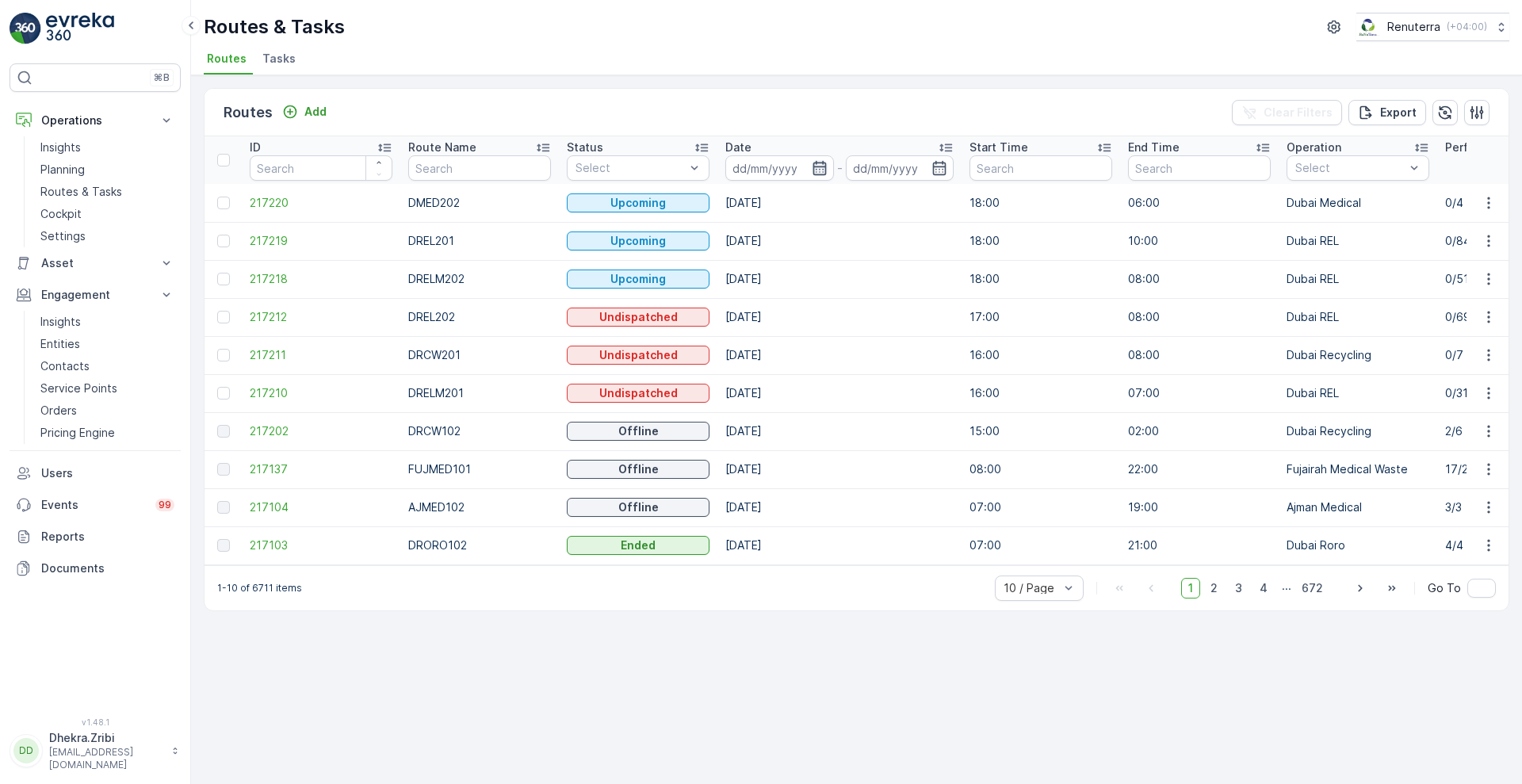
click at [818, 162] on icon "button" at bounding box center [819, 168] width 14 height 14
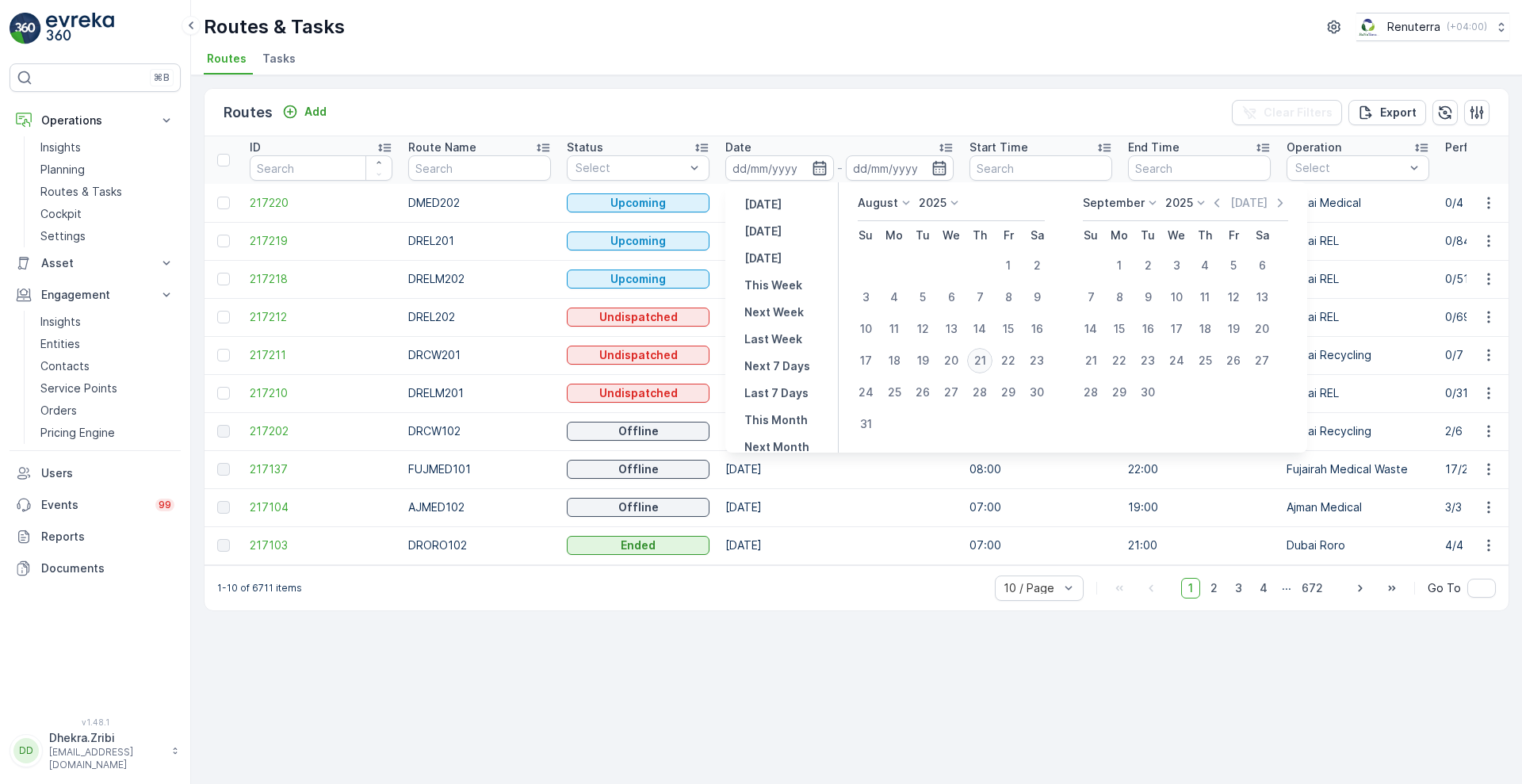
click at [969, 357] on div "21" at bounding box center [980, 360] width 26 height 26
type input "[DATE]"
click at [969, 357] on div "21" at bounding box center [980, 360] width 26 height 26
type input "[DATE]"
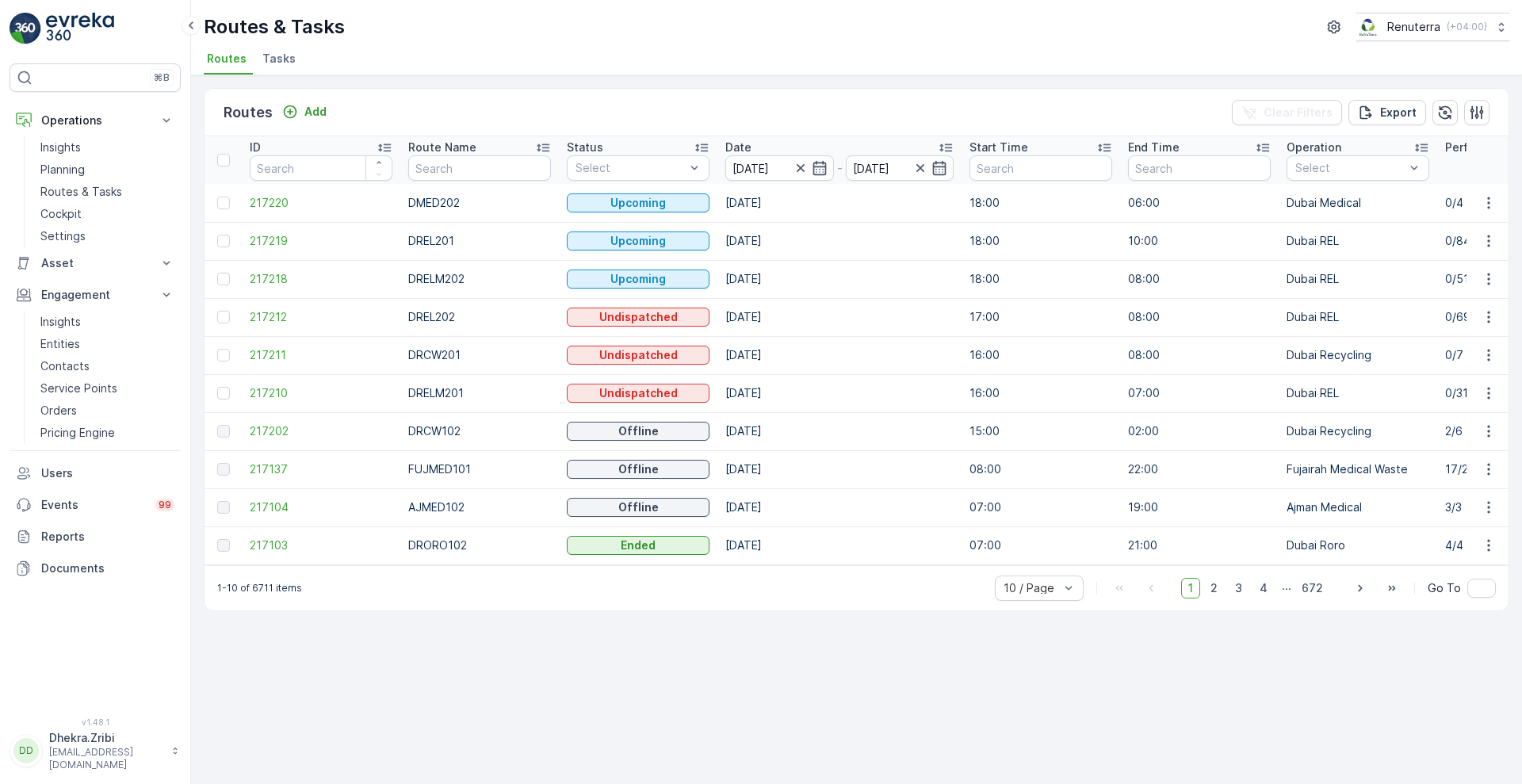
click at [799, 103] on div "Routes Add Clear Filters Export" at bounding box center [856, 112] width 1304 height 47
click at [491, 155] on input "text" at bounding box center [480, 168] width 143 height 26
type input "rcw"
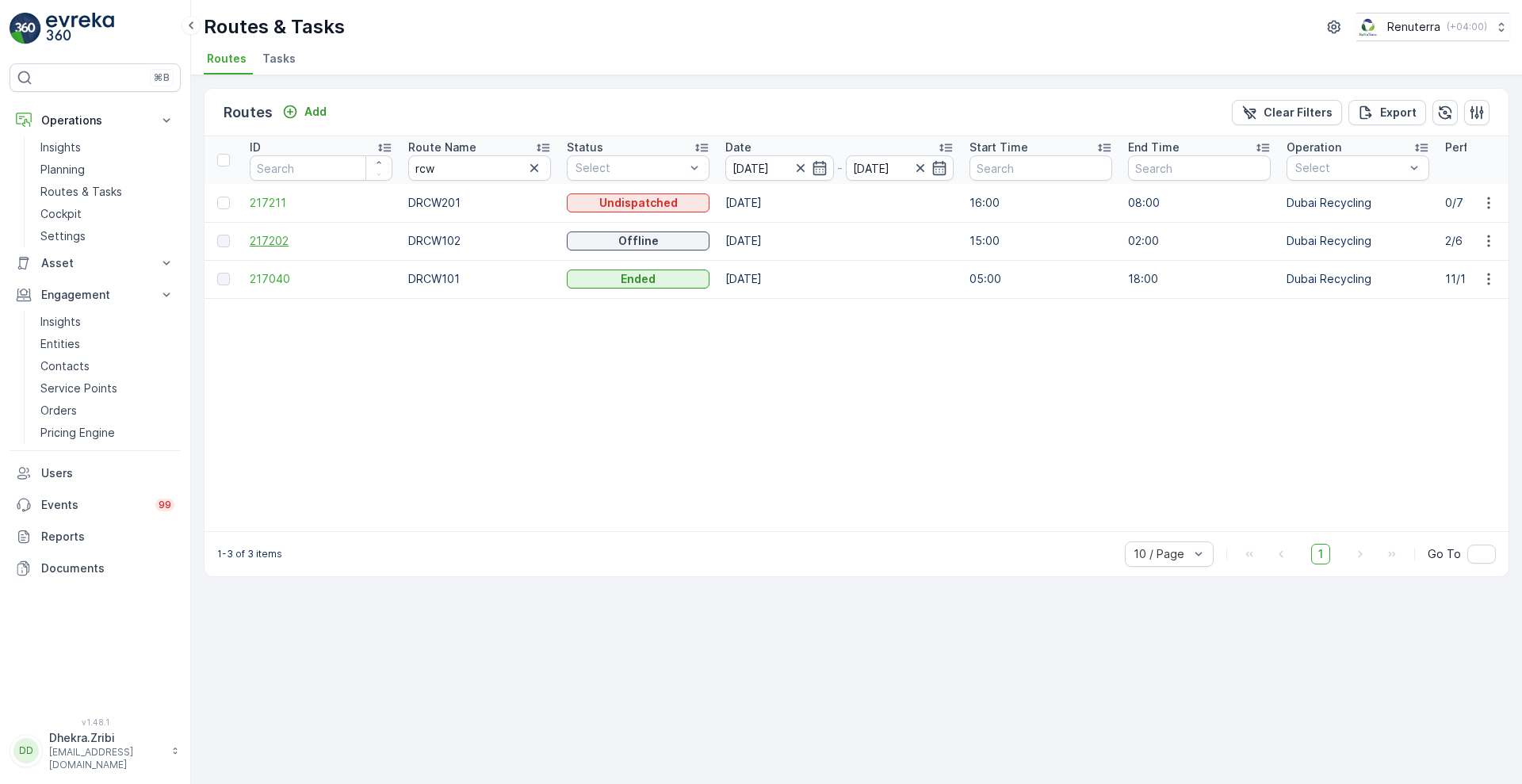
click at [269, 243] on span "217202" at bounding box center [321, 241] width 143 height 16
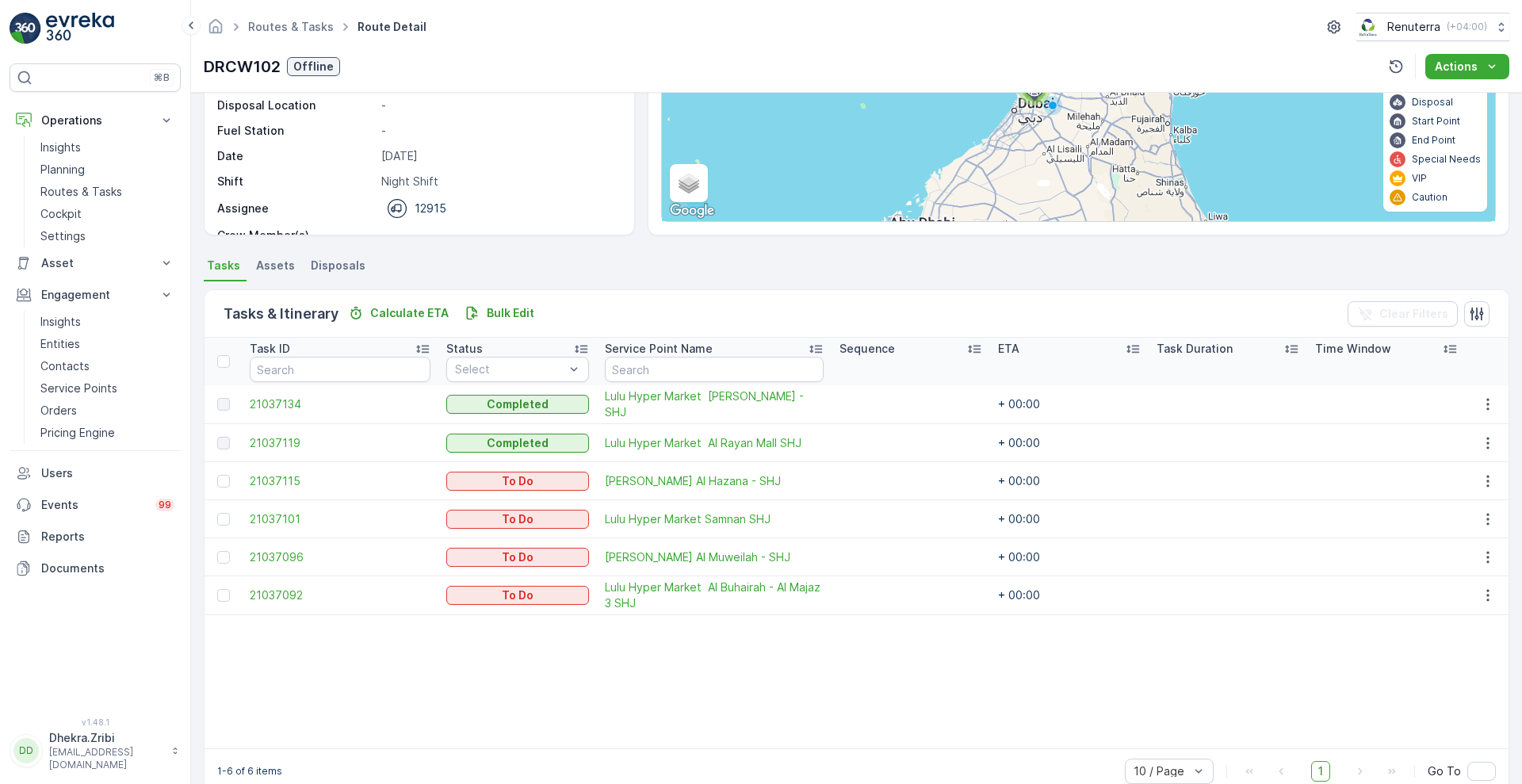
scroll to position [217, 0]
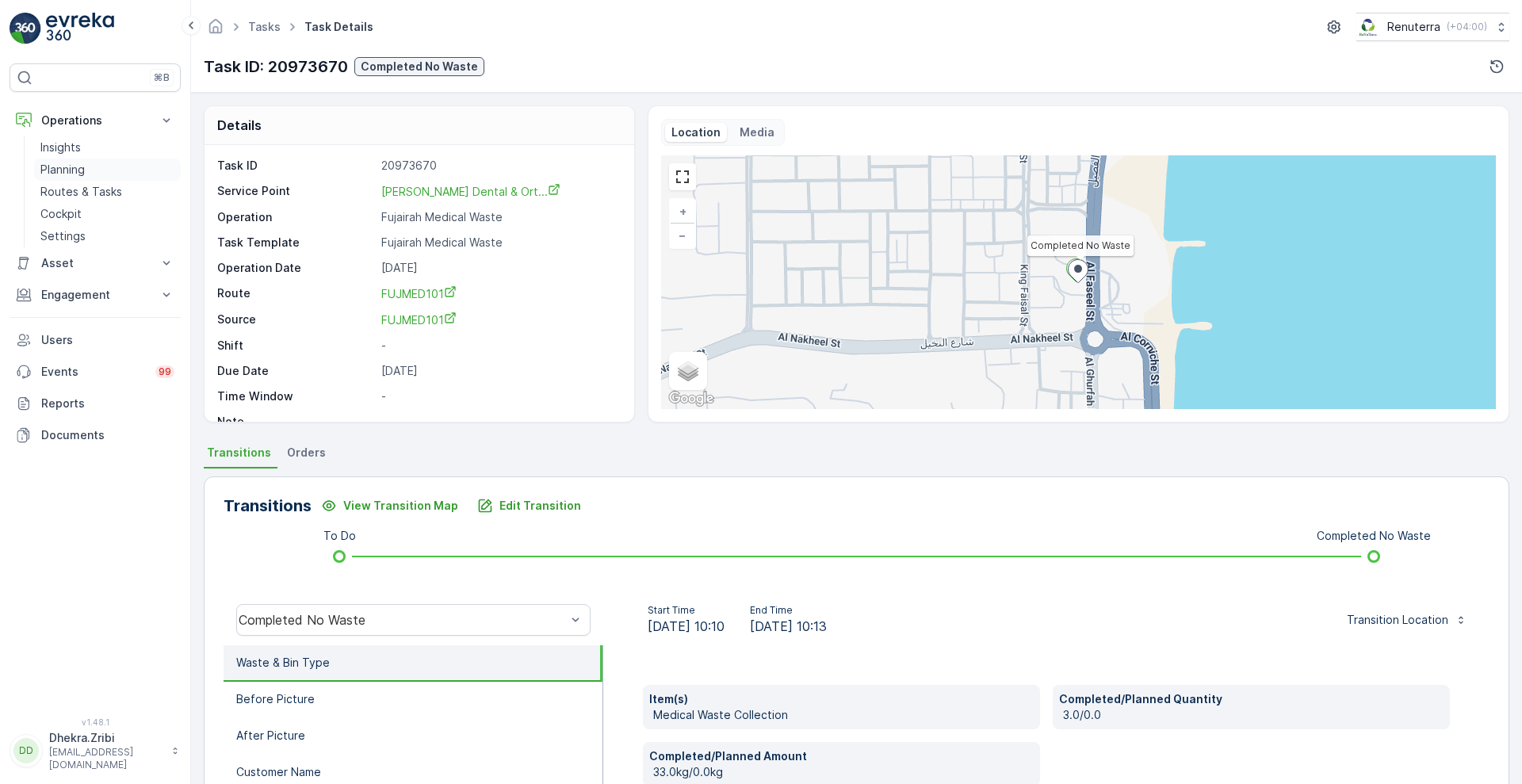
click at [67, 162] on p "Planning" at bounding box center [62, 170] width 44 height 16
